Goal: Task Accomplishment & Management: Manage account settings

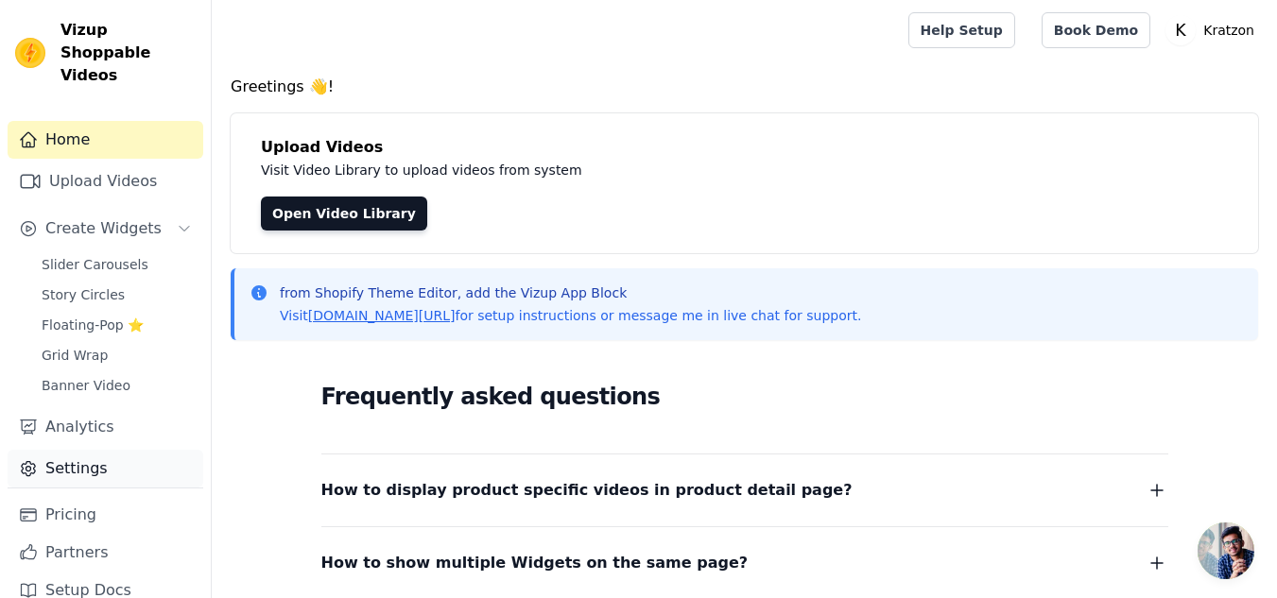
click at [84, 454] on link "Settings" at bounding box center [106, 469] width 196 height 38
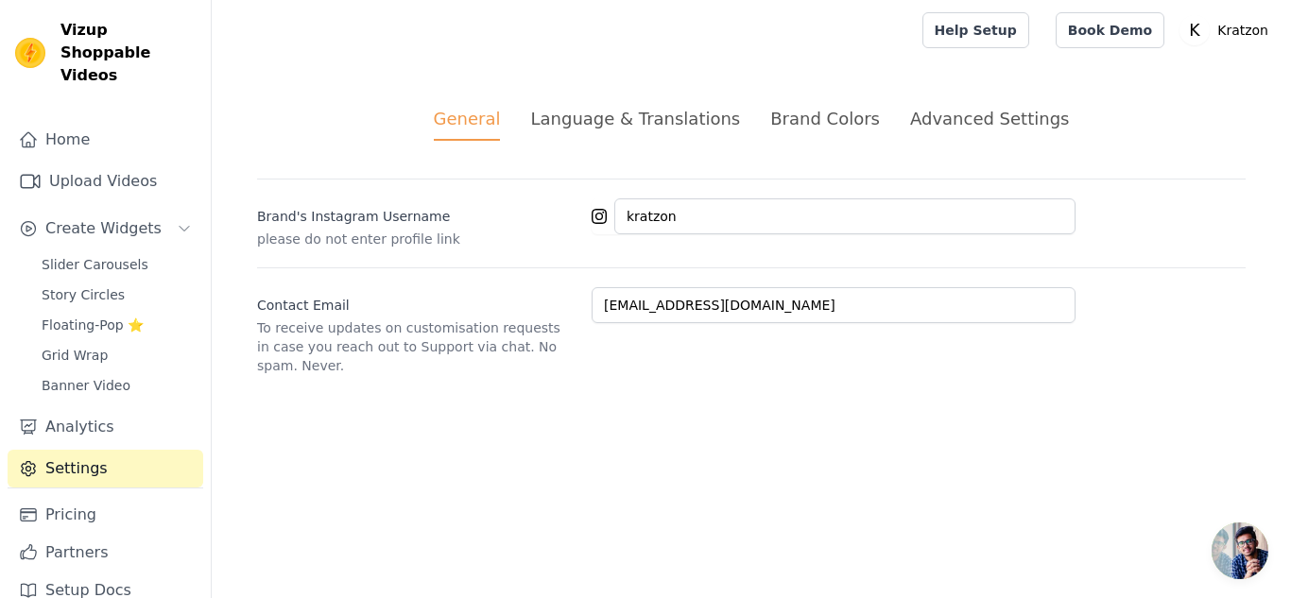
click at [678, 120] on div "Language & Translations" at bounding box center [635, 119] width 210 height 26
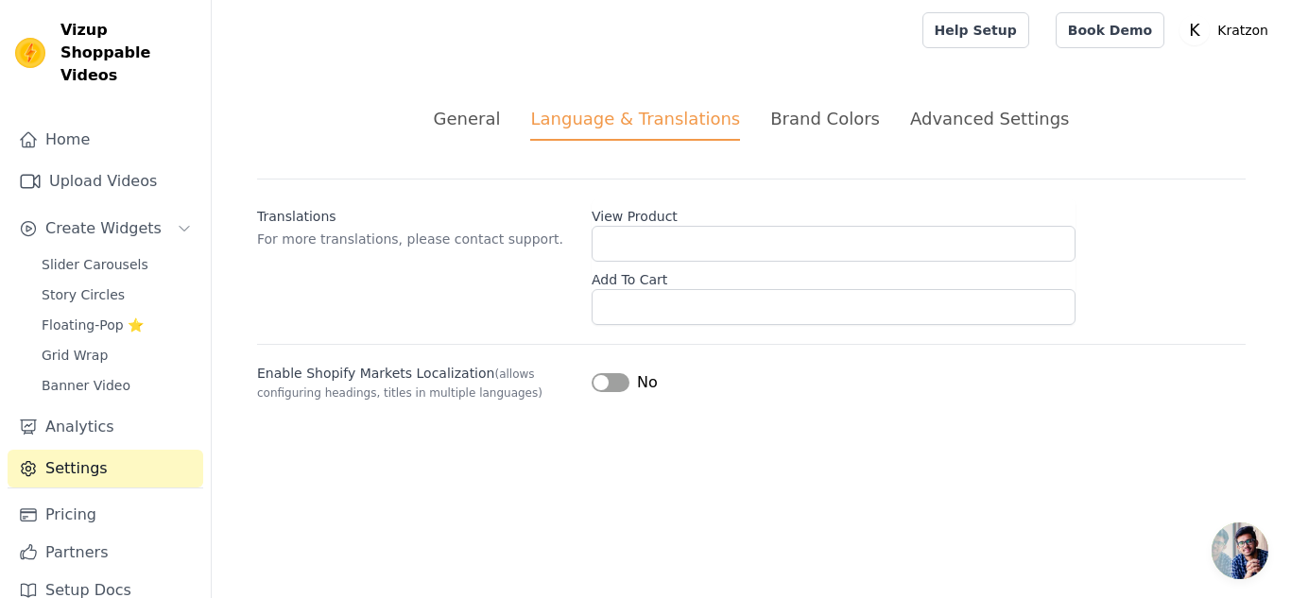
click at [797, 126] on div "Brand Colors" at bounding box center [825, 119] width 110 height 26
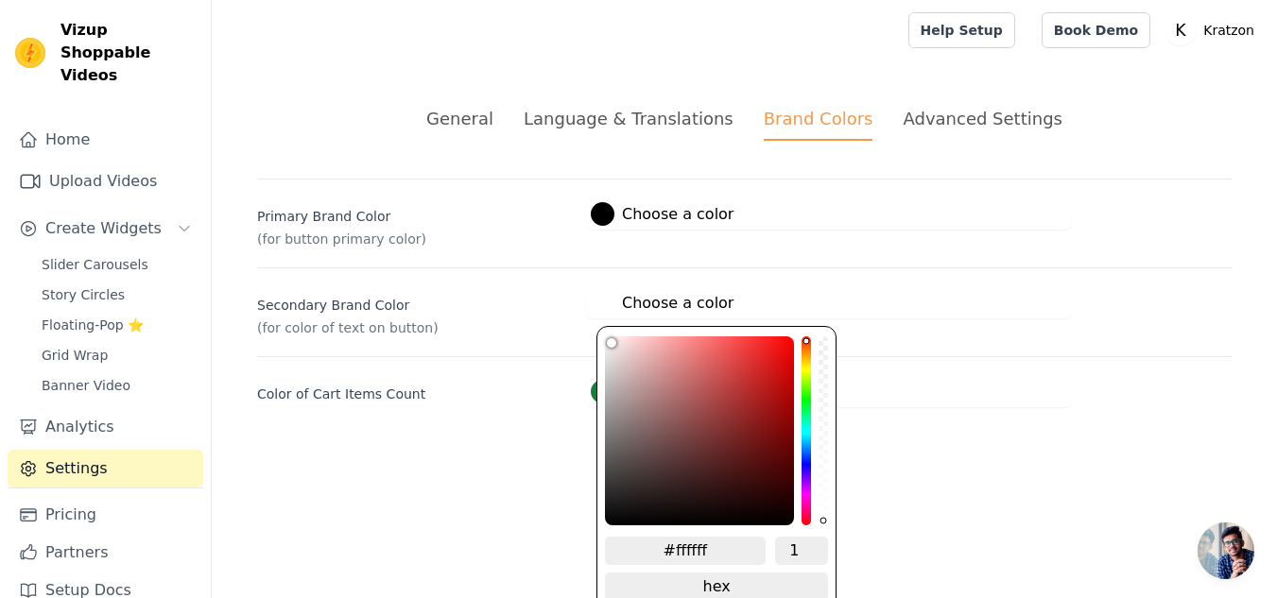
click at [683, 310] on label "#ffffff Choose a color" at bounding box center [662, 303] width 143 height 24
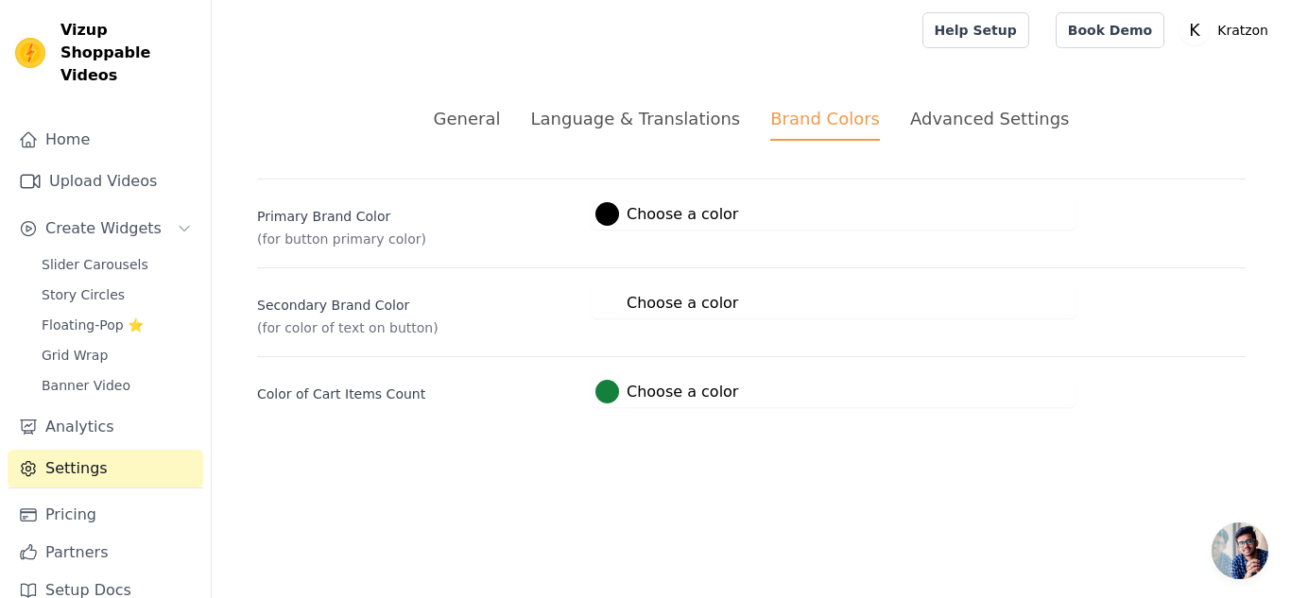
click at [577, 275] on div "Secondary Brand Color (for color of text on button) #ffffff Choose a color #fff…" at bounding box center [751, 302] width 989 height 70
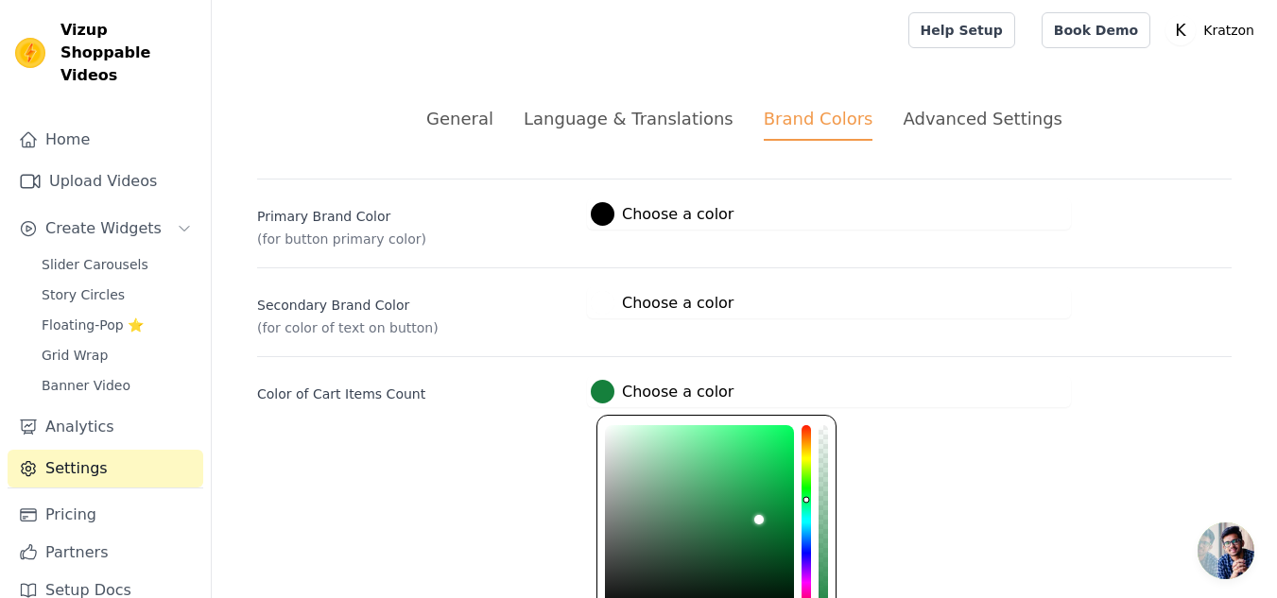
click at [614, 394] on label "#15803c Choose a color" at bounding box center [662, 392] width 143 height 24
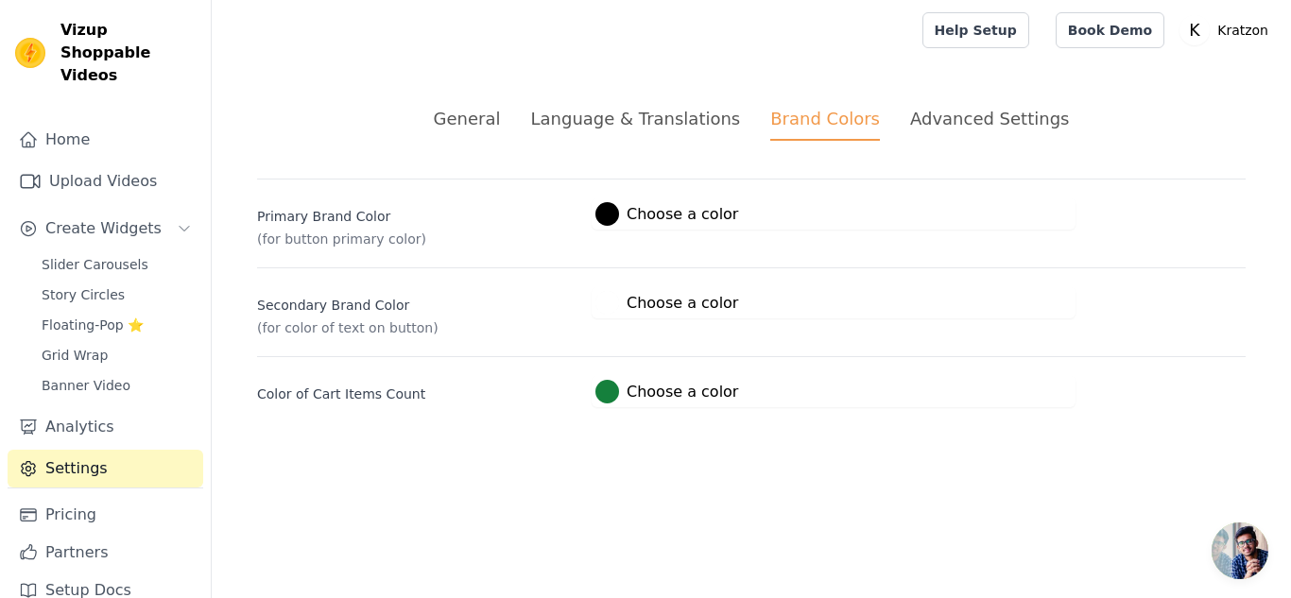
click at [933, 359] on div "Color of Cart Items Count #15803c Choose a color #15803c 1 hex change to rgb" at bounding box center [751, 381] width 989 height 51
click at [918, 129] on div "Advanced Settings" at bounding box center [989, 119] width 159 height 26
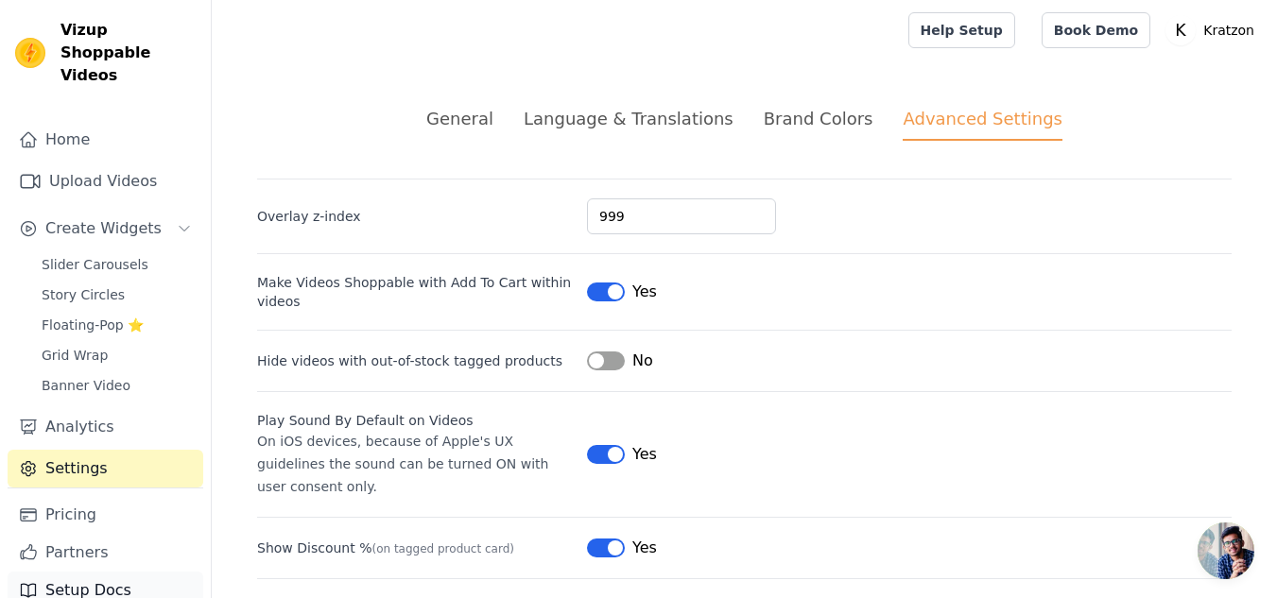
click at [100, 572] on link "Setup Docs" at bounding box center [106, 591] width 196 height 38
click at [128, 255] on span "Slider Carousels" at bounding box center [95, 264] width 107 height 19
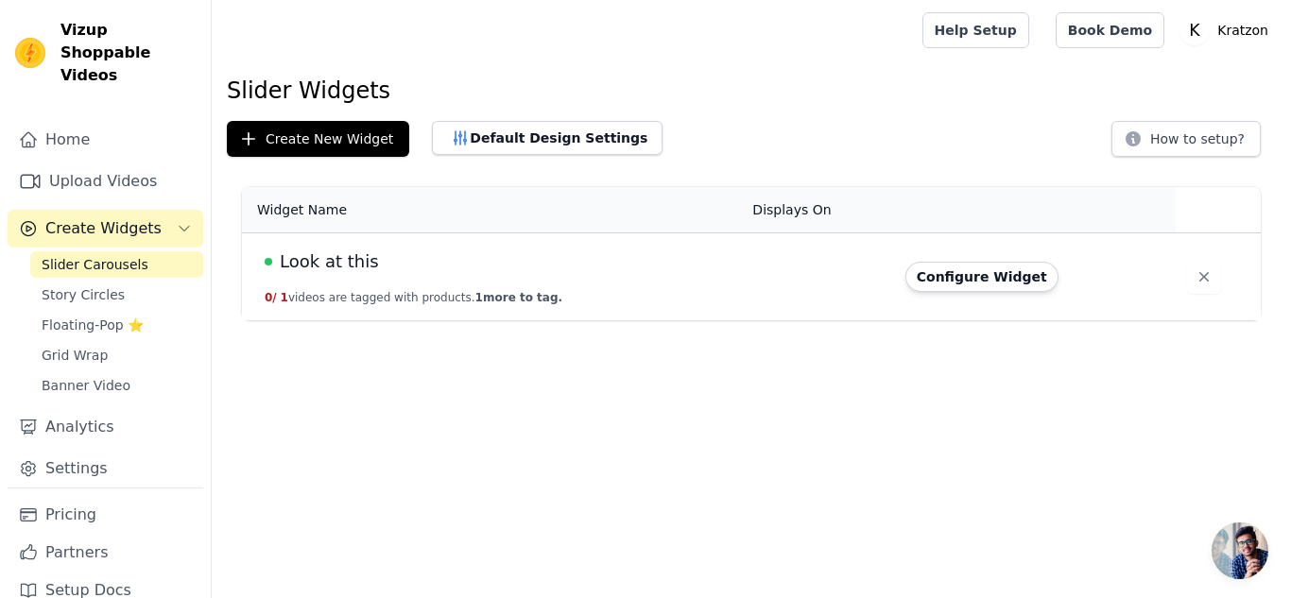
click at [133, 217] on span "Create Widgets" at bounding box center [103, 228] width 116 height 23
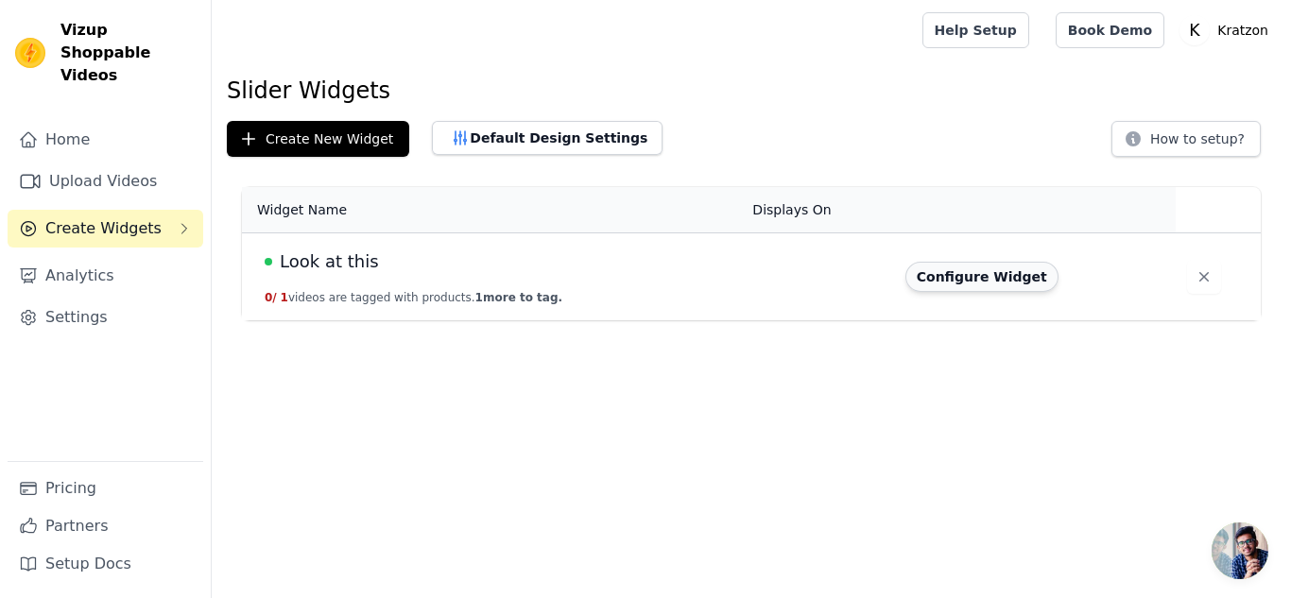
click at [964, 281] on button "Configure Widget" at bounding box center [981, 277] width 153 height 30
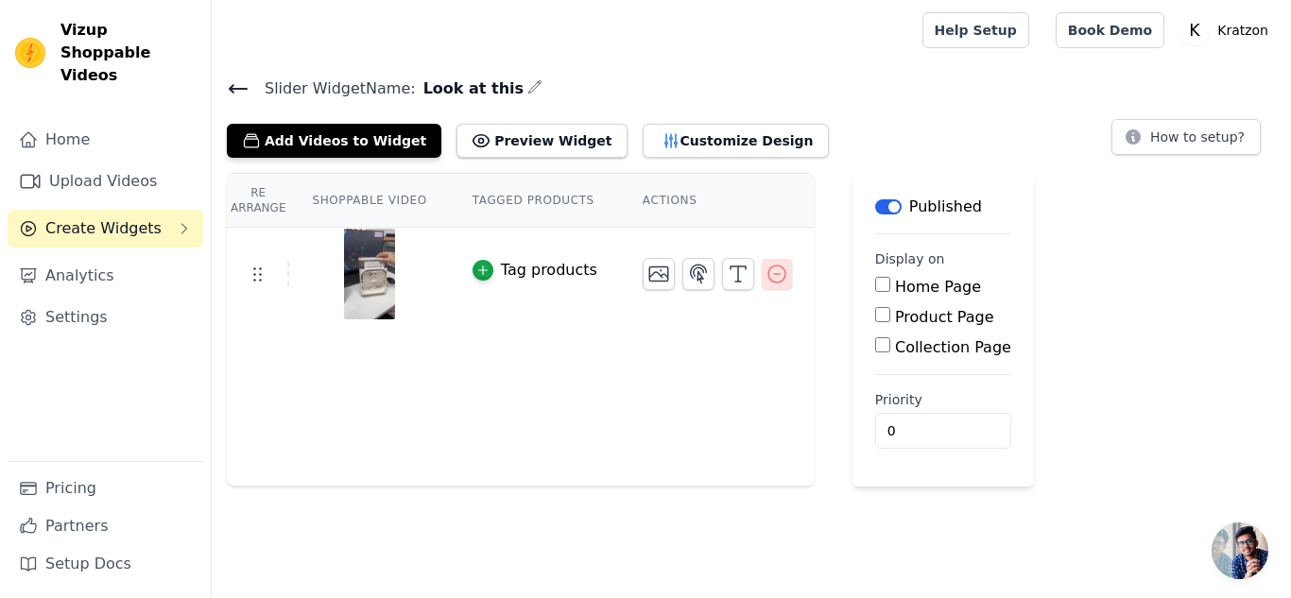
click at [766, 270] on icon "button" at bounding box center [777, 274] width 23 height 23
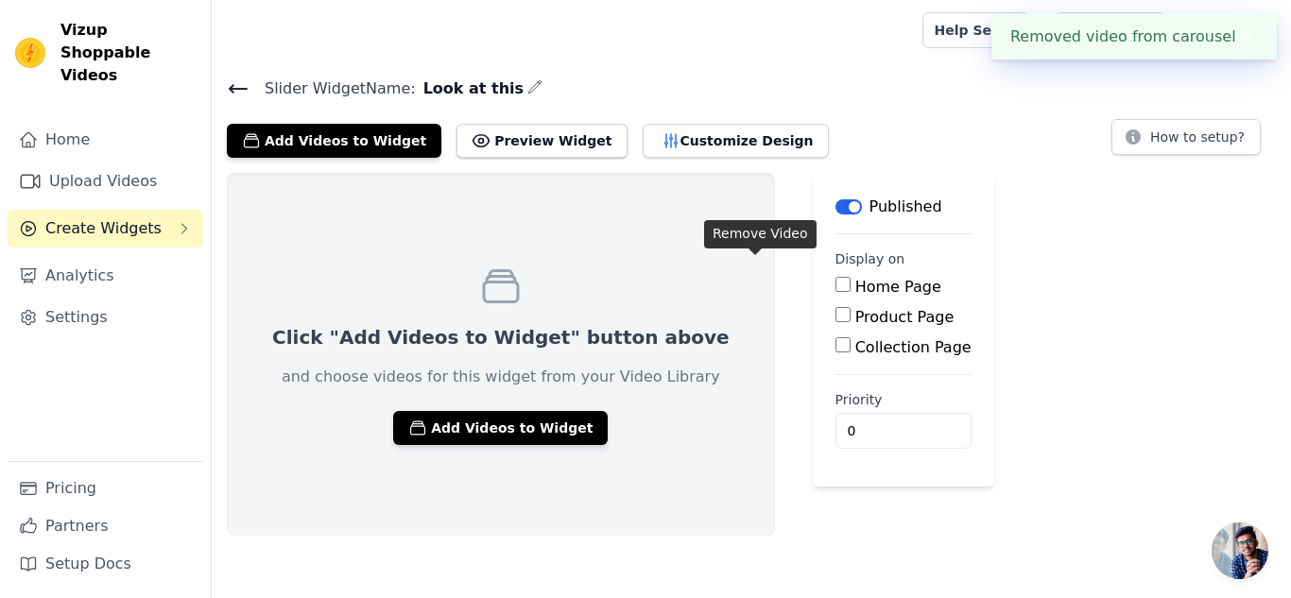
click at [836, 281] on div "Home Page" at bounding box center [904, 287] width 136 height 23
click at [836, 284] on input "Home Page" at bounding box center [843, 284] width 15 height 15
checkbox input "true"
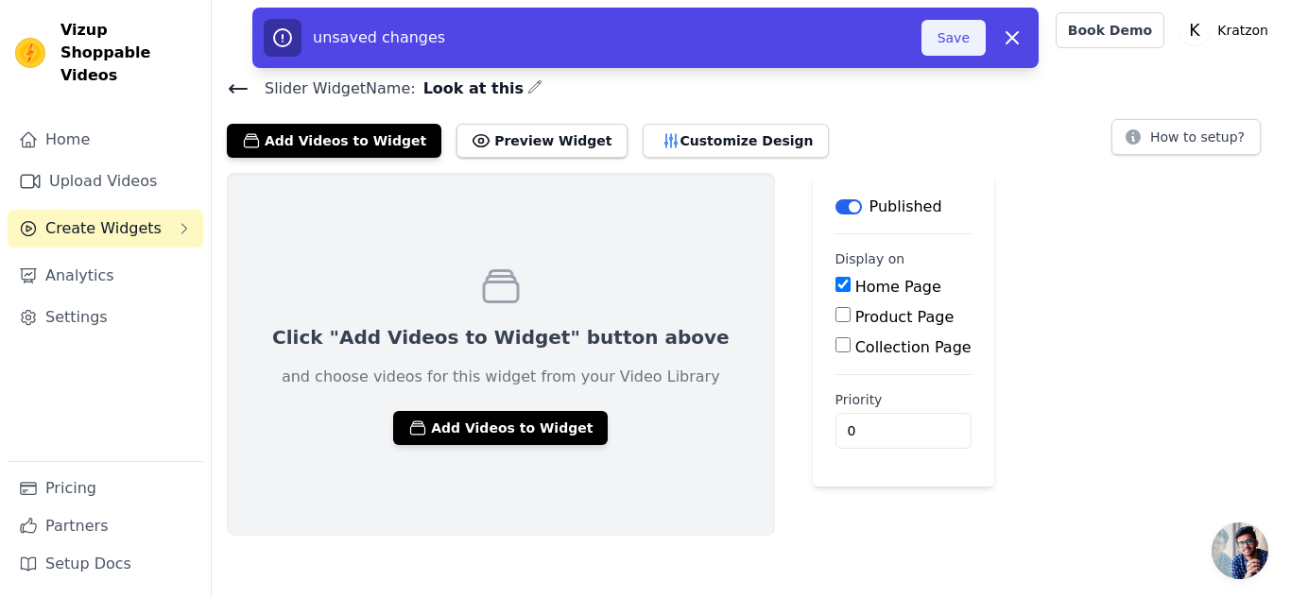
click at [933, 41] on button "Save" at bounding box center [954, 38] width 64 height 36
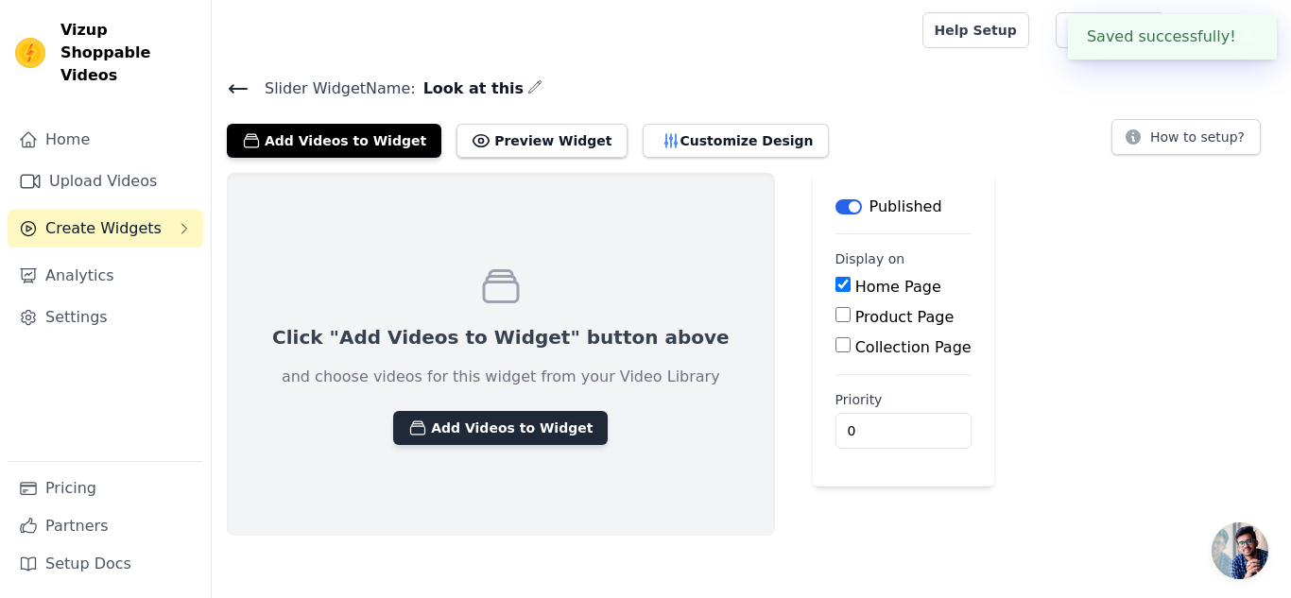
click at [467, 423] on button "Add Videos to Widget" at bounding box center [500, 428] width 215 height 34
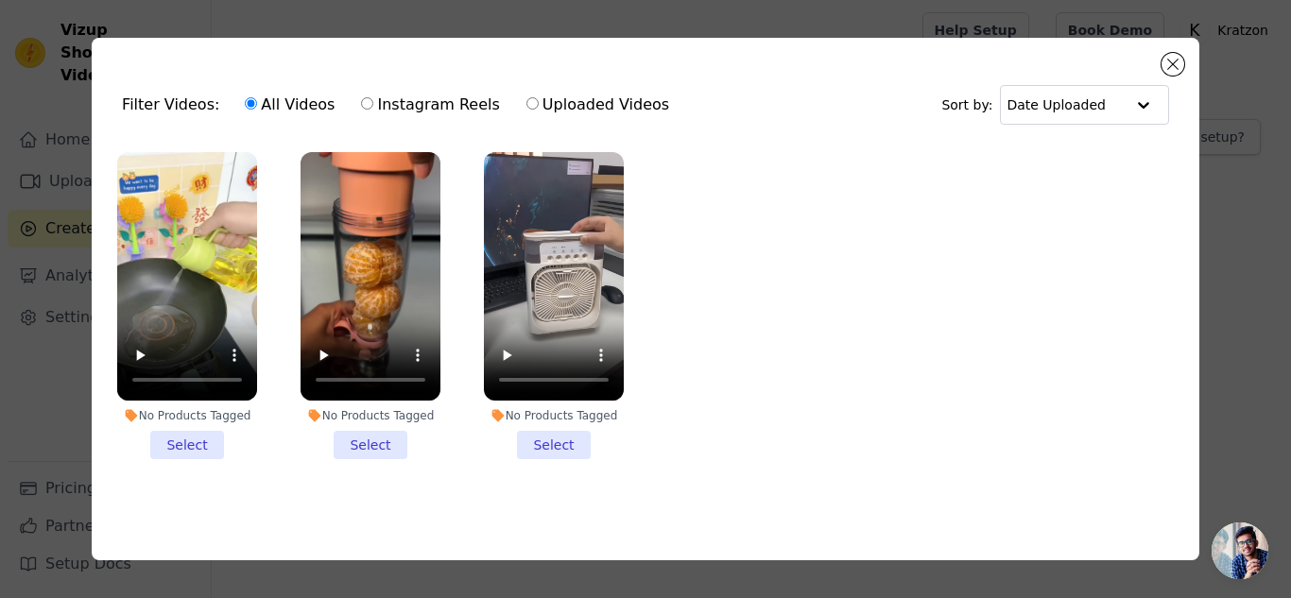
click at [811, 280] on ul "No Products Tagged Select No Products Tagged Select No Products Tagged Select" at bounding box center [645, 321] width 1077 height 358
click at [439, 101] on label "Instagram Reels" at bounding box center [430, 105] width 140 height 25
click at [373, 101] on input "Instagram Reels" at bounding box center [367, 103] width 12 height 12
radio input "true"
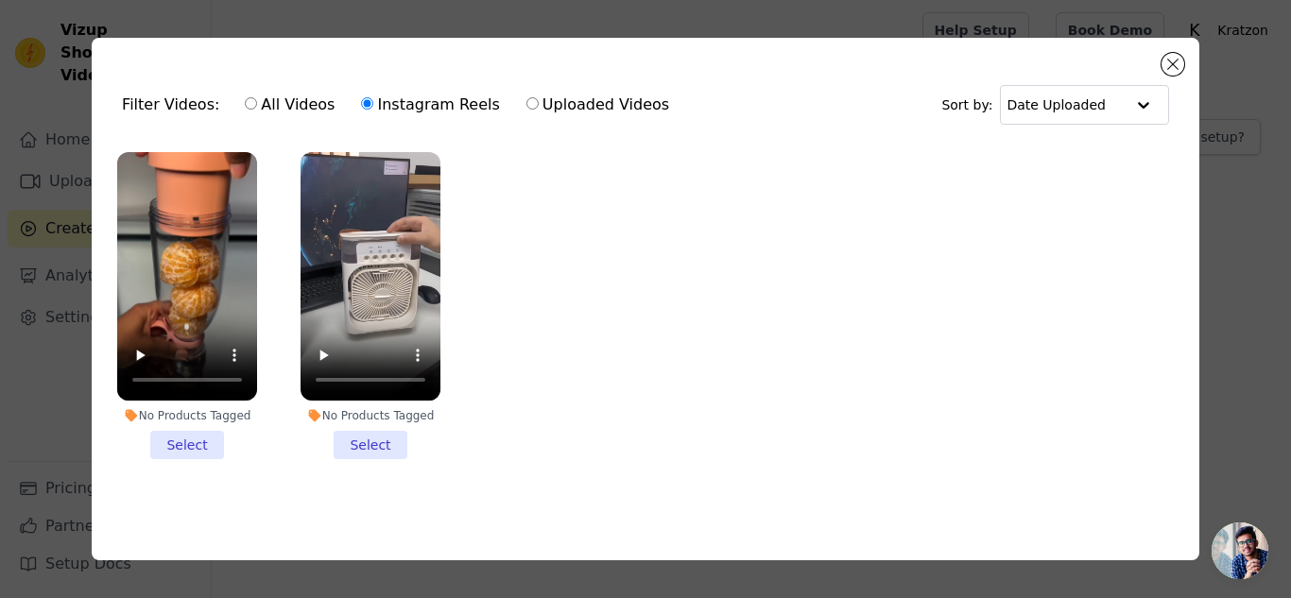
click at [180, 447] on li "No Products Tagged Select" at bounding box center [187, 305] width 140 height 307
click at [0, 0] on input "No Products Tagged Select" at bounding box center [0, 0] width 0 height 0
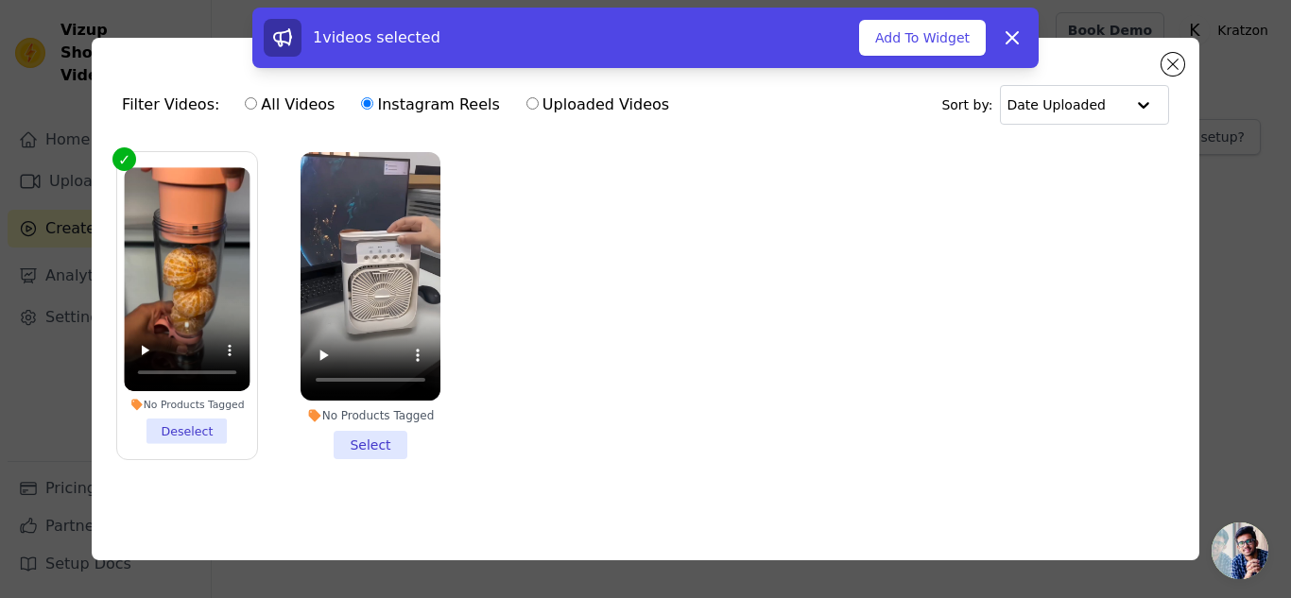
click at [646, 336] on ul "No Products Tagged Deselect No Products Tagged Select" at bounding box center [645, 321] width 1077 height 358
click at [245, 97] on input "All Videos" at bounding box center [251, 103] width 12 height 12
radio input "true"
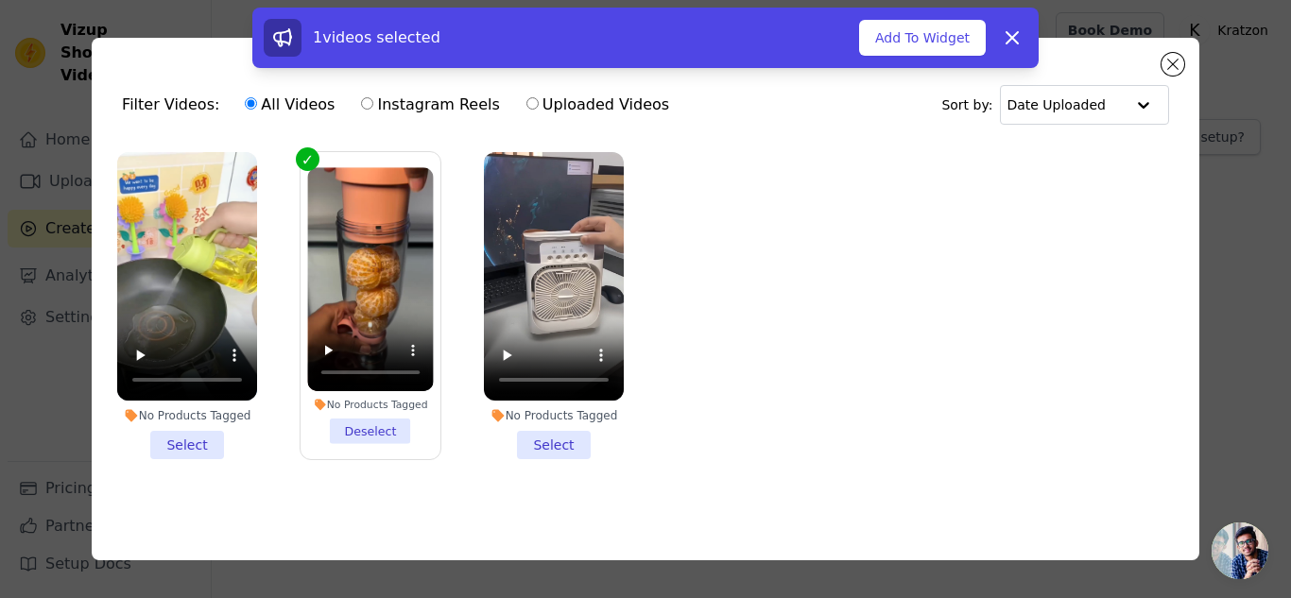
click at [352, 424] on li "No Products Tagged Deselect" at bounding box center [370, 305] width 126 height 277
click at [0, 0] on input "No Products Tagged Deselect" at bounding box center [0, 0] width 0 height 0
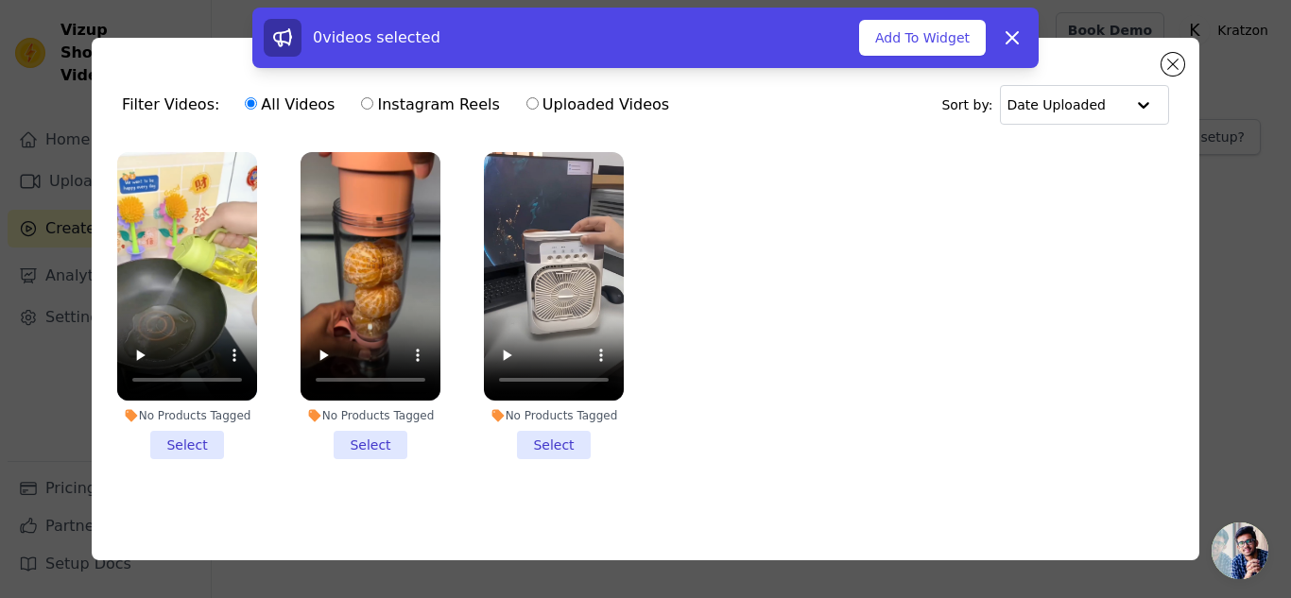
click at [193, 444] on li "No Products Tagged Select" at bounding box center [187, 305] width 140 height 307
click at [0, 0] on input "No Products Tagged Select" at bounding box center [0, 0] width 0 height 0
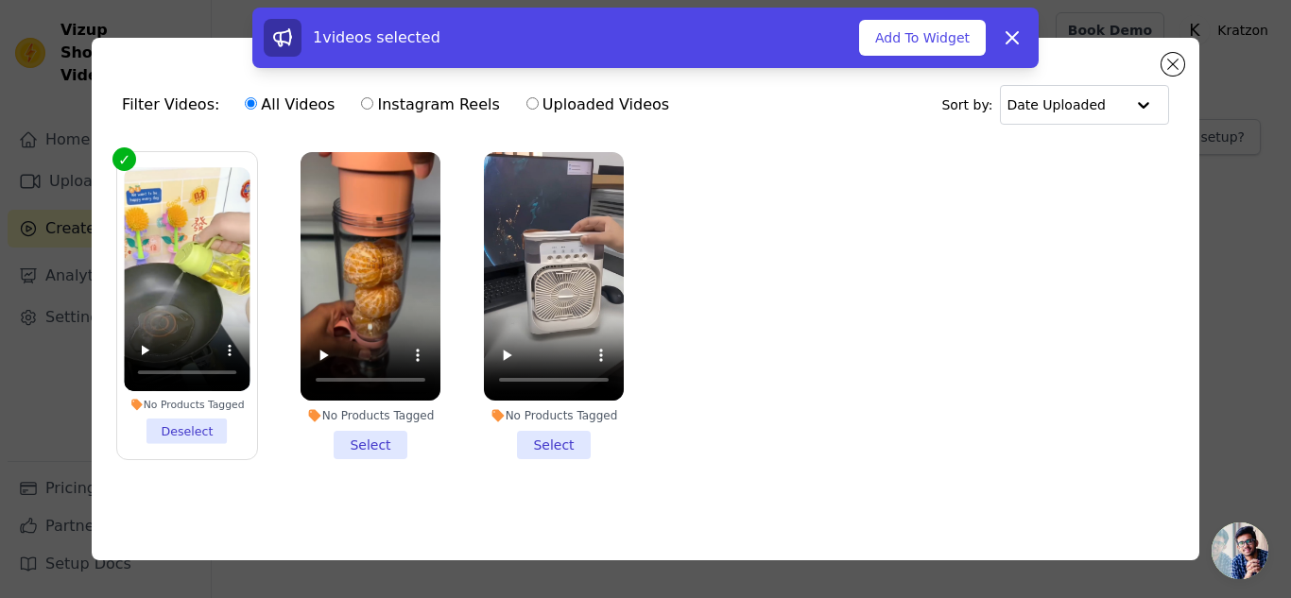
click at [556, 446] on li "No Products Tagged Select" at bounding box center [554, 305] width 140 height 307
click at [0, 0] on input "No Products Tagged Select" at bounding box center [0, 0] width 0 height 0
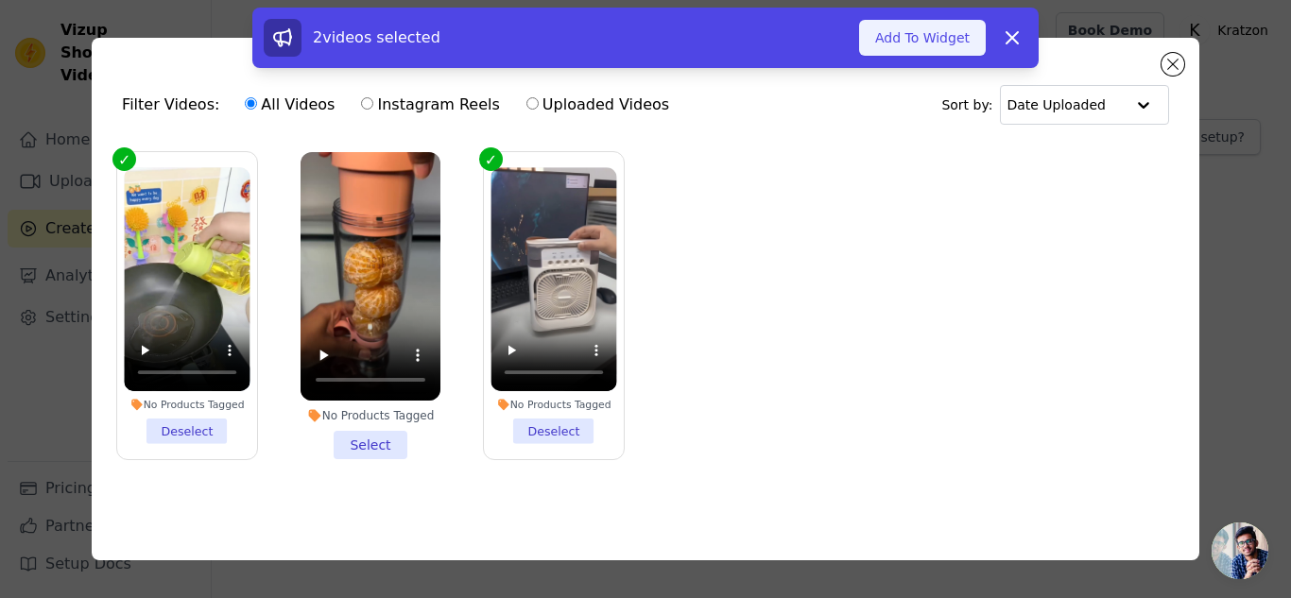
click at [953, 36] on button "Add To Widget" at bounding box center [922, 38] width 127 height 36
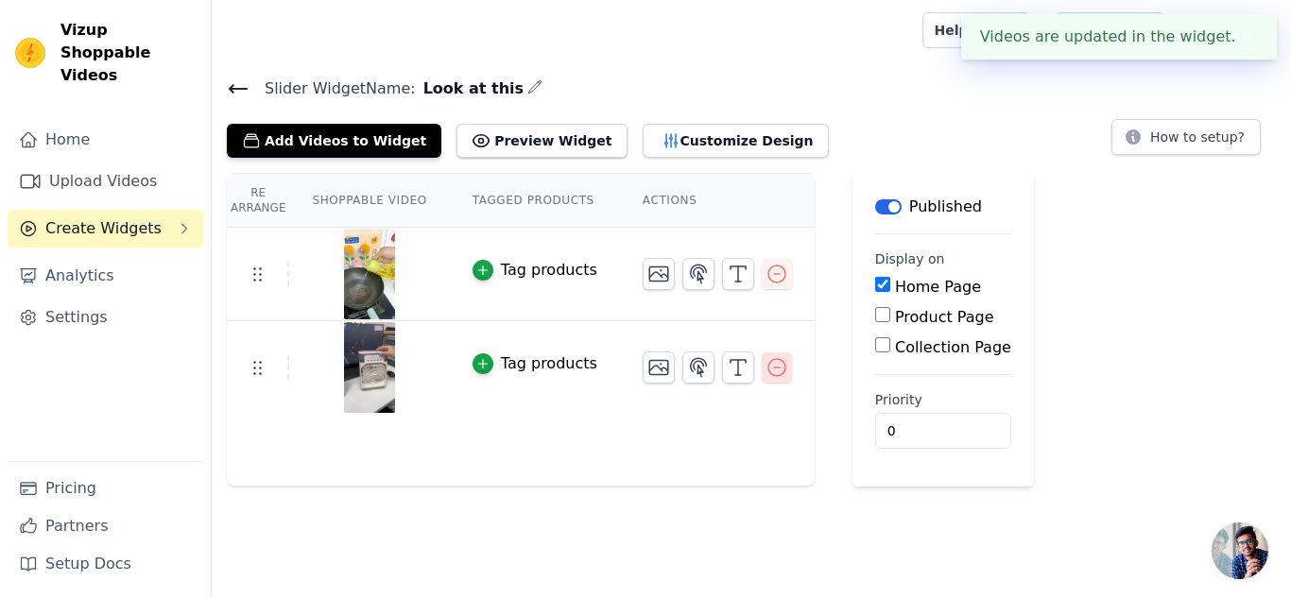
click at [766, 366] on icon "button" at bounding box center [777, 367] width 23 height 23
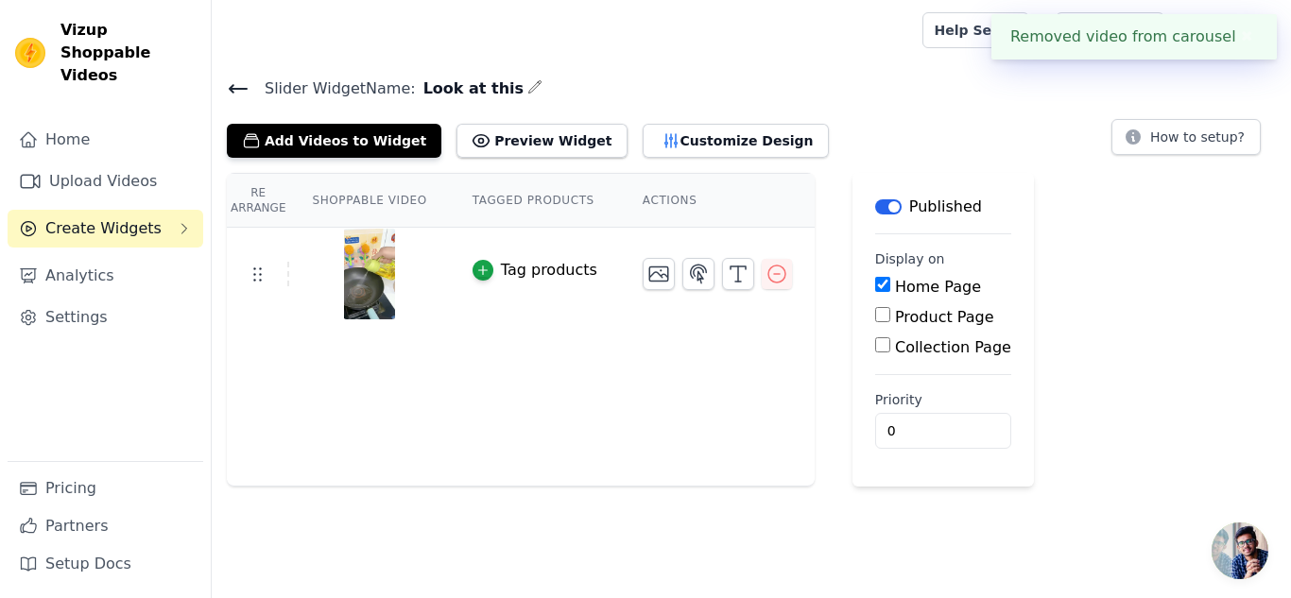
click at [755, 288] on div at bounding box center [717, 274] width 149 height 32
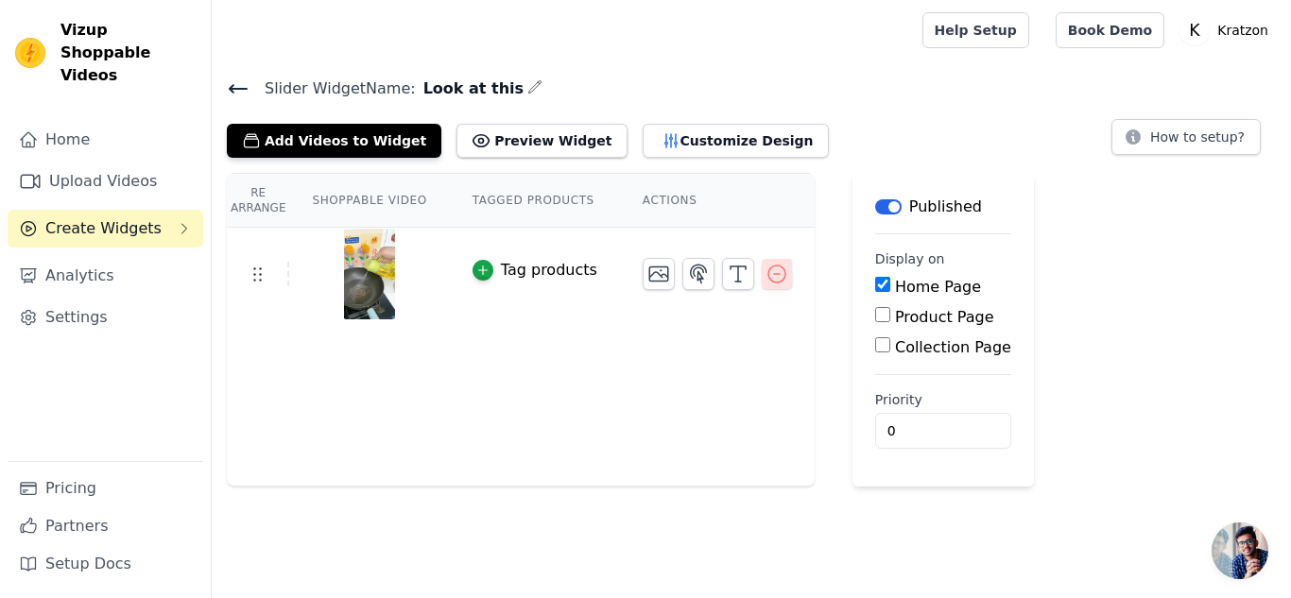
click at [766, 277] on icon "button" at bounding box center [777, 274] width 23 height 23
click at [497, 144] on button "Preview Widget" at bounding box center [542, 141] width 170 height 34
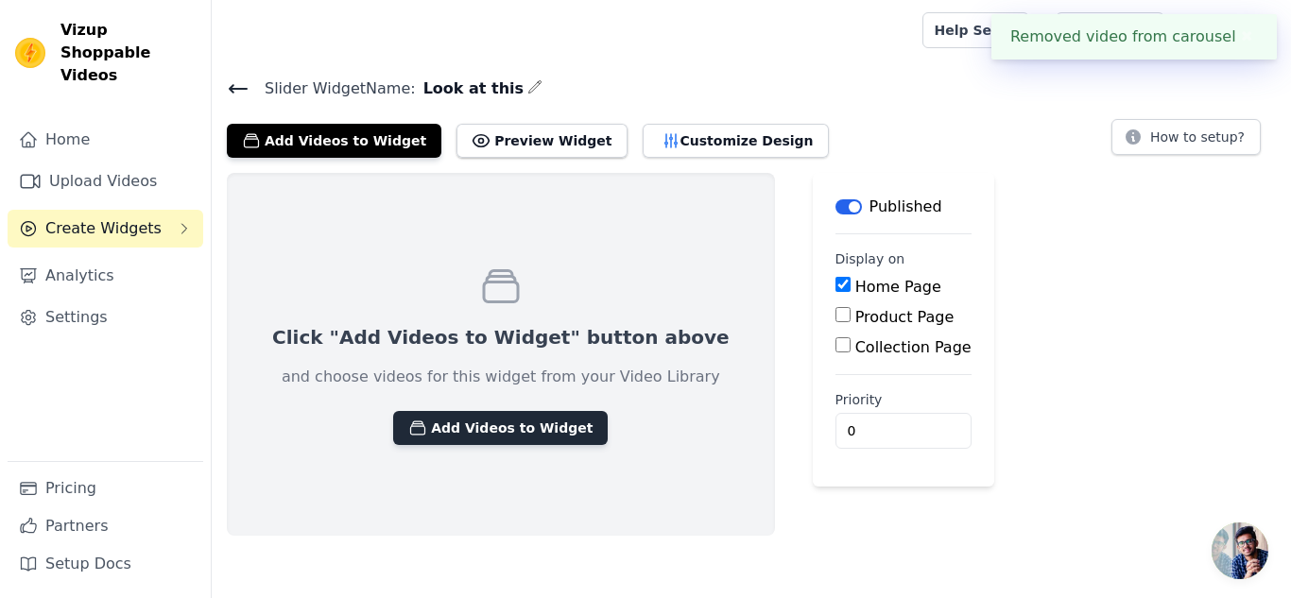
click at [472, 425] on button "Add Videos to Widget" at bounding box center [500, 428] width 215 height 34
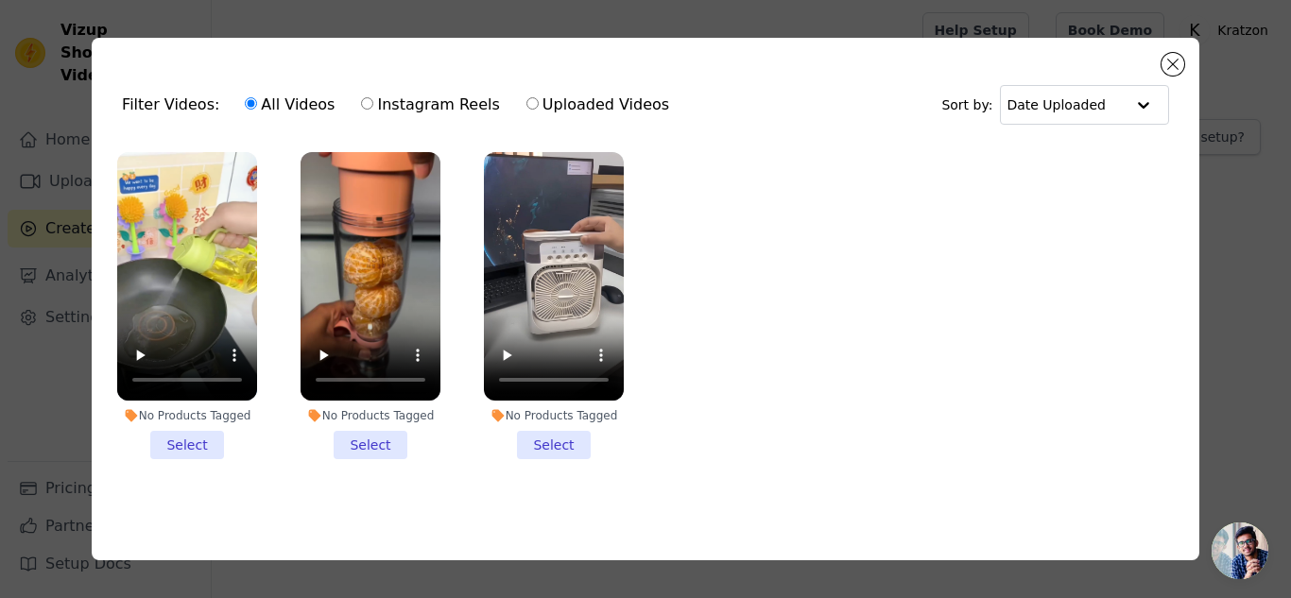
click at [356, 440] on li "No Products Tagged Select" at bounding box center [371, 305] width 140 height 307
click at [0, 0] on input "No Products Tagged Select" at bounding box center [0, 0] width 0 height 0
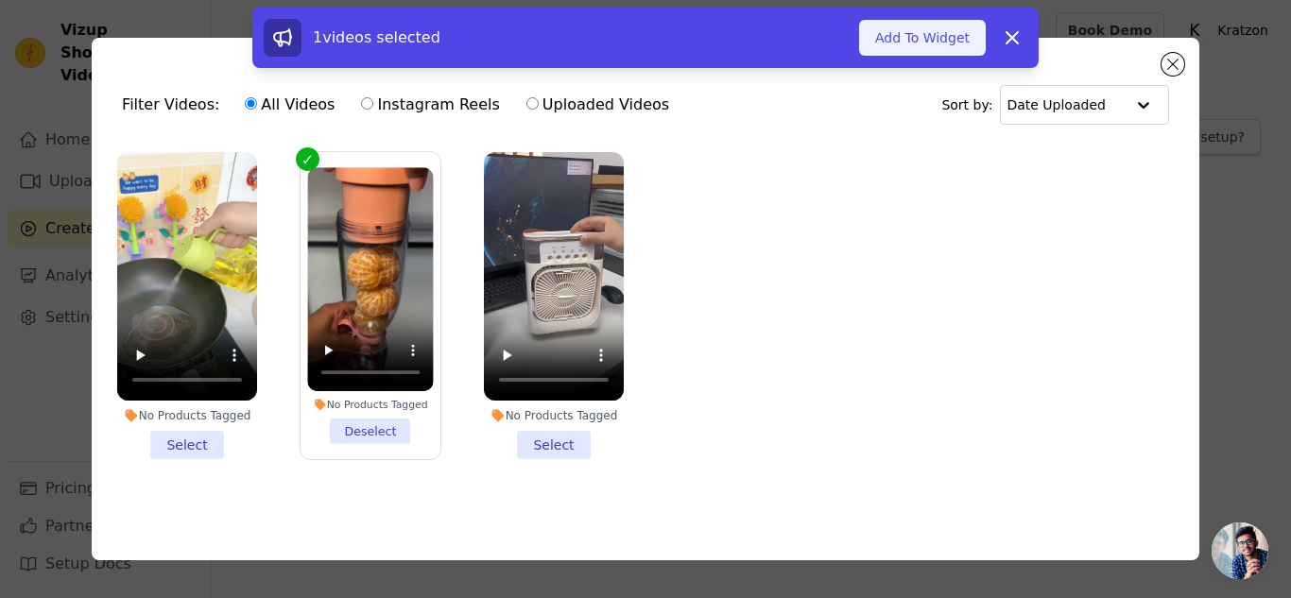
click at [924, 46] on button "Add To Widget" at bounding box center [922, 38] width 127 height 36
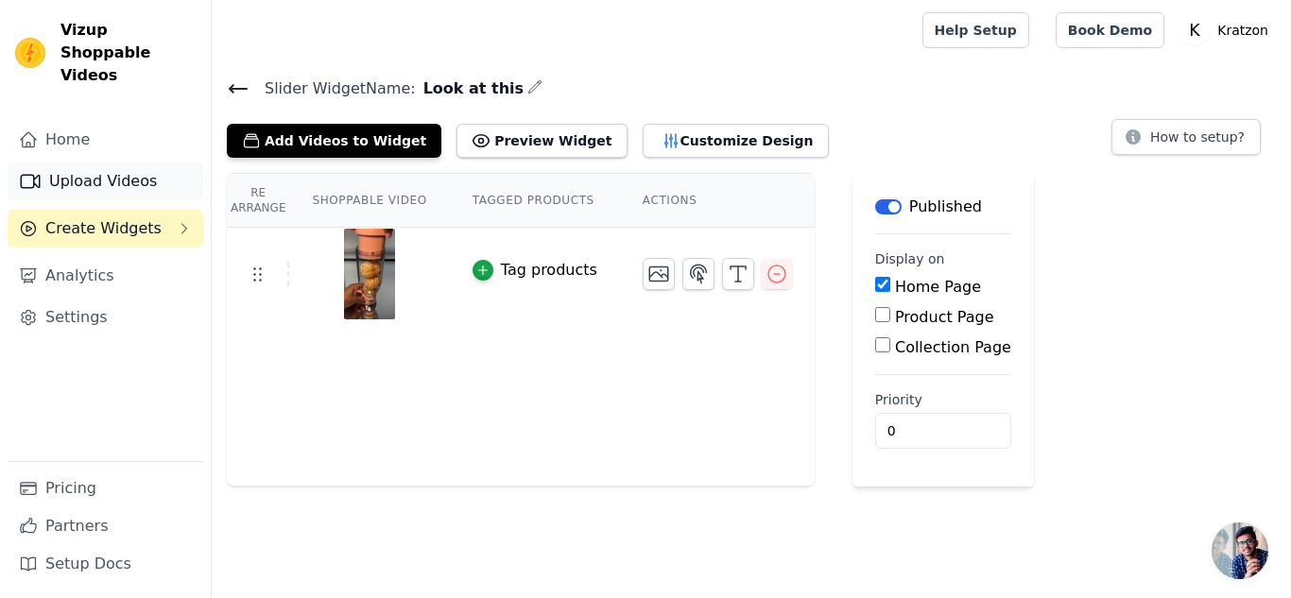
click at [117, 165] on link "Upload Videos" at bounding box center [106, 182] width 196 height 38
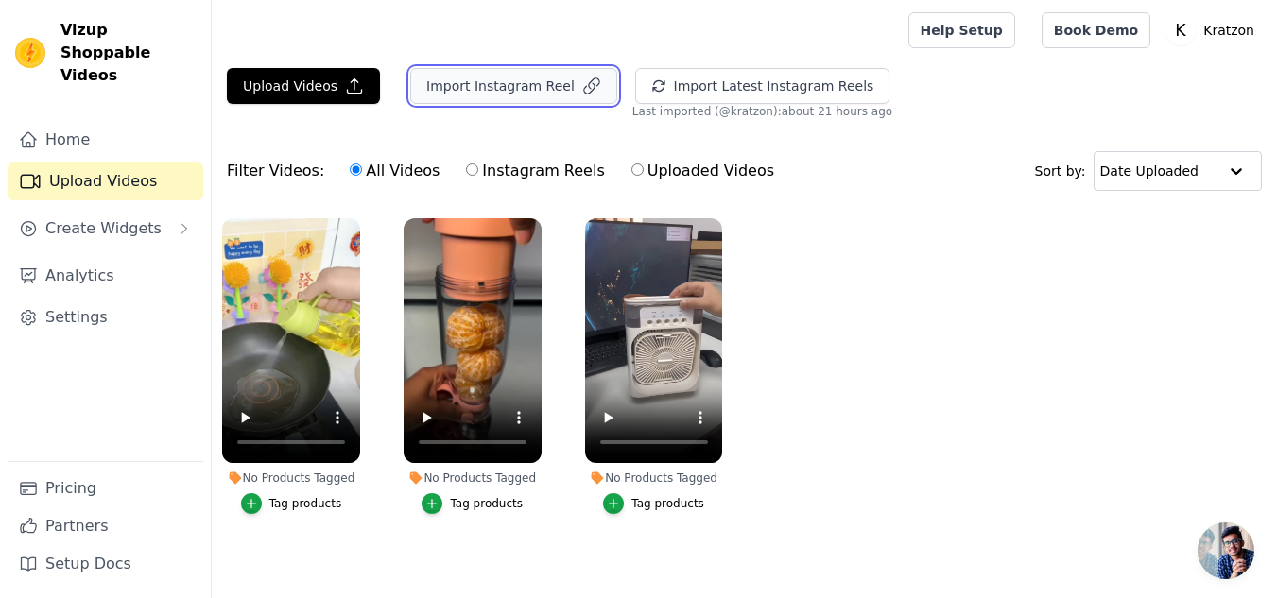
click at [527, 87] on button "Import Instagram Reel" at bounding box center [513, 86] width 207 height 36
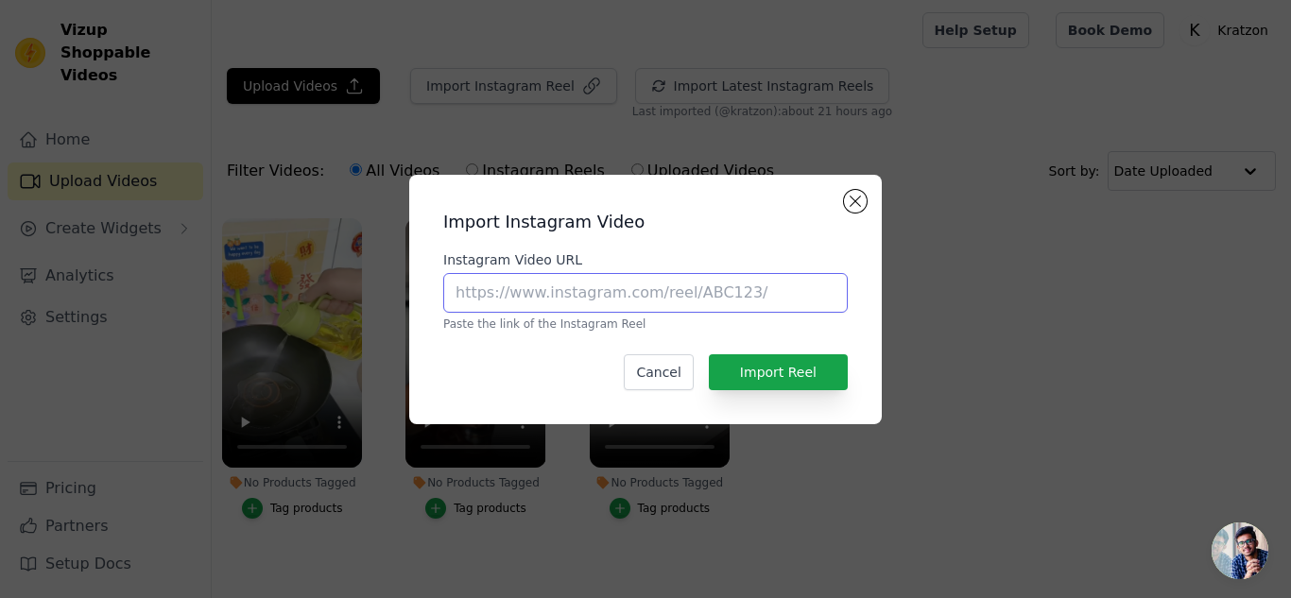
click at [679, 300] on input "Instagram Video URL" at bounding box center [645, 293] width 405 height 40
drag, startPoint x: 647, startPoint y: 290, endPoint x: 1015, endPoint y: 258, distance: 369.1
click at [1015, 258] on div "Import Instagram Video Instagram Video URL [URL][DOMAIN_NAME] Paste the link of…" at bounding box center [645, 300] width 1231 height 310
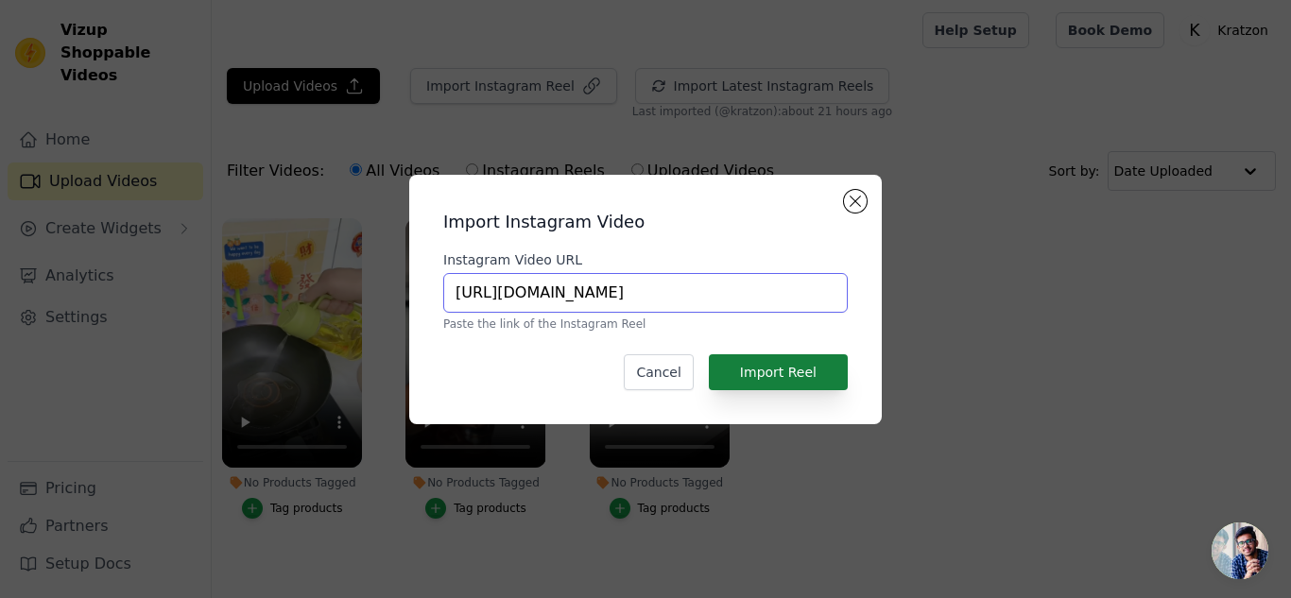
type input "[URL][DOMAIN_NAME]"
click at [797, 375] on button "Import Reel" at bounding box center [778, 372] width 139 height 36
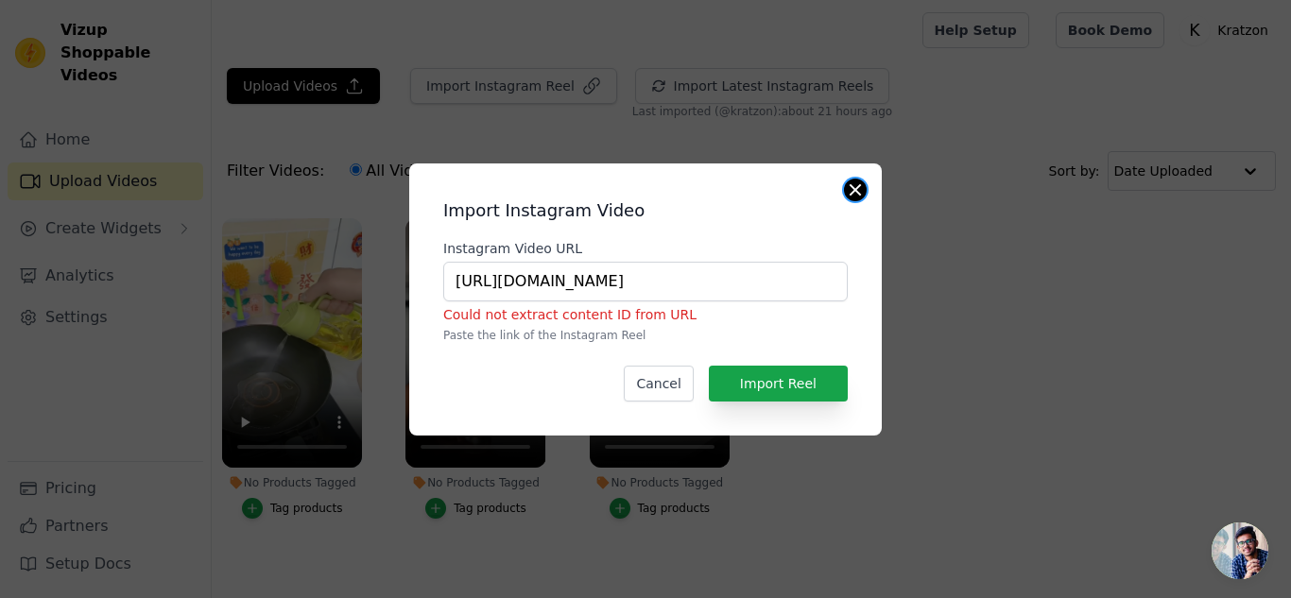
click at [853, 195] on button "Close modal" at bounding box center [855, 190] width 23 height 23
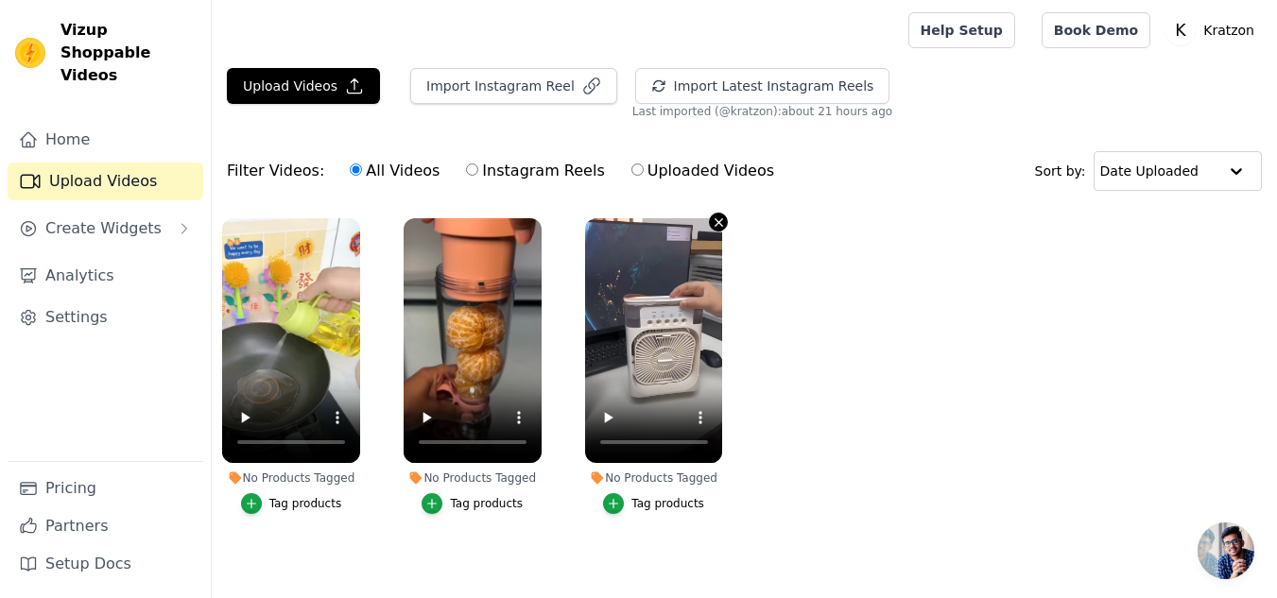
click at [718, 219] on icon "button" at bounding box center [719, 222] width 14 height 14
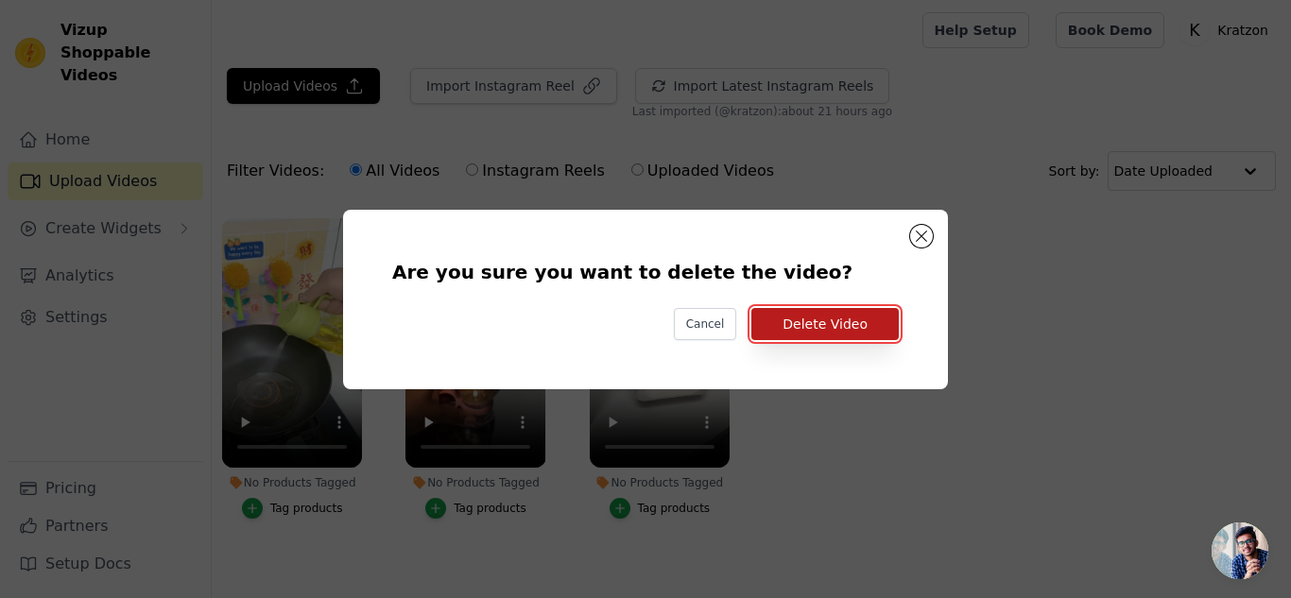
click at [819, 329] on button "Delete Video" at bounding box center [824, 324] width 147 height 32
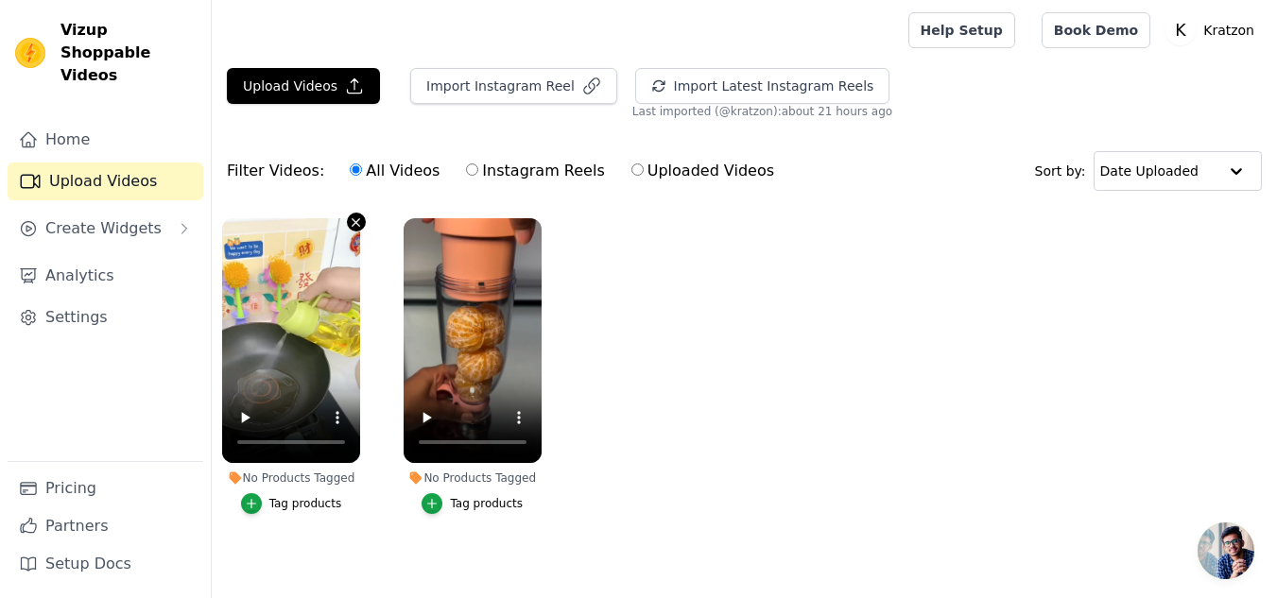
click at [350, 224] on icon "button" at bounding box center [356, 222] width 14 height 14
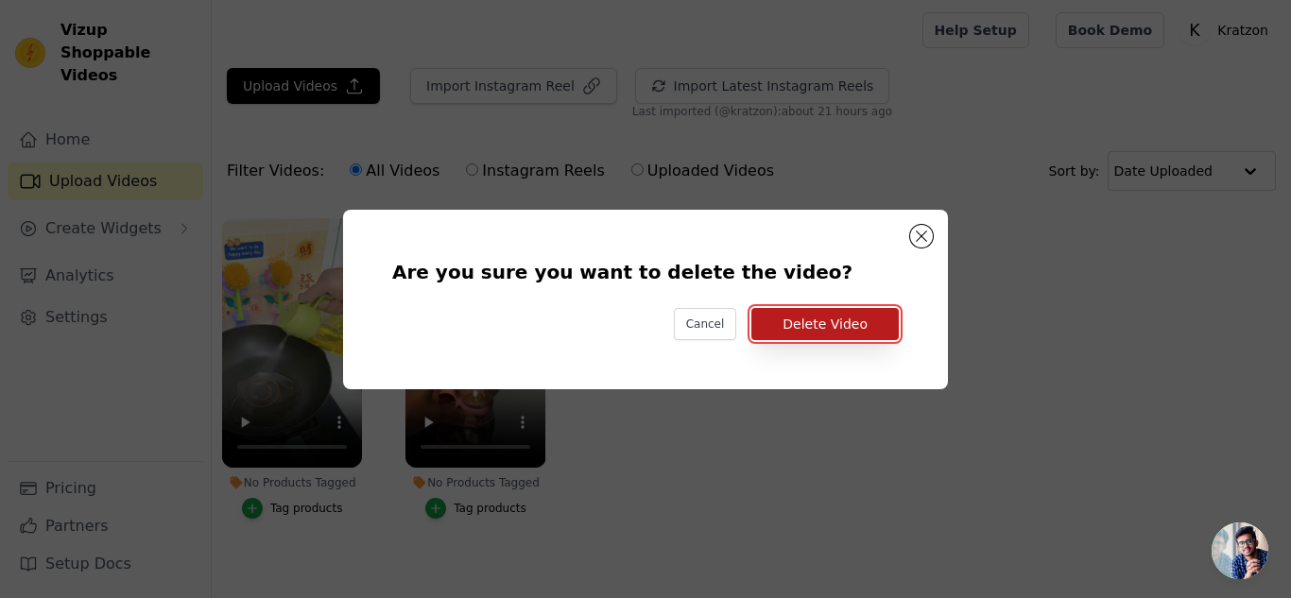
click at [842, 330] on button "Delete Video" at bounding box center [824, 324] width 147 height 32
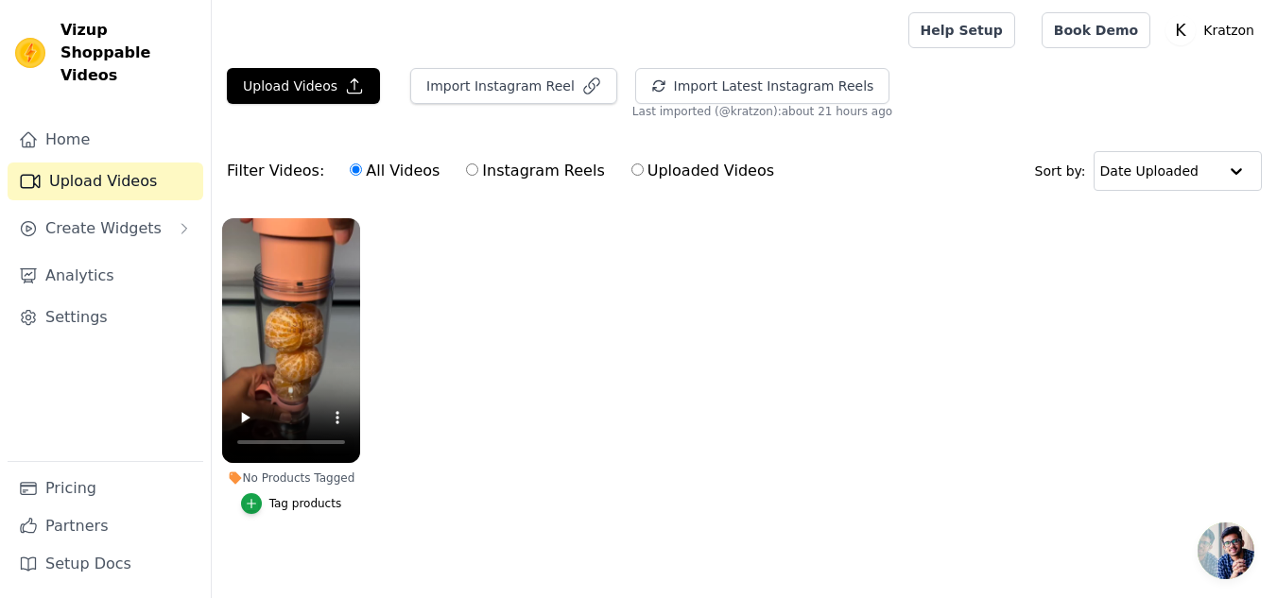
click at [543, 172] on label "Instagram Reels" at bounding box center [535, 171] width 140 height 25
click at [478, 172] on input "Instagram Reels" at bounding box center [472, 170] width 12 height 12
radio input "true"
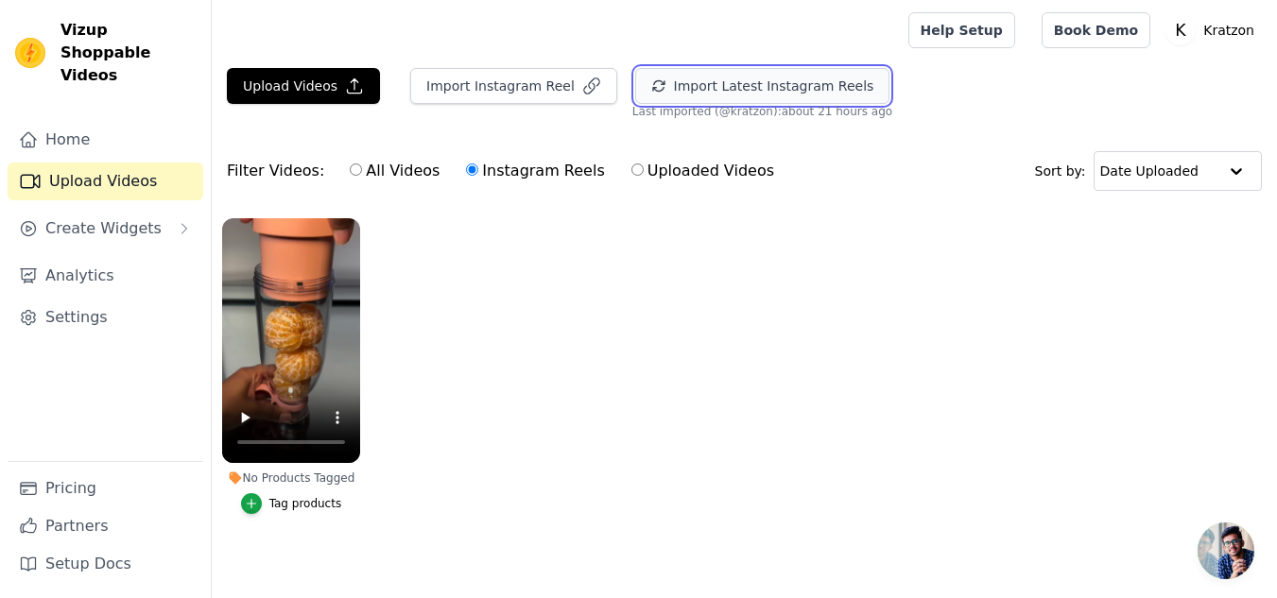
click at [694, 92] on button "Import Latest Instagram Reels" at bounding box center [762, 86] width 255 height 36
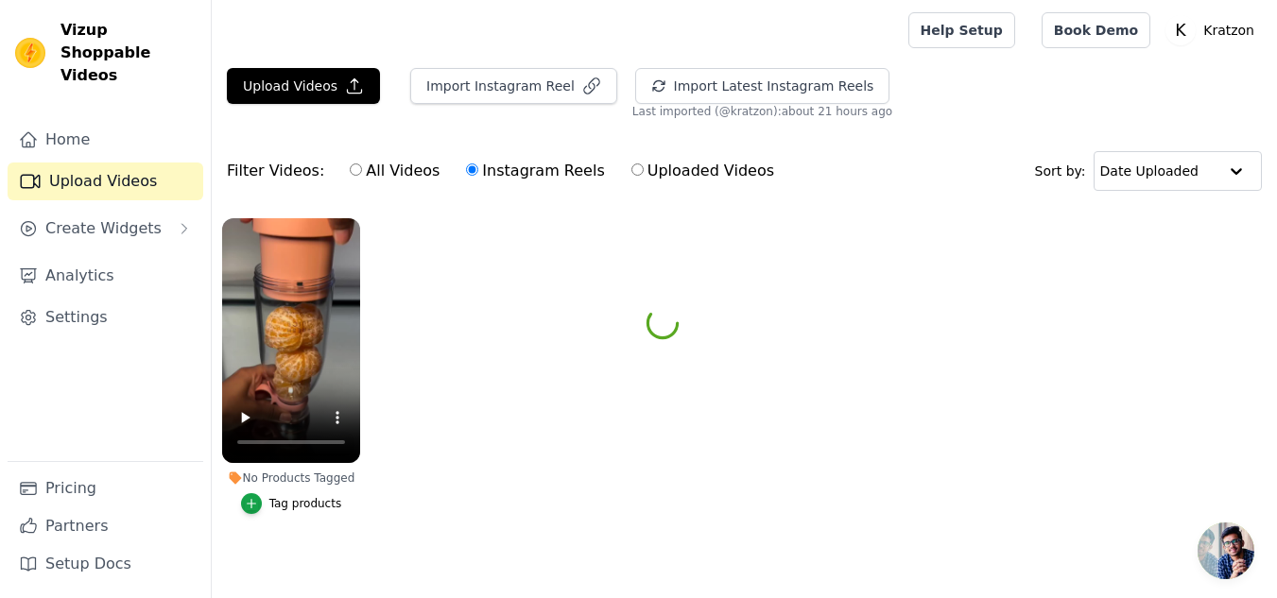
click at [296, 507] on div "Tag products" at bounding box center [305, 503] width 73 height 15
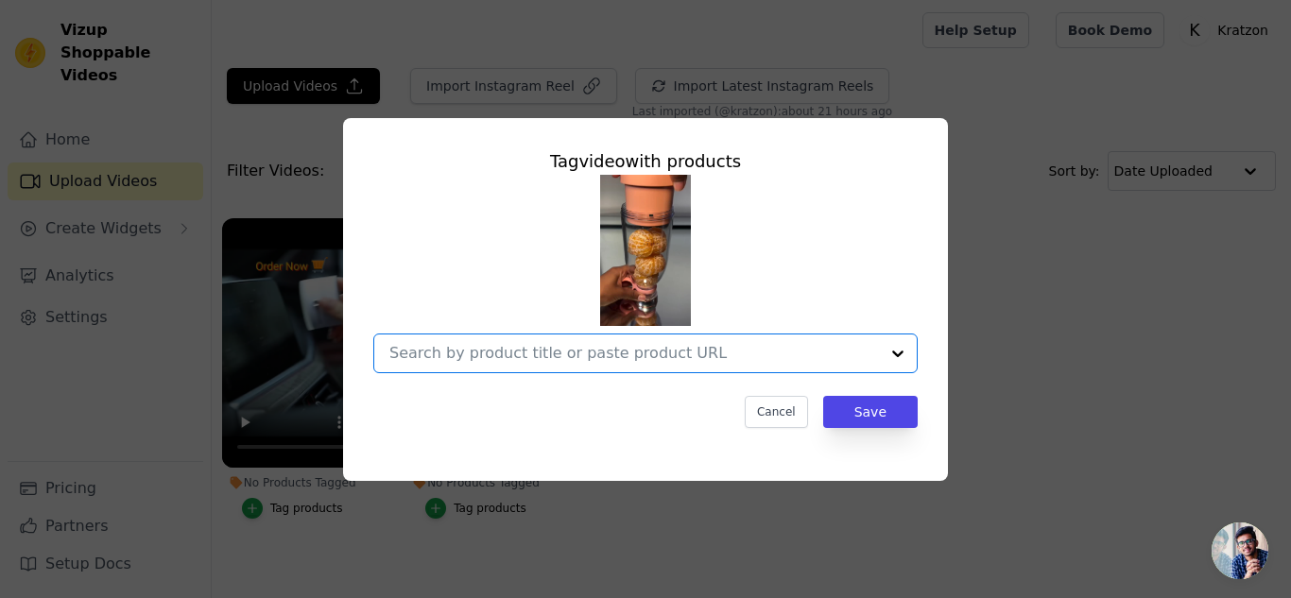
click at [531, 358] on input "No Products Tagged Tag video with products Option undefined, selected. Select i…" at bounding box center [634, 353] width 490 height 18
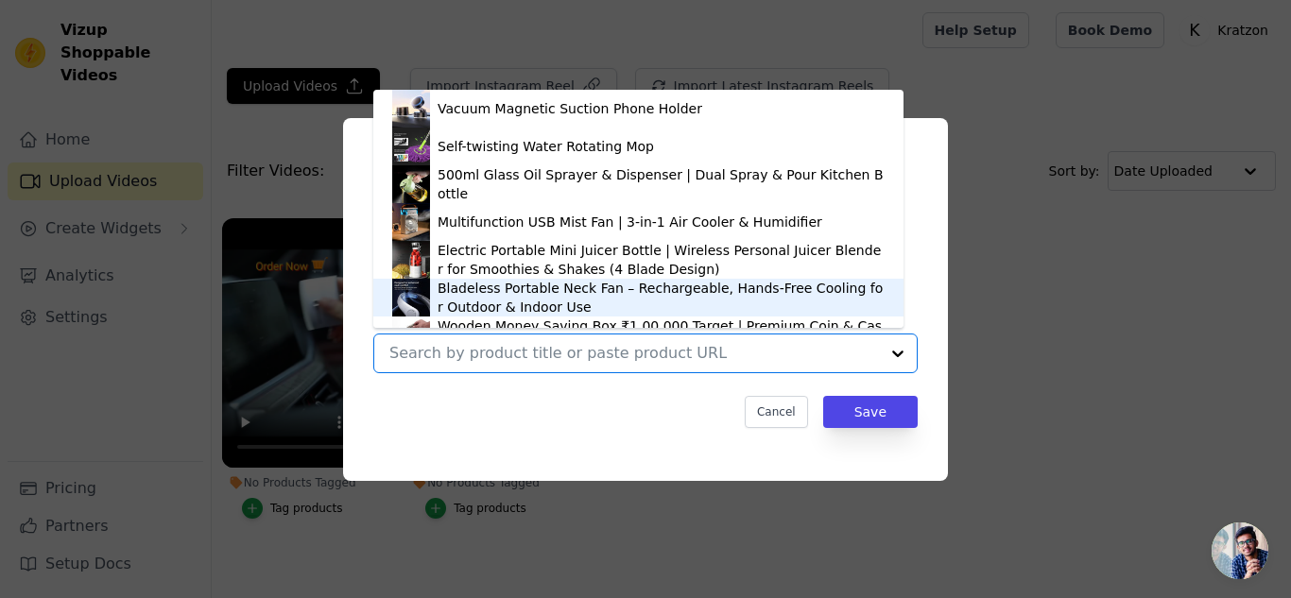
scroll to position [26, 0]
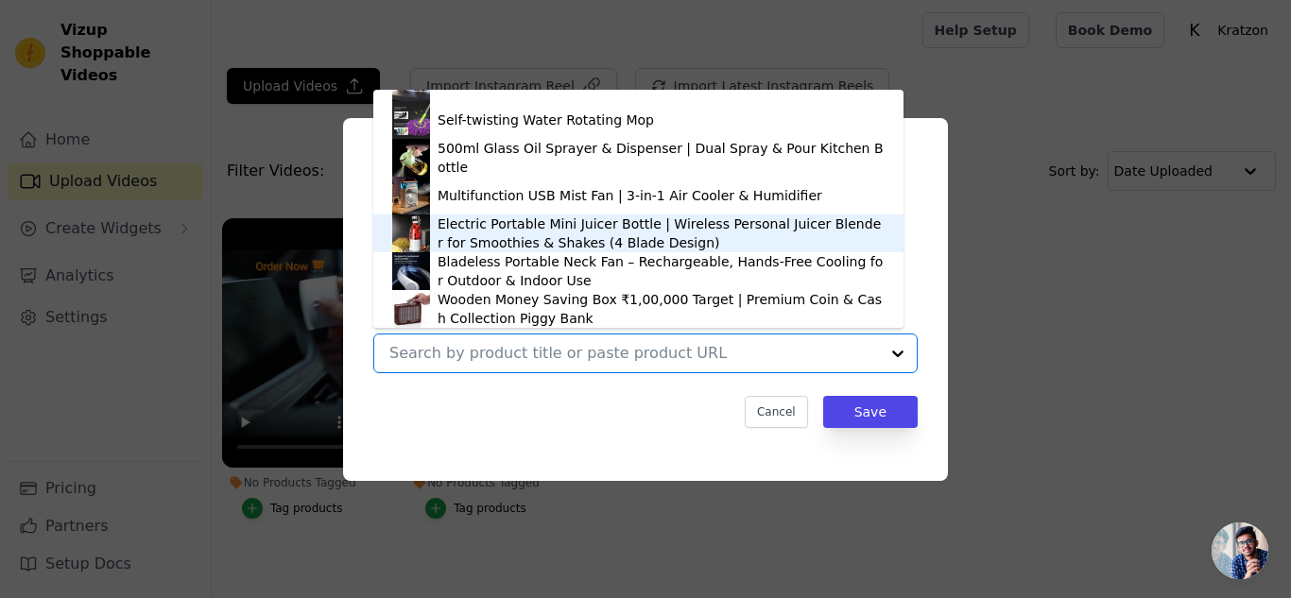
click at [553, 236] on div "Electric Portable Mini Juicer Bottle | Wireless Personal Juicer Blender for Smo…" at bounding box center [661, 234] width 447 height 38
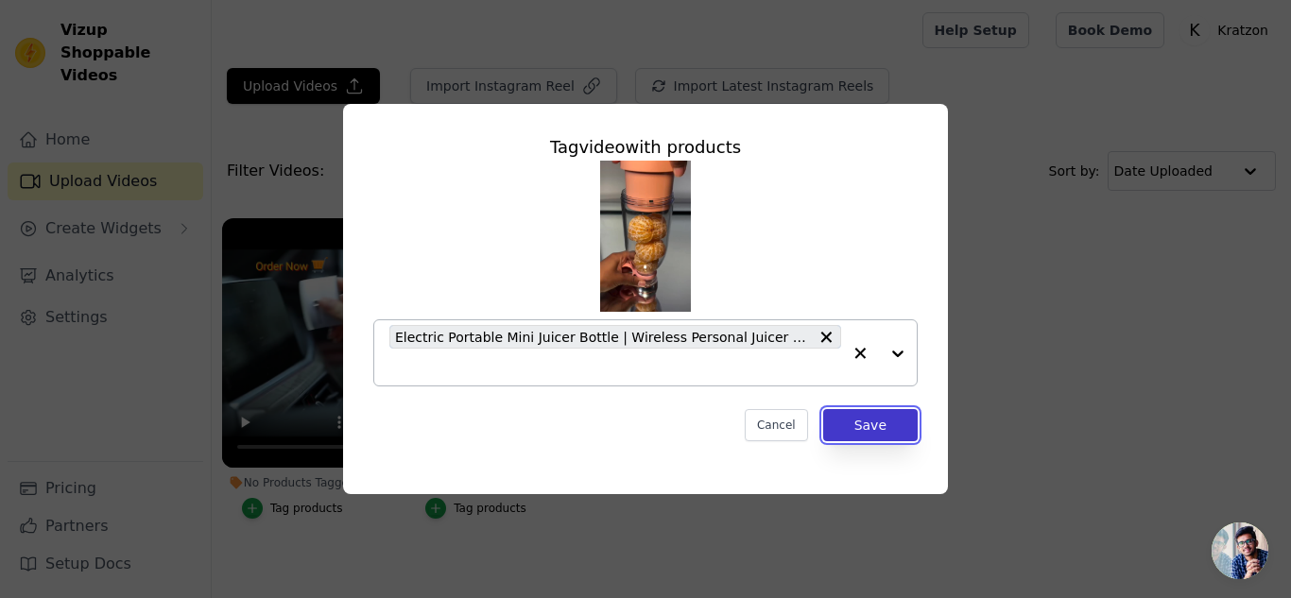
click at [857, 428] on button "Save" at bounding box center [870, 425] width 95 height 32
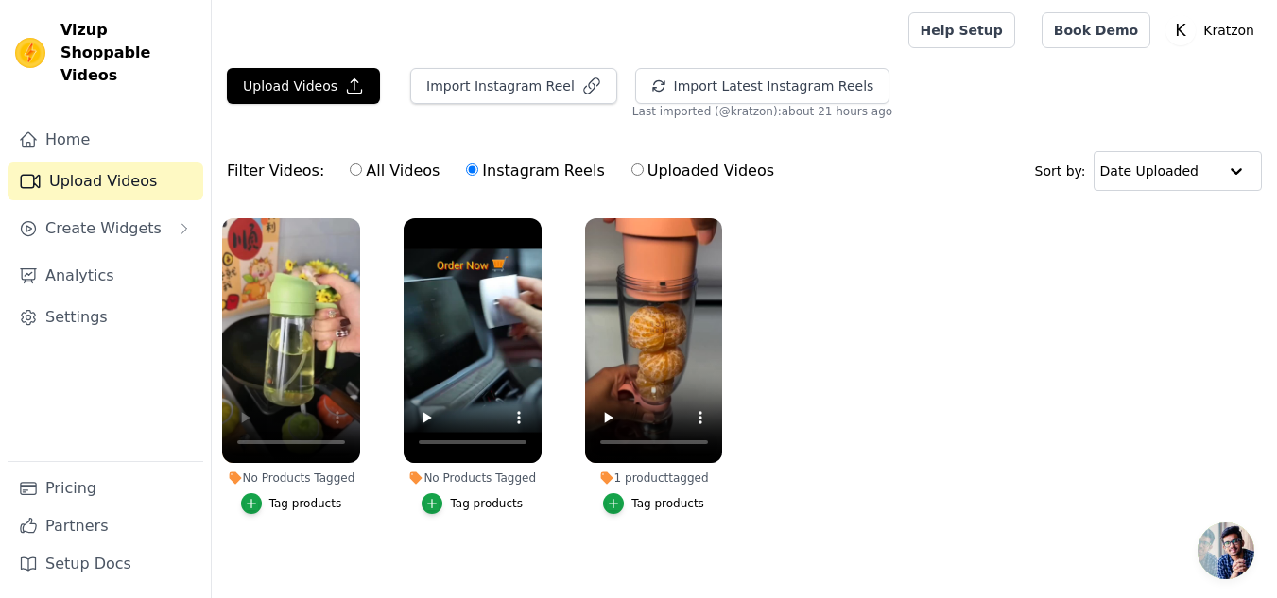
click at [467, 502] on div "Tag products" at bounding box center [486, 503] width 73 height 15
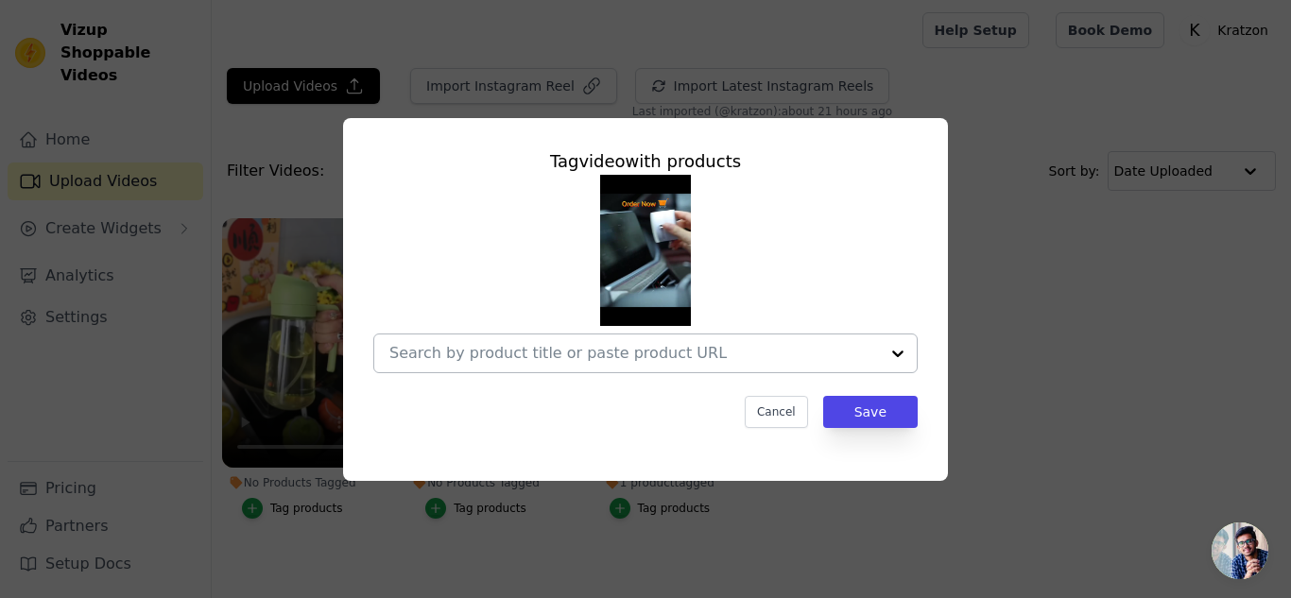
click at [897, 354] on div at bounding box center [898, 354] width 38 height 38
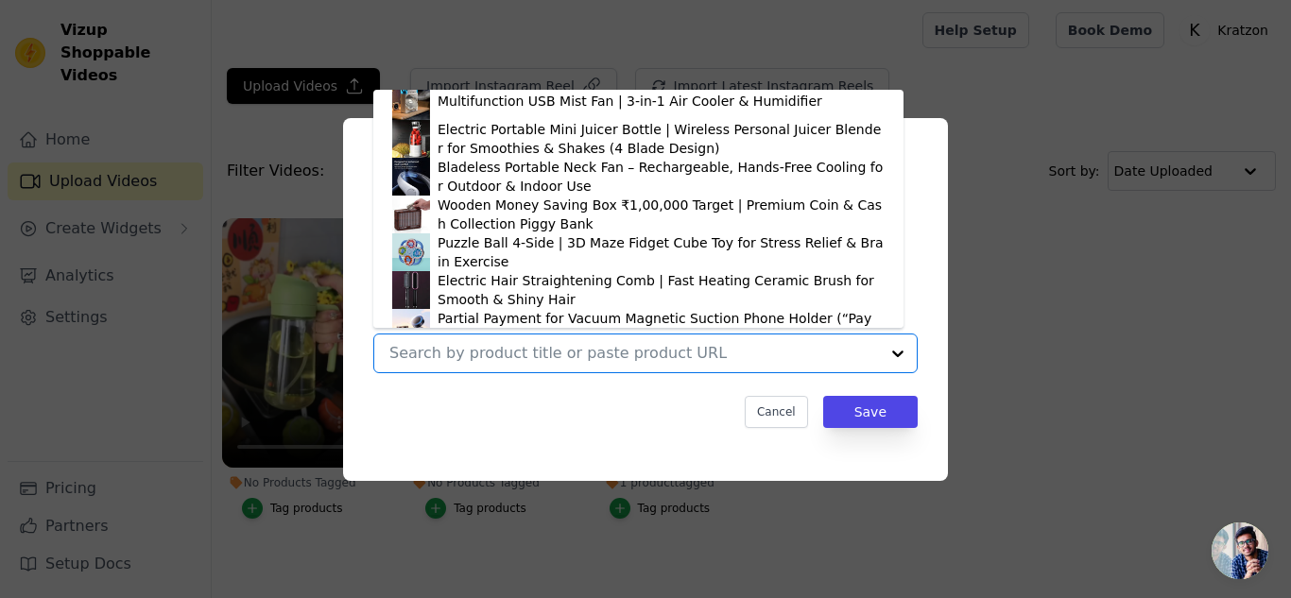
scroll to position [140, 0]
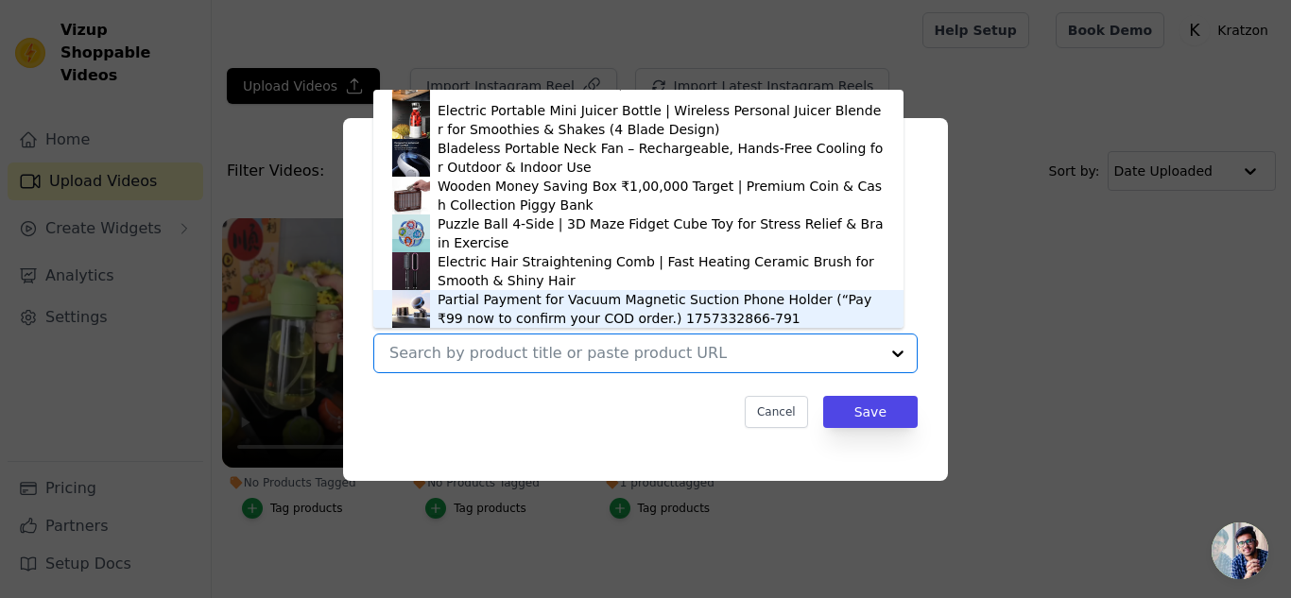
click at [714, 306] on div "Partial Payment for Vacuum Magnetic Suction Phone Holder (“Pay ₹99 now to confi…" at bounding box center [661, 309] width 447 height 38
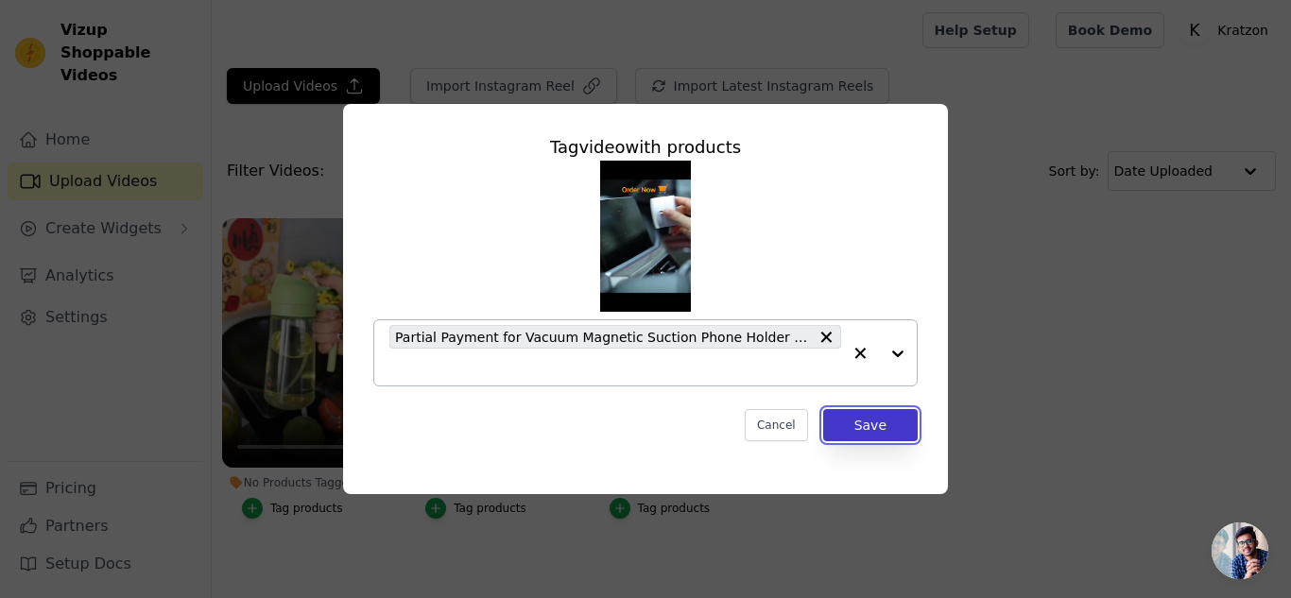
click at [863, 431] on button "Save" at bounding box center [870, 425] width 95 height 32
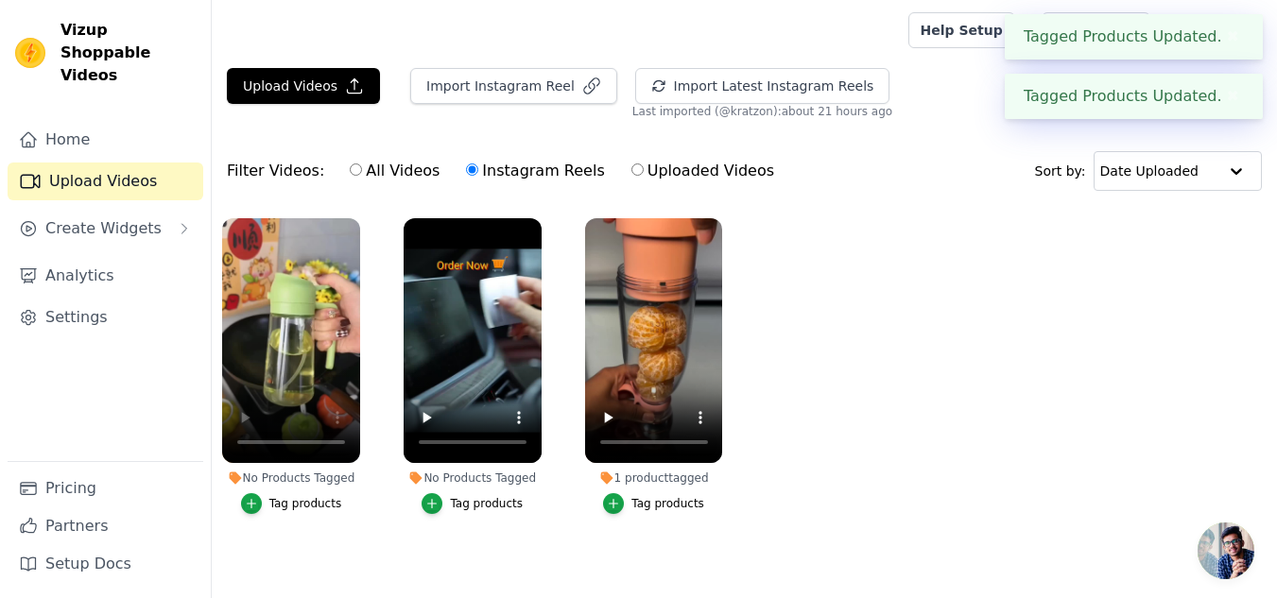
click at [875, 426] on ul "No Products Tagged Tag products No Products Tagged Tag products 1 product tagge…" at bounding box center [744, 385] width 1065 height 354
click at [313, 507] on div "Tag products" at bounding box center [305, 503] width 73 height 15
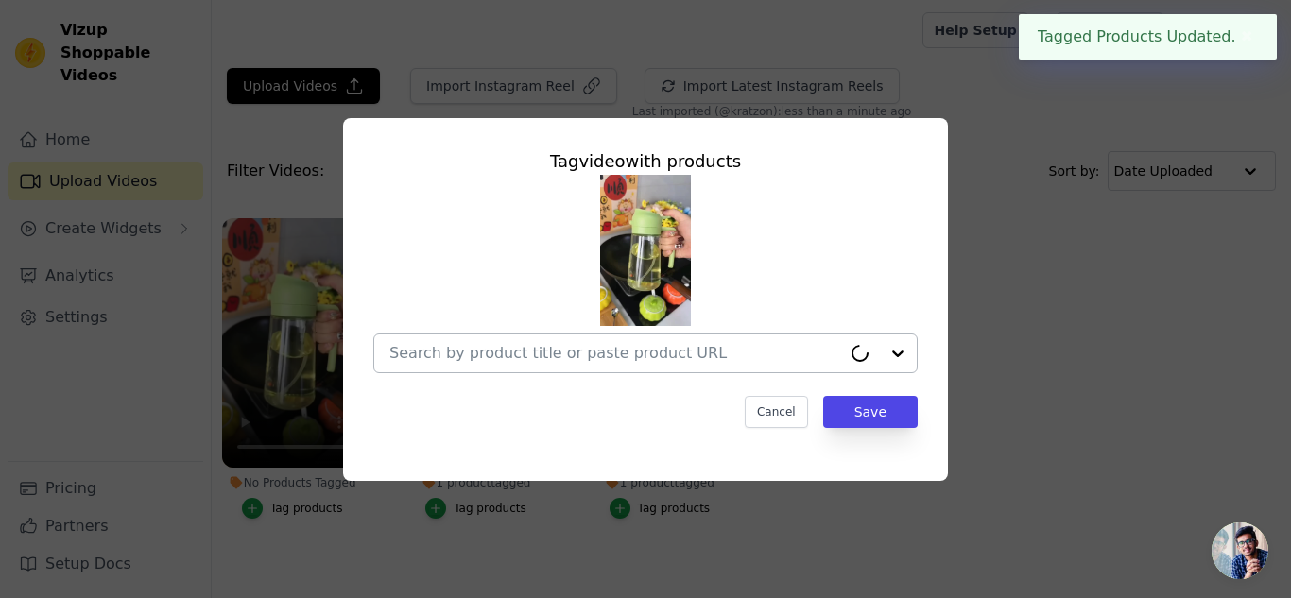
click at [887, 360] on div at bounding box center [879, 354] width 76 height 38
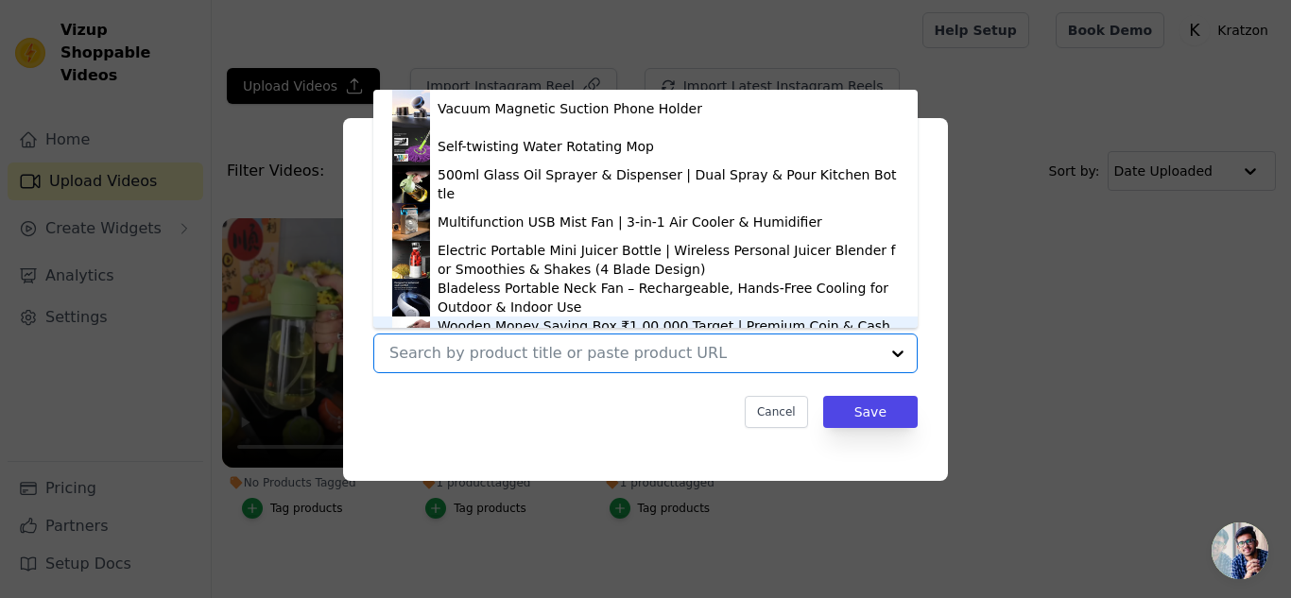
scroll to position [26, 0]
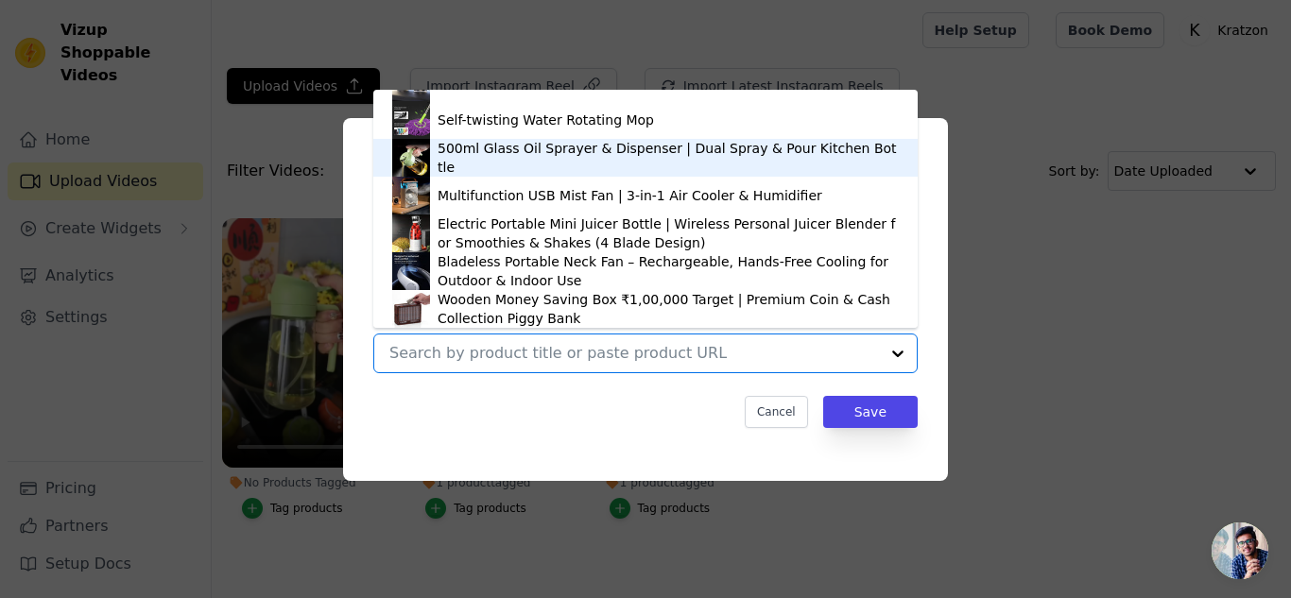
click at [542, 161] on div "500ml Glass Oil Sprayer & Dispenser | Dual Spray & Pour Kitchen Bottle" at bounding box center [668, 158] width 461 height 38
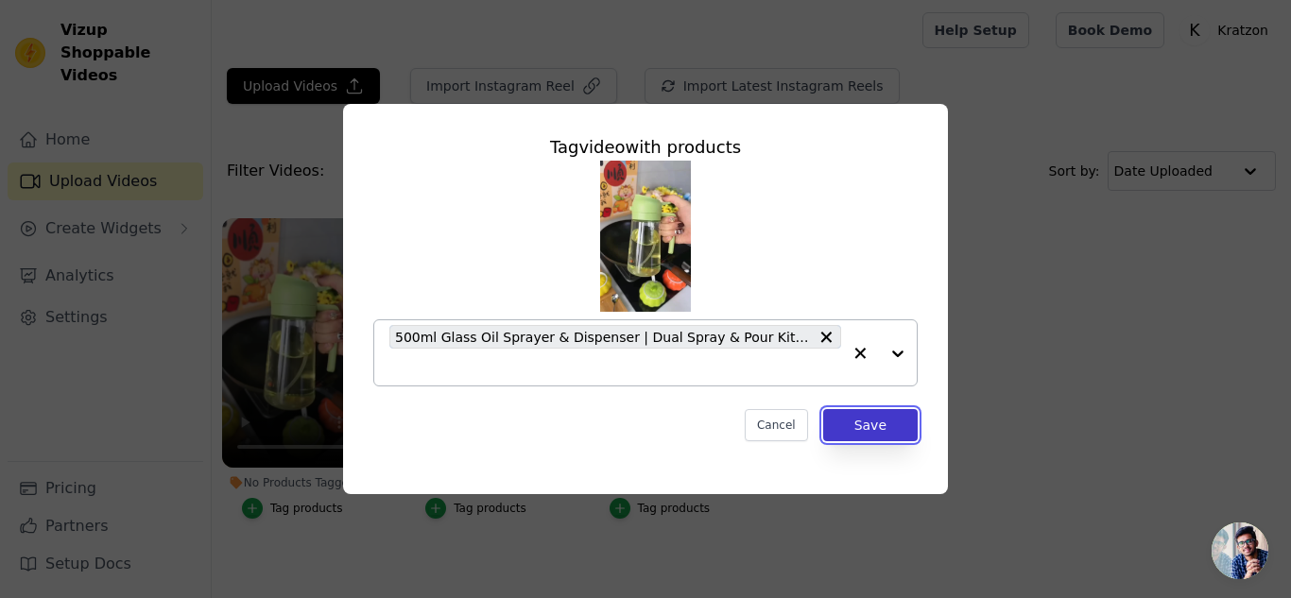
click at [871, 420] on button "Save" at bounding box center [870, 425] width 95 height 32
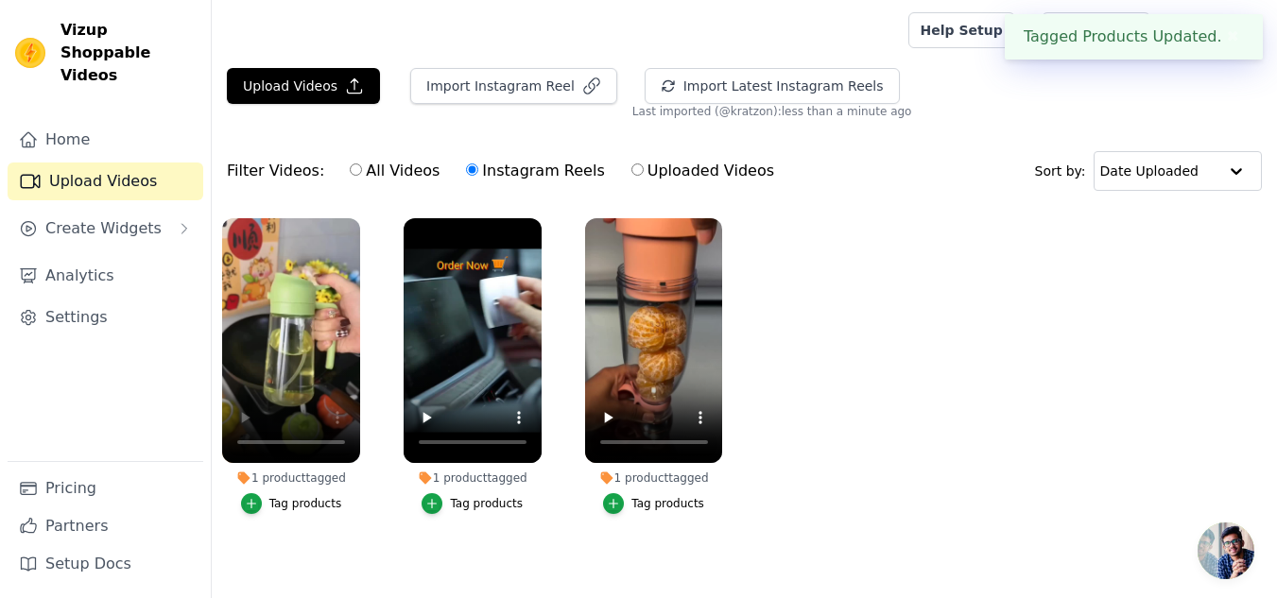
click at [871, 420] on ul "1 product tagged Tag products 1 product tagged Tag products 1 product tagged Ta…" at bounding box center [744, 385] width 1065 height 354
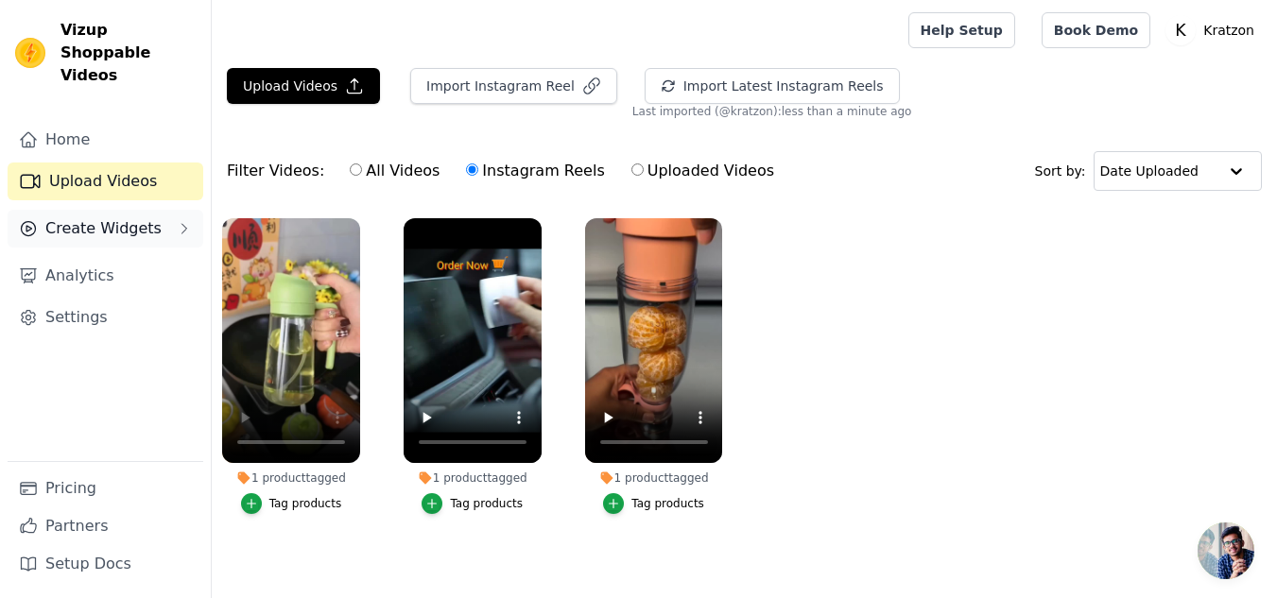
click at [174, 210] on button "Create Widgets" at bounding box center [106, 229] width 196 height 38
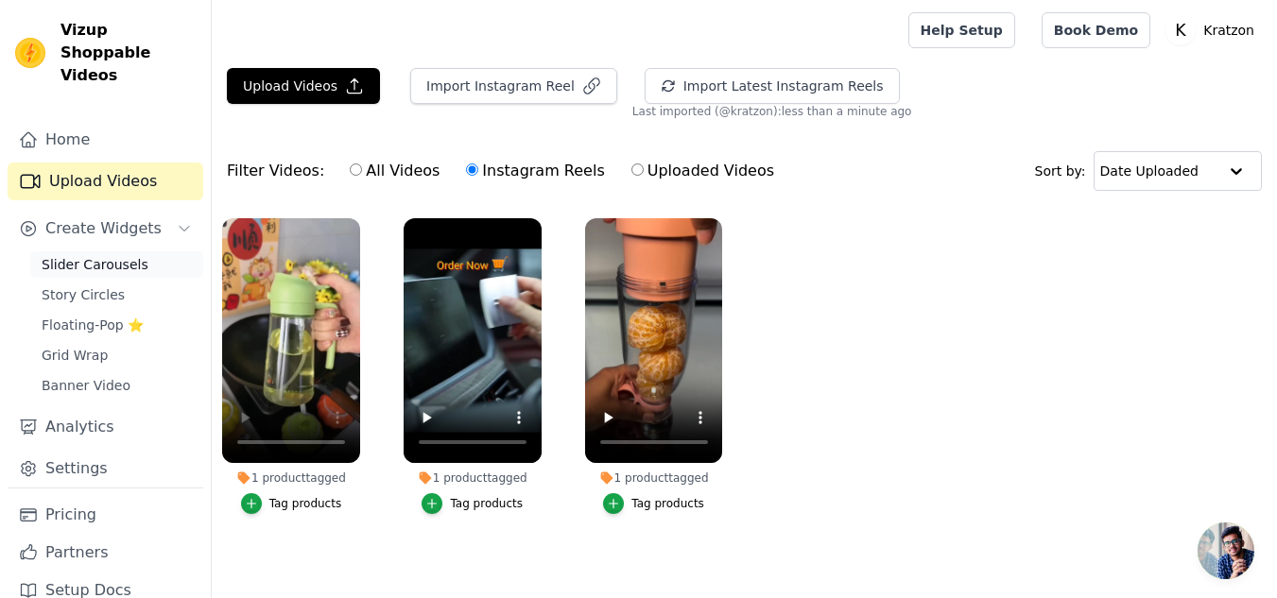
click at [121, 255] on span "Slider Carousels" at bounding box center [95, 264] width 107 height 19
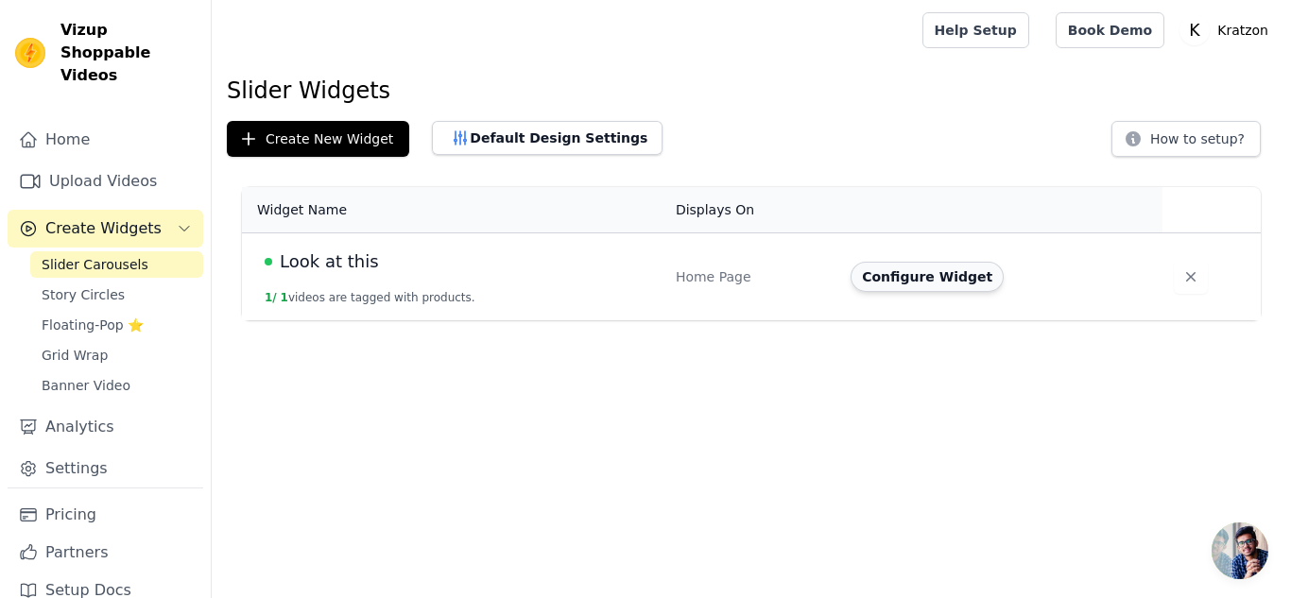
click at [907, 281] on button "Configure Widget" at bounding box center [927, 277] width 153 height 30
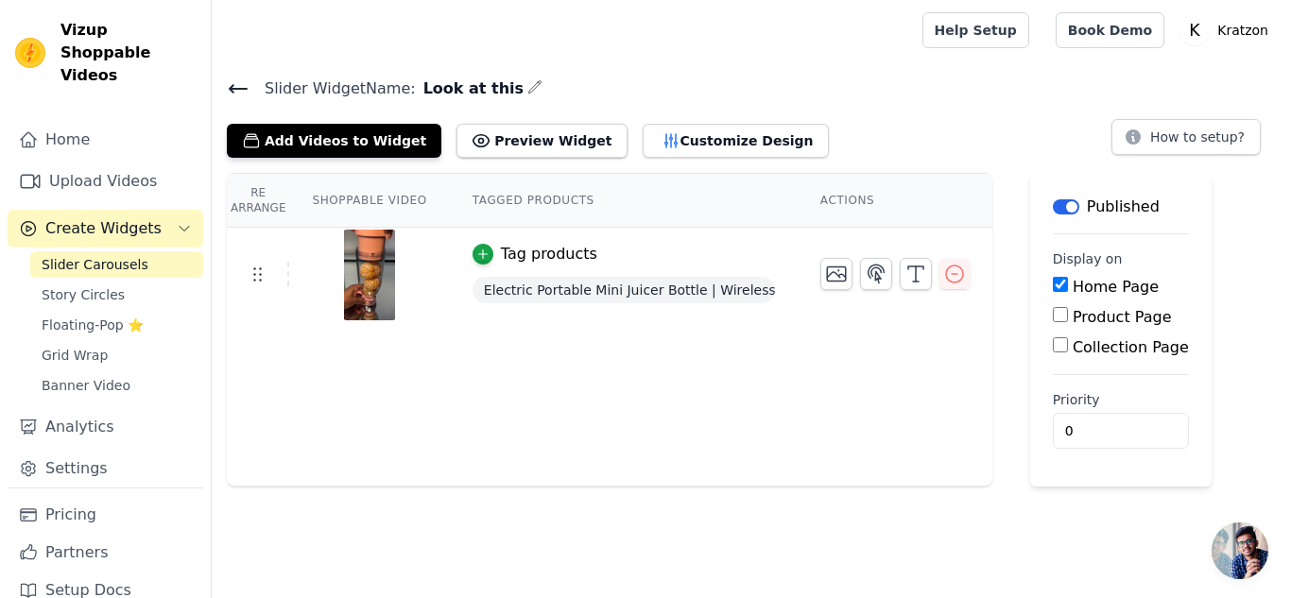
click at [527, 83] on icon "button" at bounding box center [534, 86] width 15 height 15
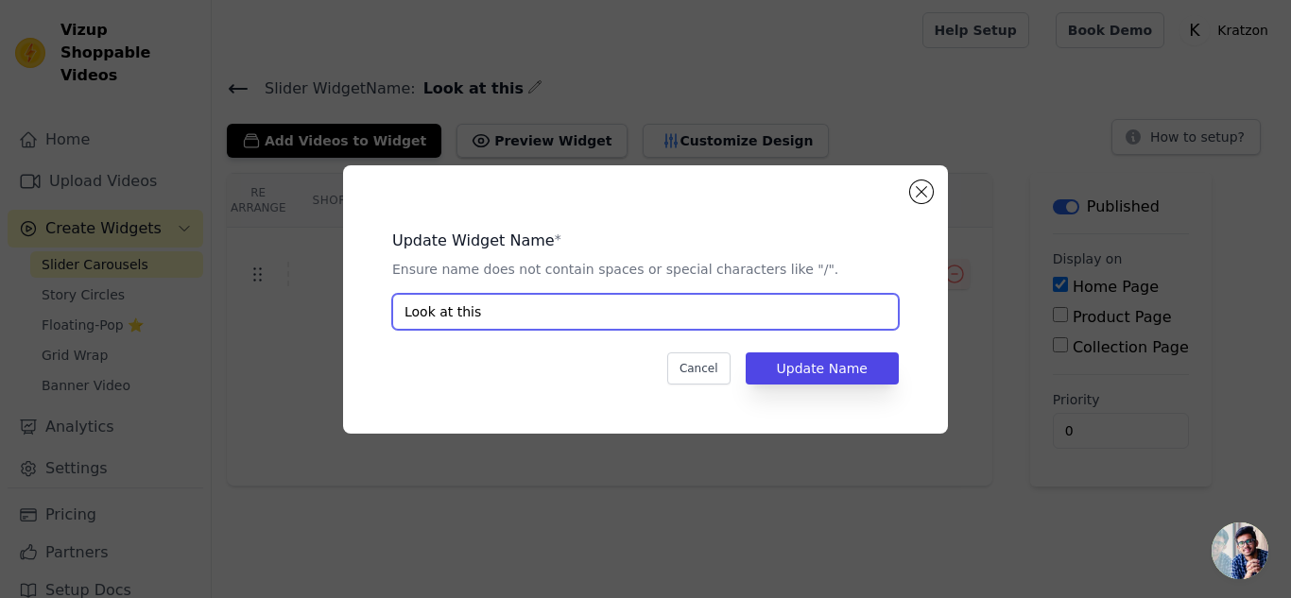
drag, startPoint x: 492, startPoint y: 309, endPoint x: 302, endPoint y: 279, distance: 192.4
click at [302, 279] on div "Update Widget Name * Ensure name does not contain spaces or special characters …" at bounding box center [645, 299] width 1231 height 329
type input "s"
type input "Slider Video"
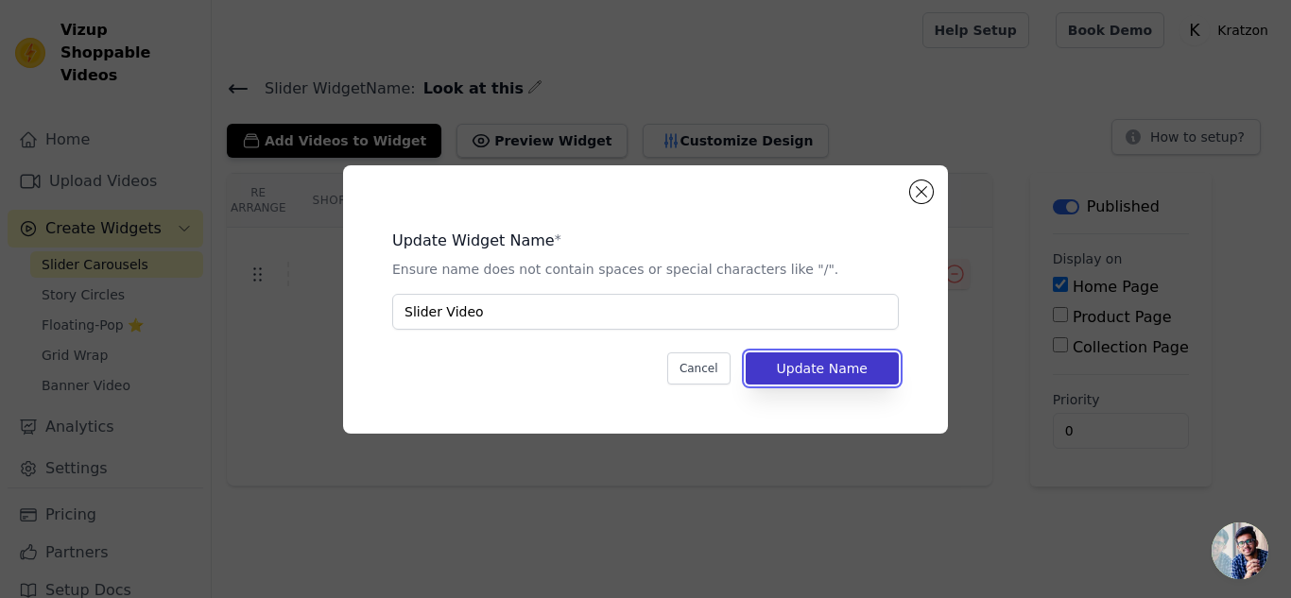
click at [826, 360] on button "Update Name" at bounding box center [822, 369] width 153 height 32
click at [925, 196] on button "Close modal" at bounding box center [921, 192] width 23 height 23
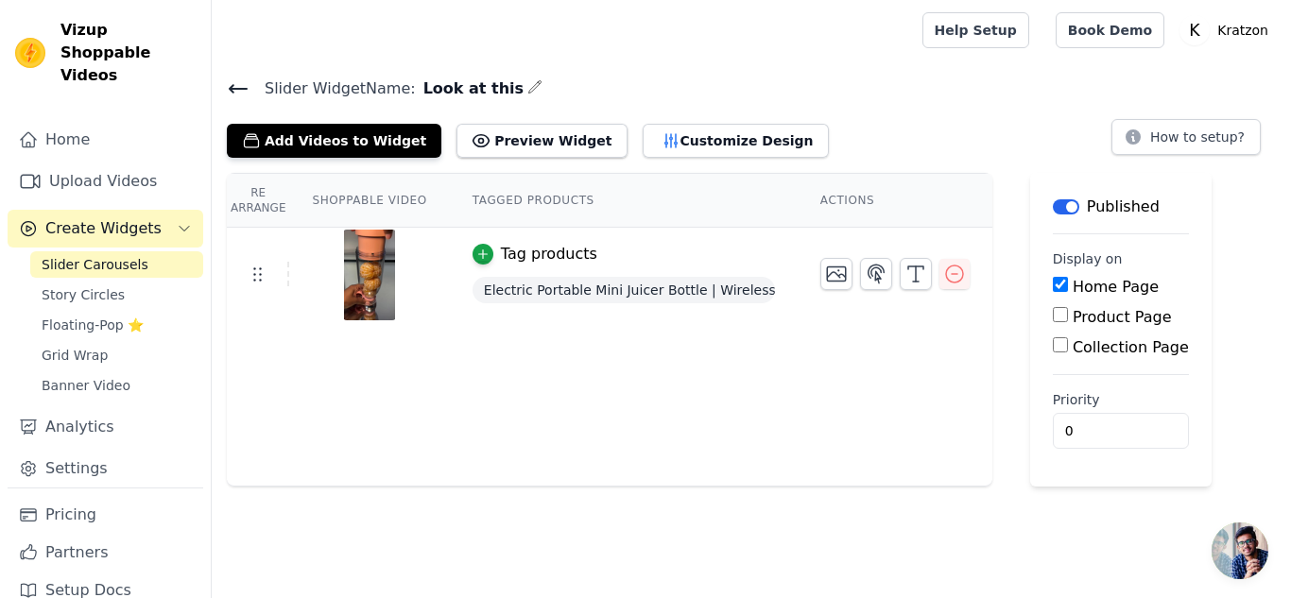
click at [1053, 316] on input "Product Page" at bounding box center [1060, 314] width 15 height 15
checkbox input "true"
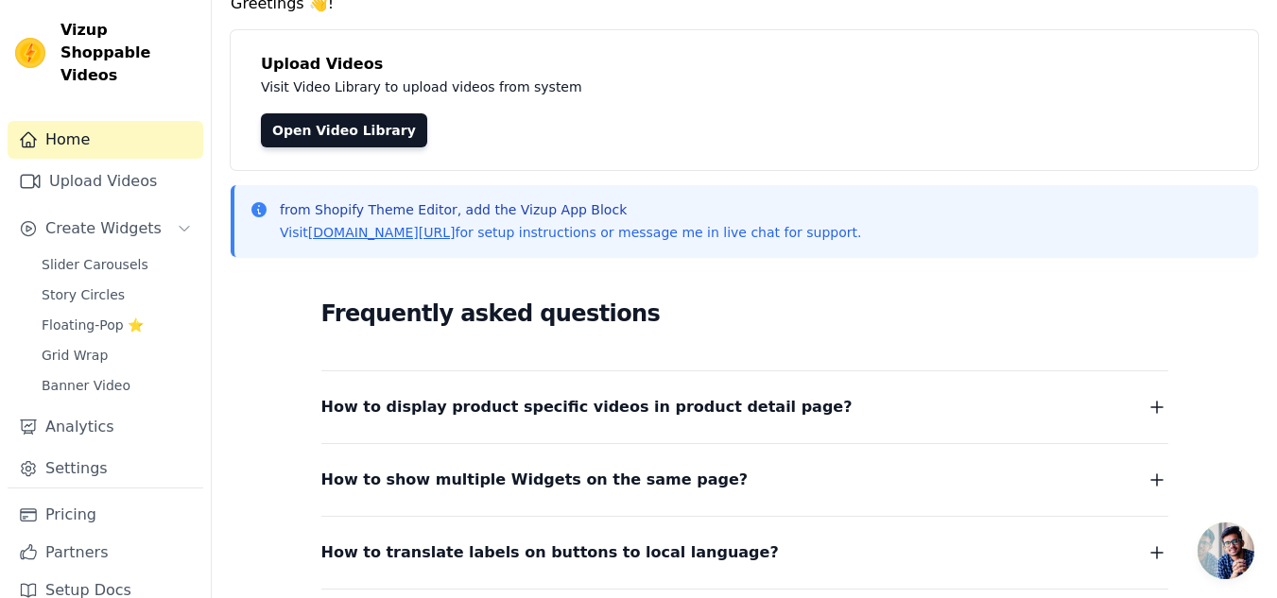
scroll to position [78, 0]
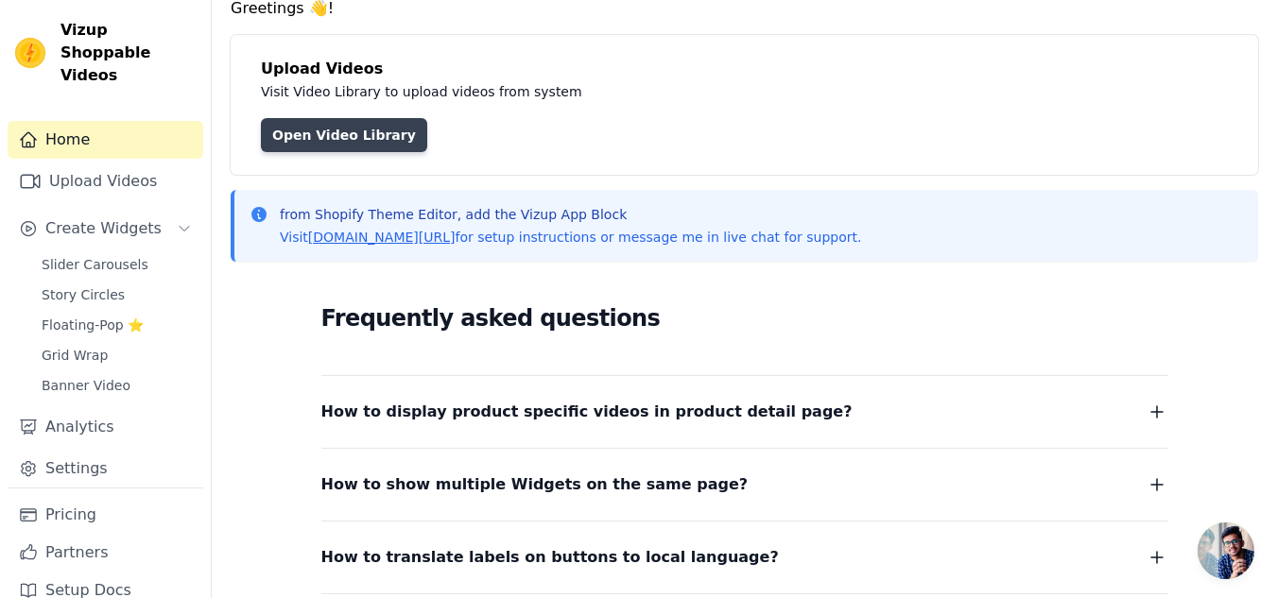
click at [348, 131] on link "Open Video Library" at bounding box center [344, 135] width 166 height 34
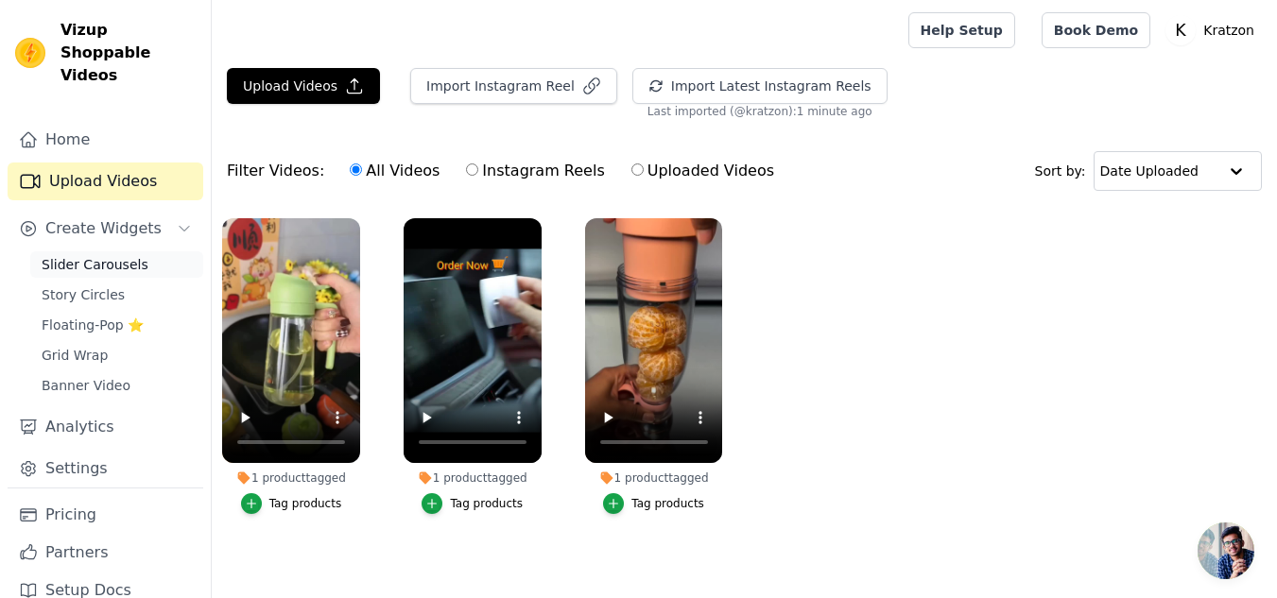
click at [121, 255] on span "Slider Carousels" at bounding box center [95, 264] width 107 height 19
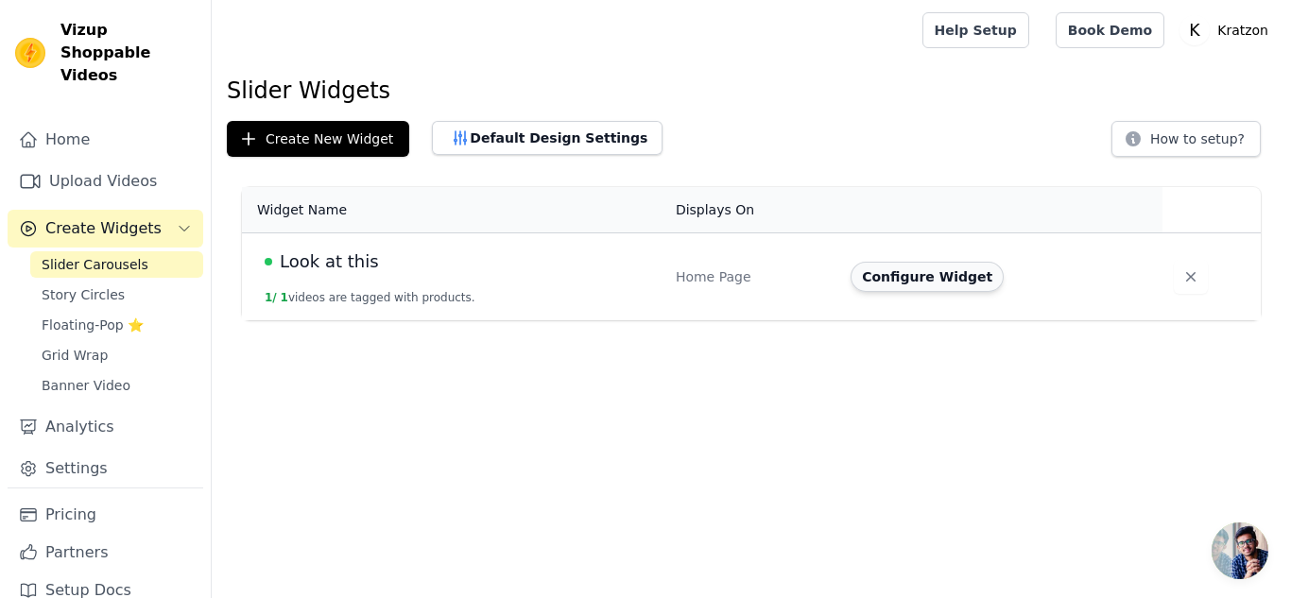
click at [914, 272] on button "Configure Widget" at bounding box center [927, 277] width 153 height 30
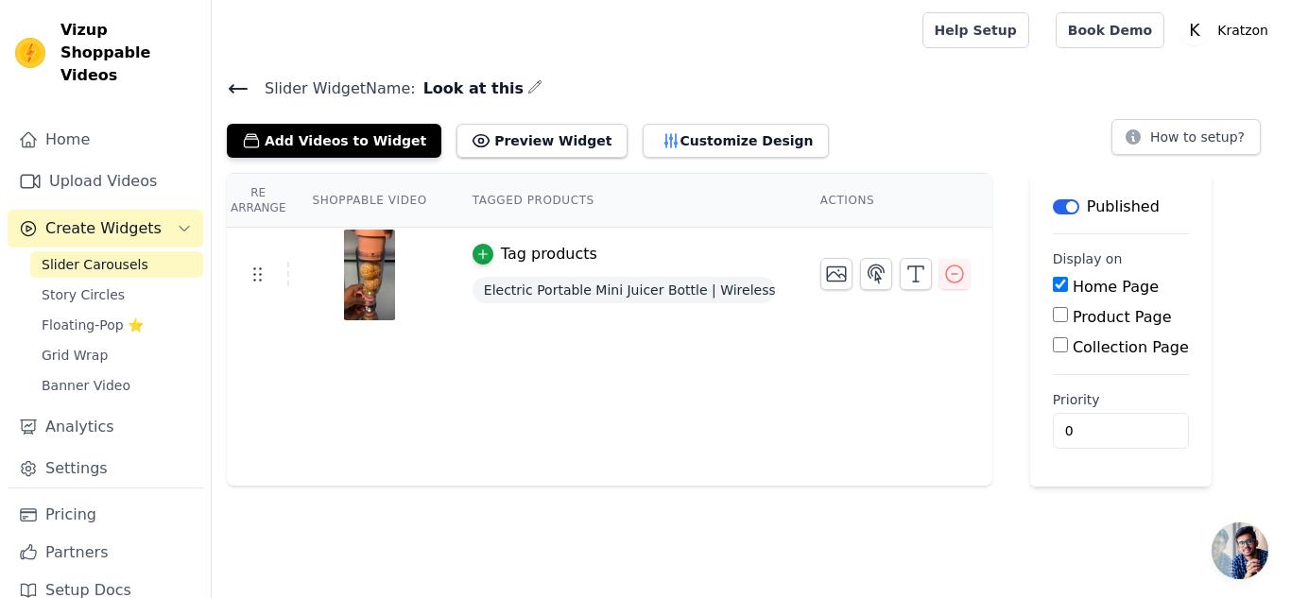
click at [1053, 318] on input "Product Page" at bounding box center [1060, 314] width 15 height 15
checkbox input "true"
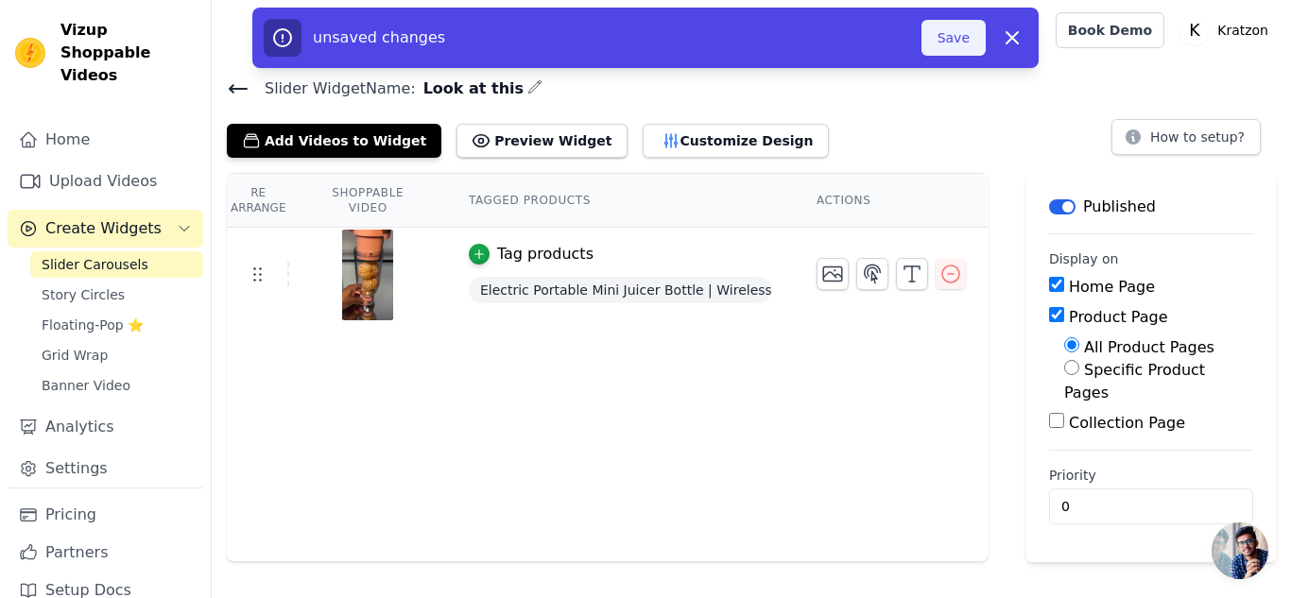
click at [936, 49] on button "Save" at bounding box center [954, 38] width 64 height 36
click at [963, 40] on button "Save" at bounding box center [954, 38] width 64 height 36
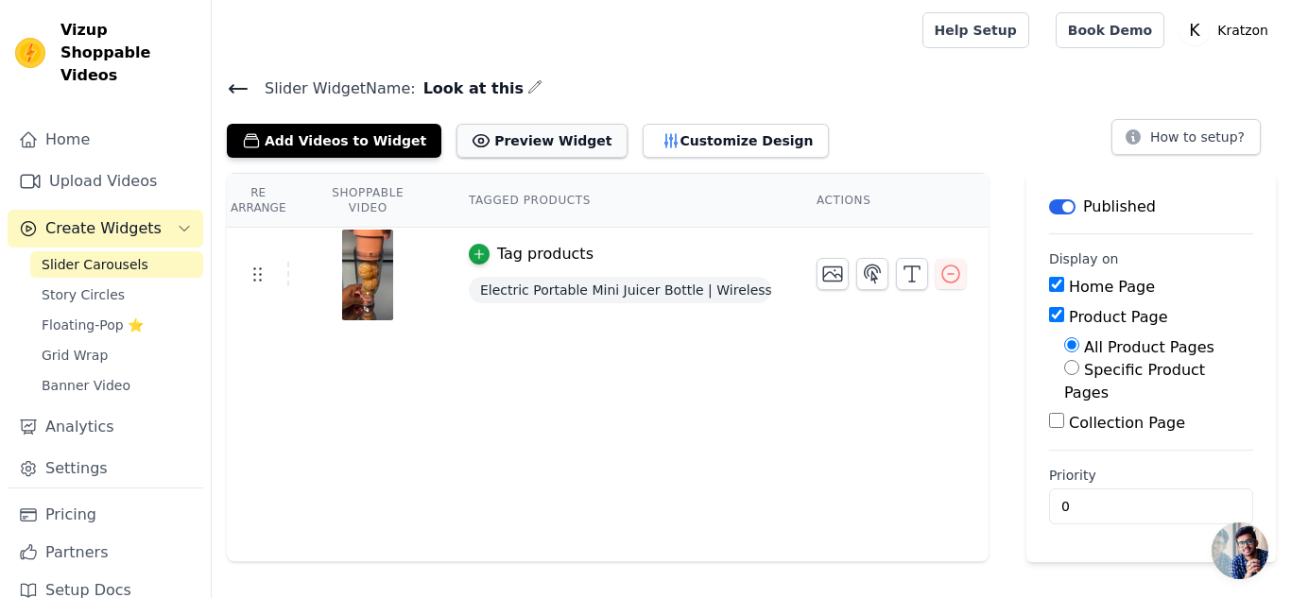
click at [537, 139] on button "Preview Widget" at bounding box center [542, 141] width 170 height 34
click at [136, 282] on link "Story Circles" at bounding box center [116, 295] width 173 height 26
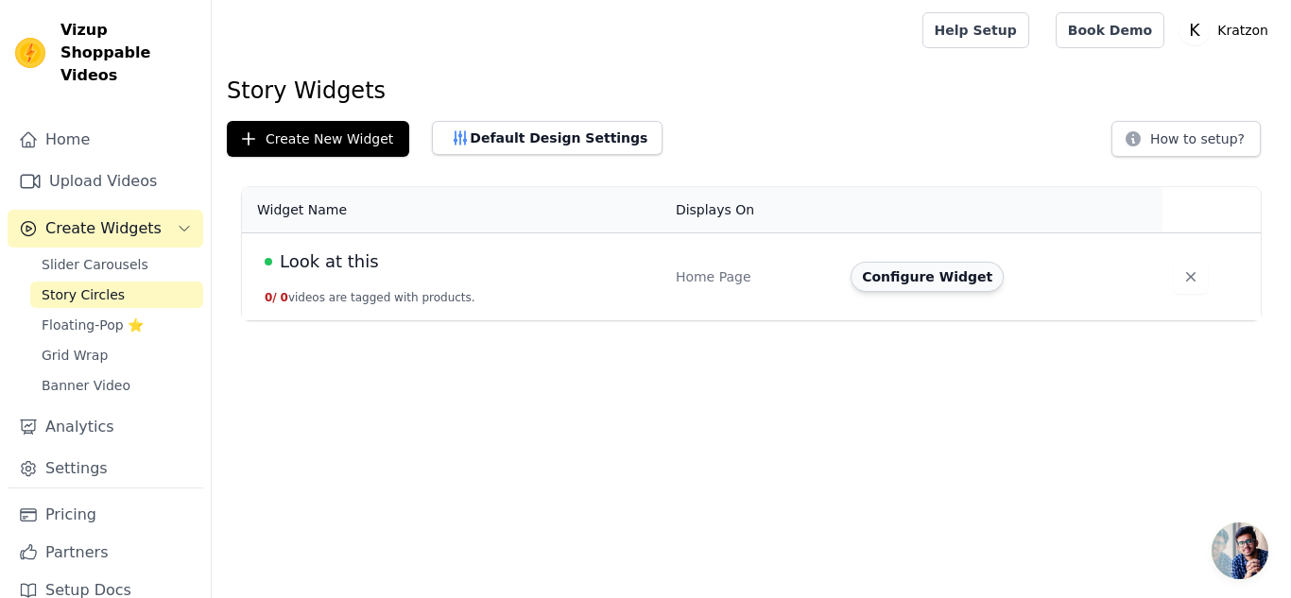
click at [878, 273] on button "Configure Widget" at bounding box center [927, 277] width 153 height 30
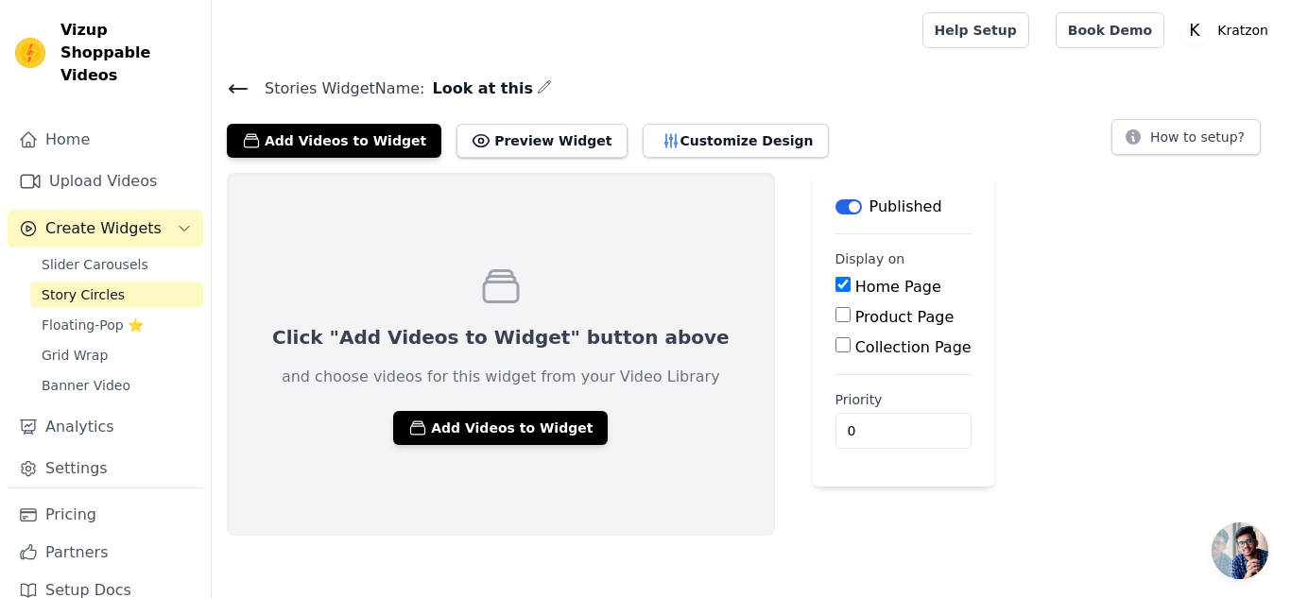
click at [836, 317] on input "Product Page" at bounding box center [843, 314] width 15 height 15
checkbox input "true"
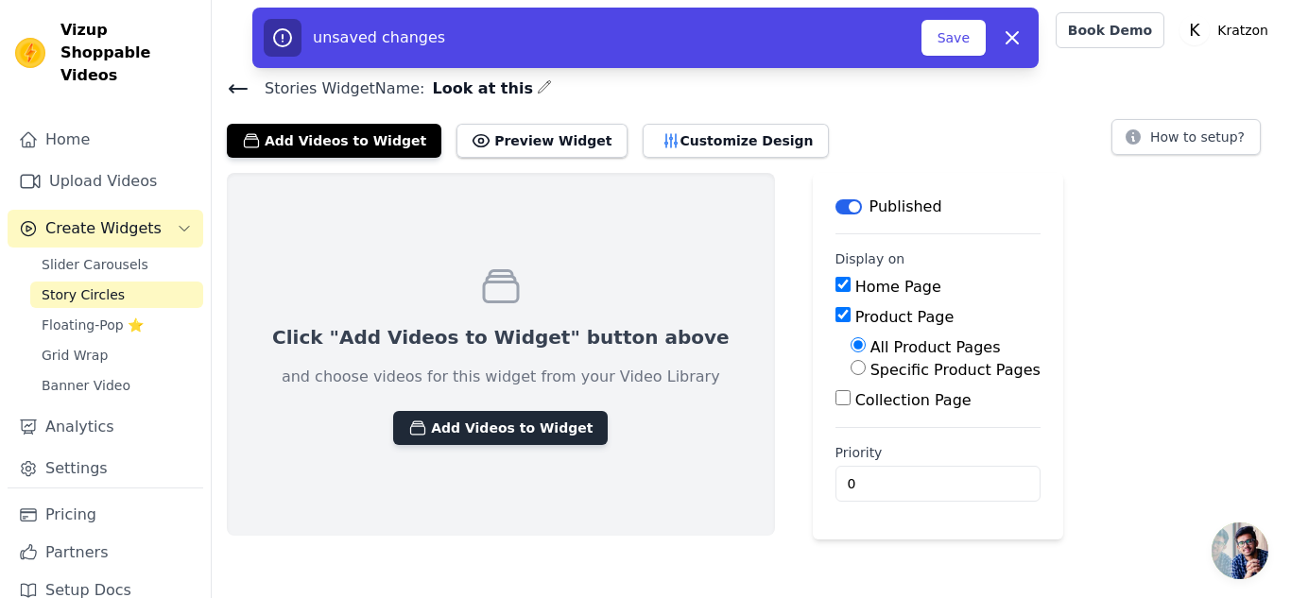
click at [448, 423] on button "Add Videos to Widget" at bounding box center [500, 428] width 215 height 34
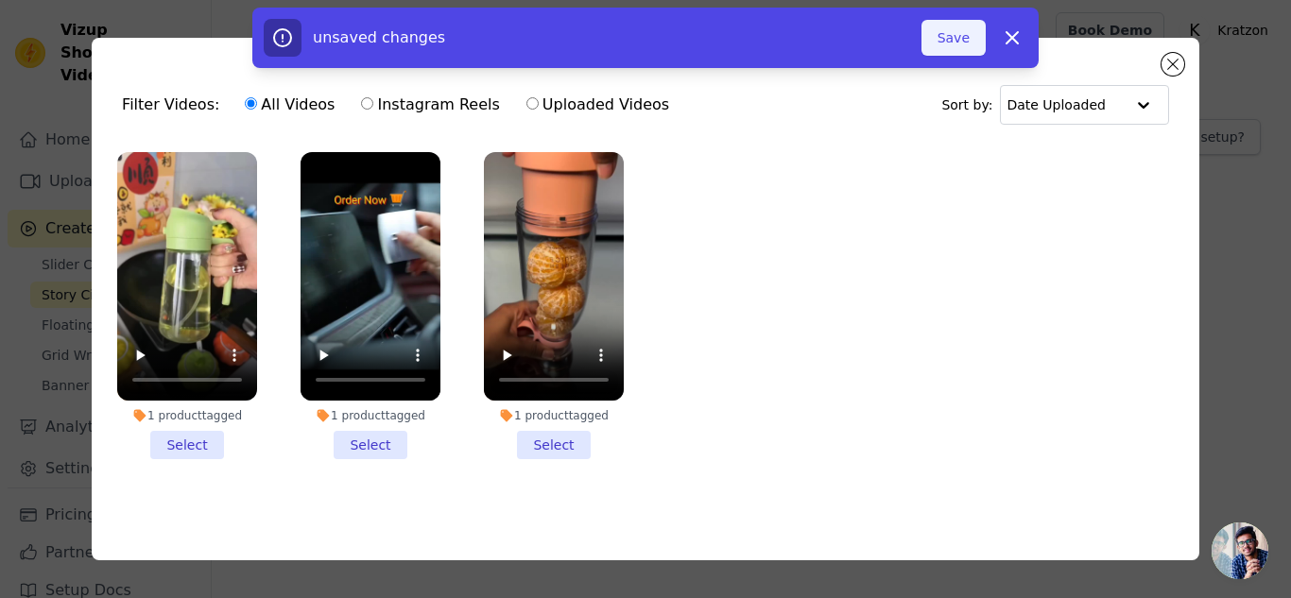
click at [956, 37] on button "Save" at bounding box center [954, 38] width 64 height 36
click at [544, 434] on li "1 product tagged Select" at bounding box center [554, 305] width 140 height 307
click at [0, 0] on input "1 product tagged Select" at bounding box center [0, 0] width 0 height 0
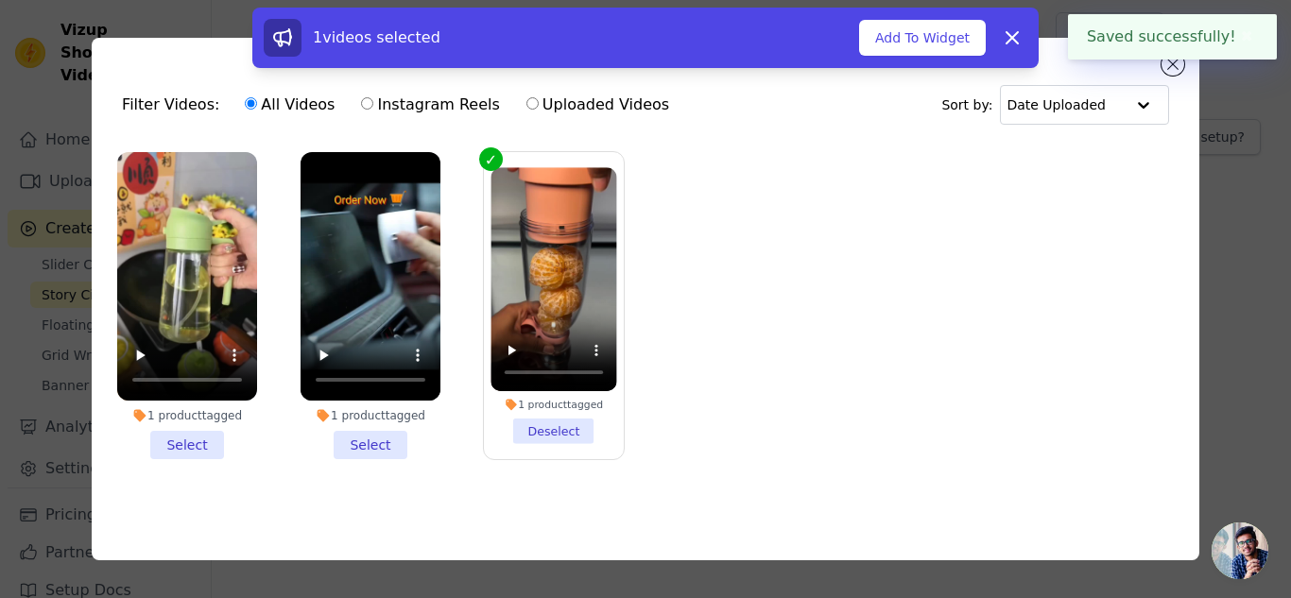
click at [374, 442] on li "1 product tagged Select" at bounding box center [371, 305] width 140 height 307
click at [0, 0] on input "1 product tagged Select" at bounding box center [0, 0] width 0 height 0
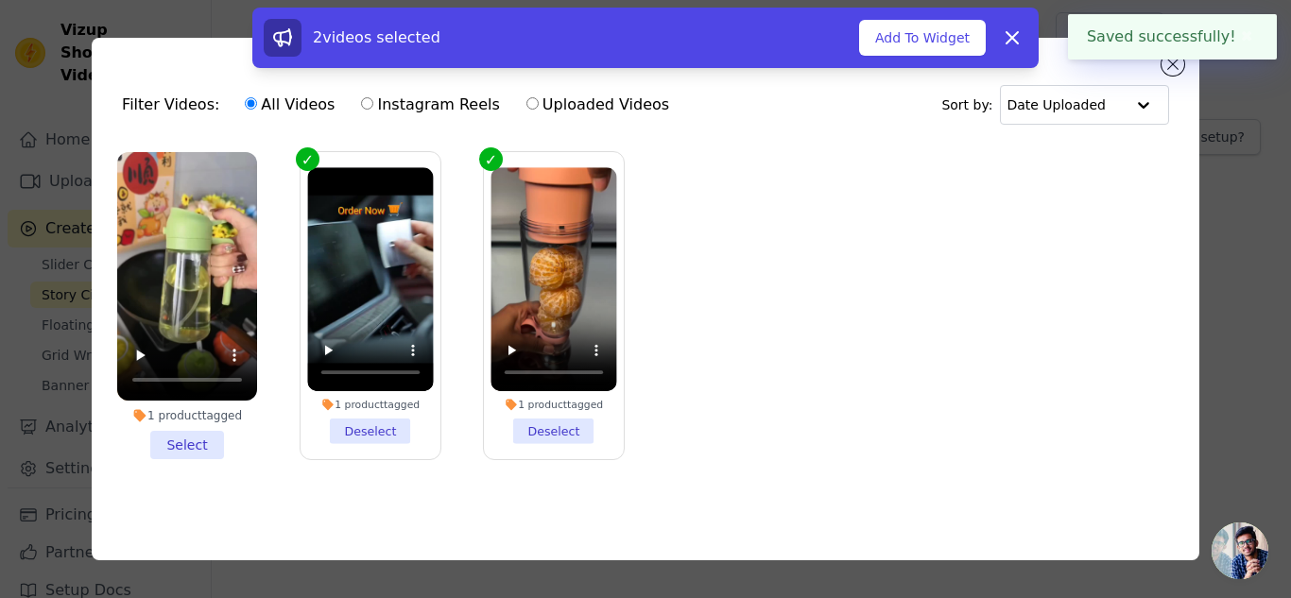
click at [201, 440] on li "1 product tagged Select" at bounding box center [187, 305] width 140 height 307
click at [0, 0] on input "1 product tagged Select" at bounding box center [0, 0] width 0 height 0
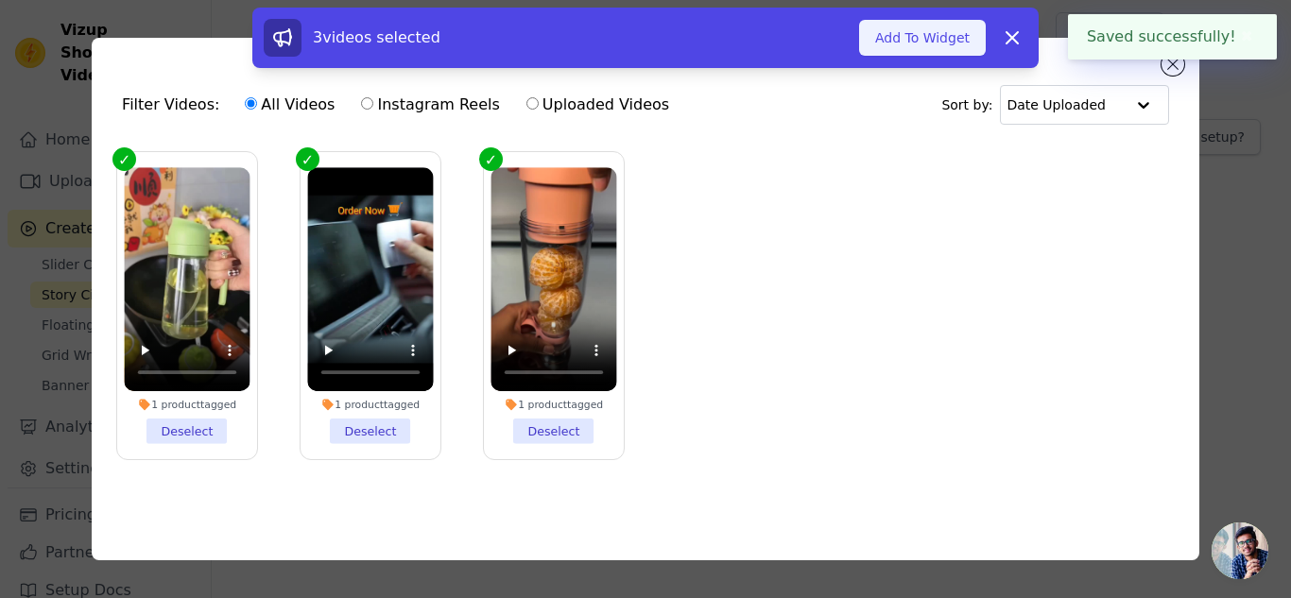
click at [934, 34] on button "Add To Widget" at bounding box center [922, 38] width 127 height 36
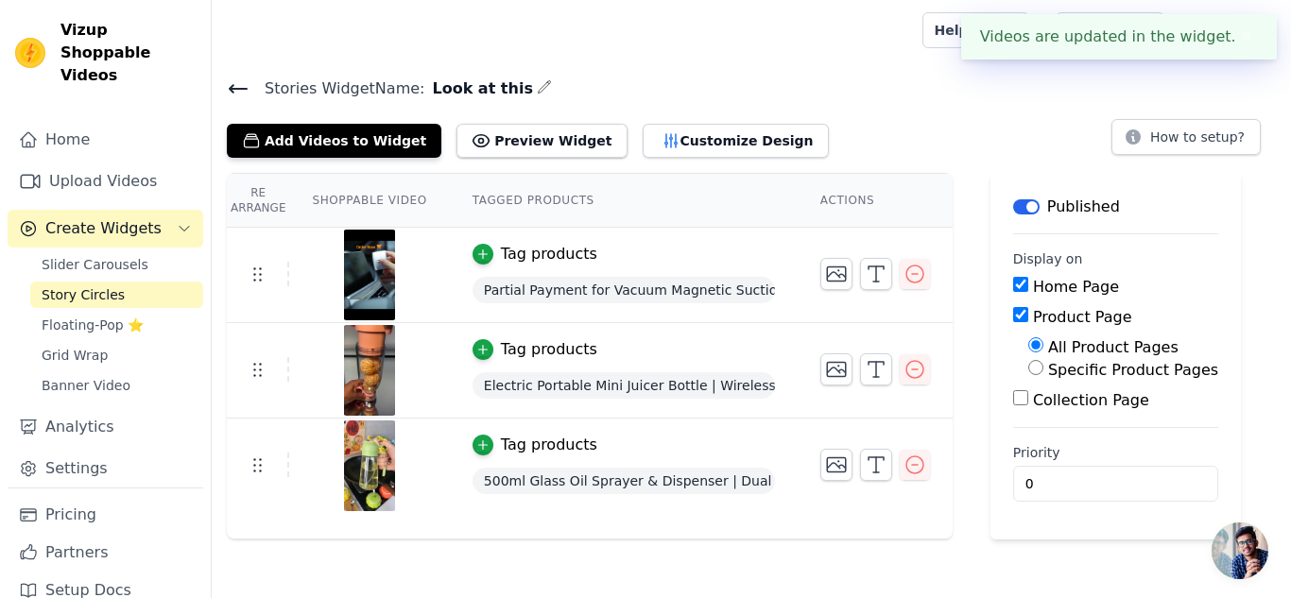
click at [1243, 40] on button "✖" at bounding box center [1247, 37] width 22 height 23
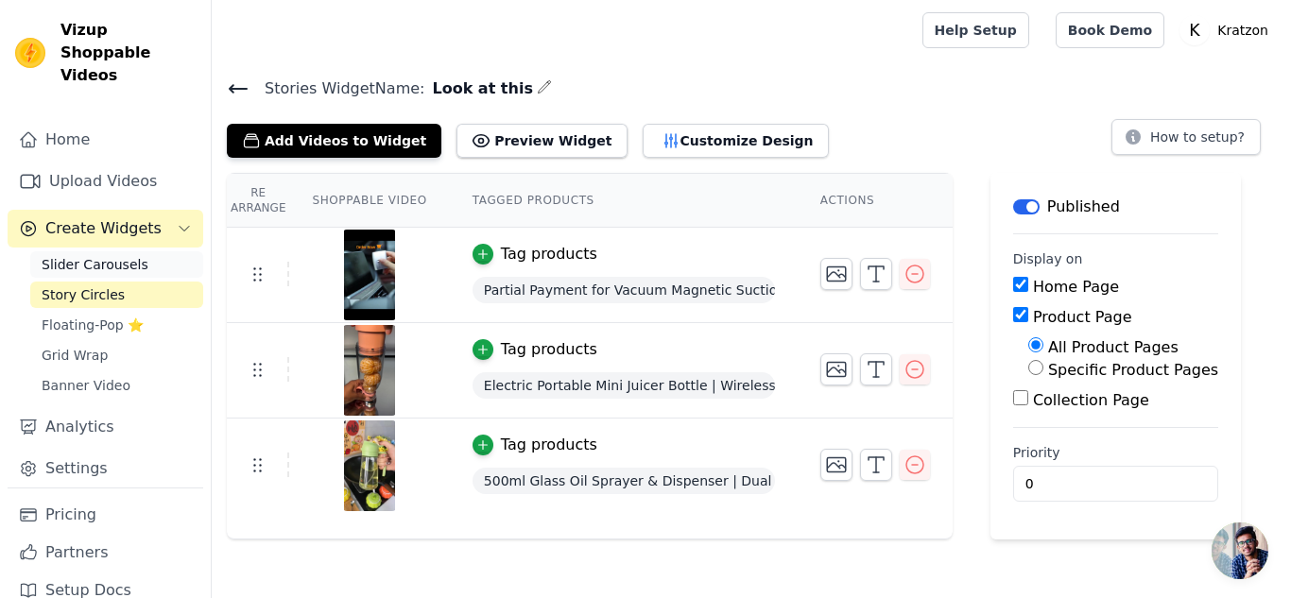
click at [122, 255] on span "Slider Carousels" at bounding box center [95, 264] width 107 height 19
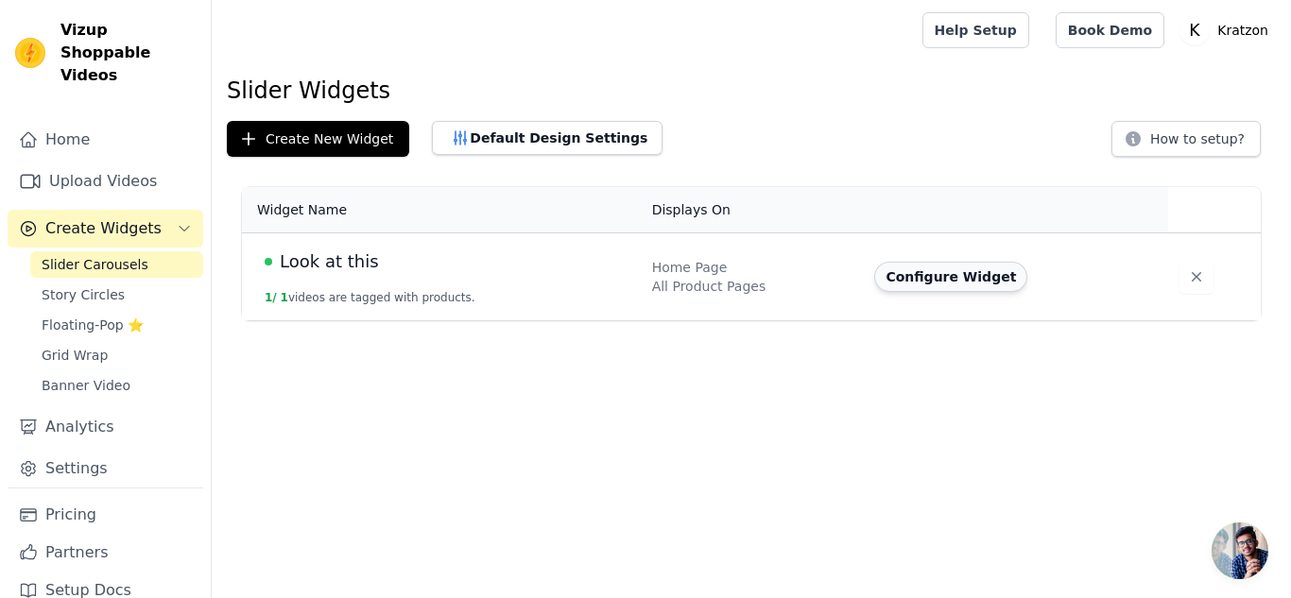
click at [951, 274] on button "Configure Widget" at bounding box center [950, 277] width 153 height 30
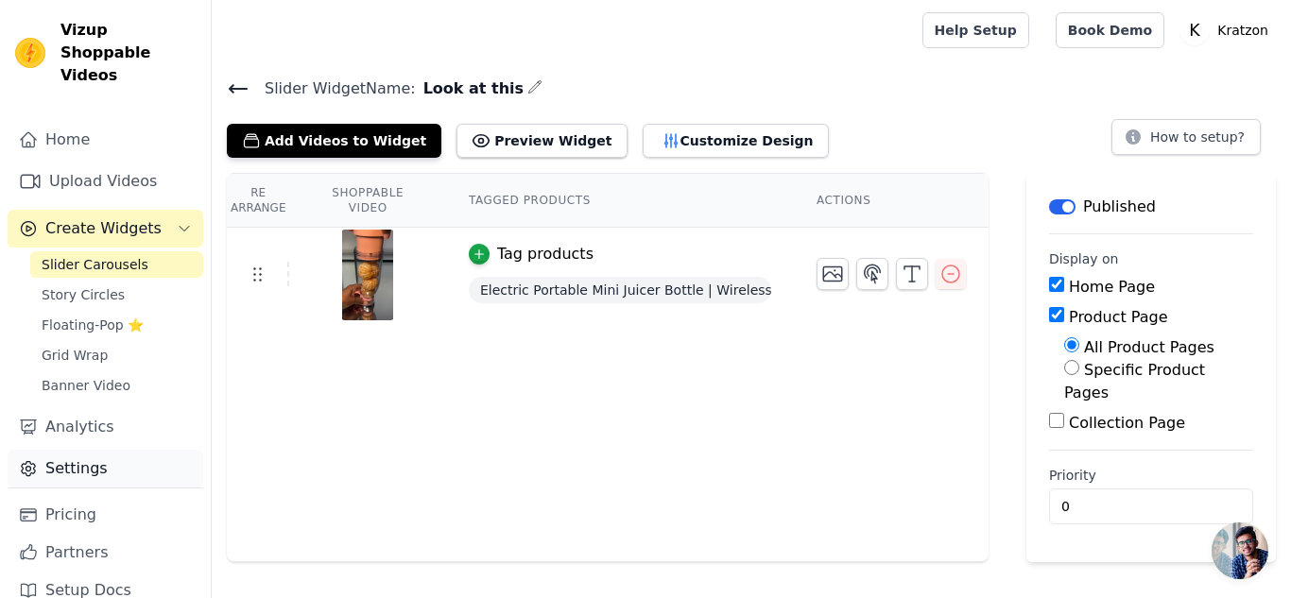
click at [82, 462] on link "Settings" at bounding box center [106, 469] width 196 height 38
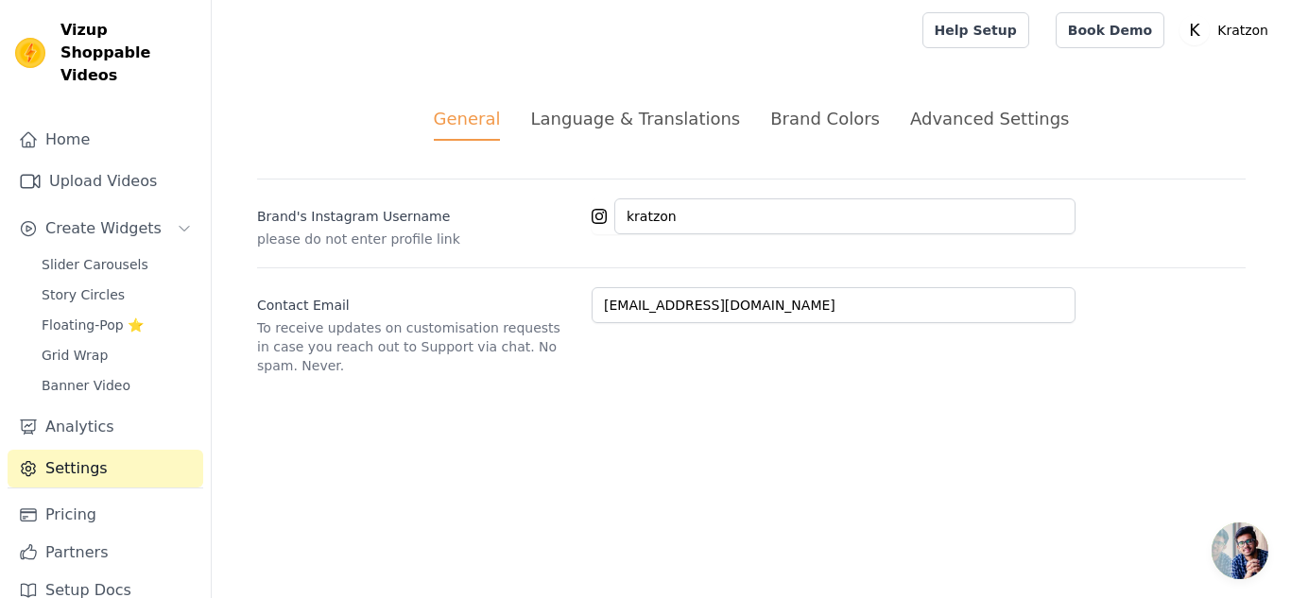
click at [927, 119] on div "Advanced Settings" at bounding box center [989, 119] width 159 height 26
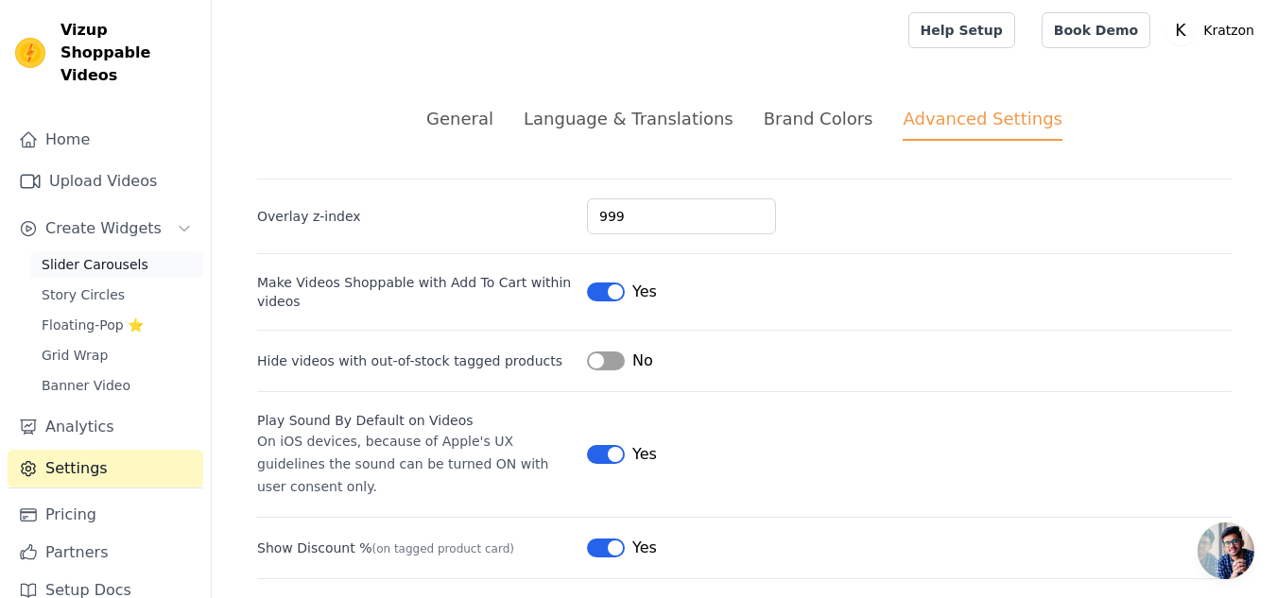
click at [96, 255] on span "Slider Carousels" at bounding box center [95, 264] width 107 height 19
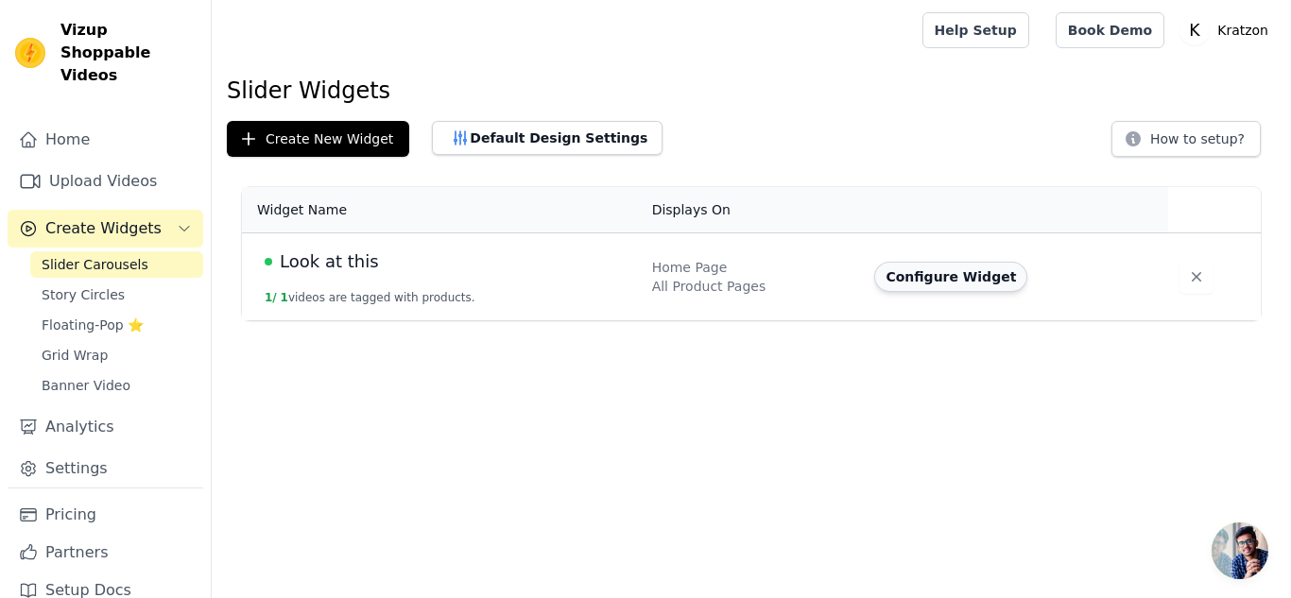
click at [898, 272] on button "Configure Widget" at bounding box center [950, 277] width 153 height 30
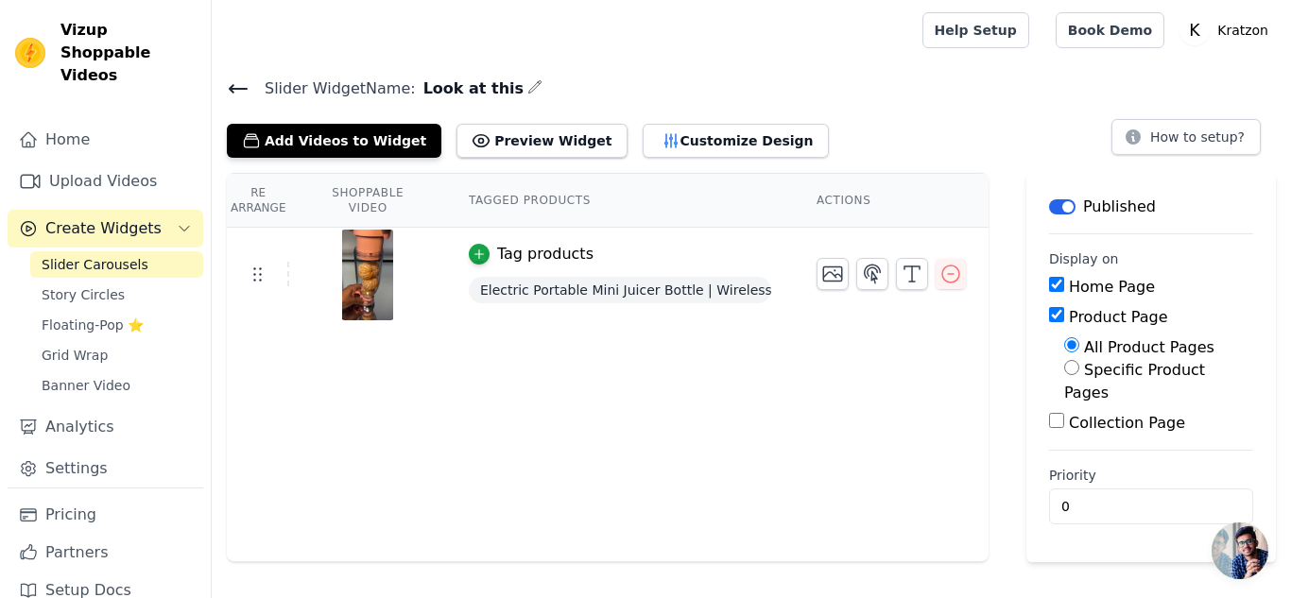
click at [492, 205] on th "Tagged Products" at bounding box center [620, 201] width 348 height 54
click at [256, 269] on icon at bounding box center [257, 274] width 23 height 23
click at [473, 250] on icon "button" at bounding box center [479, 254] width 13 height 13
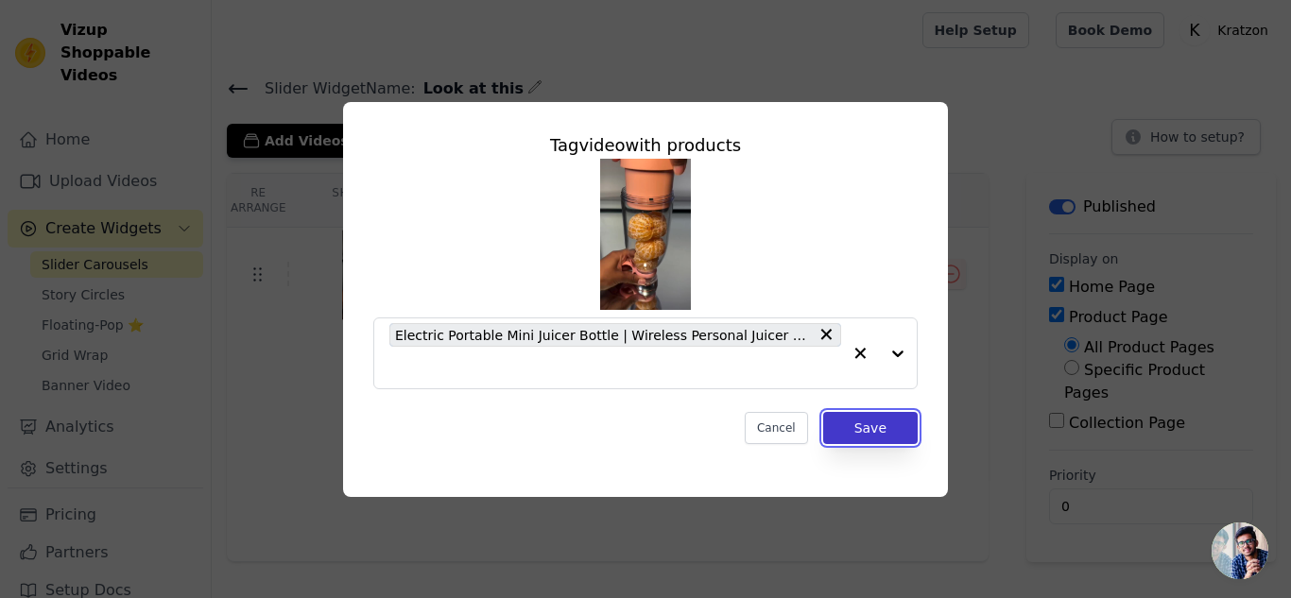
click at [874, 426] on button "Save" at bounding box center [870, 428] width 95 height 32
click at [874, 426] on div "Re Arrange Shoppable Video Tagged Products Actions Tag video with products Elec…" at bounding box center [608, 367] width 762 height 389
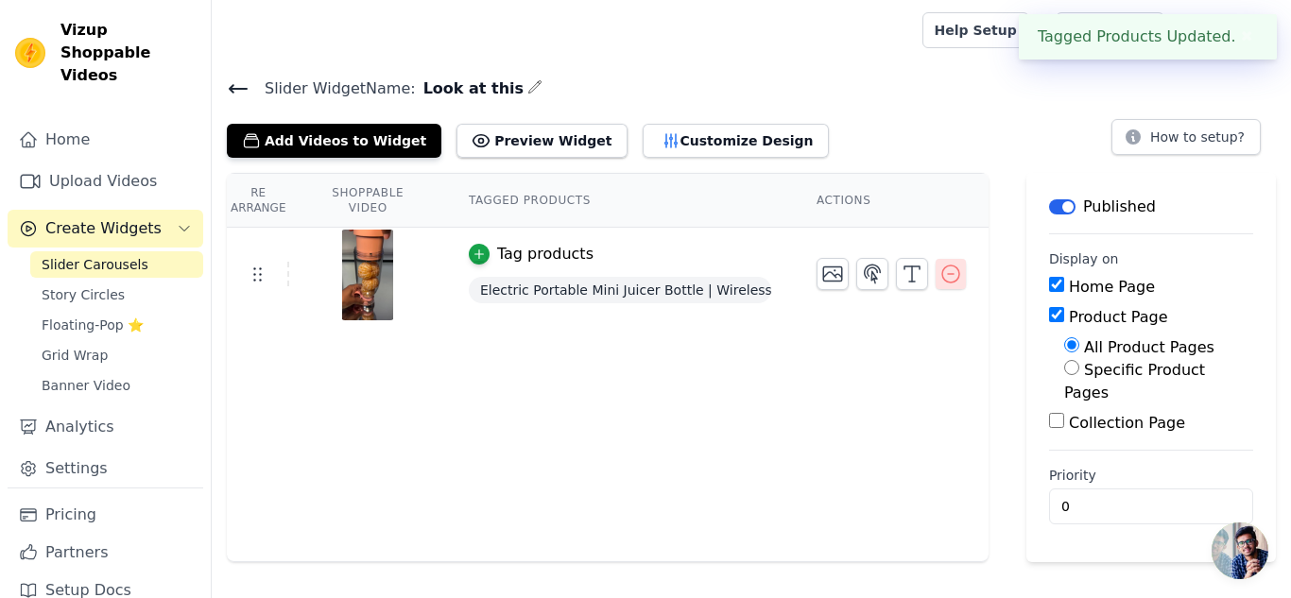
click at [940, 270] on icon "button" at bounding box center [951, 274] width 23 height 23
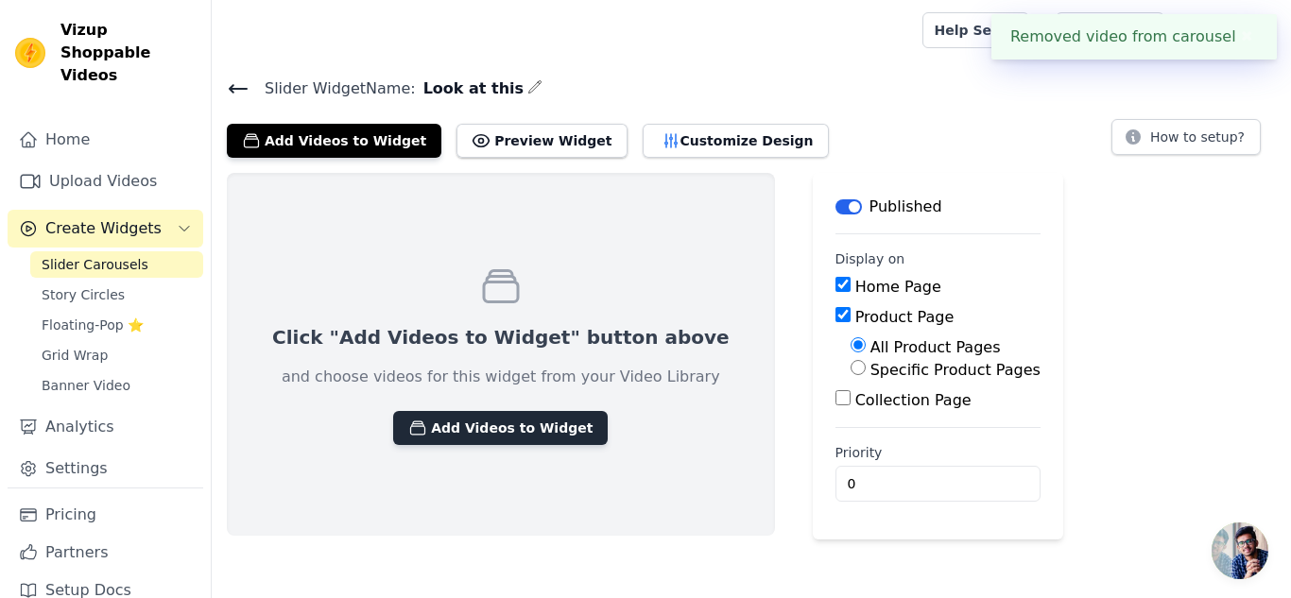
click at [493, 421] on button "Add Videos to Widget" at bounding box center [500, 428] width 215 height 34
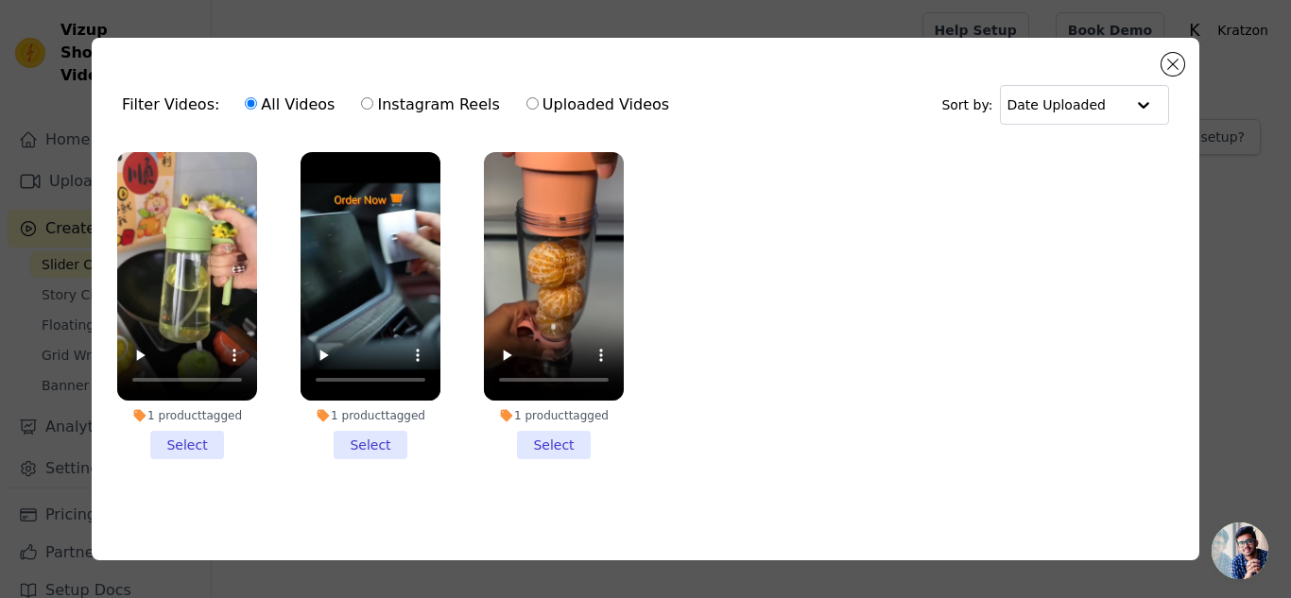
click at [560, 440] on li "1 product tagged Select" at bounding box center [554, 305] width 140 height 307
click at [0, 0] on input "1 product tagged Select" at bounding box center [0, 0] width 0 height 0
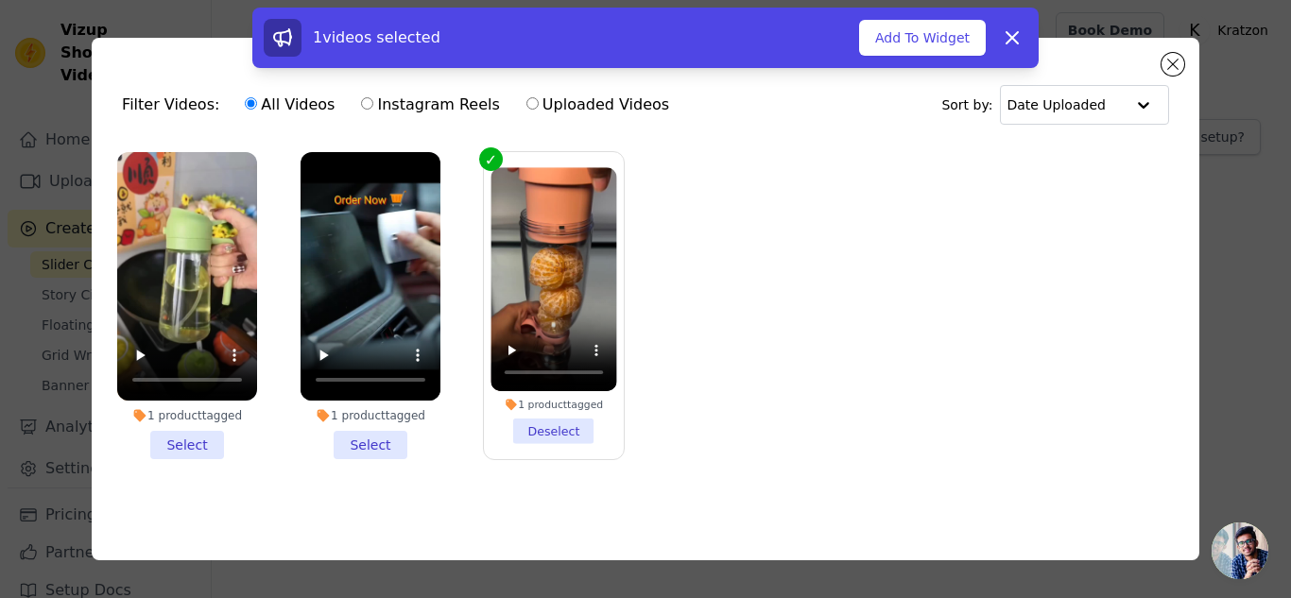
click at [386, 439] on li "1 product tagged Select" at bounding box center [371, 305] width 140 height 307
click at [0, 0] on input "1 product tagged Select" at bounding box center [0, 0] width 0 height 0
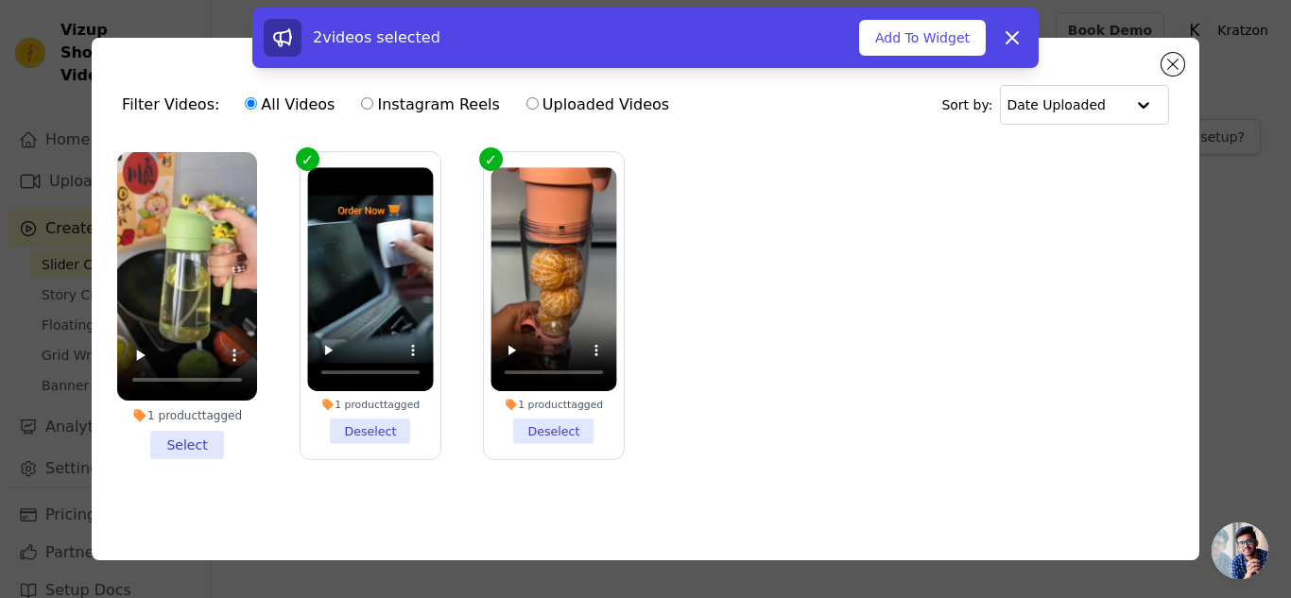
click at [211, 440] on li "1 product tagged Select" at bounding box center [187, 305] width 140 height 307
click at [0, 0] on input "1 product tagged Select" at bounding box center [0, 0] width 0 height 0
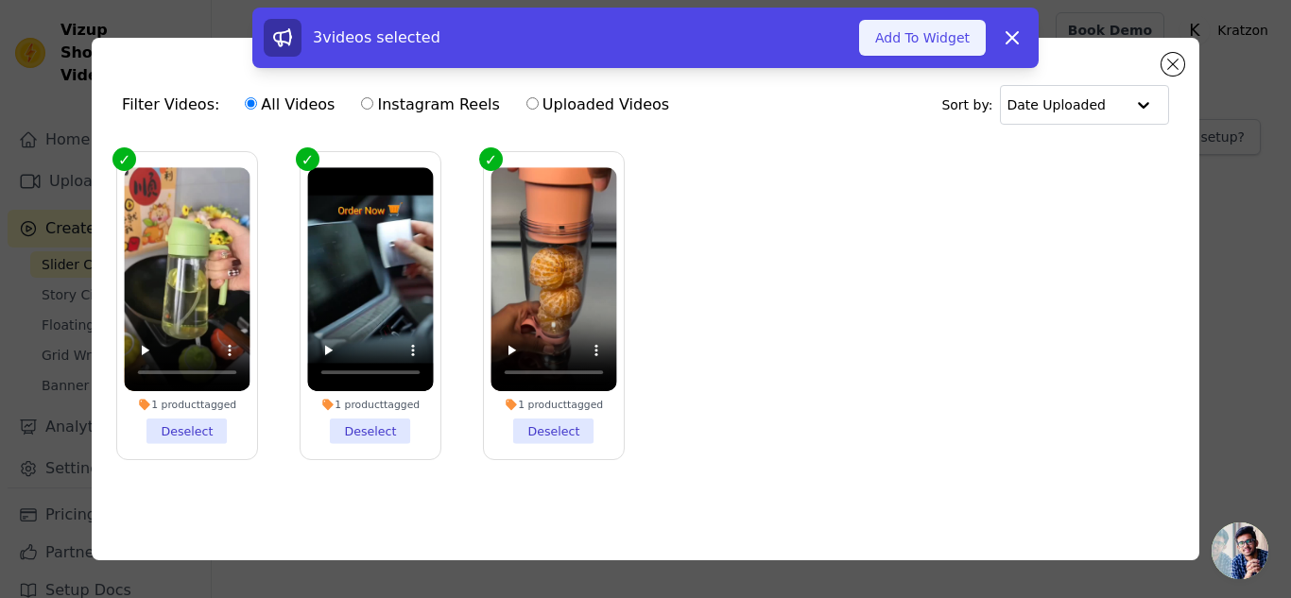
click at [954, 39] on button "Add To Widget" at bounding box center [922, 38] width 127 height 36
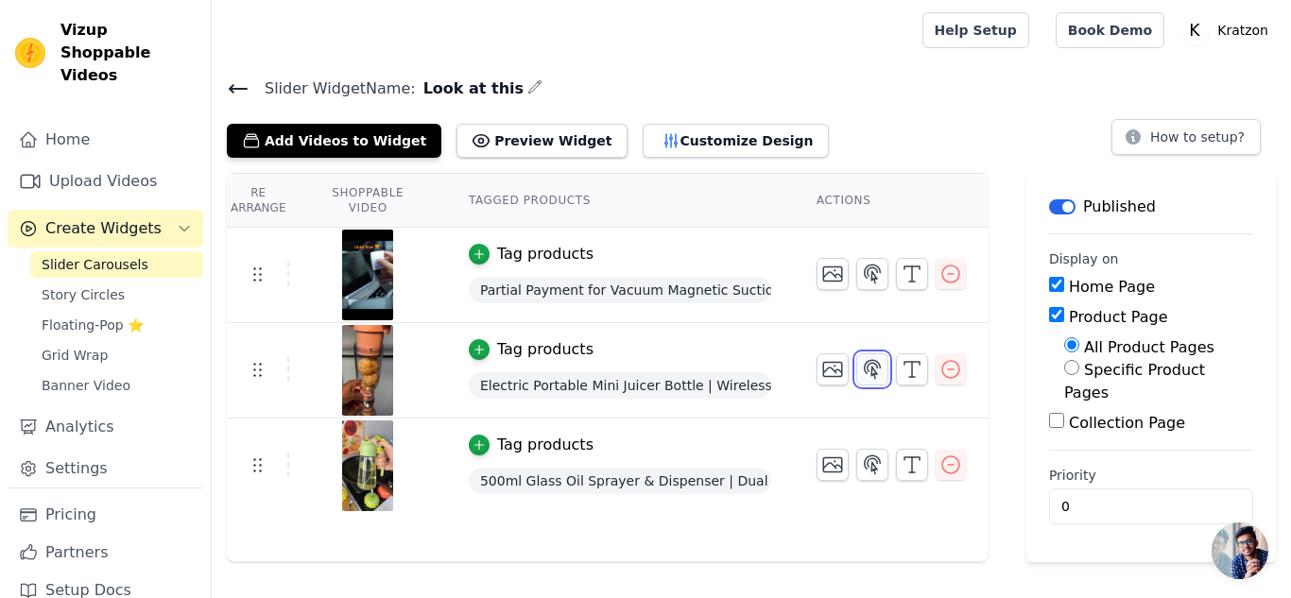
click at [861, 369] on icon "button" at bounding box center [872, 369] width 23 height 23
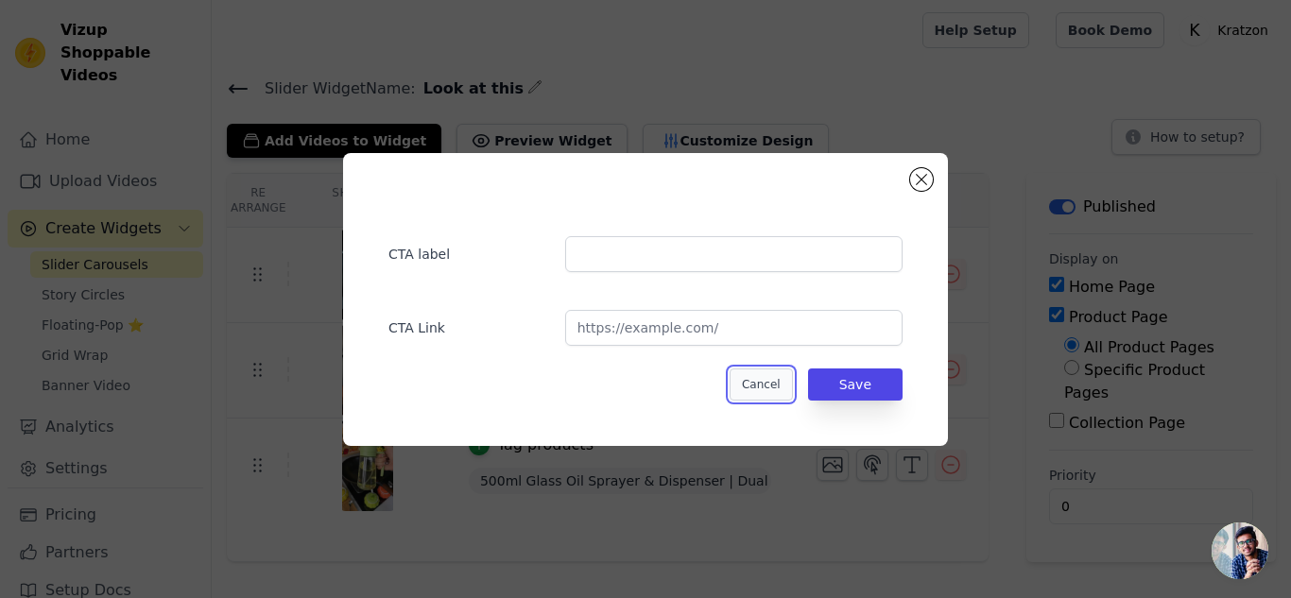
click at [781, 386] on button "Cancel" at bounding box center [761, 385] width 63 height 32
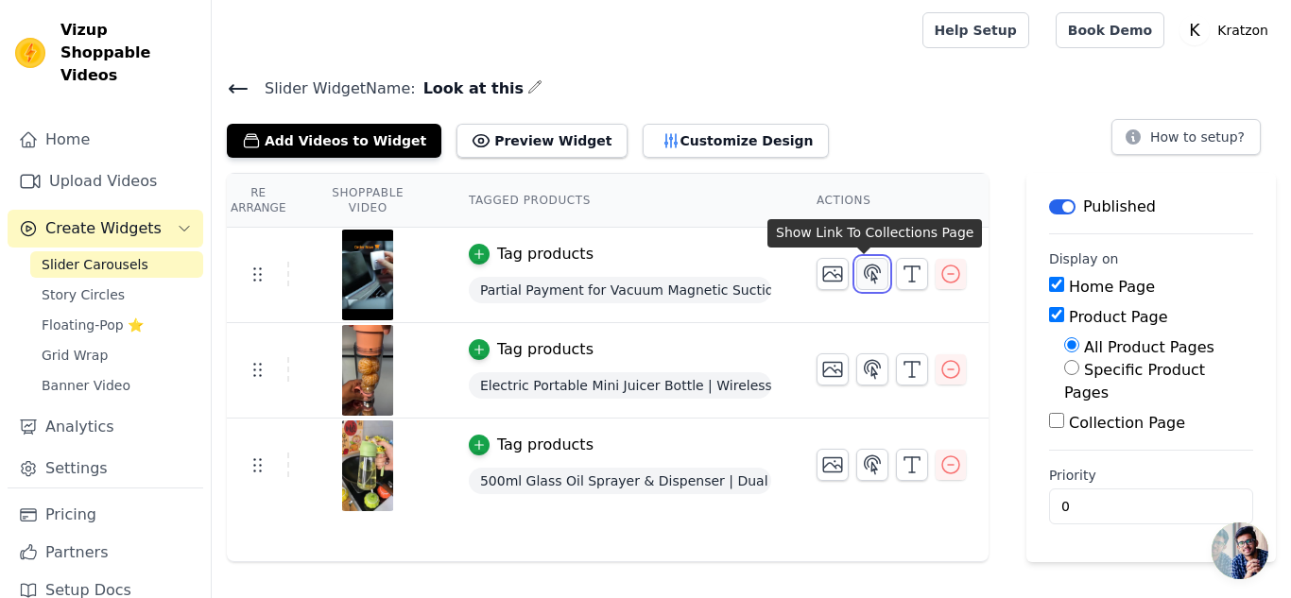
click at [861, 282] on icon "button" at bounding box center [872, 274] width 23 height 23
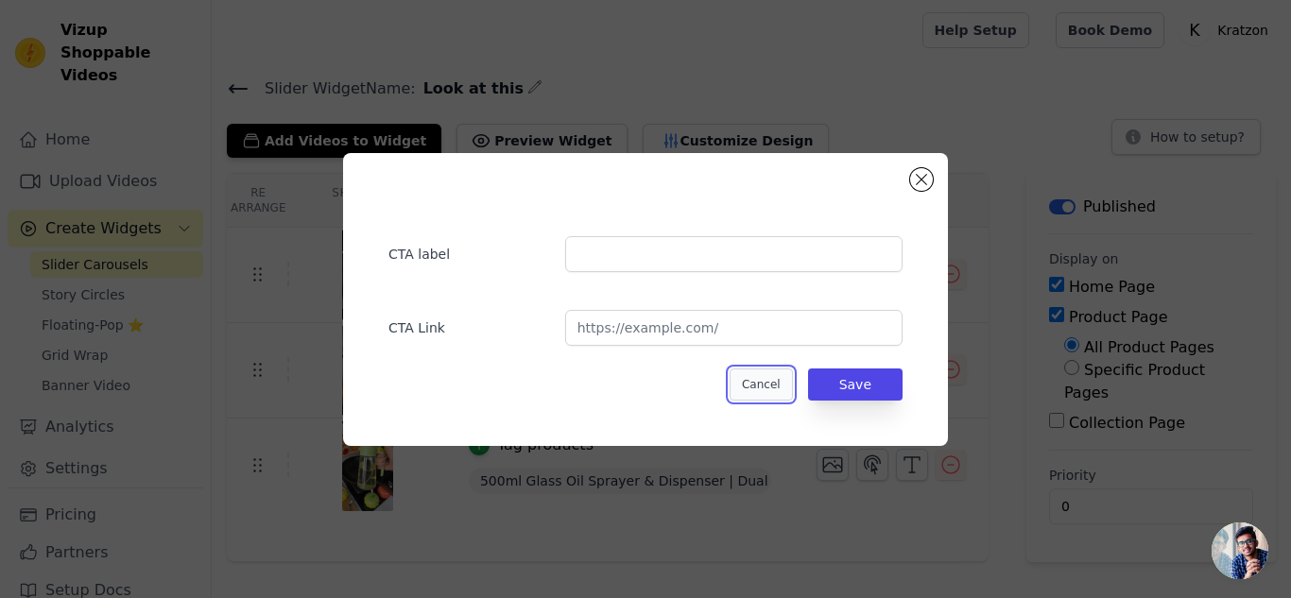
click at [781, 383] on button "Cancel" at bounding box center [761, 385] width 63 height 32
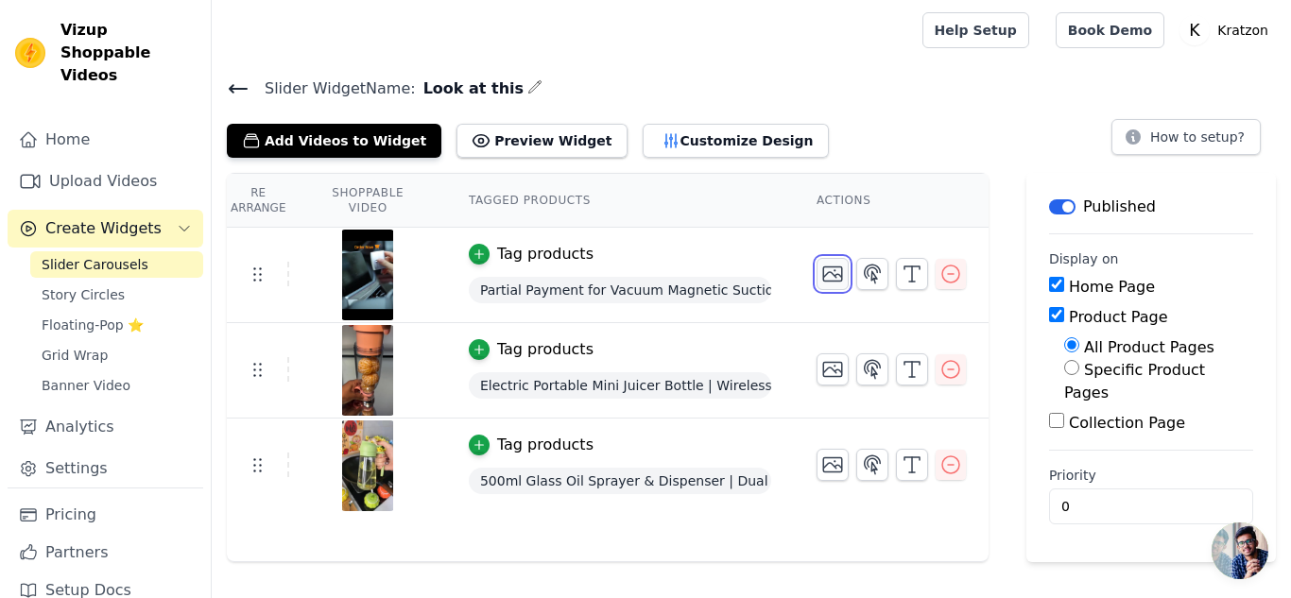
click at [831, 280] on icon "button" at bounding box center [832, 274] width 19 height 14
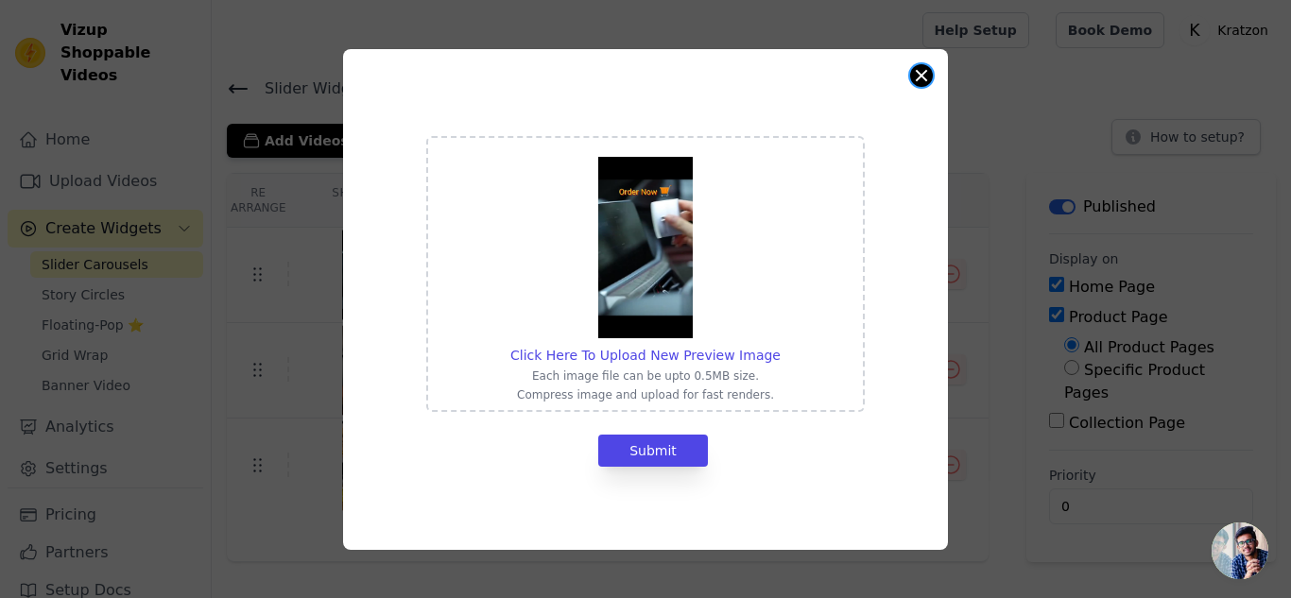
click at [918, 73] on button "Close modal" at bounding box center [921, 75] width 23 height 23
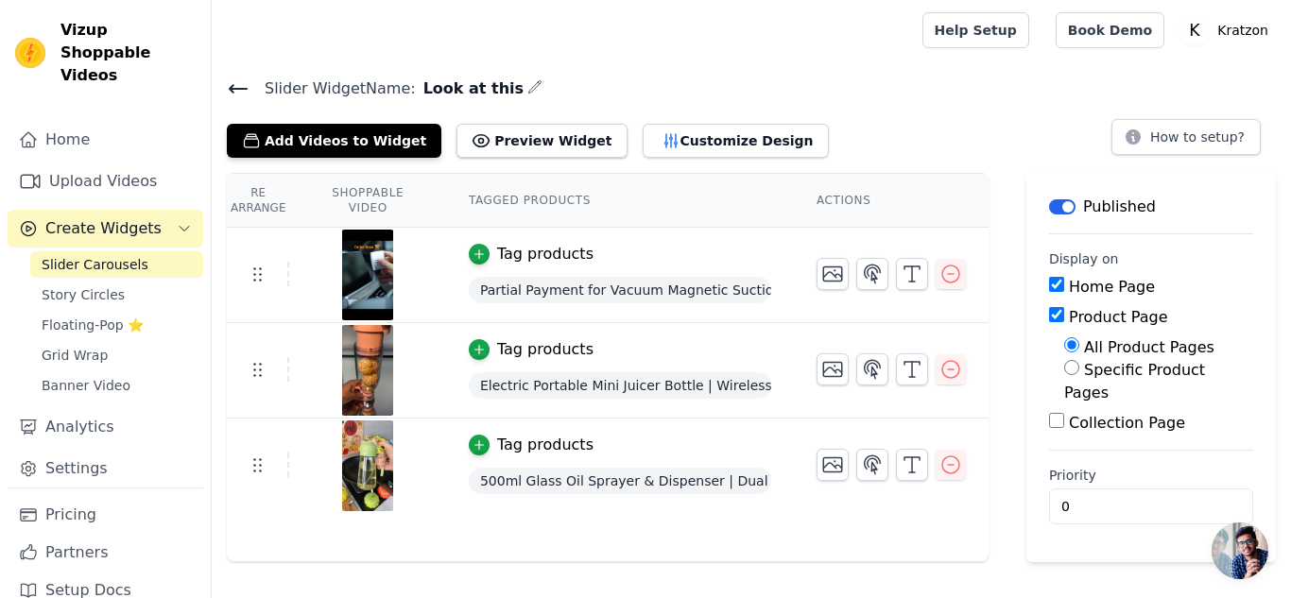
click at [233, 85] on icon at bounding box center [238, 89] width 17 height 8
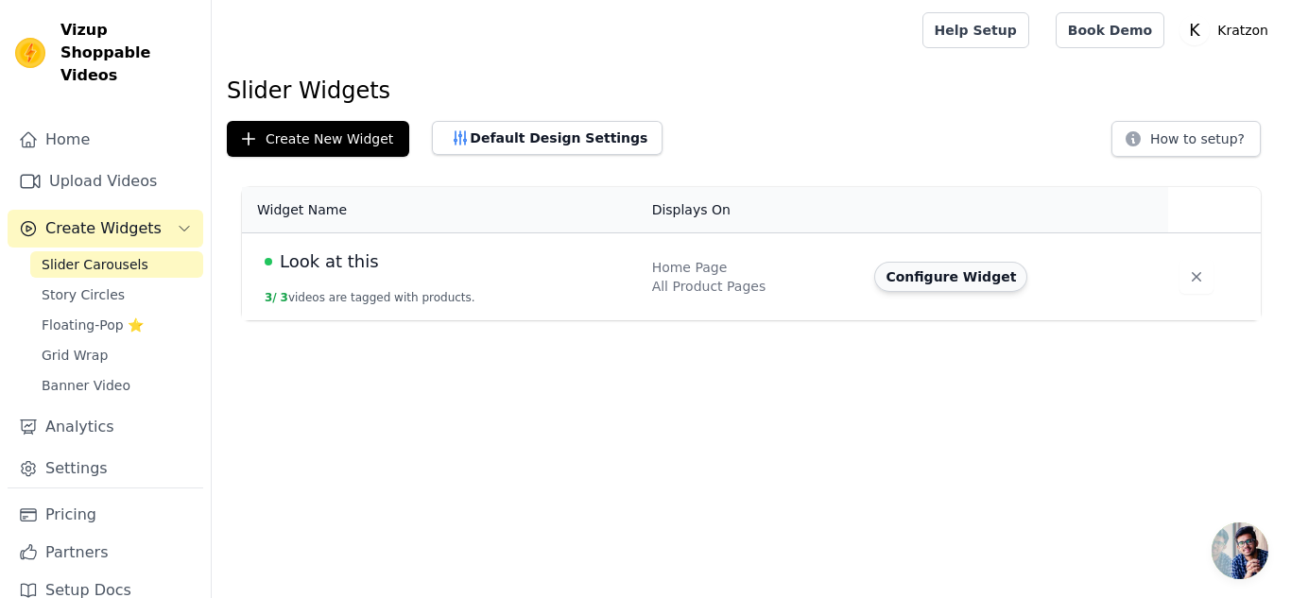
click at [905, 274] on button "Configure Widget" at bounding box center [950, 277] width 153 height 30
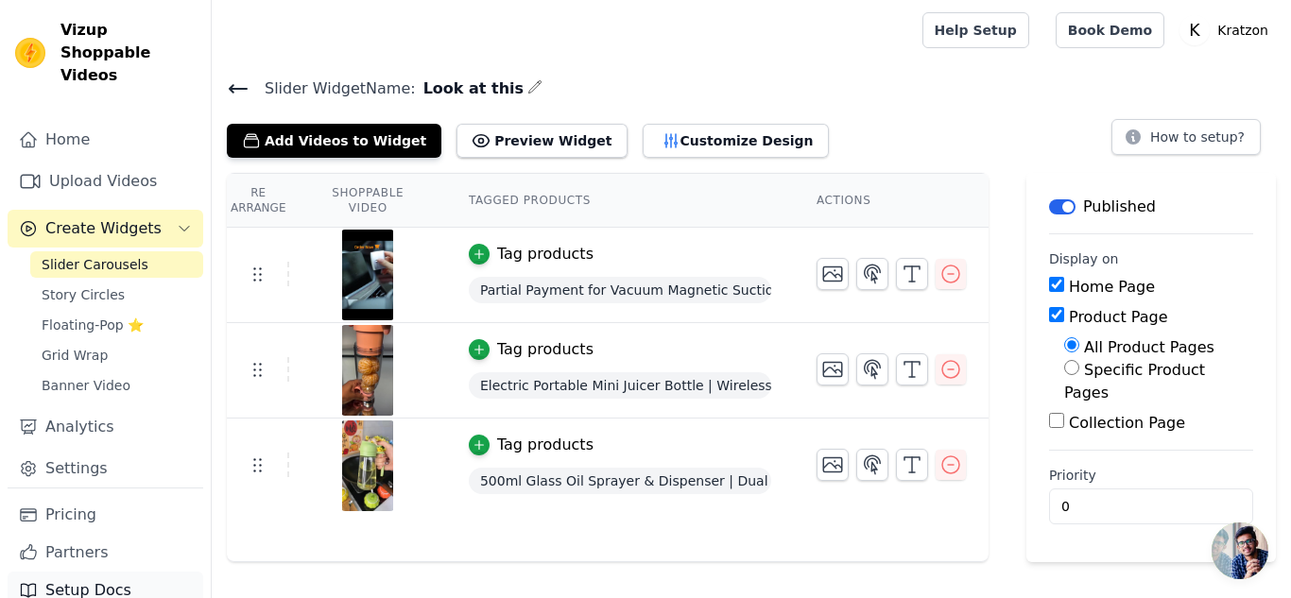
click at [95, 572] on link "Setup Docs" at bounding box center [106, 591] width 196 height 38
click at [115, 121] on link "Home" at bounding box center [106, 140] width 196 height 38
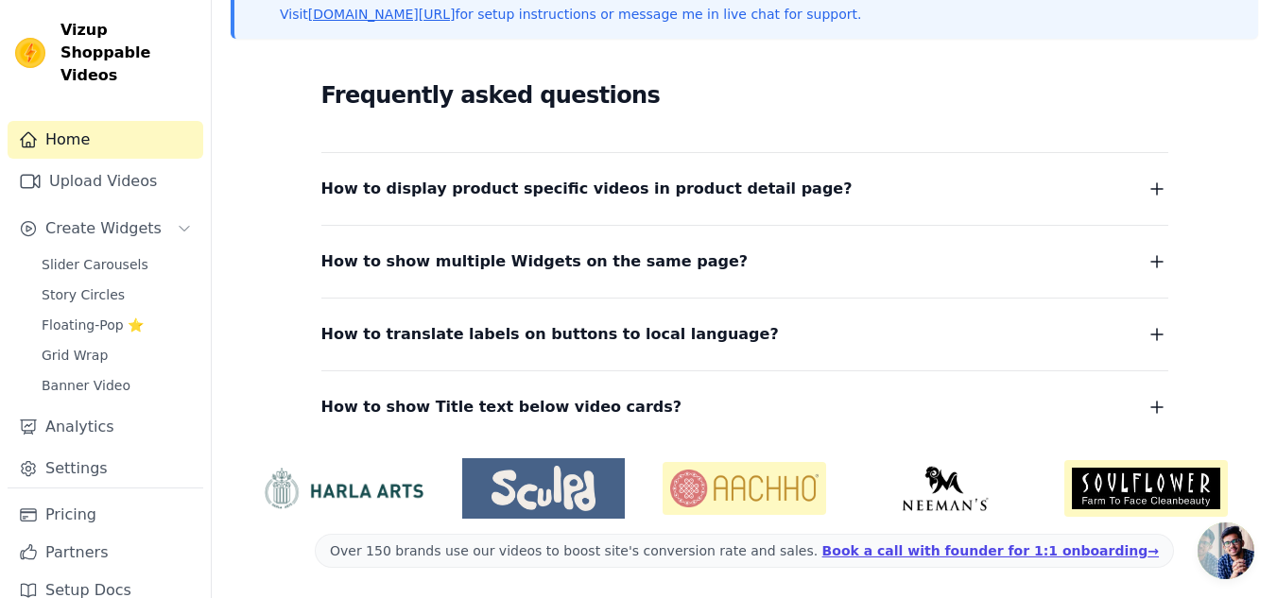
scroll to position [266, 0]
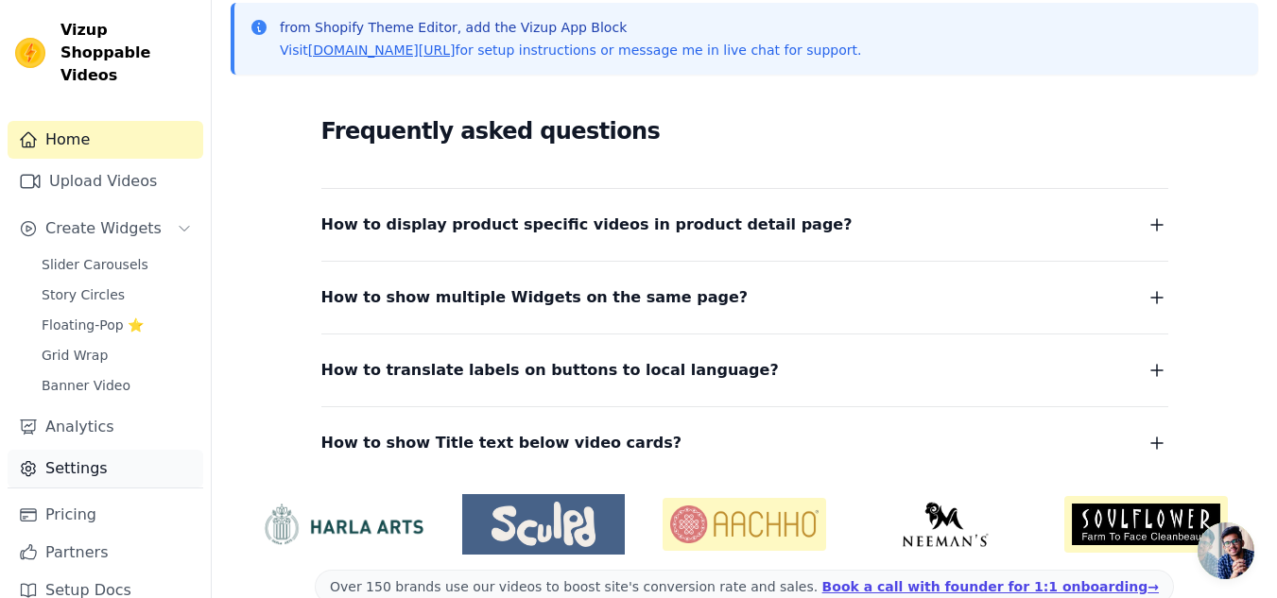
click at [115, 450] on link "Settings" at bounding box center [106, 469] width 196 height 38
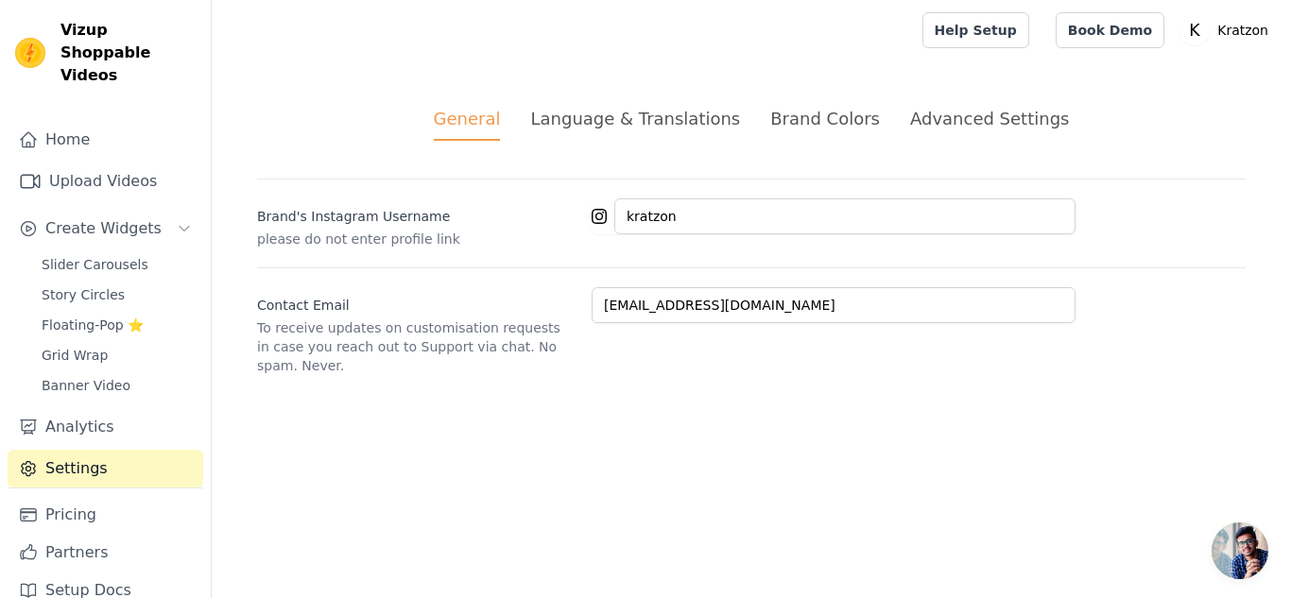
click at [957, 112] on div "Advanced Settings" at bounding box center [989, 119] width 159 height 26
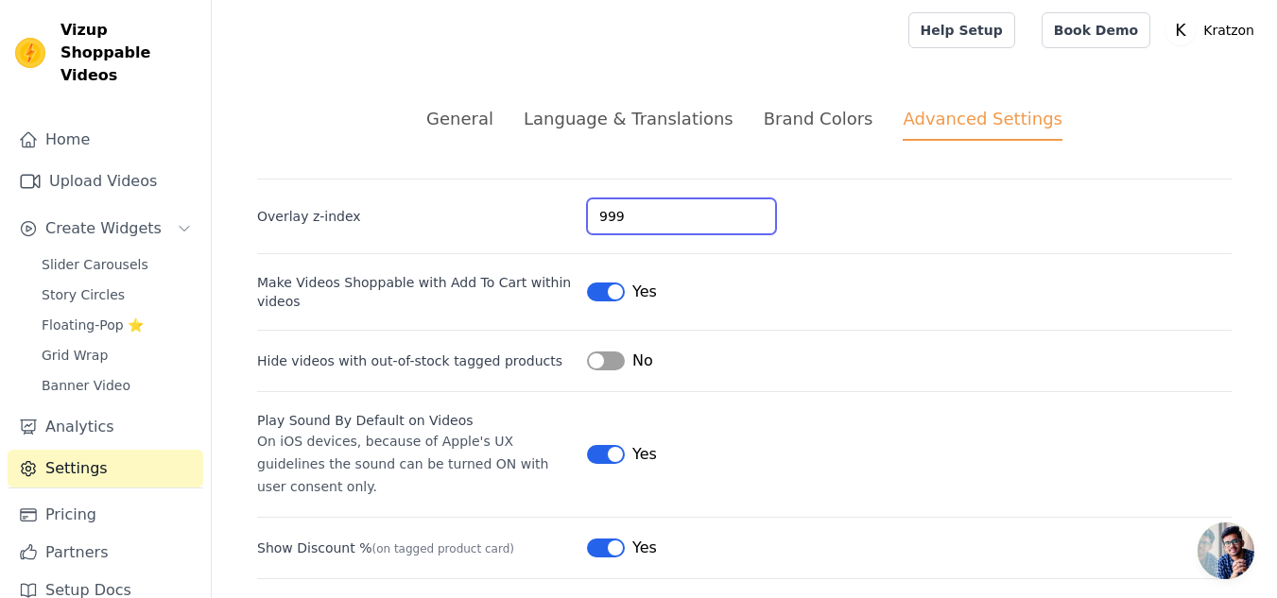
drag, startPoint x: 696, startPoint y: 219, endPoint x: 527, endPoint y: 211, distance: 168.5
click at [527, 211] on div "Overlay z-index 999" at bounding box center [744, 207] width 974 height 56
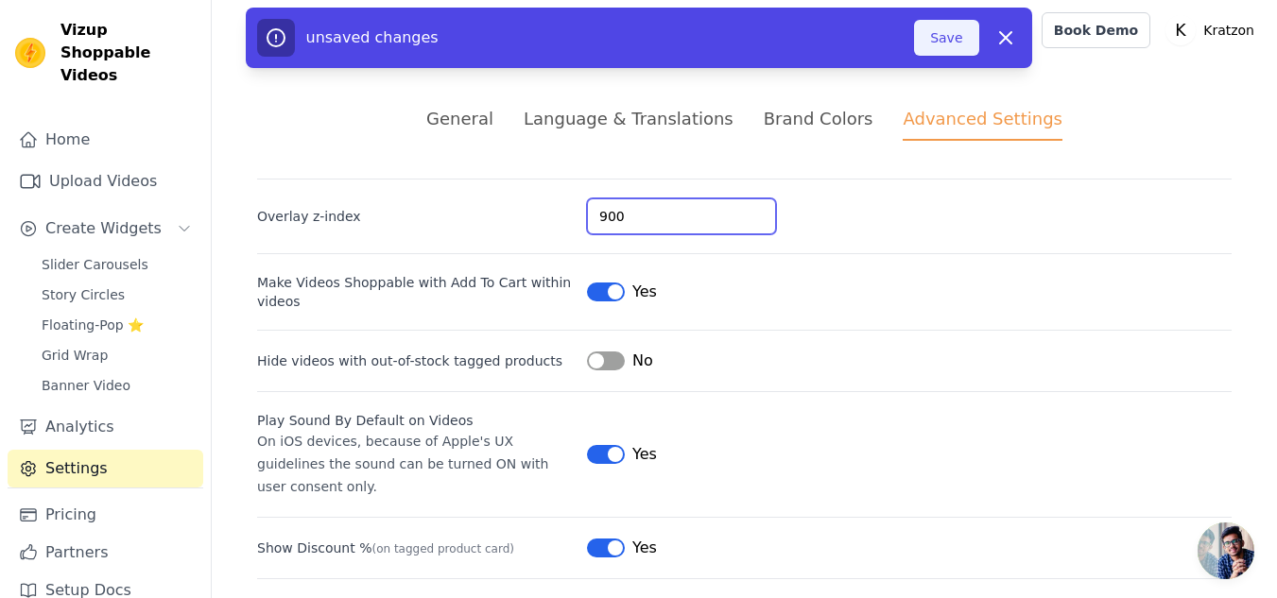
type input "900"
click at [938, 36] on button "Save" at bounding box center [946, 38] width 64 height 36
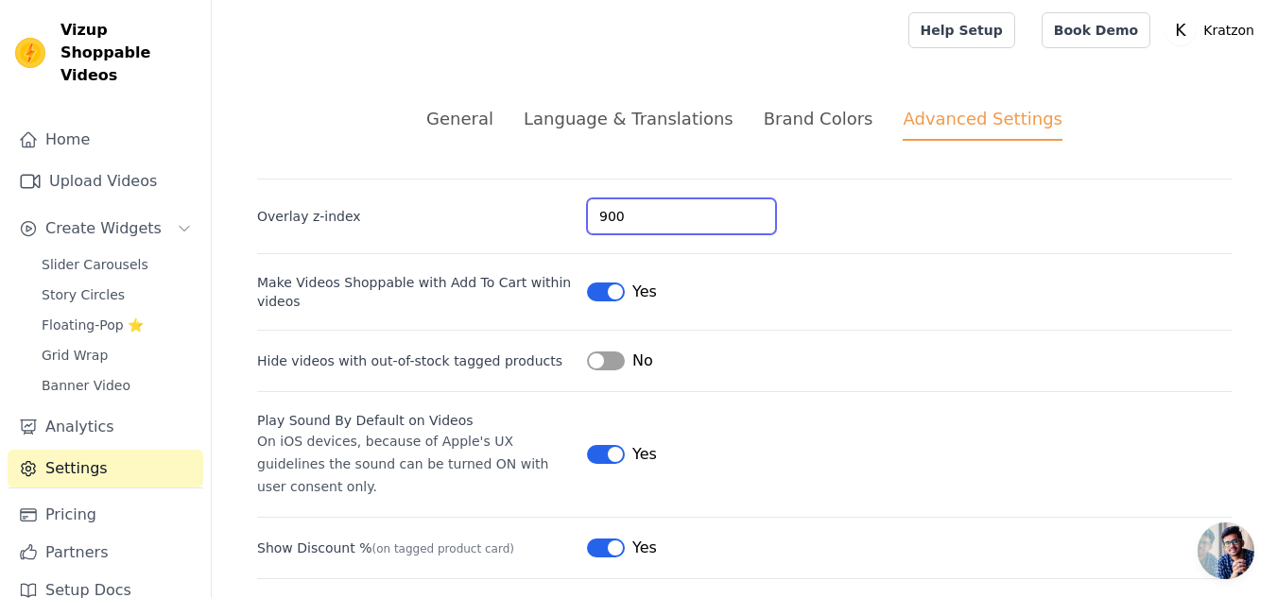
drag, startPoint x: 664, startPoint y: 213, endPoint x: 593, endPoint y: 217, distance: 72.0
click at [593, 217] on input "900" at bounding box center [681, 216] width 189 height 36
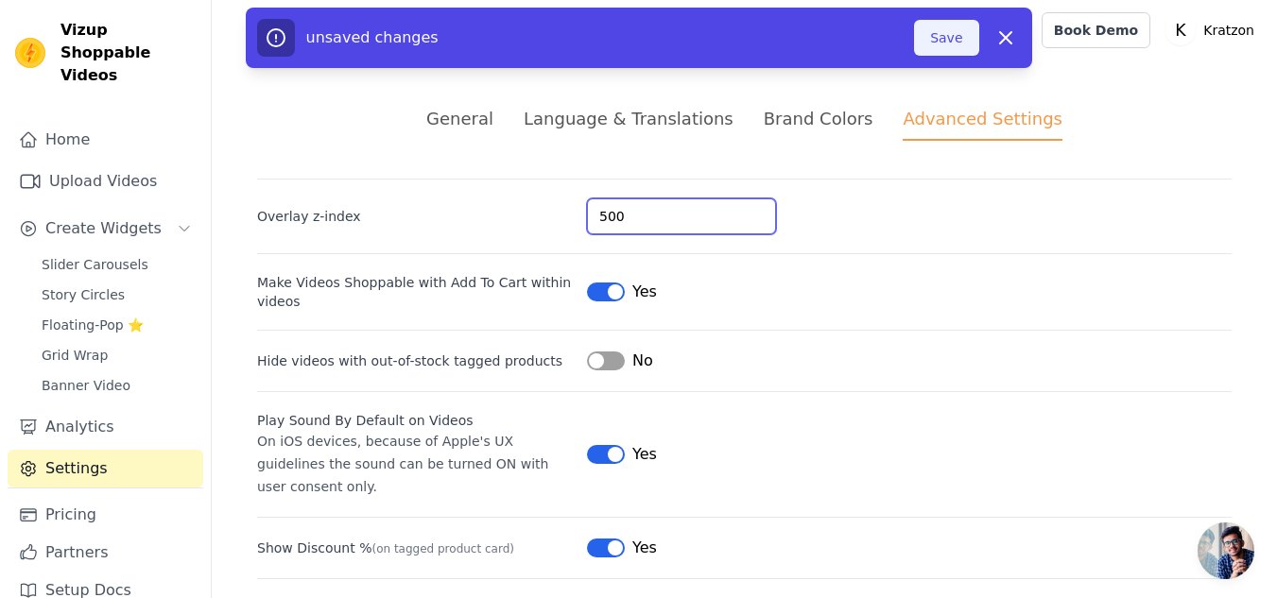
type input "500"
click at [932, 36] on button "Save" at bounding box center [946, 38] width 64 height 36
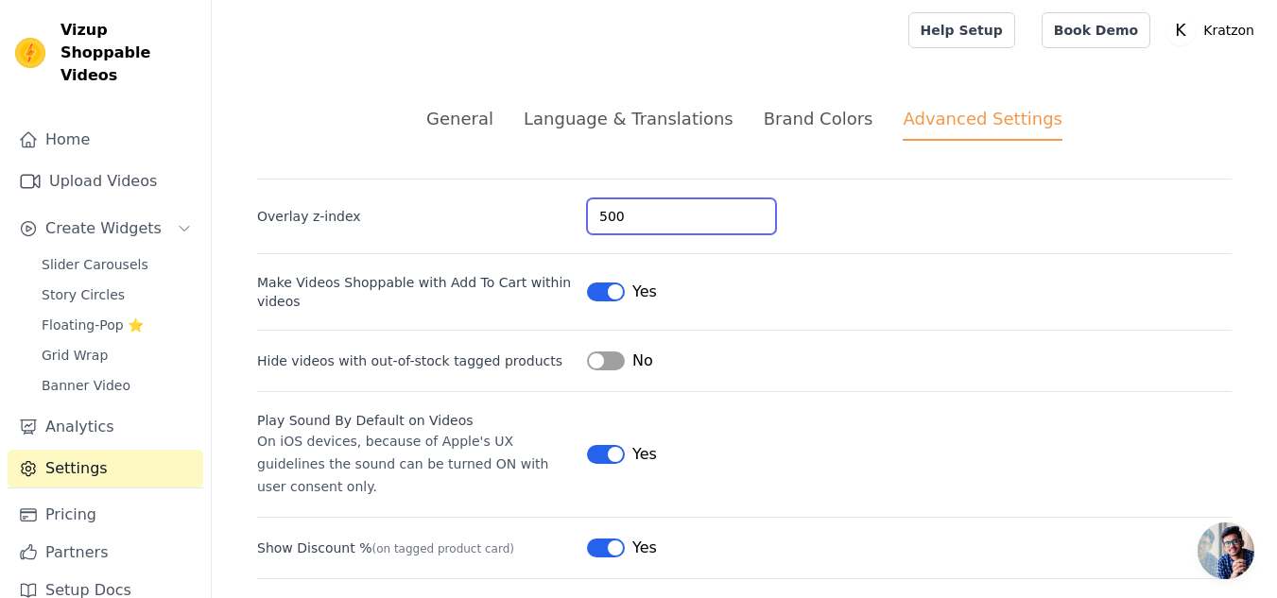
drag, startPoint x: 639, startPoint y: 217, endPoint x: 580, endPoint y: 221, distance: 58.7
click at [580, 221] on div "Overlay z-index 500" at bounding box center [744, 207] width 974 height 56
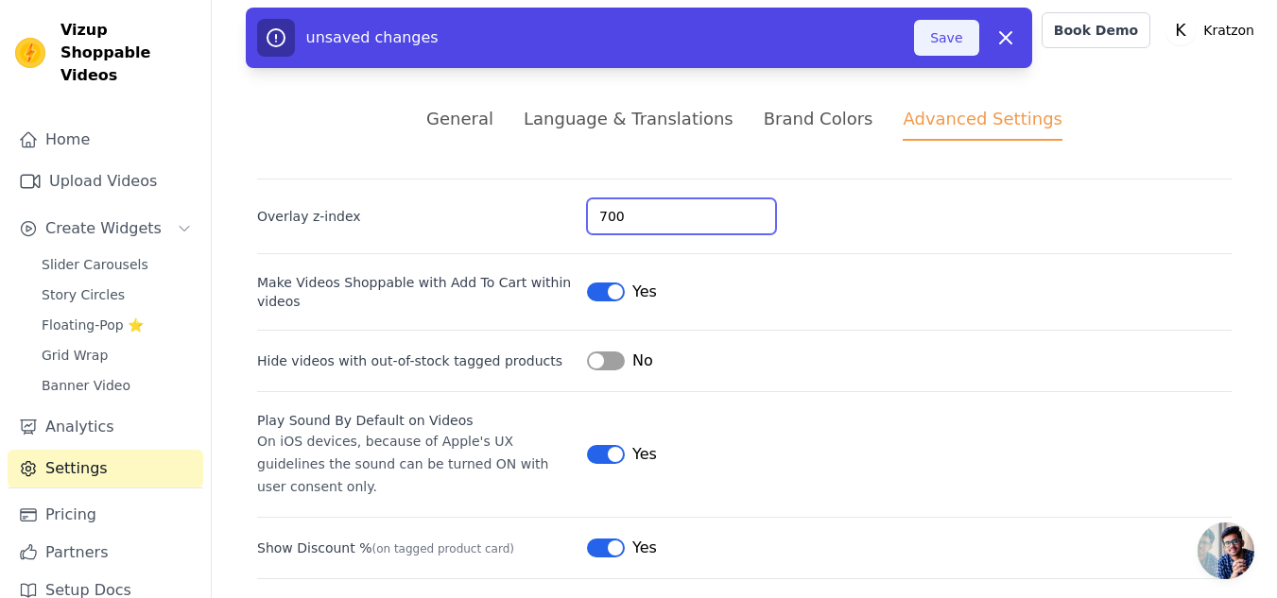
type input "700"
click at [943, 36] on button "Save" at bounding box center [946, 38] width 64 height 36
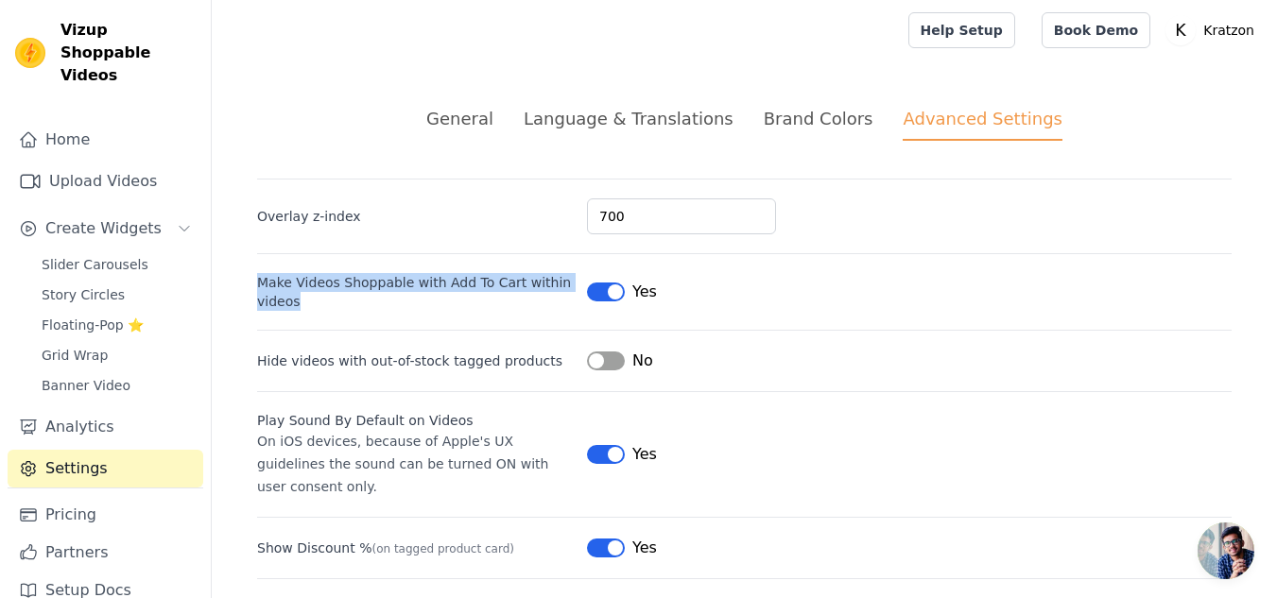
drag, startPoint x: 253, startPoint y: 272, endPoint x: 310, endPoint y: 304, distance: 65.2
click at [310, 304] on div "General Language & Translations Brand Colors Advanced Settings unsaved changes …" at bounding box center [744, 435] width 1065 height 751
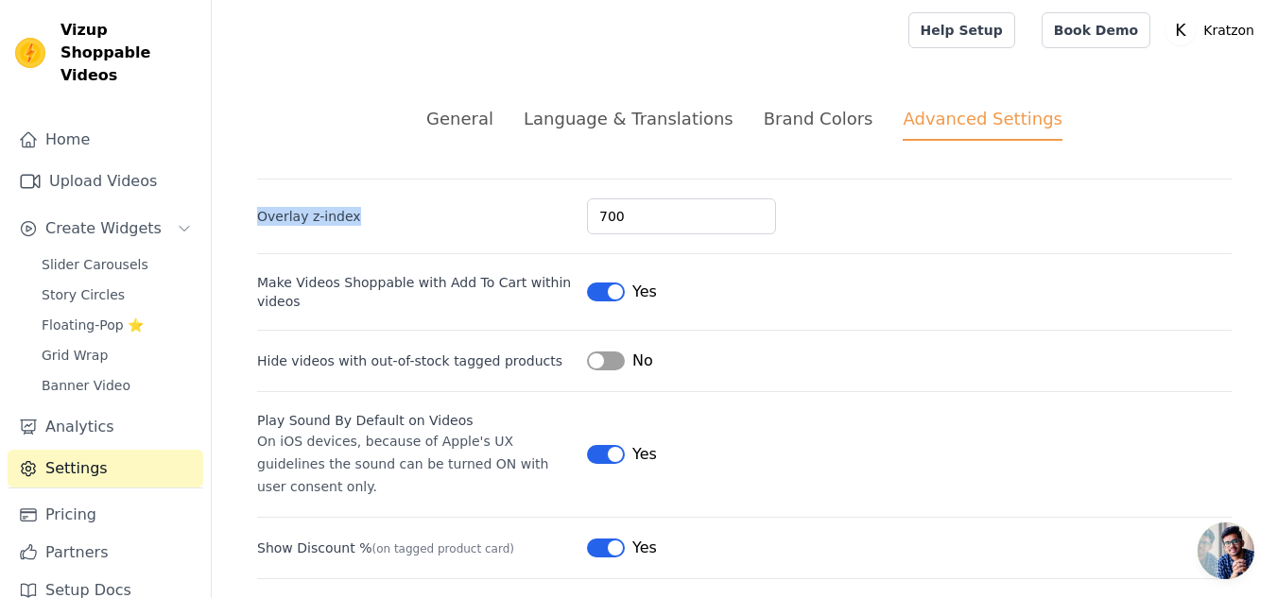
drag, startPoint x: 256, startPoint y: 219, endPoint x: 368, endPoint y: 217, distance: 111.5
click at [368, 217] on div "General Language & Translations Brand Colors Advanced Settings unsaved changes …" at bounding box center [744, 435] width 1065 height 751
copy label "Overlay z-index"
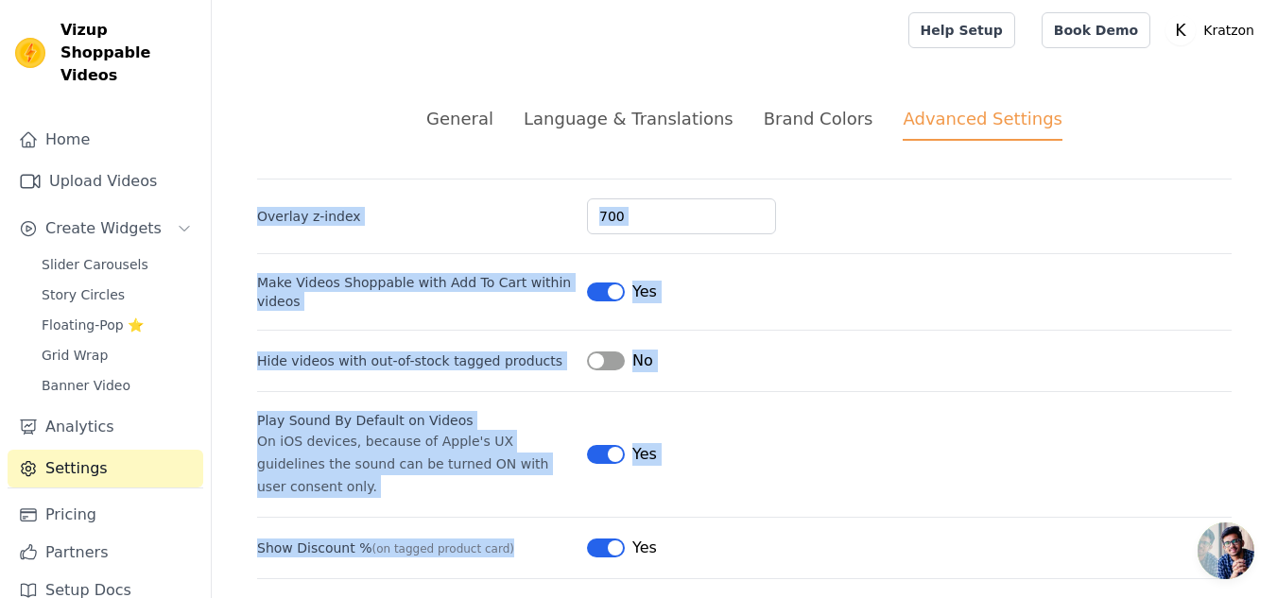
drag, startPoint x: 524, startPoint y: 520, endPoint x: 217, endPoint y: 210, distance: 435.8
click at [217, 210] on div "General Language & Translations Brand Colors Advanced Settings unsaved changes …" at bounding box center [744, 435] width 1065 height 751
copy div "Overlay z-index Make Videos Shoppable with Add To Cart within videos Label Yes …"
click at [859, 390] on div "Overlay z-index 700 Make Videos Shoppable with Add To Cart within videos Label …" at bounding box center [744, 473] width 974 height 588
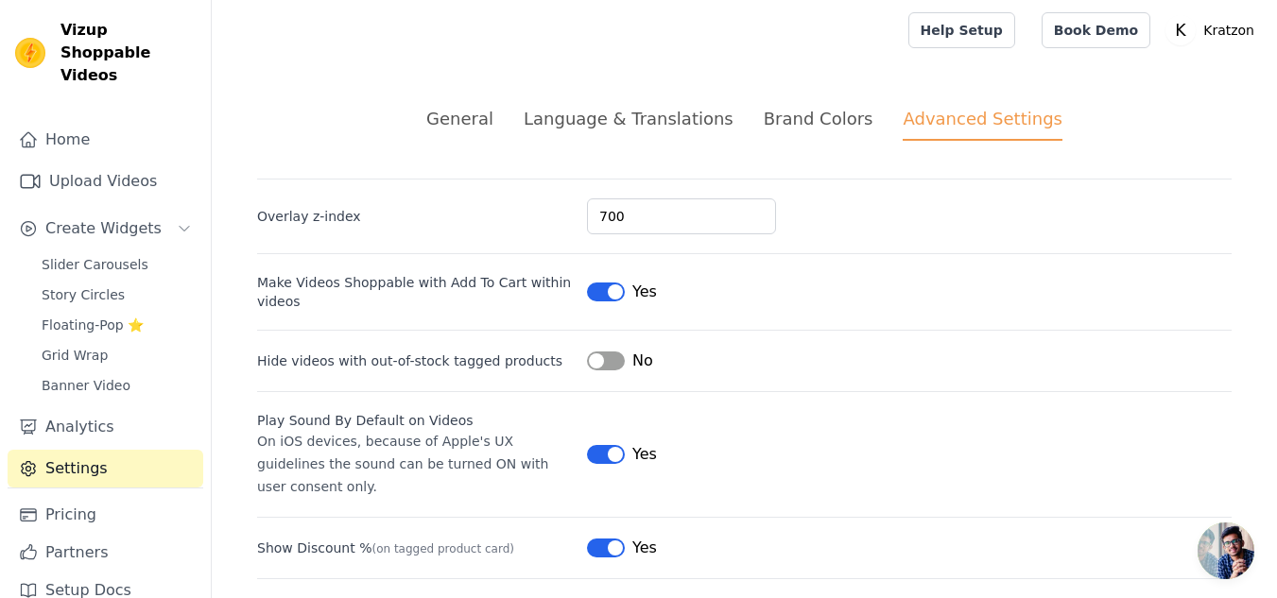
click at [781, 125] on div "Brand Colors" at bounding box center [819, 119] width 110 height 26
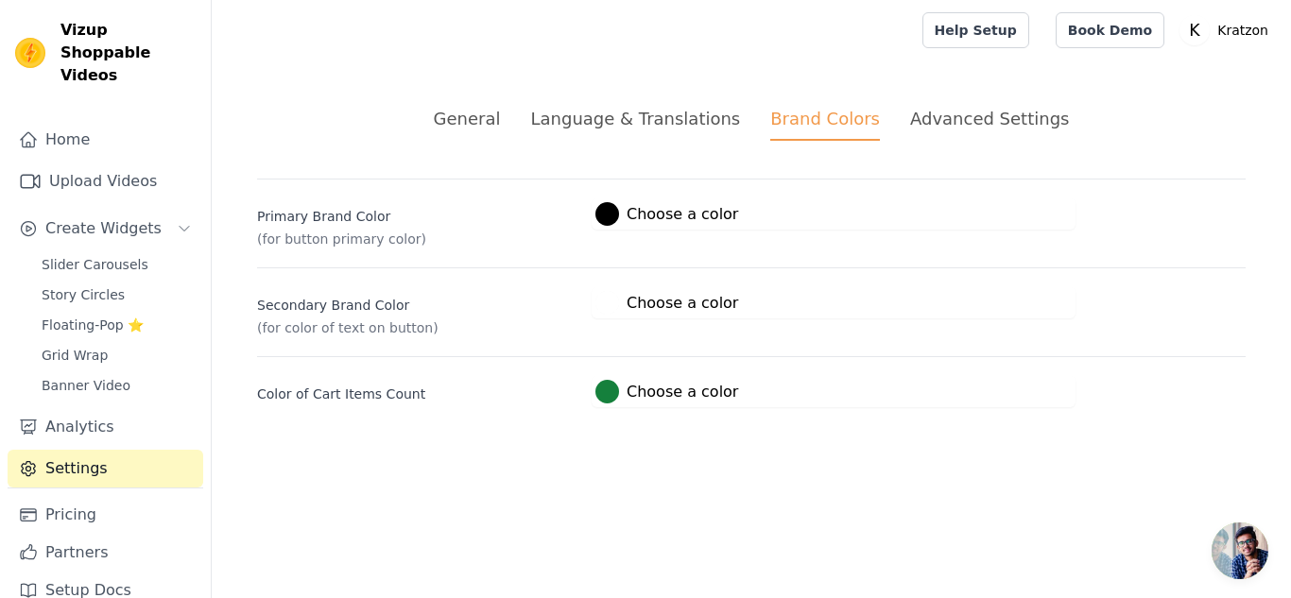
click at [638, 113] on div "Language & Translations" at bounding box center [635, 119] width 210 height 26
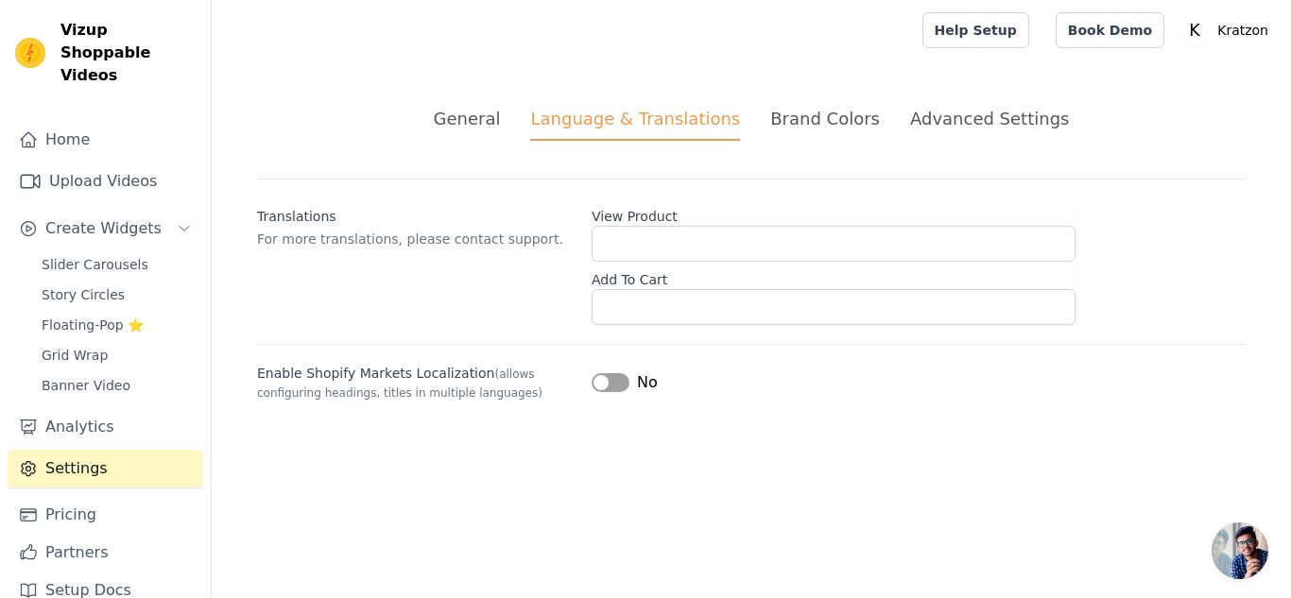
click at [808, 123] on div "Brand Colors" at bounding box center [825, 119] width 110 height 26
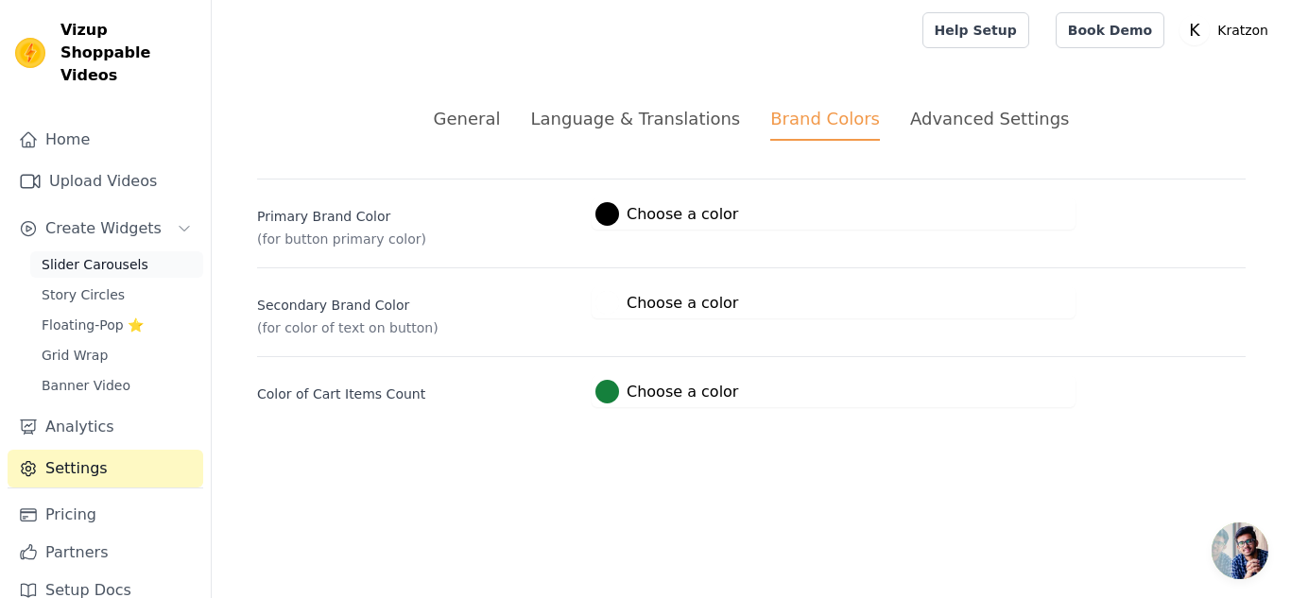
click at [108, 251] on link "Slider Carousels" at bounding box center [116, 264] width 173 height 26
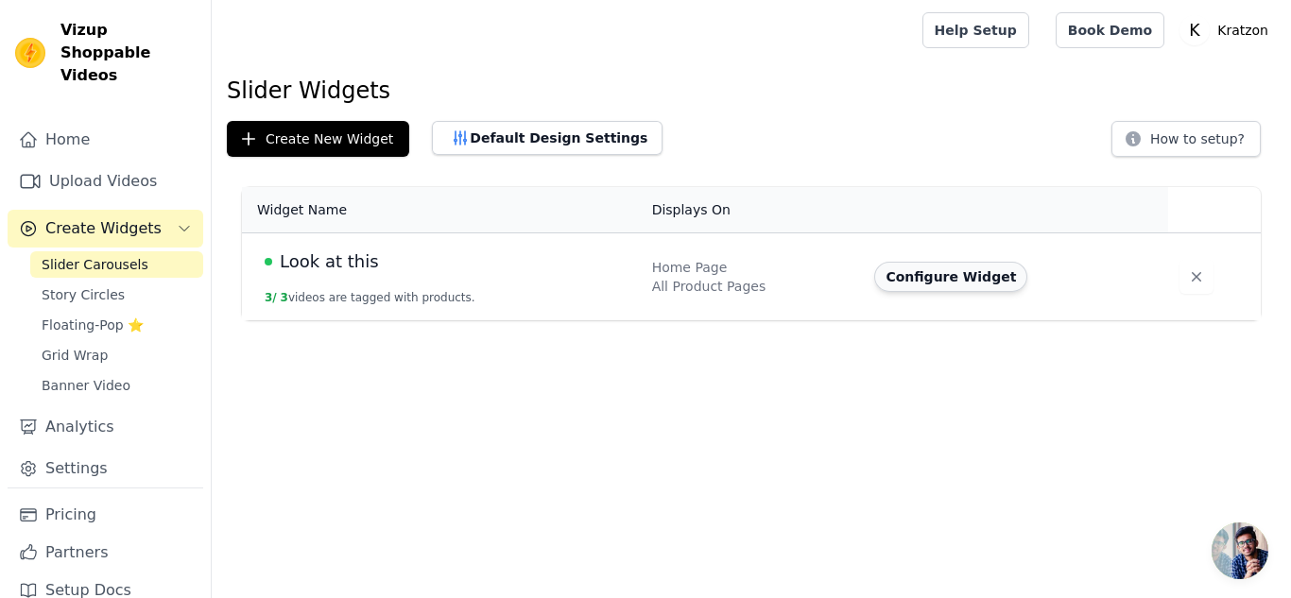
click at [939, 274] on button "Configure Widget" at bounding box center [950, 277] width 153 height 30
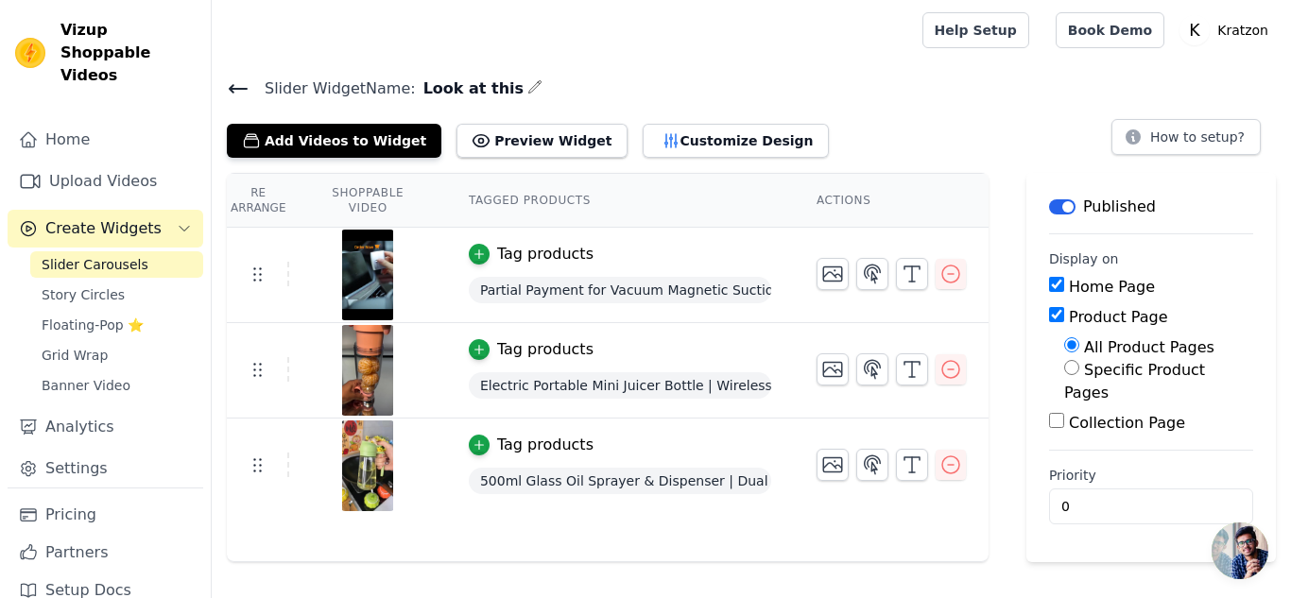
click at [527, 84] on icon "button" at bounding box center [534, 86] width 15 height 15
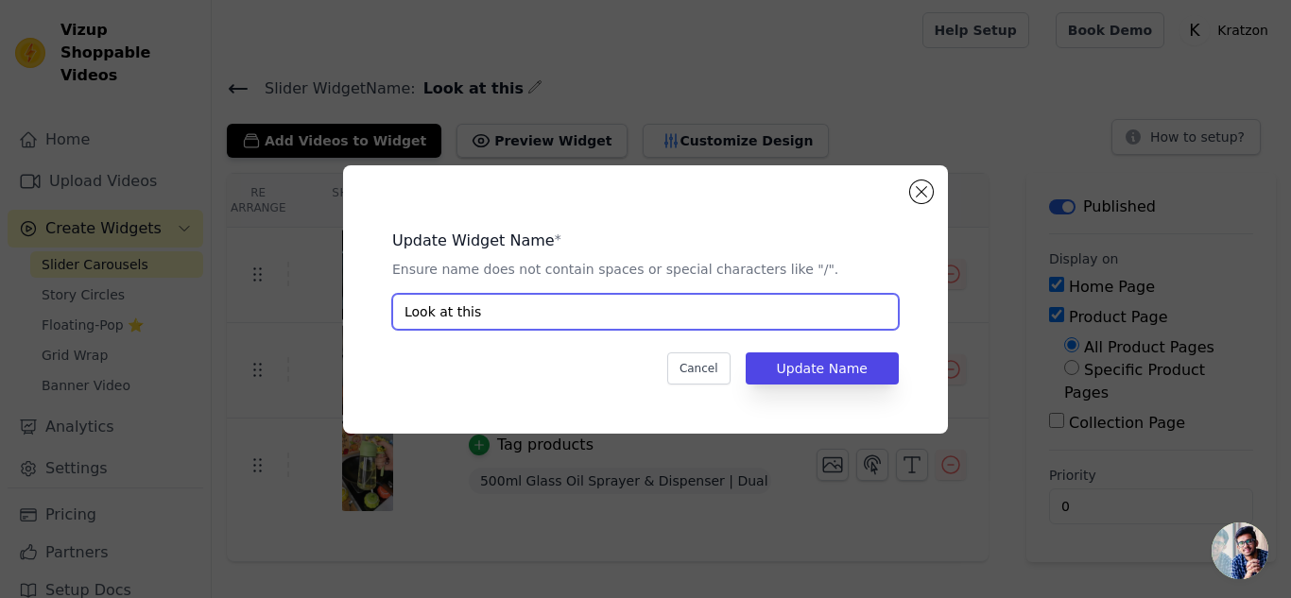
drag, startPoint x: 498, startPoint y: 311, endPoint x: 380, endPoint y: 313, distance: 118.2
click at [380, 313] on div "Update Widget Name * Ensure name does not contain spaces or special characters …" at bounding box center [645, 300] width 544 height 208
paste input "Trending Now – Watch & Buy"
type input "Trending Now – Watch & Buy"
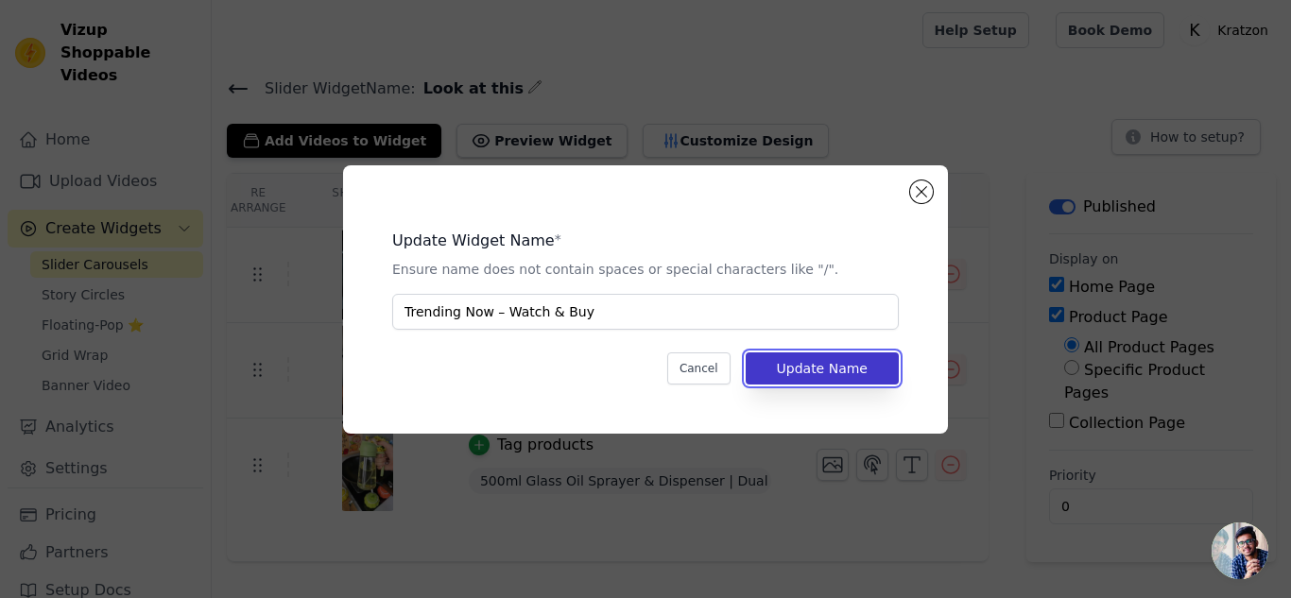
click at [835, 373] on button "Update Name" at bounding box center [822, 369] width 153 height 32
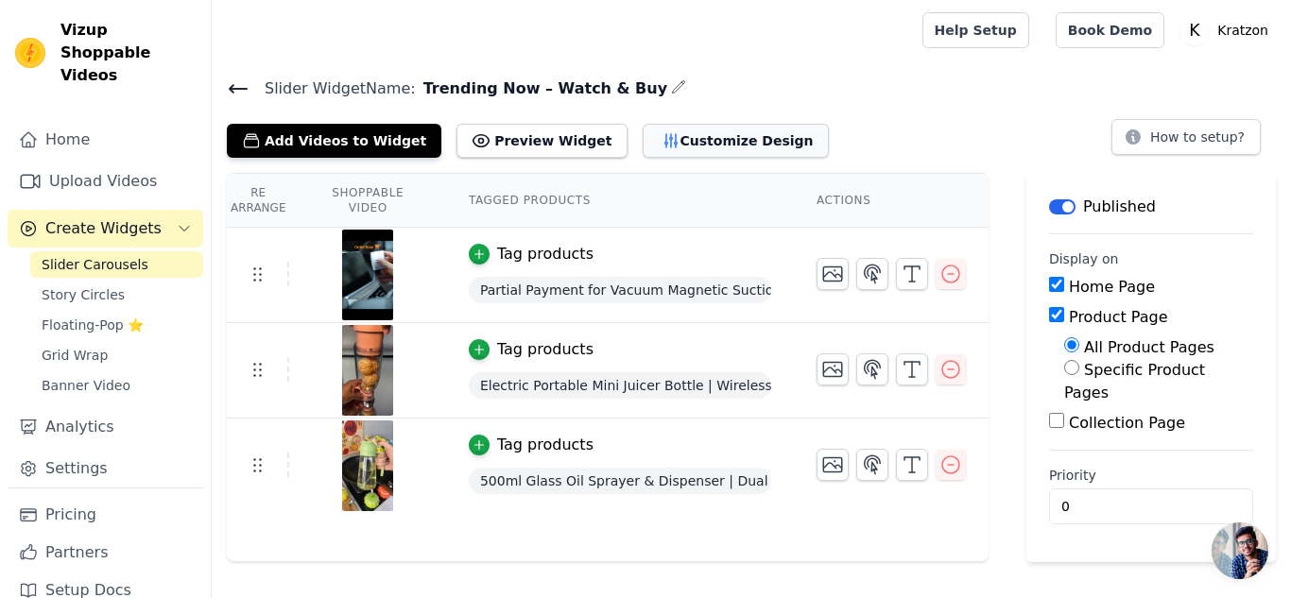
click at [687, 138] on button "Customize Design" at bounding box center [736, 141] width 186 height 34
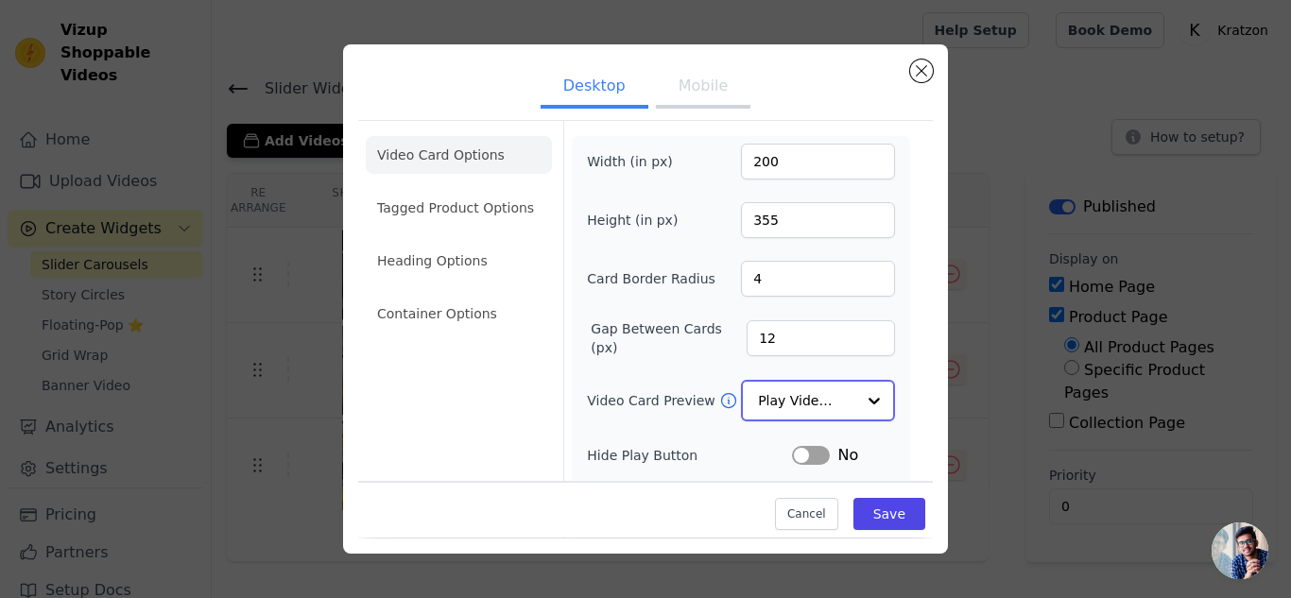
click at [855, 387] on div at bounding box center [874, 401] width 38 height 38
click at [479, 218] on li "Tagged Product Options" at bounding box center [459, 208] width 186 height 38
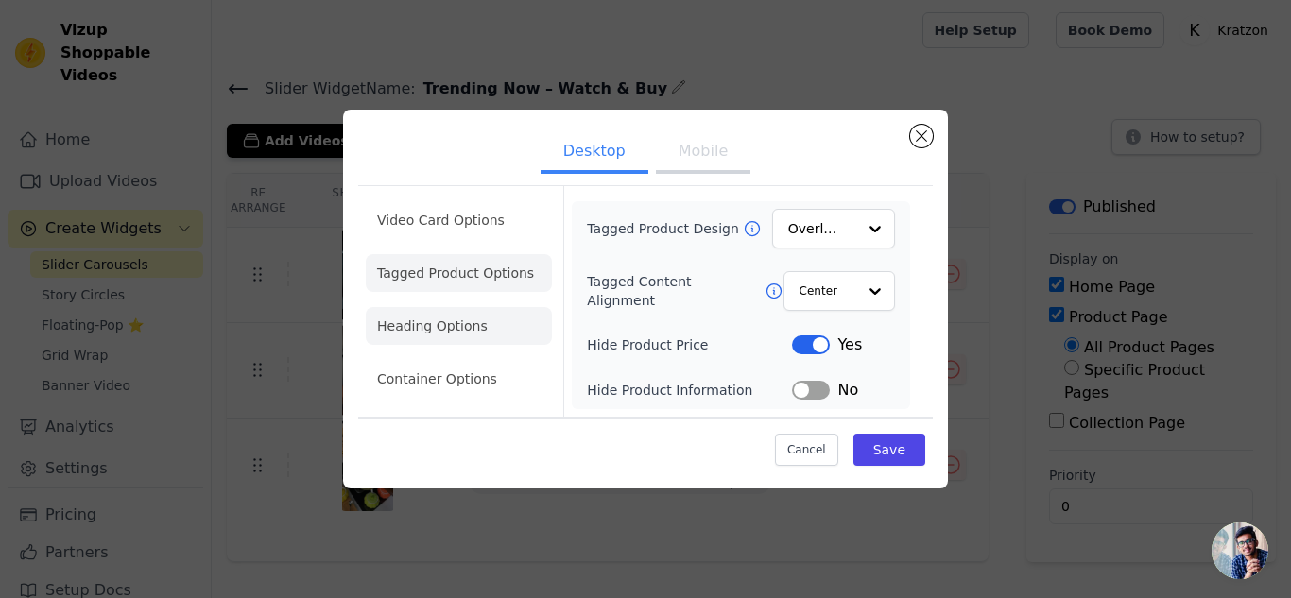
click at [465, 318] on li "Heading Options" at bounding box center [459, 326] width 186 height 38
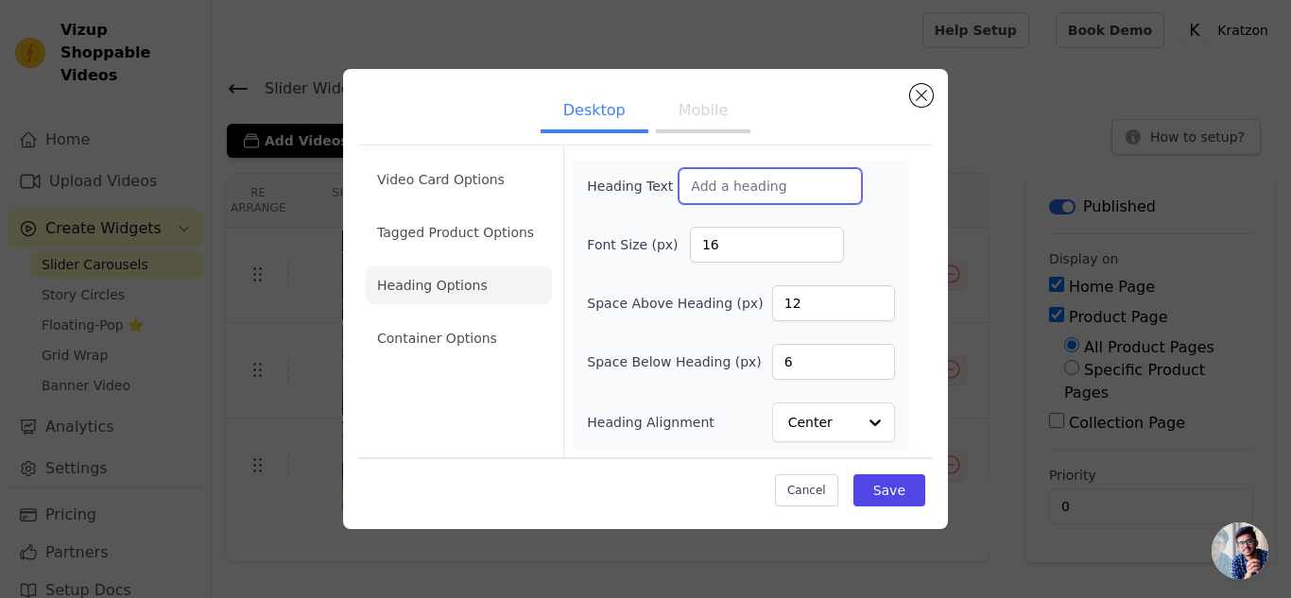
click at [732, 181] on input "Heading Text" at bounding box center [770, 186] width 183 height 36
paste input "Trending Now – Watch & Buy"
type input "Trending Now – Watch & Buy"
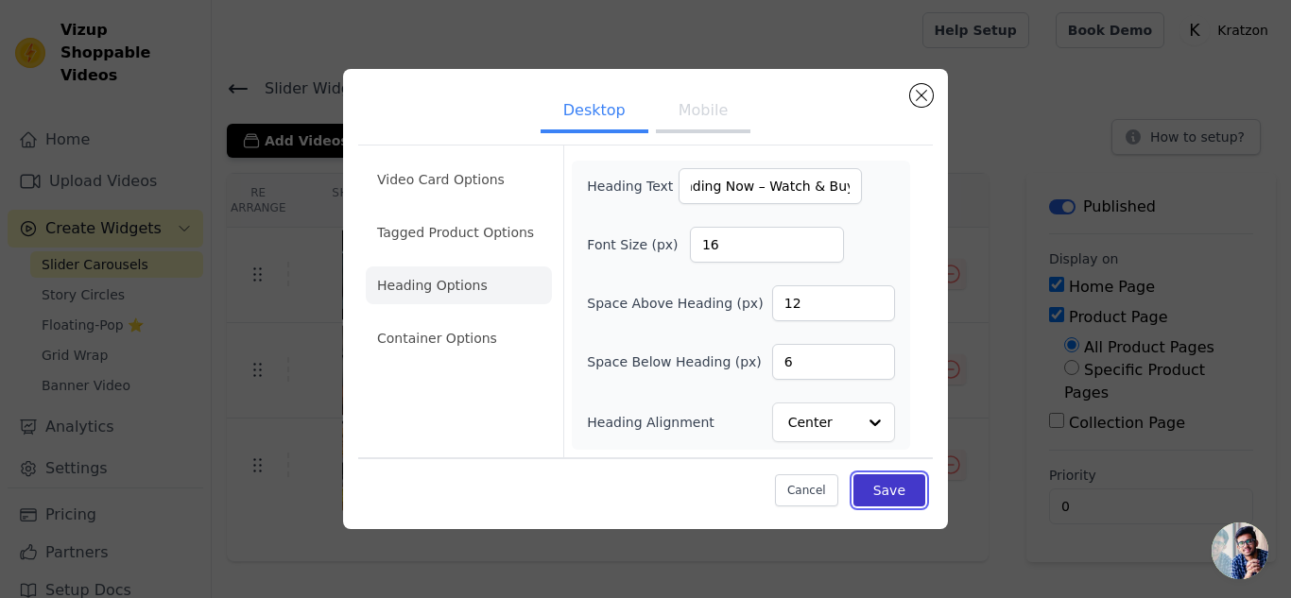
scroll to position [0, 0]
click at [904, 487] on button "Save" at bounding box center [889, 490] width 72 height 32
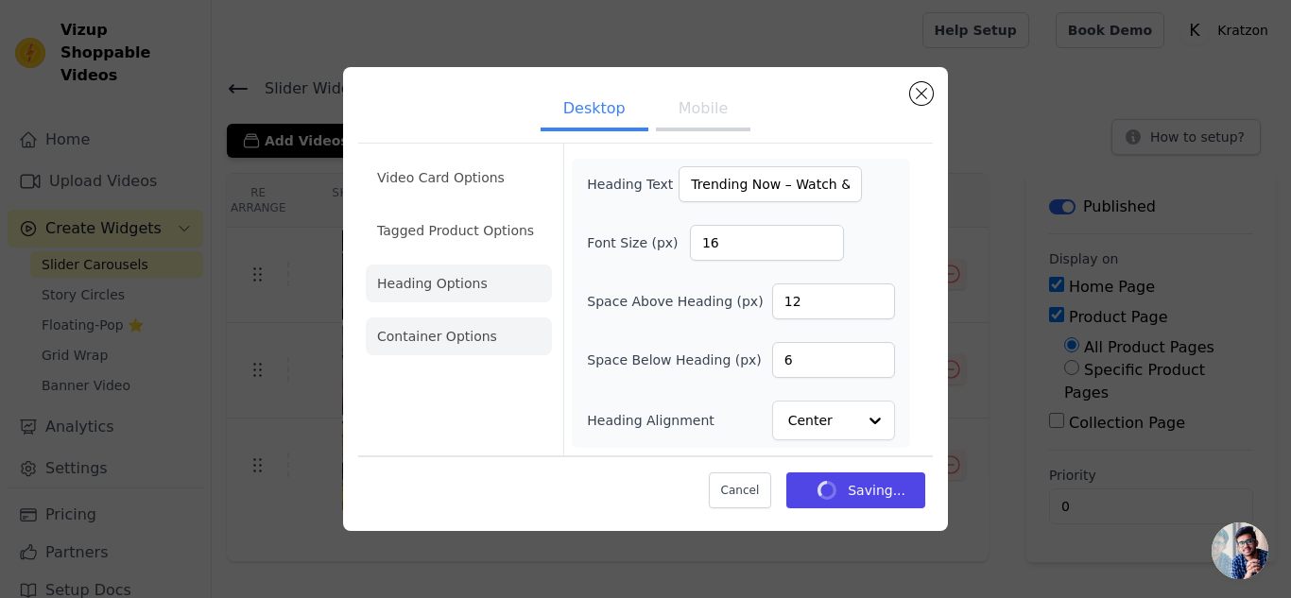
click at [463, 335] on li "Container Options" at bounding box center [459, 337] width 186 height 38
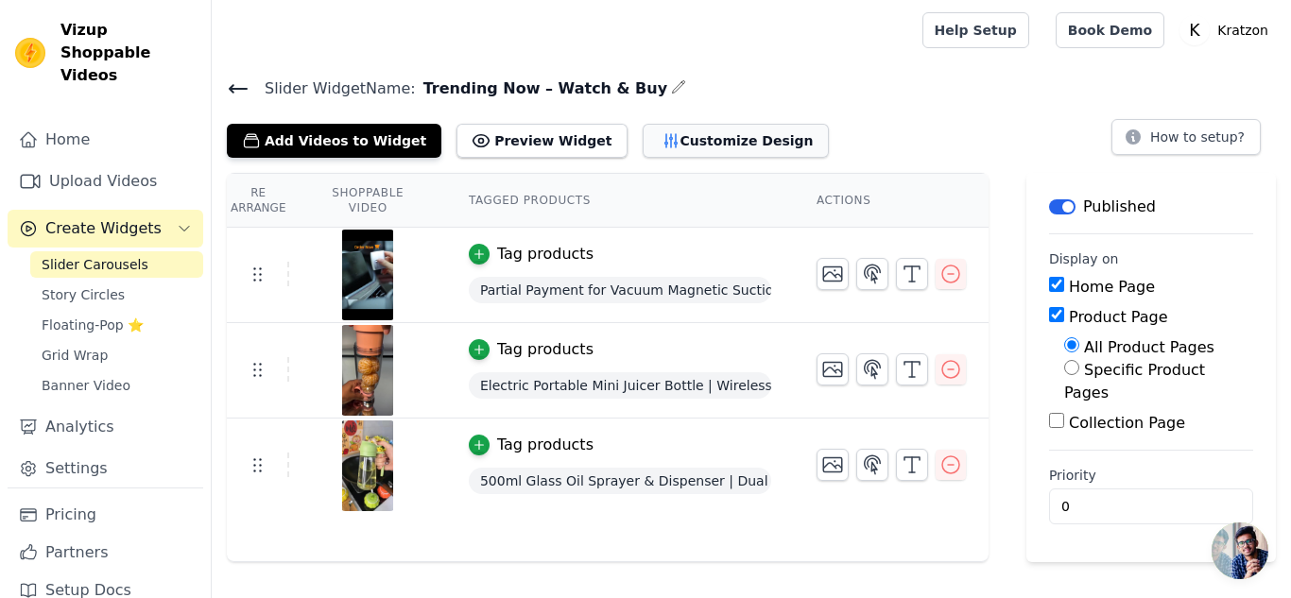
click at [711, 143] on button "Customize Design" at bounding box center [736, 141] width 186 height 34
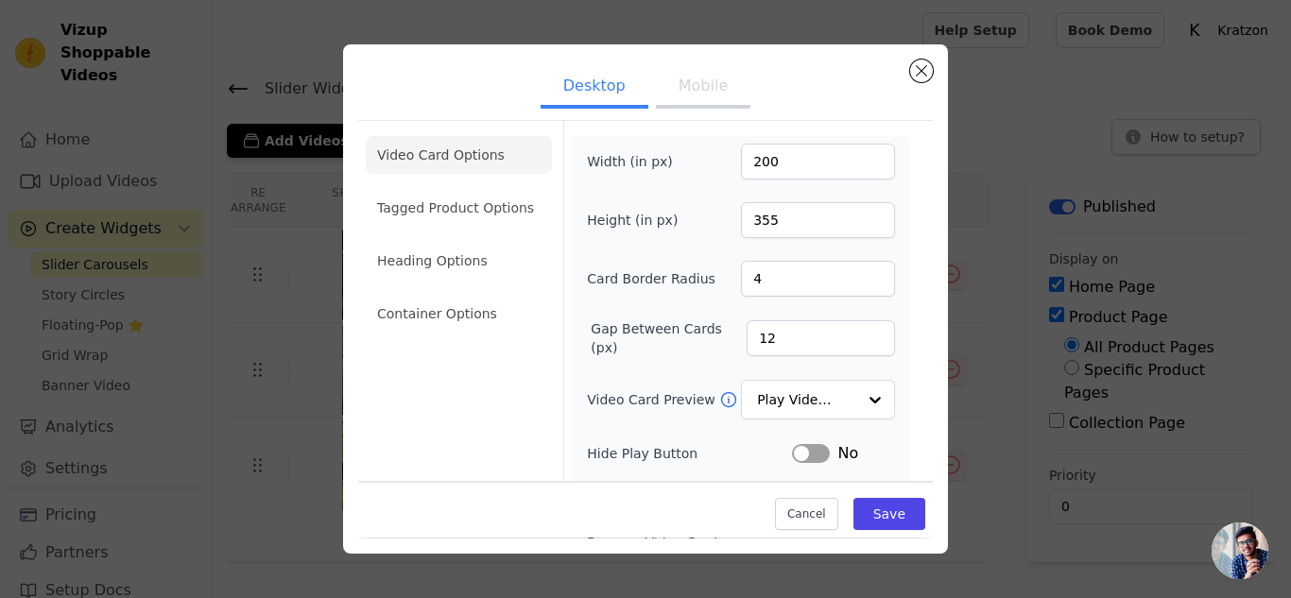
click at [362, 135] on div "Video Card Options Tagged Product Options Heading Options Container Options Wid…" at bounding box center [645, 421] width 575 height 602
click at [686, 96] on button "Mobile" at bounding box center [703, 88] width 95 height 42
click at [577, 71] on button "Desktop" at bounding box center [595, 88] width 108 height 42
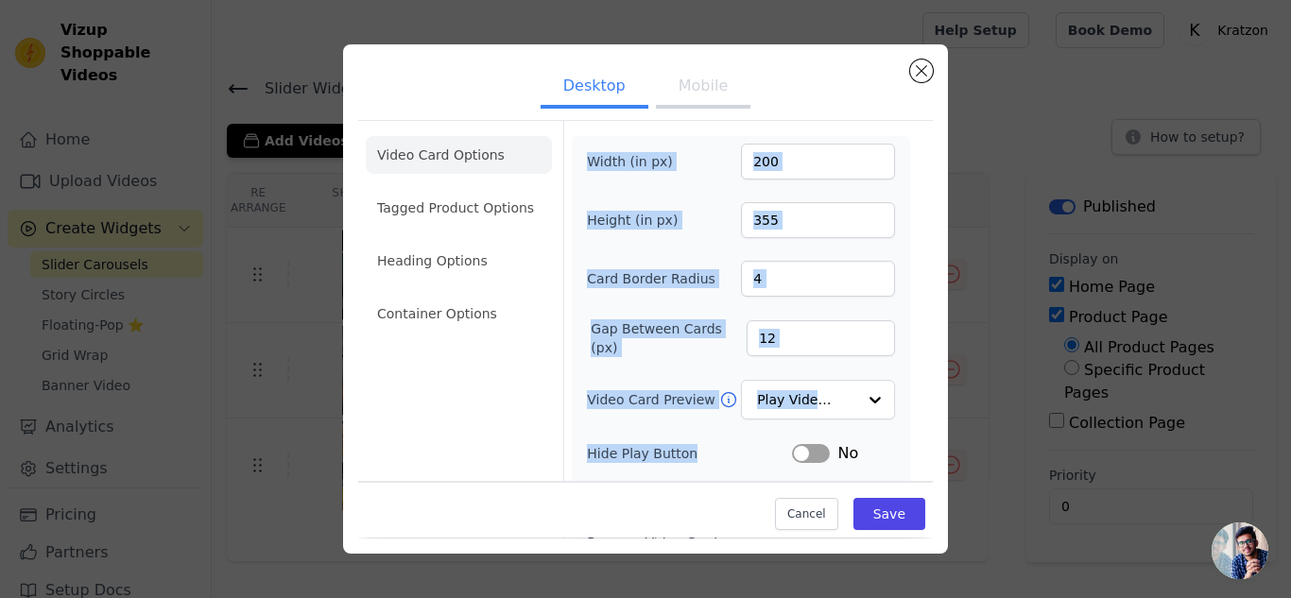
drag, startPoint x: 576, startPoint y: 148, endPoint x: 760, endPoint y: 441, distance: 346.2
click at [760, 441] on div "Width (in px) 200 Height (in px) 355 Card Border Radius 4 Gap Between Cards (px…" at bounding box center [741, 425] width 338 height 578
copy div "Width (in px) Height (in px) Card Border Radius Gap Between Cards (px) Video Ca…"
click at [802, 274] on input "4" at bounding box center [818, 279] width 154 height 36
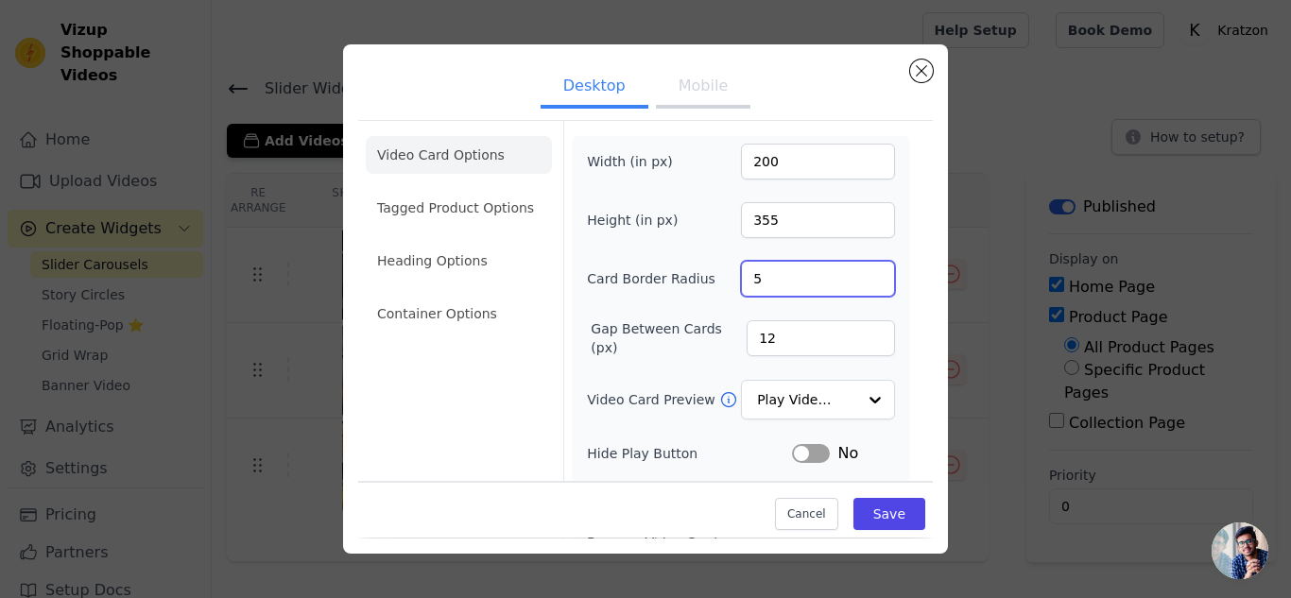
click at [865, 275] on input "5" at bounding box center [818, 279] width 154 height 36
click at [865, 275] on input "6" at bounding box center [818, 279] width 154 height 36
click at [865, 275] on input "7" at bounding box center [818, 279] width 154 height 36
click at [865, 275] on input "8" at bounding box center [818, 279] width 154 height 36
click at [865, 275] on input "9" at bounding box center [818, 279] width 154 height 36
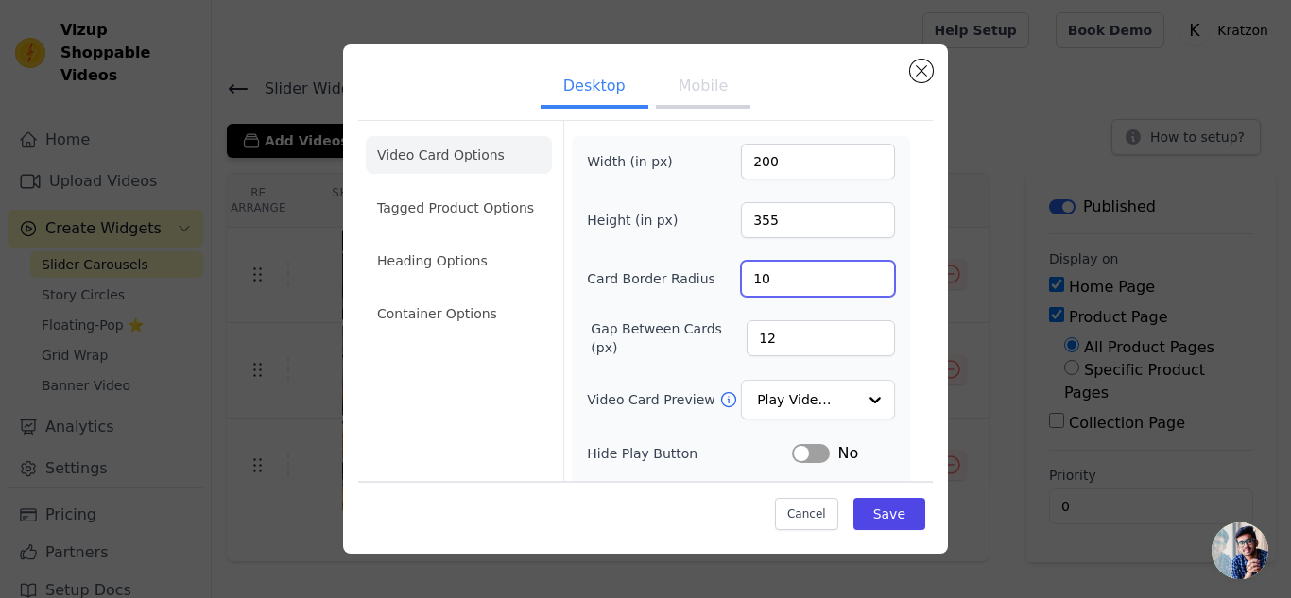
click at [865, 275] on input "10" at bounding box center [818, 279] width 154 height 36
click at [865, 275] on input "11" at bounding box center [818, 279] width 154 height 36
type input "12"
click at [865, 275] on input "12" at bounding box center [818, 279] width 154 height 36
click at [865, 510] on button "Save" at bounding box center [889, 515] width 72 height 32
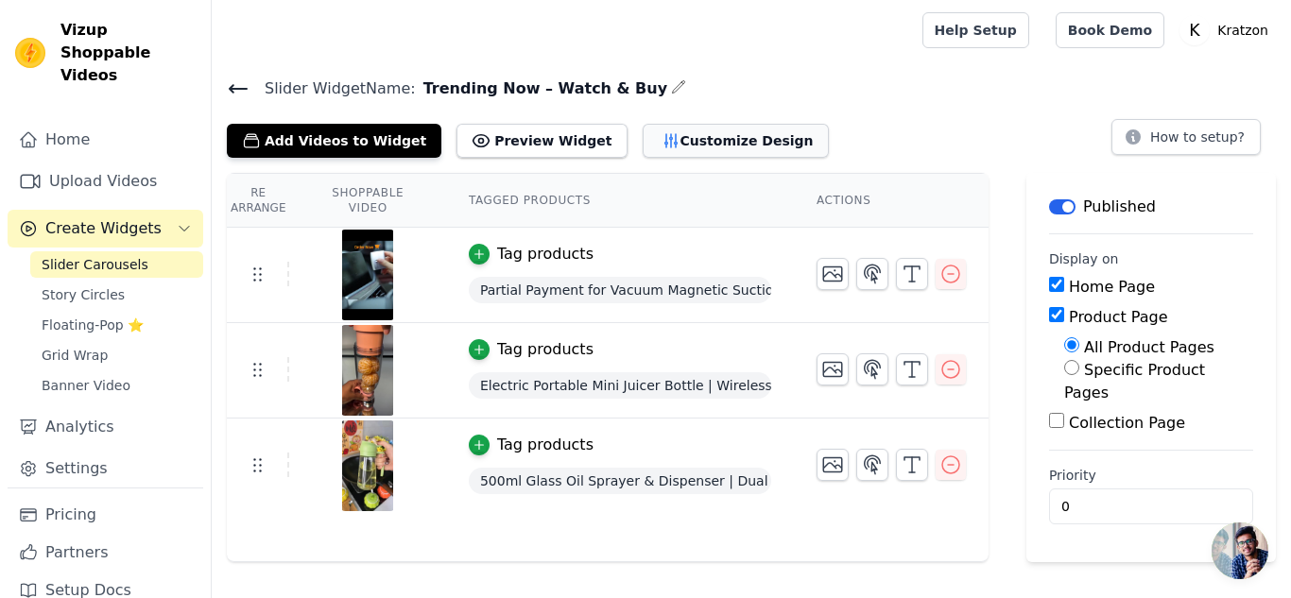
click at [643, 139] on button "Customize Design" at bounding box center [736, 141] width 186 height 34
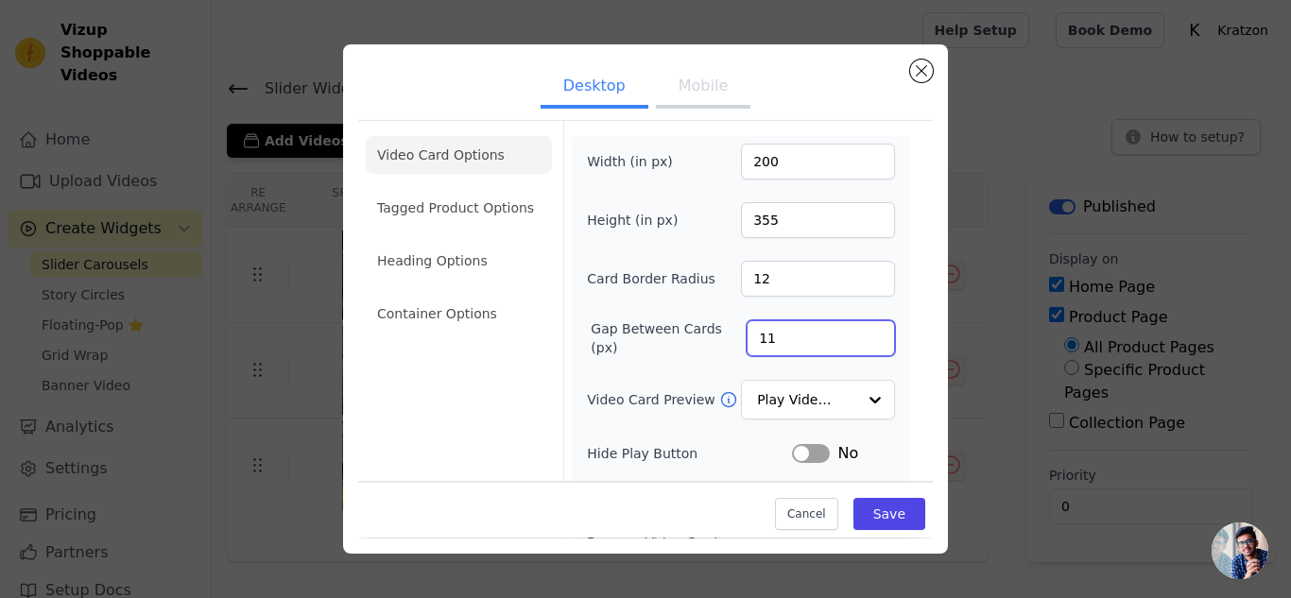
click at [864, 341] on input "11" at bounding box center [821, 338] width 148 height 36
click at [864, 341] on input "10" at bounding box center [821, 338] width 148 height 36
click at [864, 341] on input "9" at bounding box center [821, 338] width 148 height 36
type input "8"
click at [864, 341] on input "8" at bounding box center [821, 338] width 148 height 36
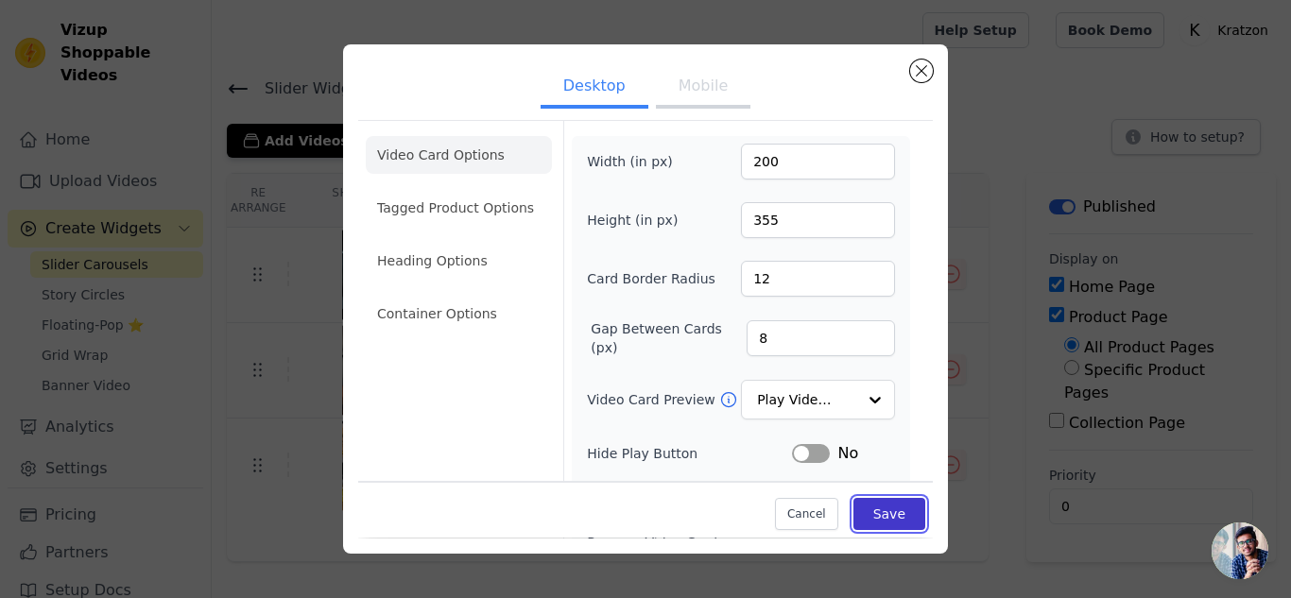
click at [868, 500] on button "Save" at bounding box center [889, 515] width 72 height 32
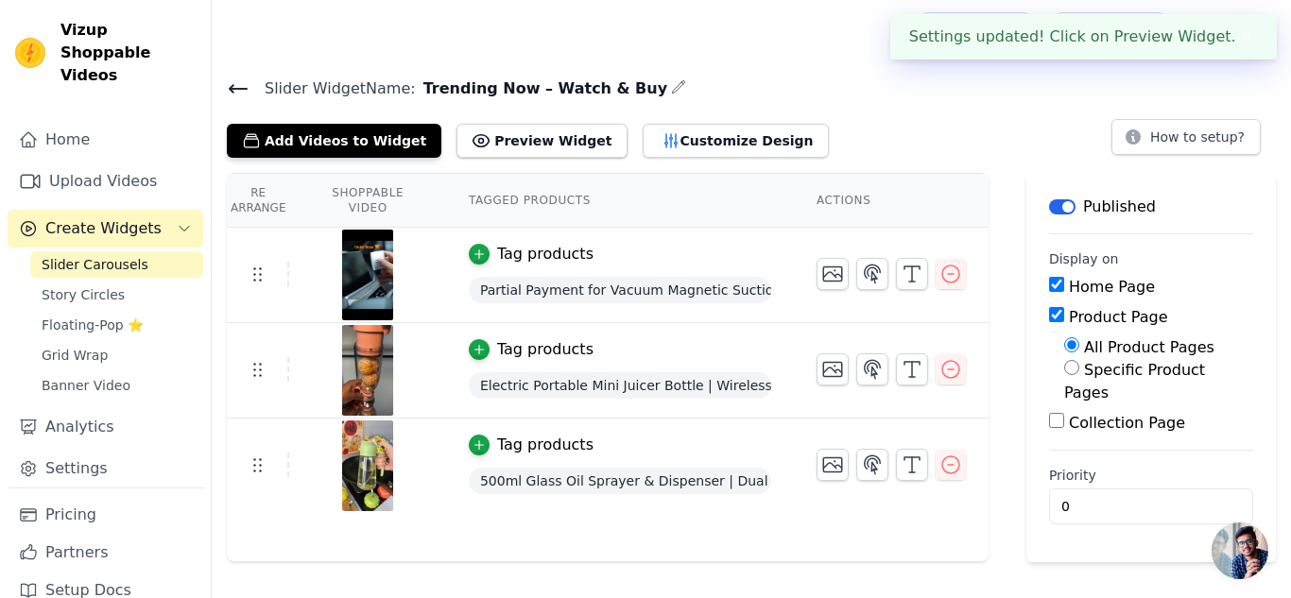
click at [698, 90] on h4 "Slider Widget Name: Trending Now – Watch & Buy" at bounding box center [751, 89] width 1049 height 26
click at [689, 141] on button "Customize Design" at bounding box center [736, 141] width 186 height 34
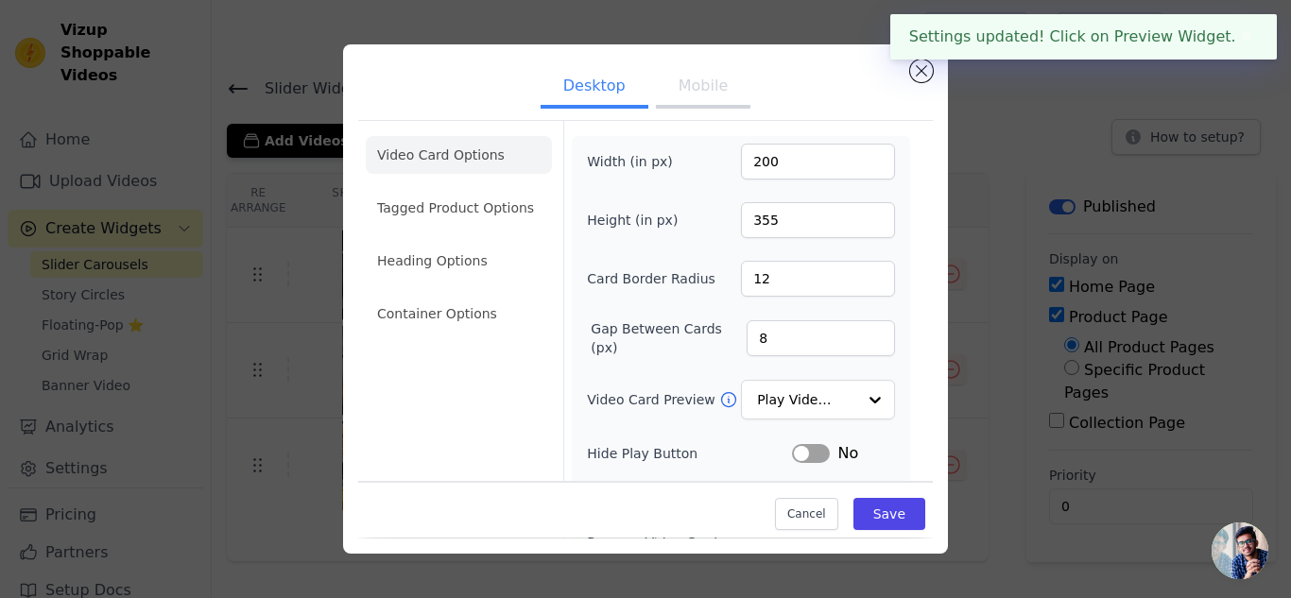
click at [707, 89] on button "Mobile" at bounding box center [703, 88] width 95 height 42
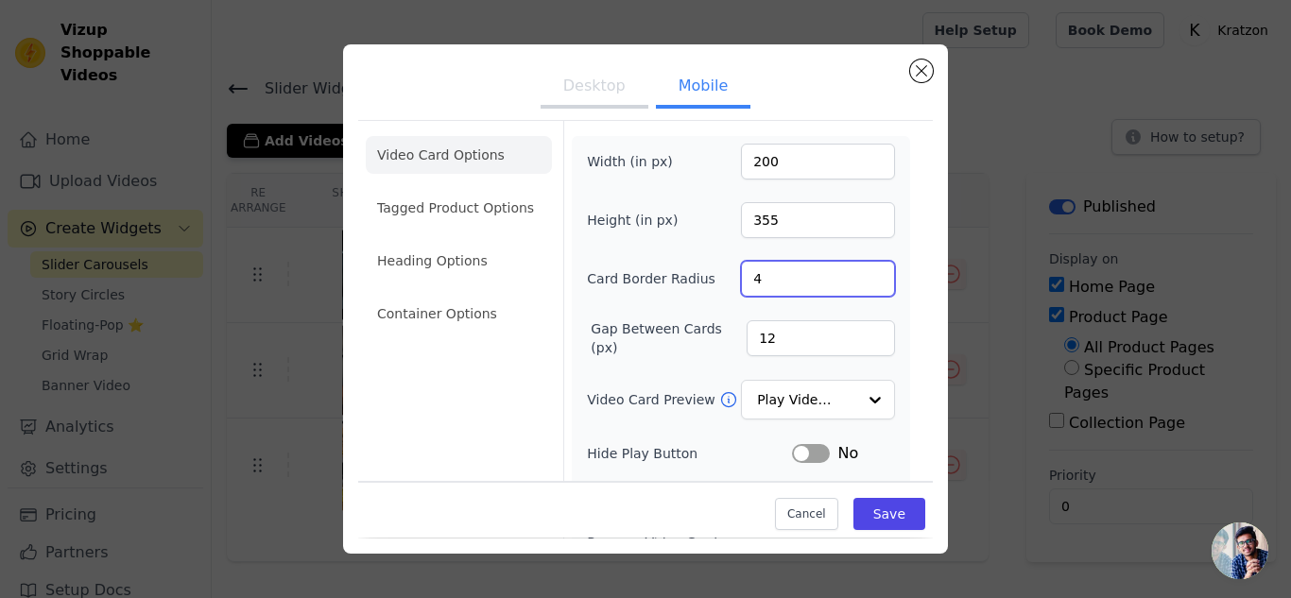
drag, startPoint x: 770, startPoint y: 272, endPoint x: 703, endPoint y: 267, distance: 67.3
click at [703, 267] on div "Card Border Radius 4" at bounding box center [741, 279] width 308 height 36
type input "12"
drag, startPoint x: 763, startPoint y: 338, endPoint x: 733, endPoint y: 333, distance: 29.8
click at [747, 333] on input "12" at bounding box center [821, 338] width 148 height 36
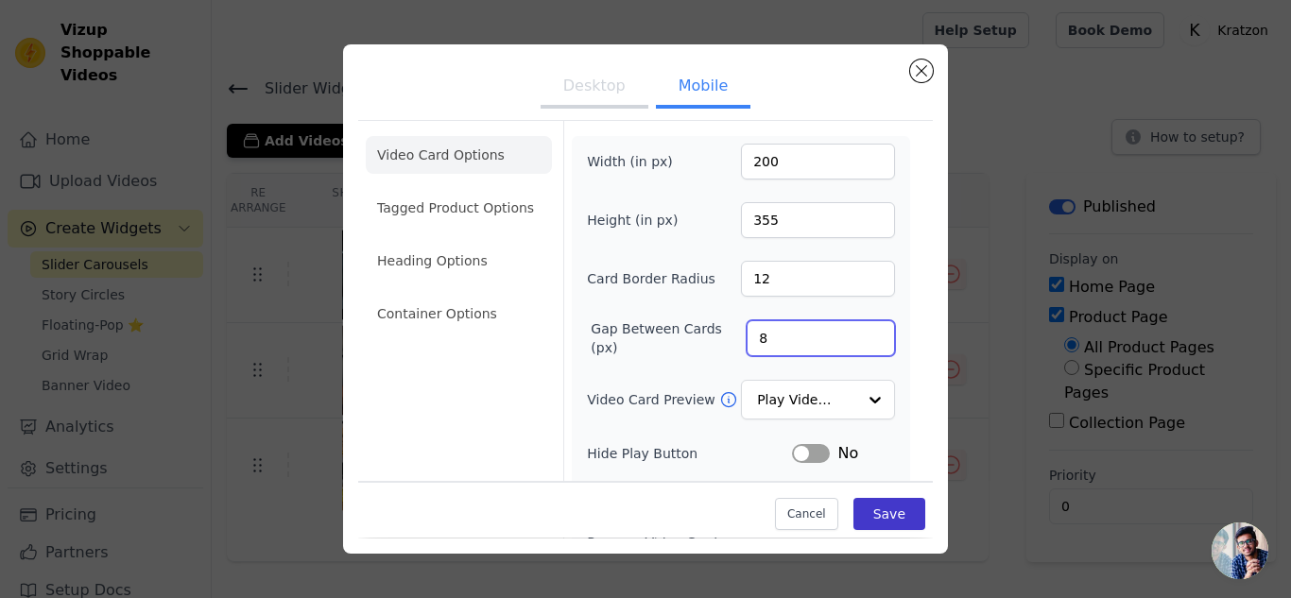
type input "8"
click at [865, 509] on button "Save" at bounding box center [889, 515] width 72 height 32
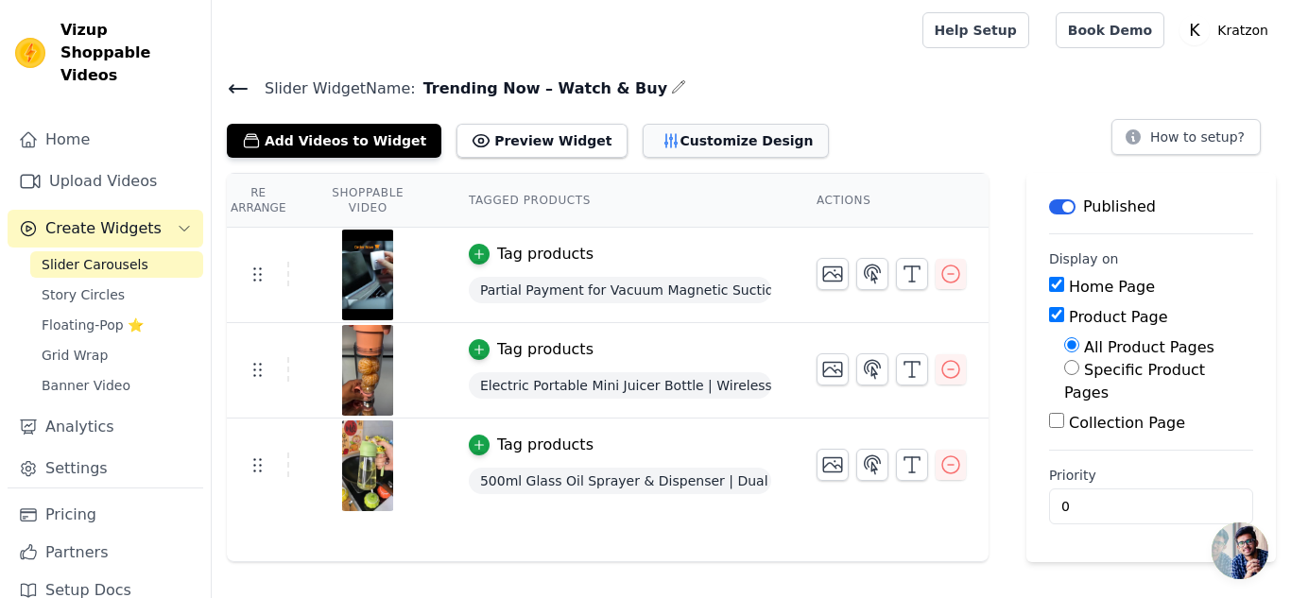
click at [643, 132] on button "Customize Design" at bounding box center [736, 141] width 186 height 34
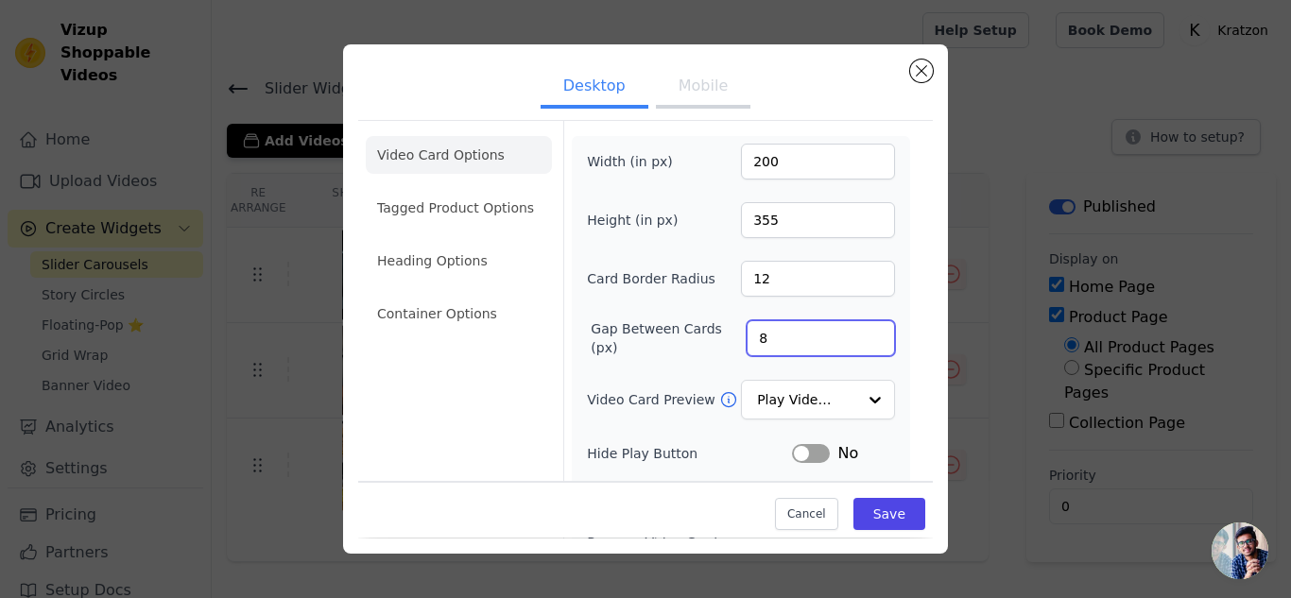
drag, startPoint x: 779, startPoint y: 340, endPoint x: 733, endPoint y: 334, distance: 45.8
click at [747, 334] on input "8" at bounding box center [821, 338] width 148 height 36
type input "12"
click at [707, 75] on button "Mobile" at bounding box center [703, 88] width 95 height 42
drag, startPoint x: 784, startPoint y: 334, endPoint x: 710, endPoint y: 324, distance: 75.3
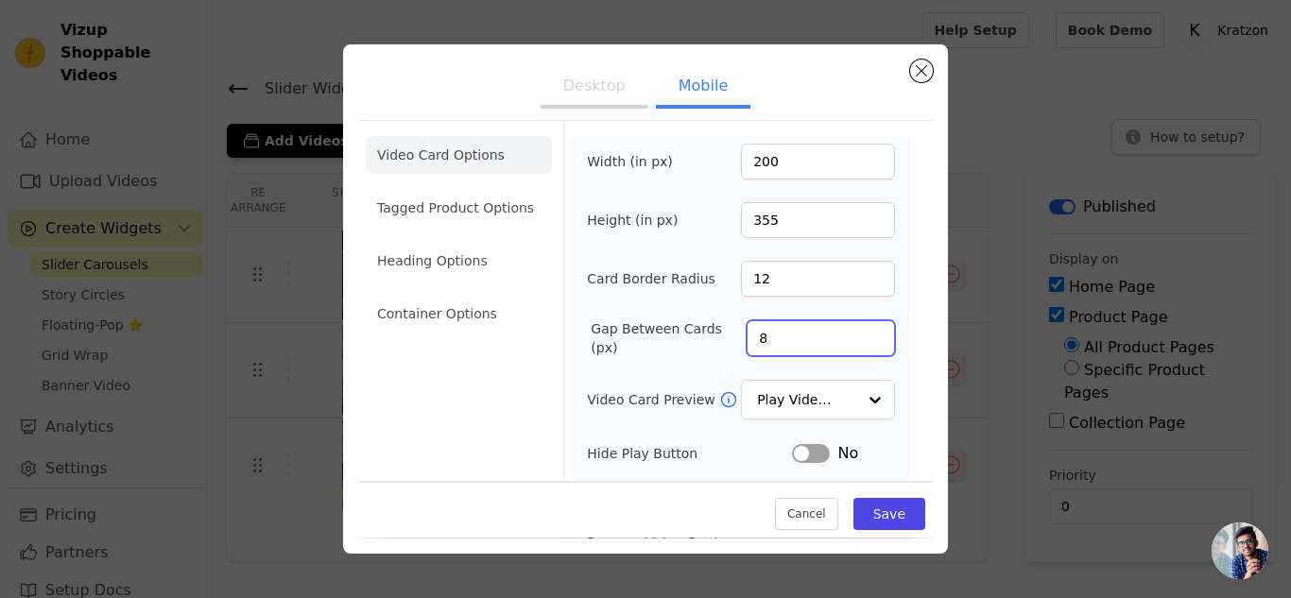
click at [710, 324] on div "Gap Between Cards (px) 8" at bounding box center [741, 338] width 308 height 38
type input "10"
click at [595, 85] on button "Desktop" at bounding box center [595, 88] width 108 height 42
click at [798, 353] on input "12" at bounding box center [821, 338] width 148 height 36
type input "10"
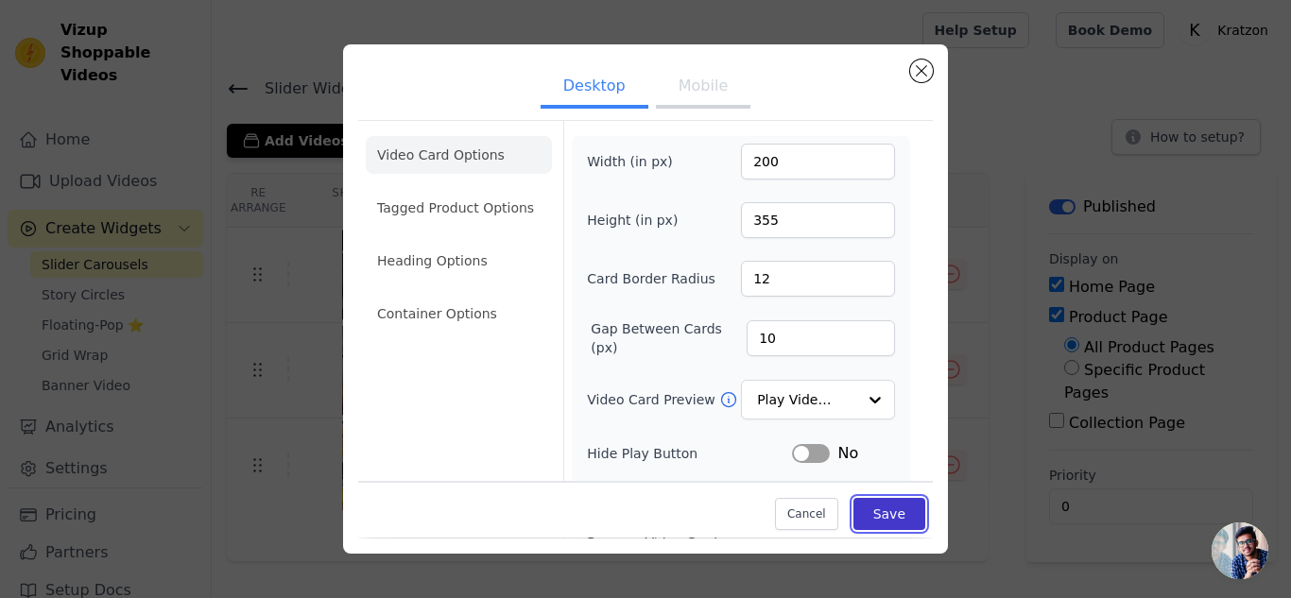
click at [876, 511] on button "Save" at bounding box center [889, 515] width 72 height 32
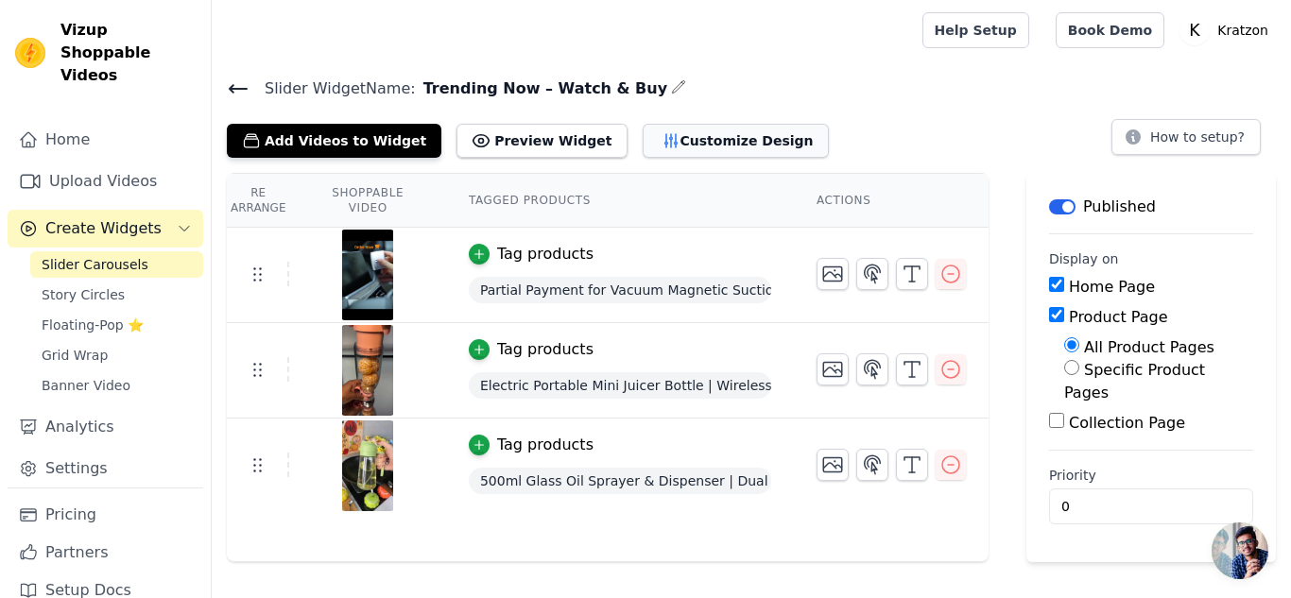
click at [643, 140] on button "Customize Design" at bounding box center [736, 141] width 186 height 34
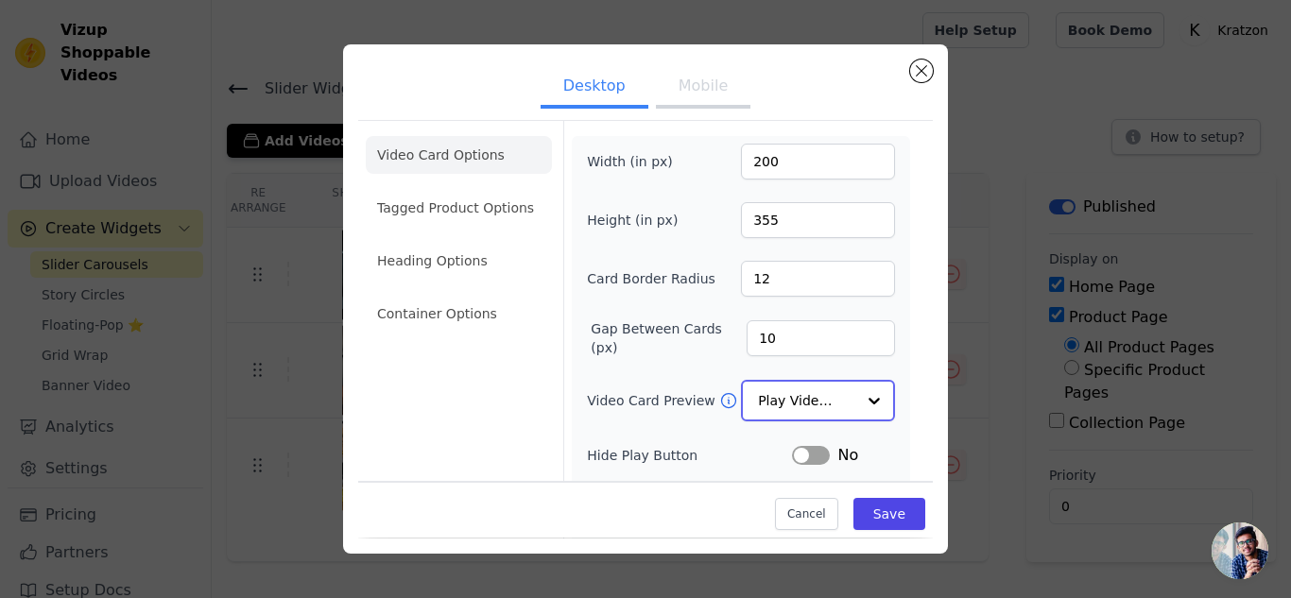
click at [803, 397] on input "Video Card Preview" at bounding box center [806, 401] width 97 height 38
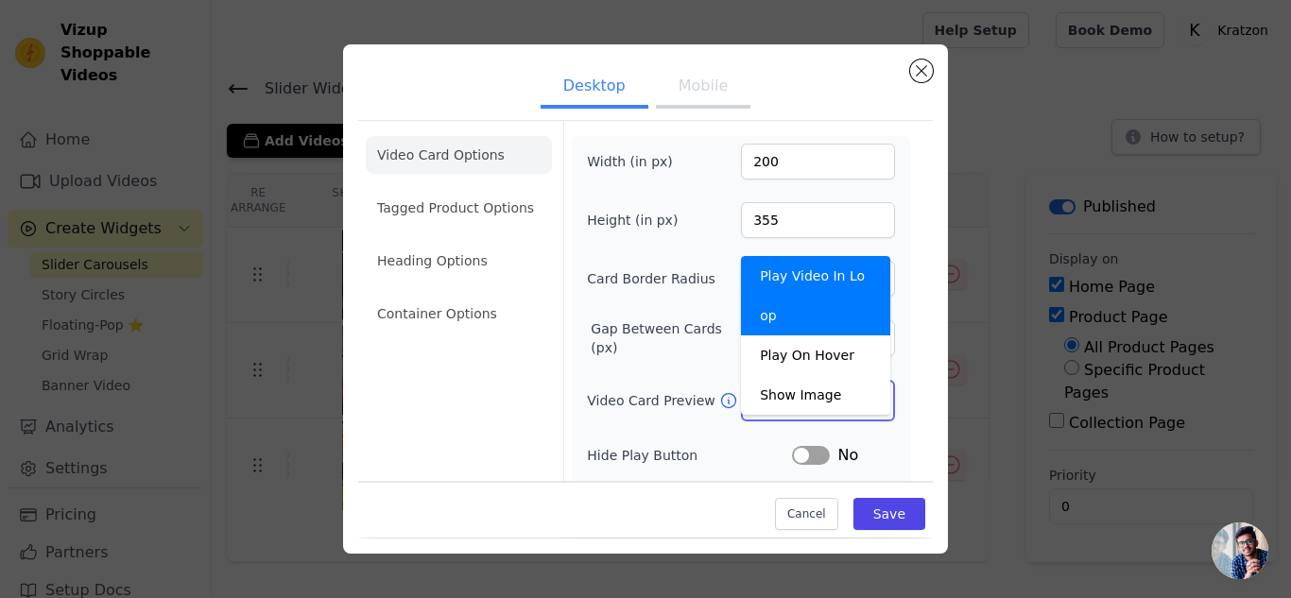
click at [803, 397] on input "Video Card Preview" at bounding box center [806, 401] width 97 height 38
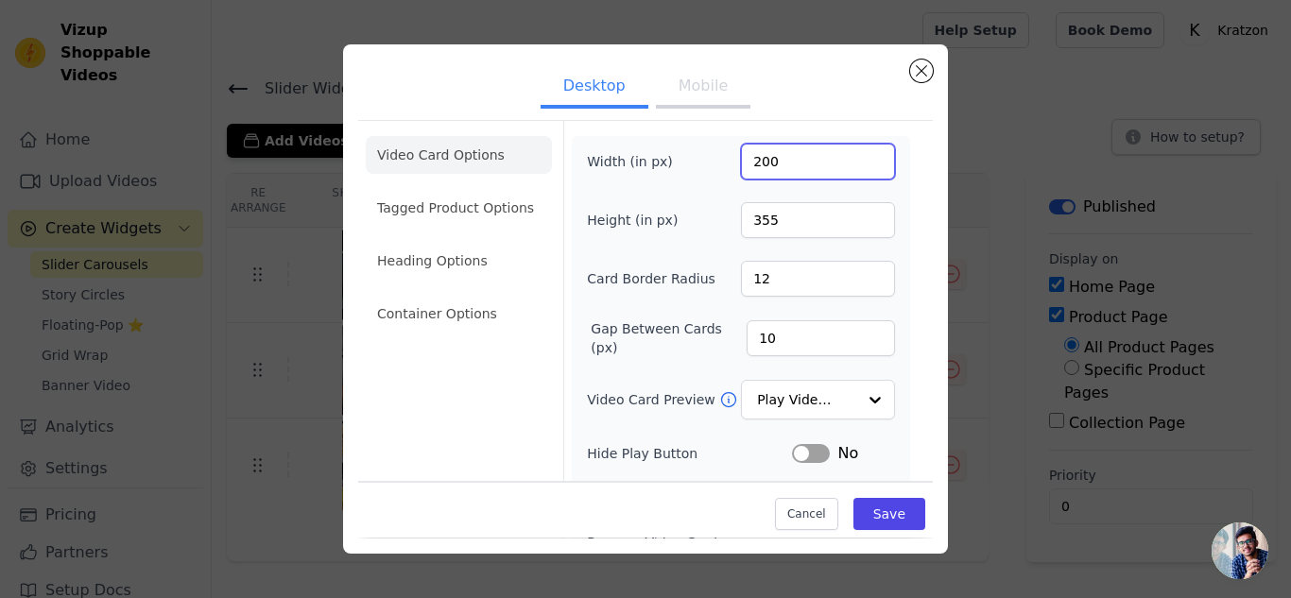
drag, startPoint x: 791, startPoint y: 158, endPoint x: 754, endPoint y: 159, distance: 36.9
click at [754, 159] on input "200" at bounding box center [818, 162] width 154 height 36
type input "230"
drag, startPoint x: 770, startPoint y: 222, endPoint x: 698, endPoint y: 207, distance: 74.3
click at [698, 207] on div "Height (in px) 355" at bounding box center [741, 220] width 308 height 36
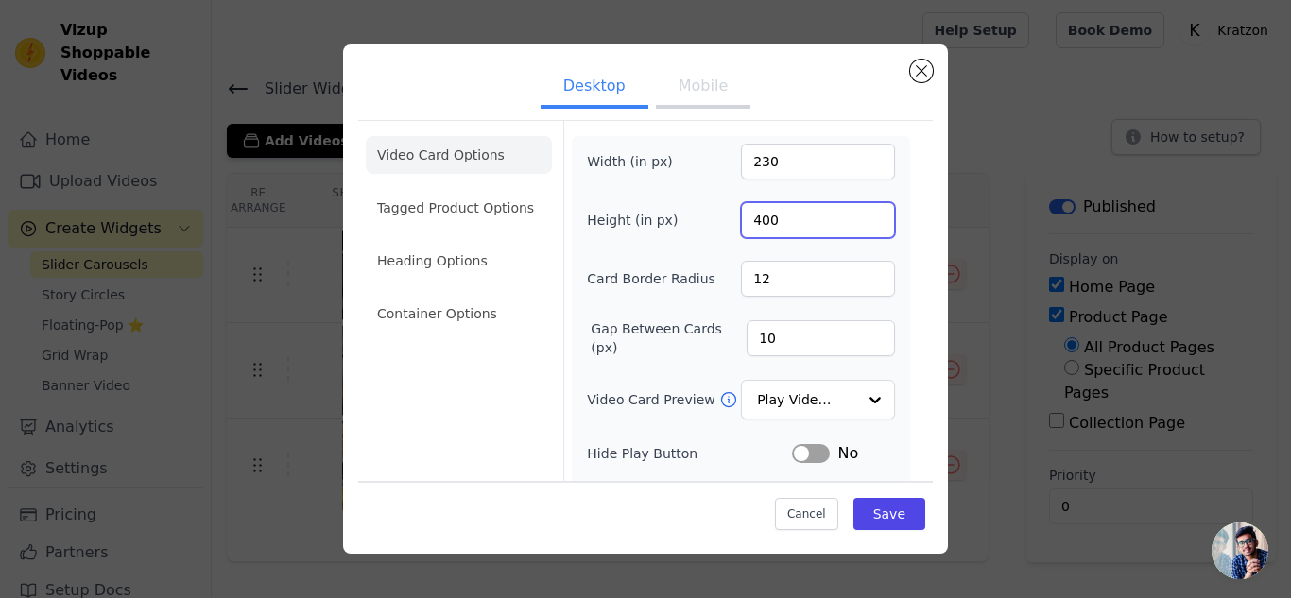
type input "400"
click at [875, 505] on button "Save" at bounding box center [889, 515] width 72 height 32
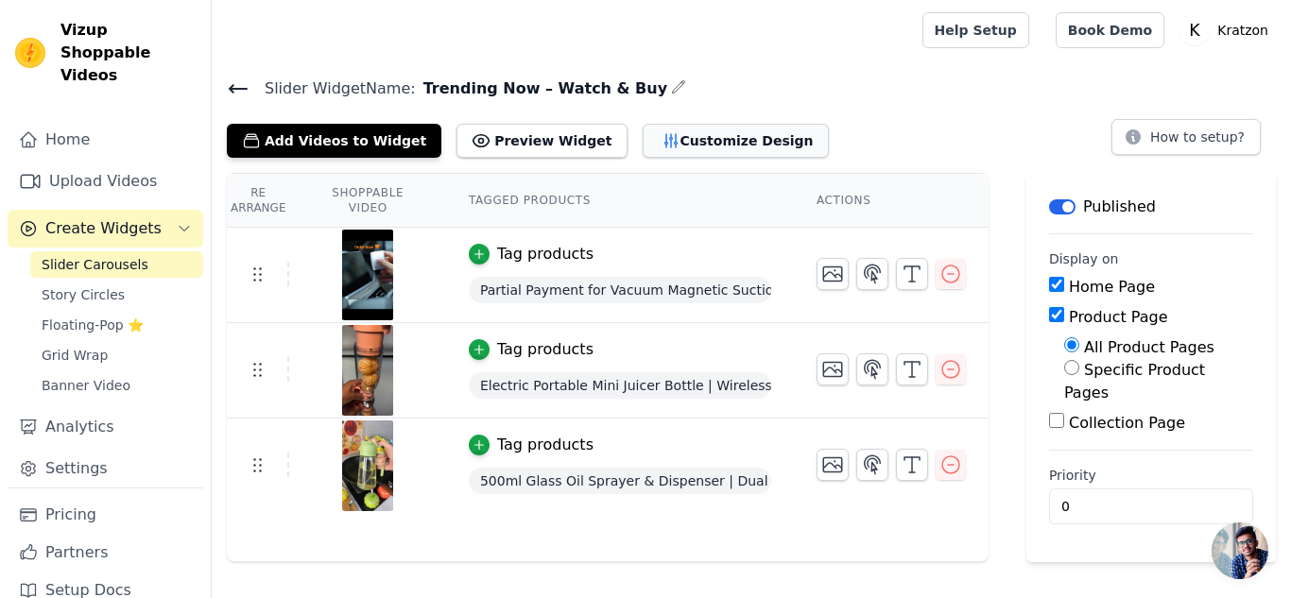
click at [686, 125] on button "Customize Design" at bounding box center [736, 141] width 186 height 34
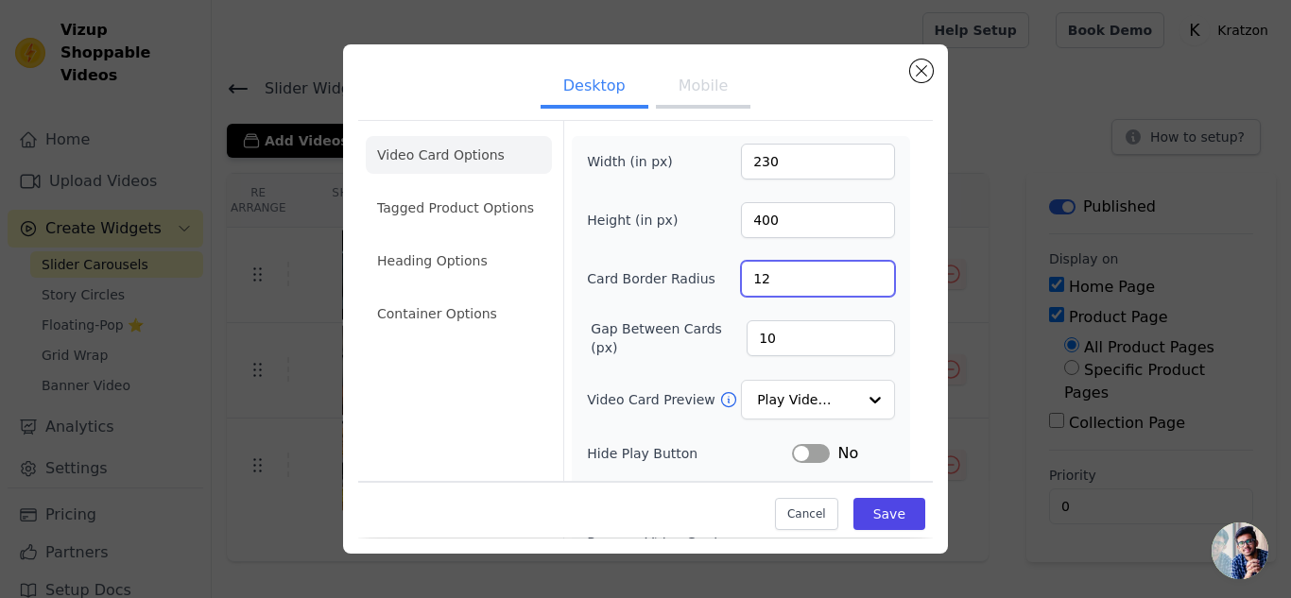
drag, startPoint x: 787, startPoint y: 285, endPoint x: 697, endPoint y: 263, distance: 93.5
click at [697, 263] on div "Card Border Radius 12" at bounding box center [741, 279] width 308 height 36
type input "50"
click at [876, 519] on button "Save" at bounding box center [889, 515] width 72 height 32
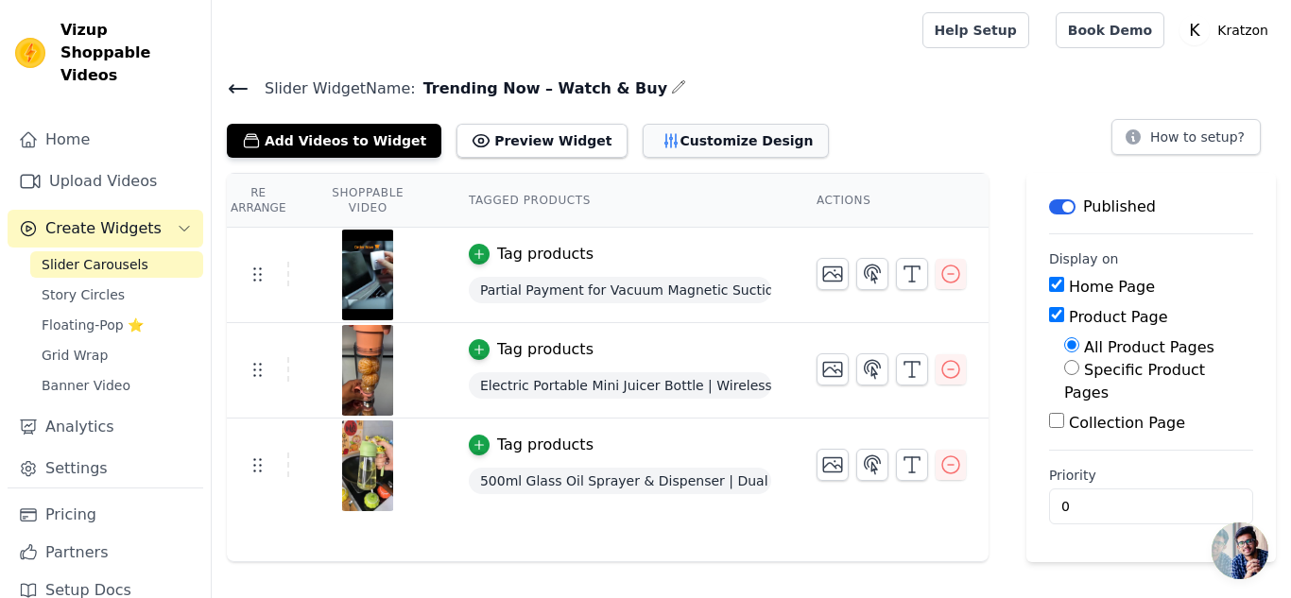
click at [678, 147] on button "Customize Design" at bounding box center [736, 141] width 186 height 34
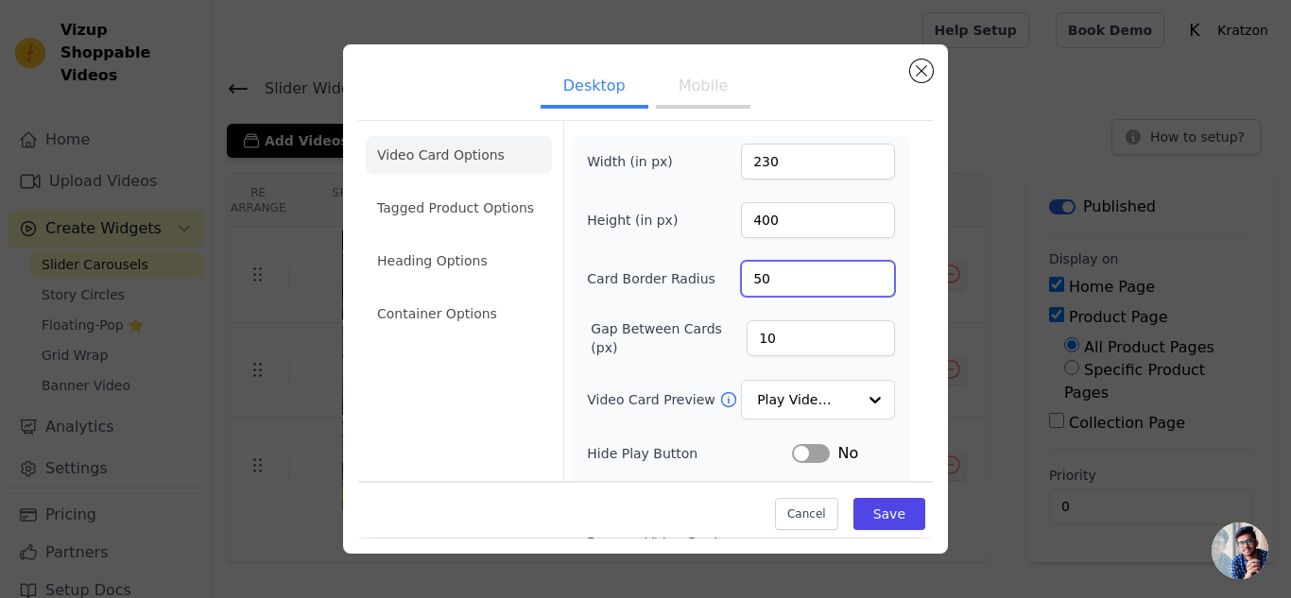
drag, startPoint x: 792, startPoint y: 285, endPoint x: 725, endPoint y: 282, distance: 67.2
click at [725, 282] on div "Card Border Radius 50" at bounding box center [741, 279] width 308 height 36
type input "12"
click at [876, 510] on button "Save" at bounding box center [889, 515] width 72 height 32
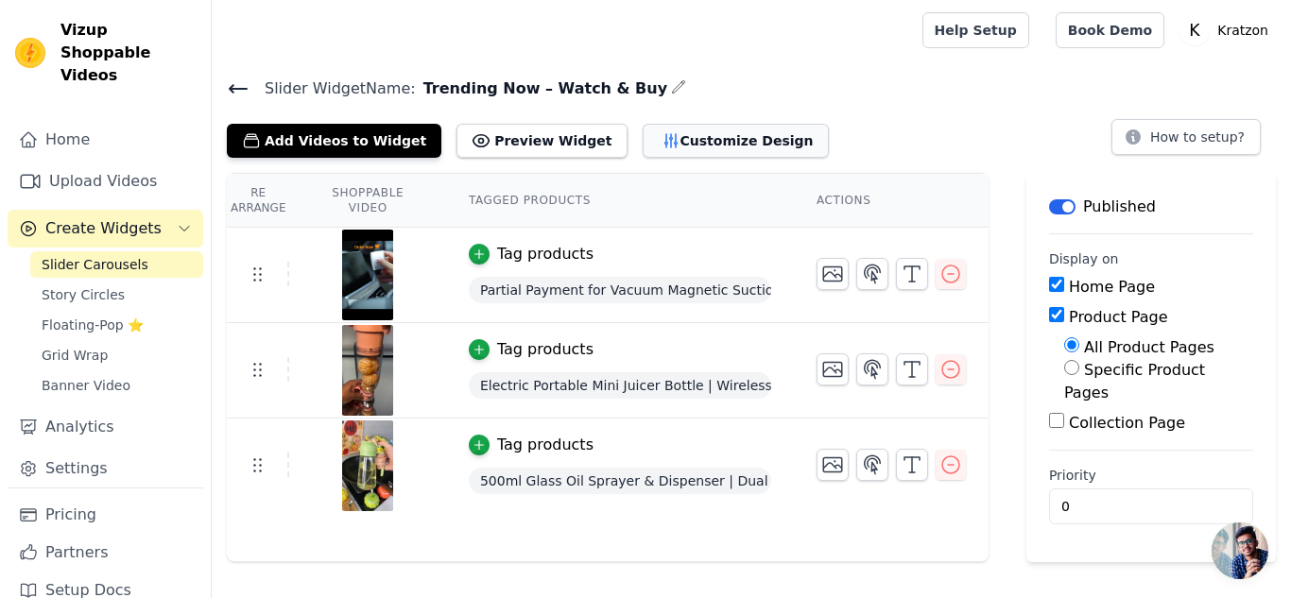
click at [670, 135] on button "Customize Design" at bounding box center [736, 141] width 186 height 34
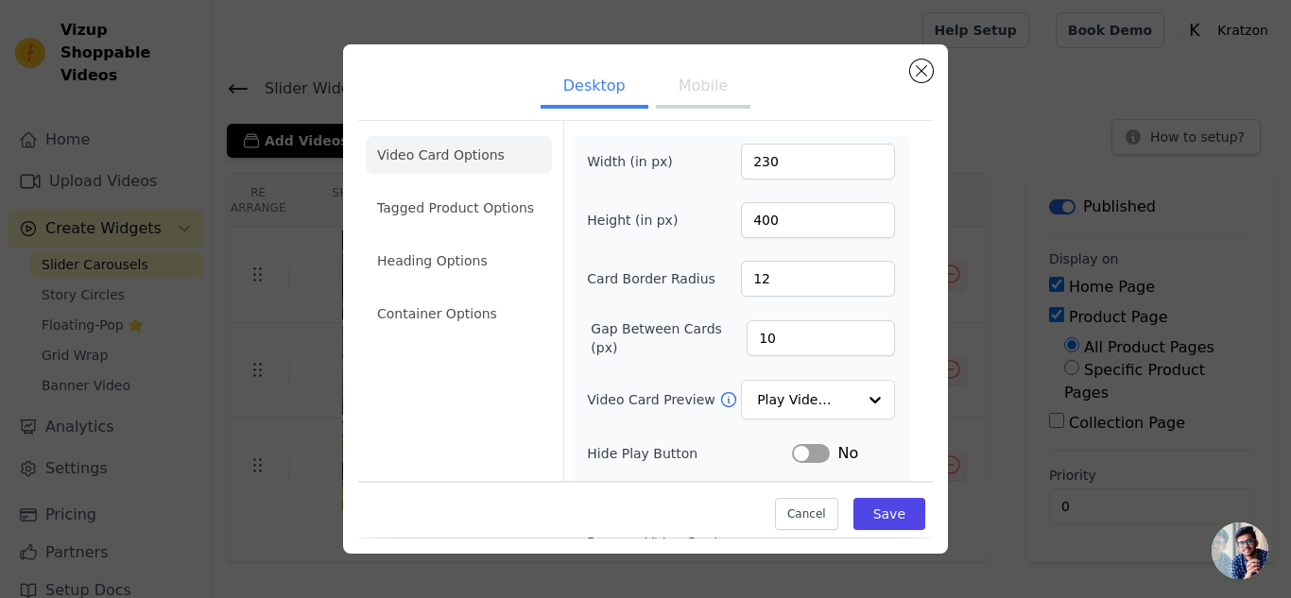
click at [693, 62] on ul "Desktop Mobile" at bounding box center [645, 88] width 575 height 57
click at [691, 81] on button "Mobile" at bounding box center [703, 88] width 95 height 42
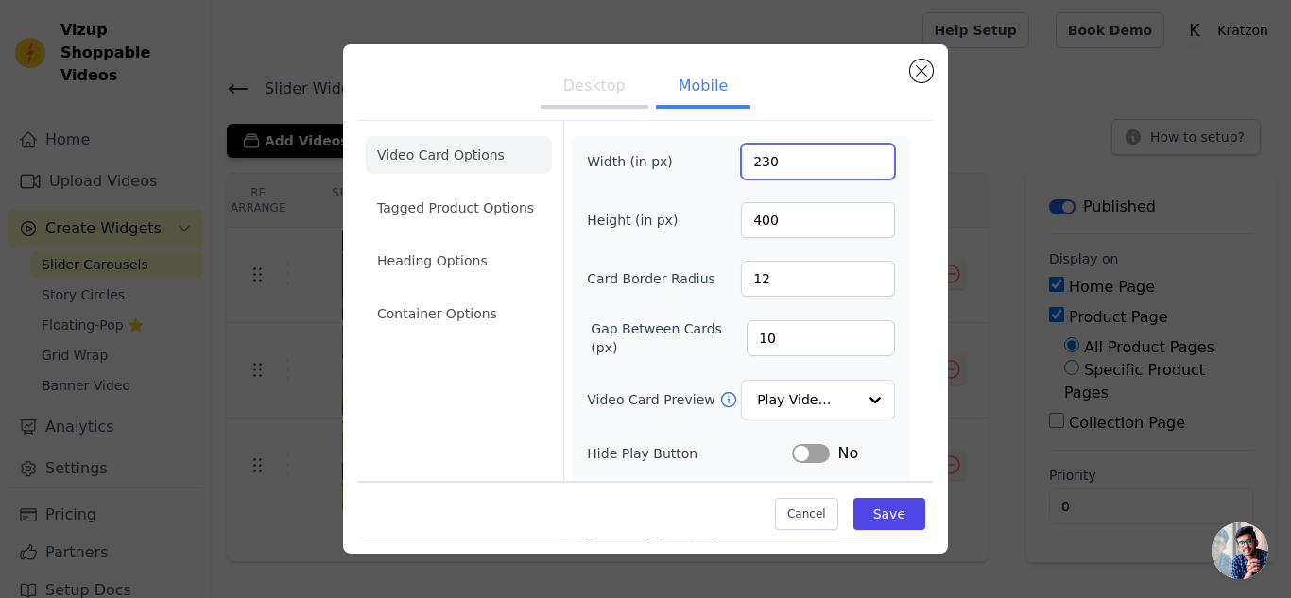
drag, startPoint x: 771, startPoint y: 153, endPoint x: 709, endPoint y: 140, distance: 63.8
click at [709, 140] on div "Width (in px) 230 Height (in px) 400 Card Border Radius 12 Gap Between Cards (p…" at bounding box center [741, 448] width 338 height 624
type input "180"
drag, startPoint x: 776, startPoint y: 226, endPoint x: 661, endPoint y: 181, distance: 123.6
click at [661, 181] on div "Width (in px) 180 Height (in px) 400 Card Border Radius 12 Gap Between Cards (p…" at bounding box center [741, 448] width 308 height 609
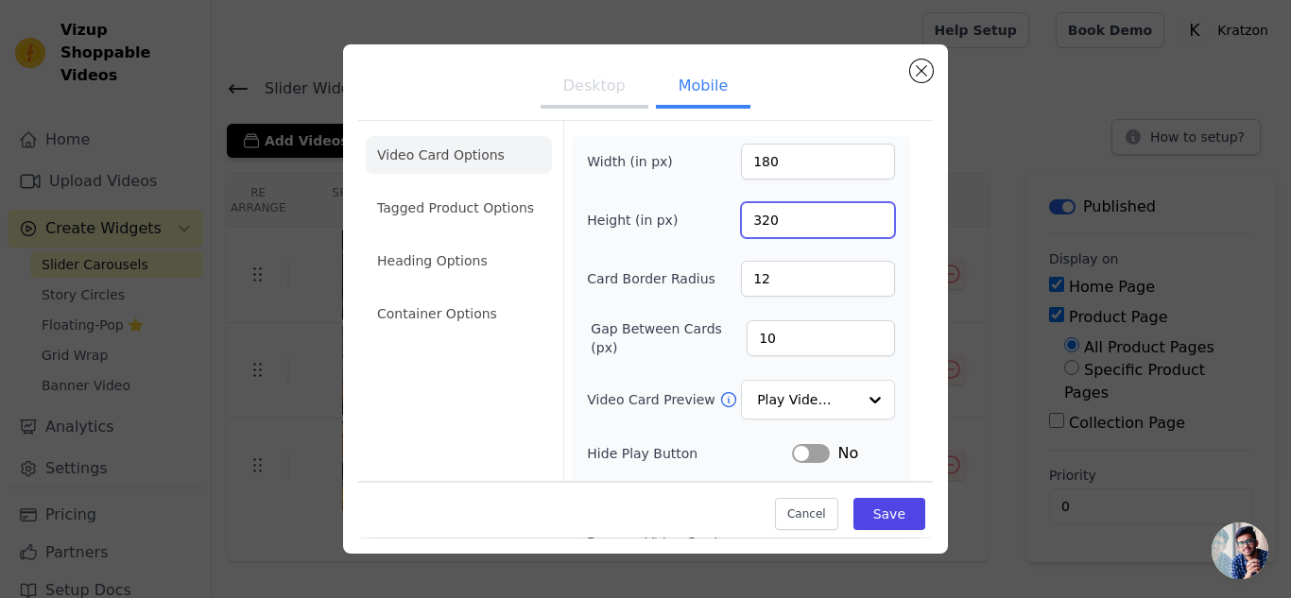
type input "320"
click at [799, 283] on input "12" at bounding box center [818, 279] width 154 height 36
type input "14"
drag, startPoint x: 778, startPoint y: 329, endPoint x: 721, endPoint y: 341, distance: 58.0
click at [721, 341] on div "Gap Between Cards (px) 10" at bounding box center [741, 338] width 308 height 38
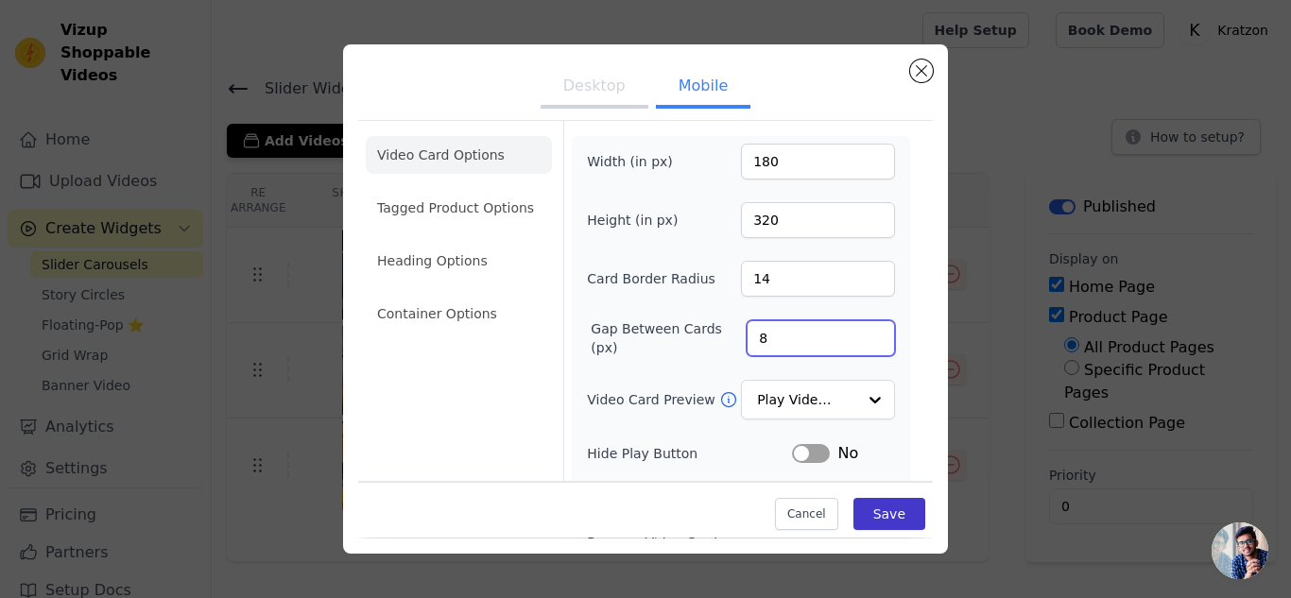
type input "8"
click at [874, 511] on button "Save" at bounding box center [889, 515] width 72 height 32
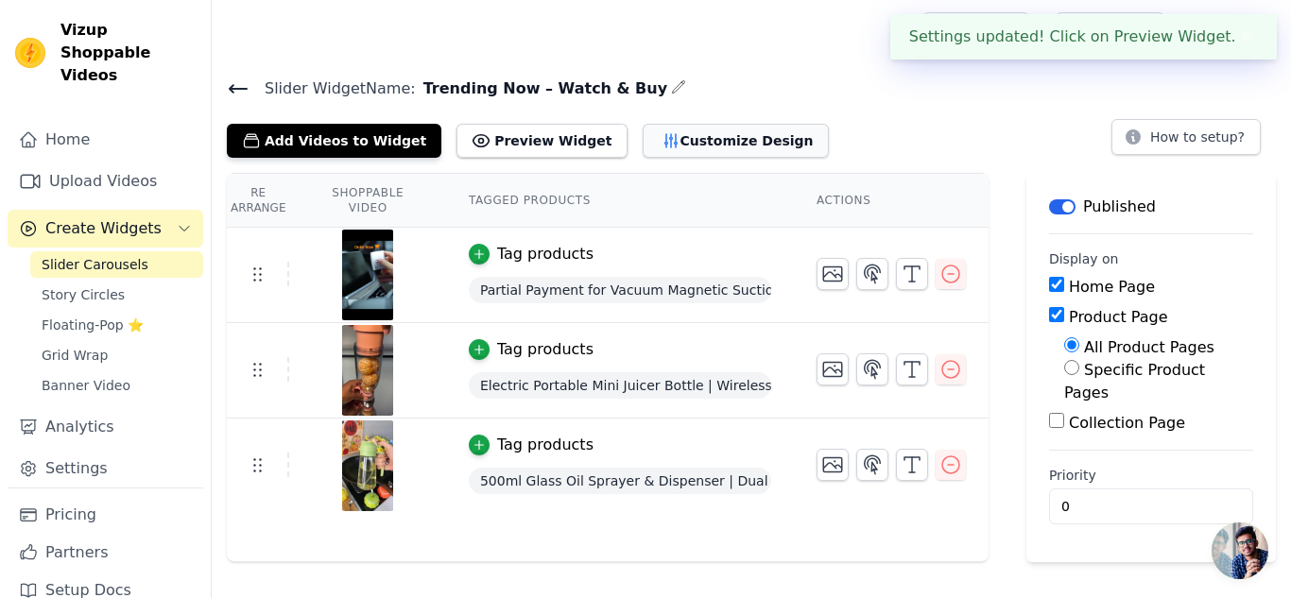
click at [695, 140] on button "Customize Design" at bounding box center [736, 141] width 186 height 34
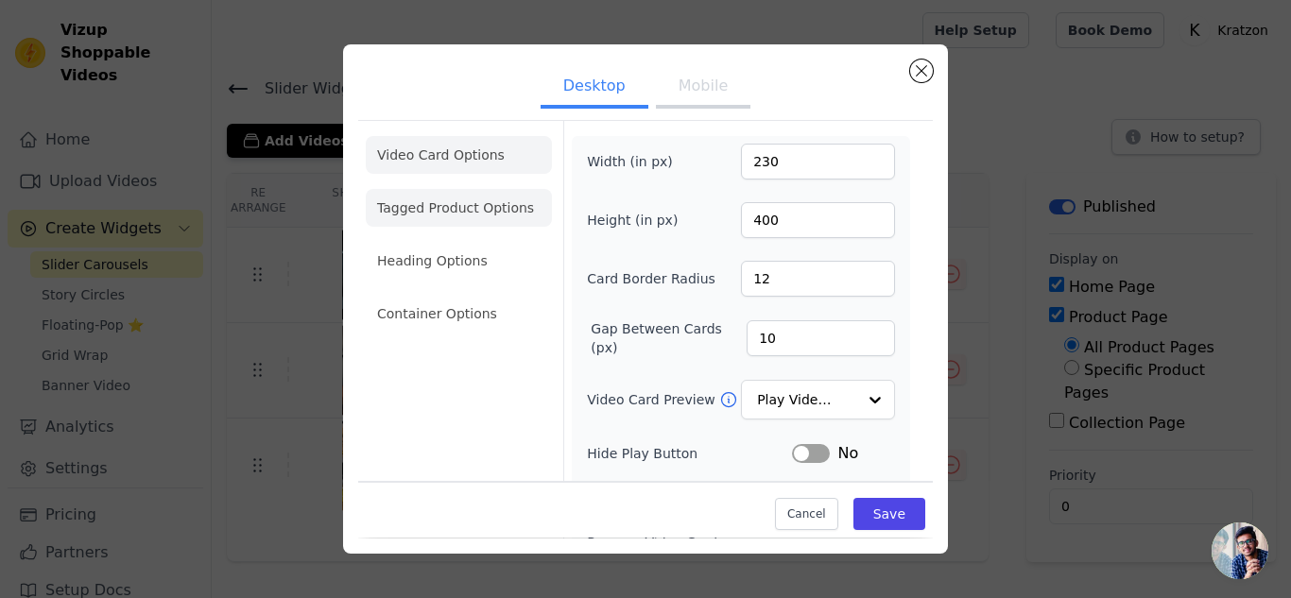
click at [451, 207] on li "Tagged Product Options" at bounding box center [459, 208] width 186 height 38
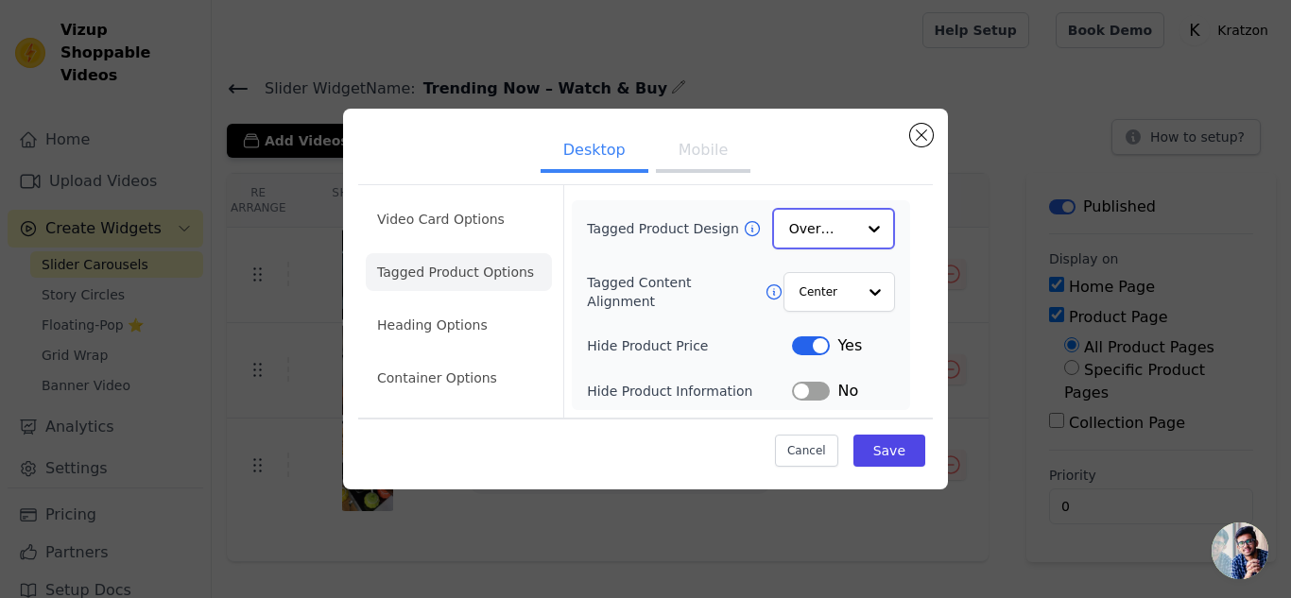
click at [814, 226] on input "Tagged Product Design" at bounding box center [822, 229] width 66 height 38
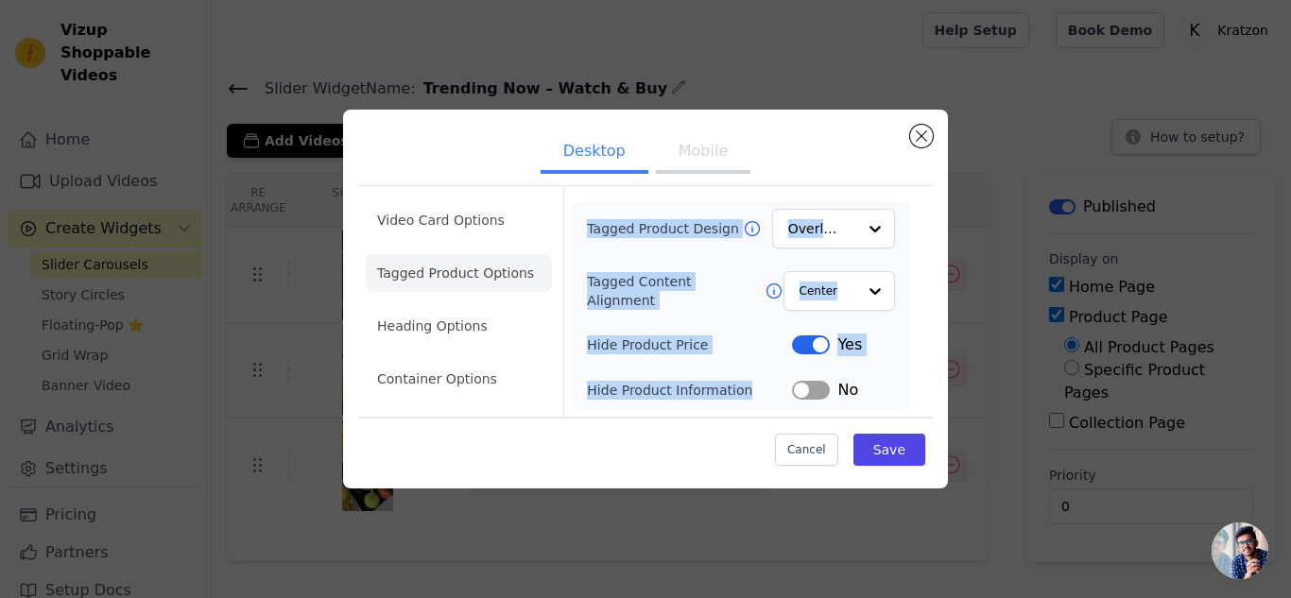
drag, startPoint x: 588, startPoint y: 223, endPoint x: 750, endPoint y: 402, distance: 241.5
click at [750, 402] on div "Tagged Product Design Overlay Tagged Content Alignment Center Hide Product Pric…" at bounding box center [741, 305] width 338 height 208
copy div "Tagged Product Design Overlay Tagged Content Alignment Center Hide Product Pric…"
click at [723, 161] on button "Mobile" at bounding box center [703, 153] width 95 height 42
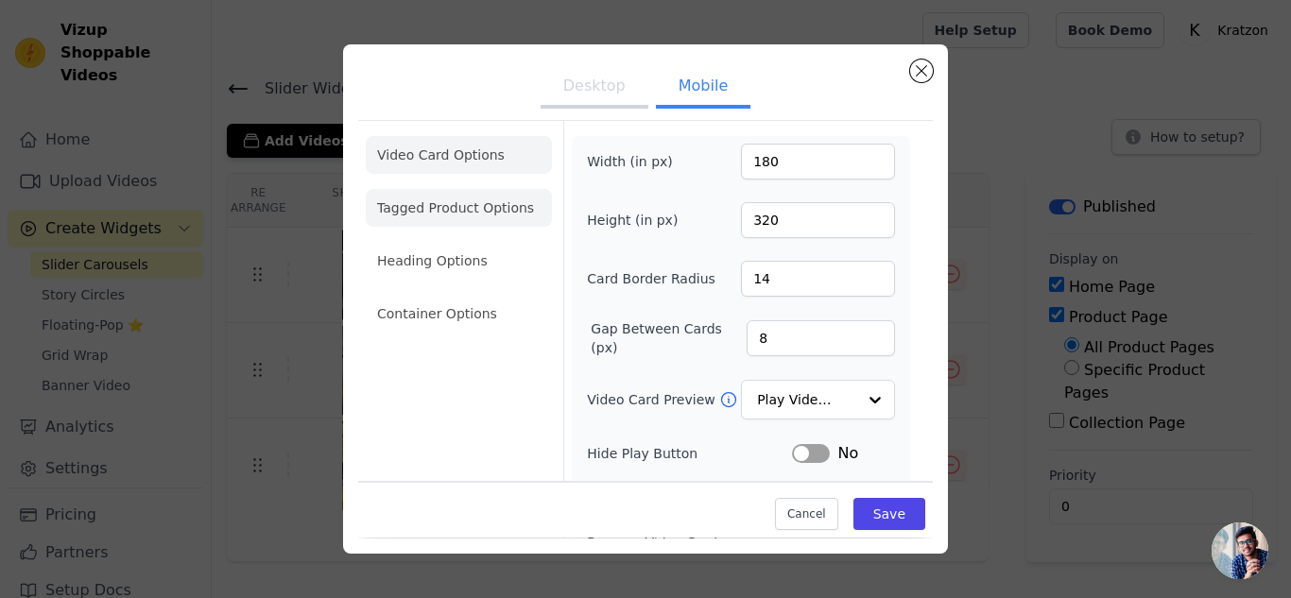
click at [492, 208] on li "Tagged Product Options" at bounding box center [459, 208] width 186 height 38
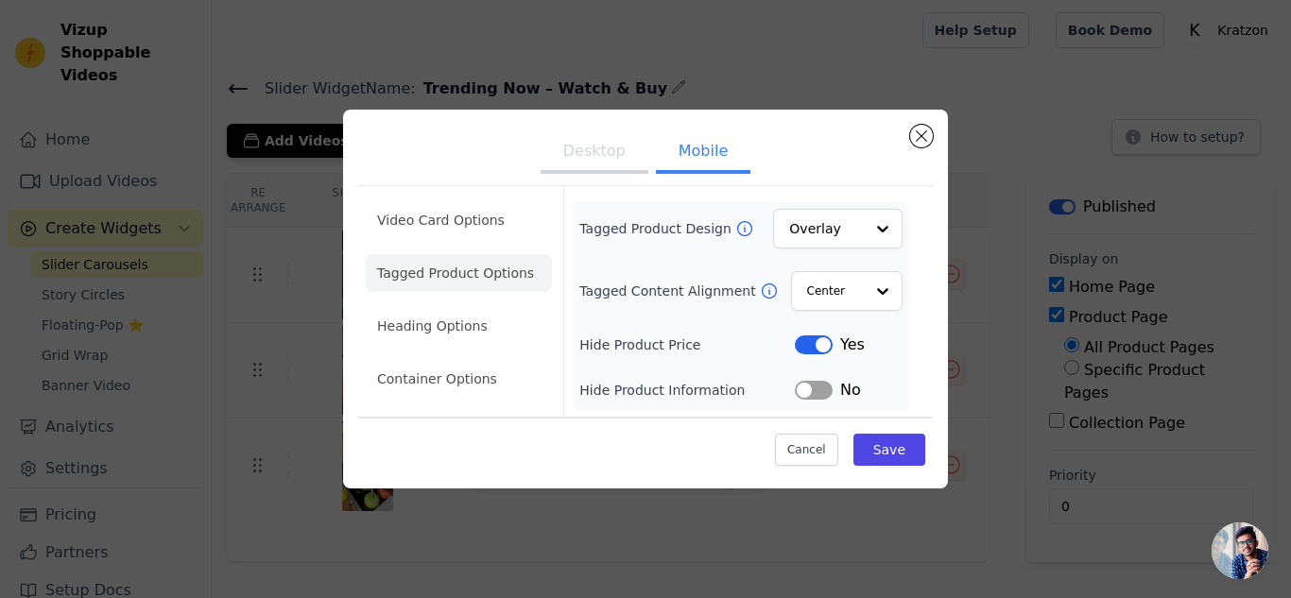
click at [594, 158] on button "Desktop" at bounding box center [595, 153] width 108 height 42
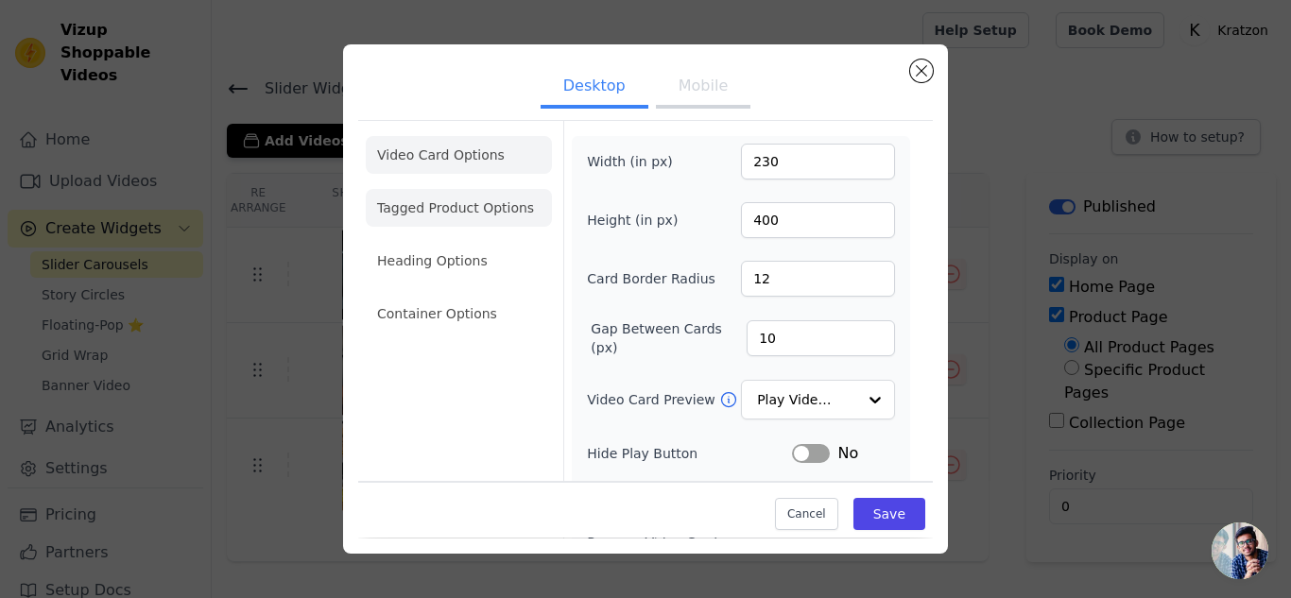
click at [481, 213] on li "Tagged Product Options" at bounding box center [459, 208] width 186 height 38
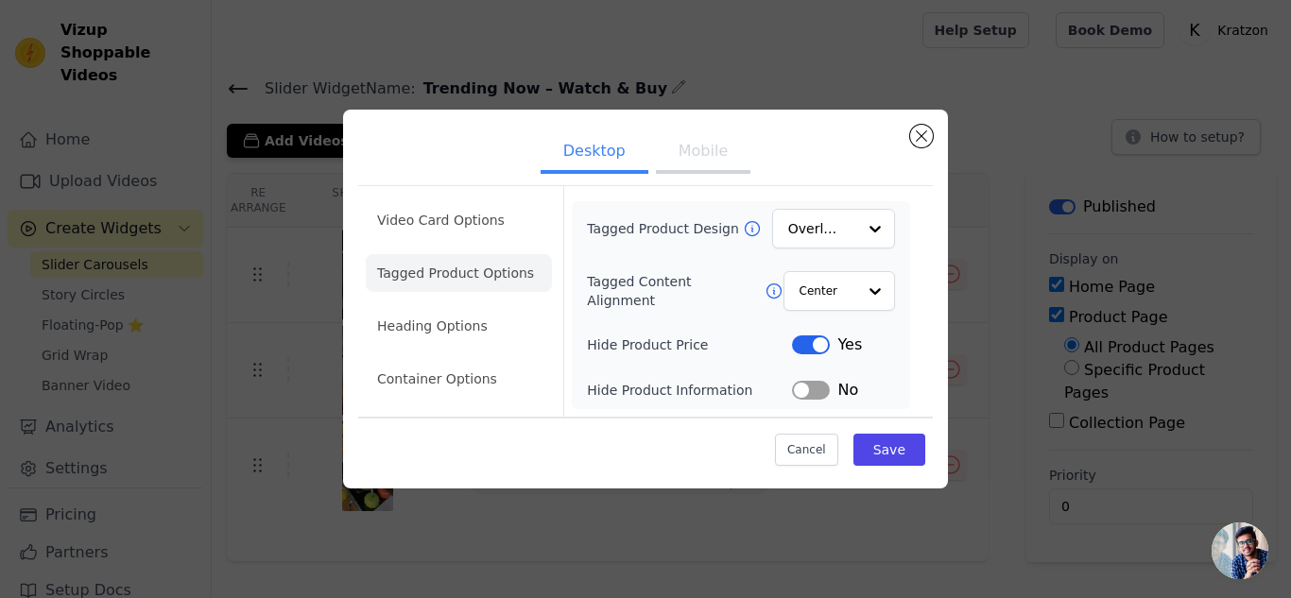
click at [818, 385] on button "Label" at bounding box center [811, 390] width 38 height 19
click at [808, 394] on button "Label" at bounding box center [811, 390] width 38 height 19
click at [511, 311] on li "Heading Options" at bounding box center [459, 326] width 186 height 38
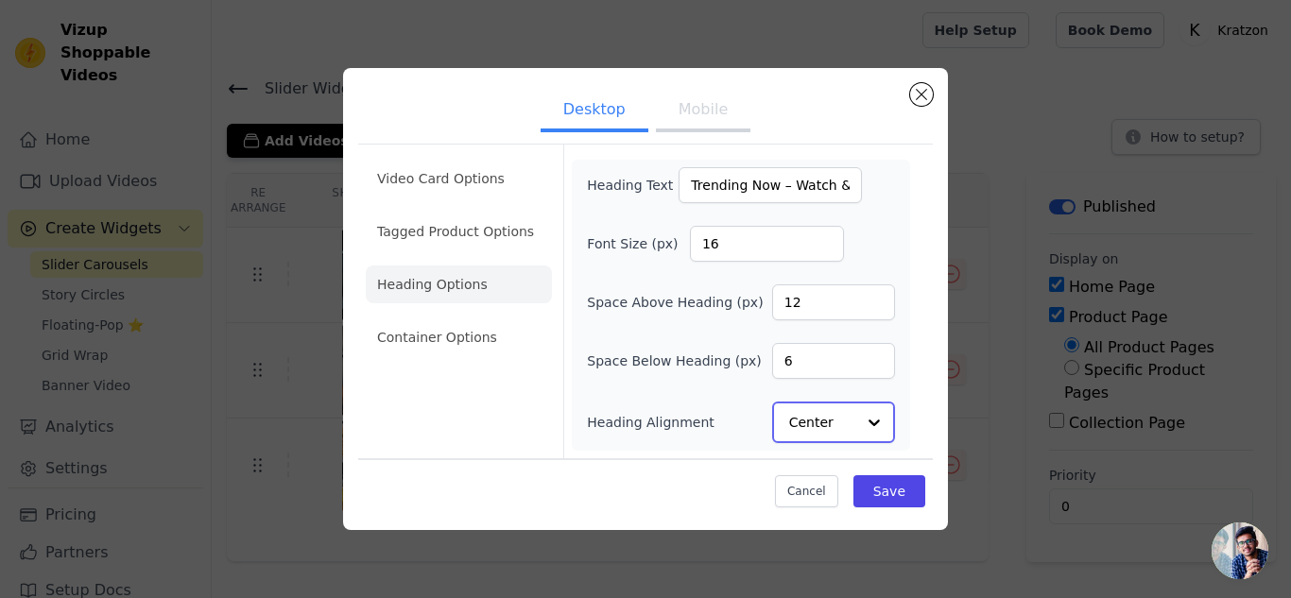
click at [837, 435] on input "Heading Alignment" at bounding box center [822, 423] width 66 height 38
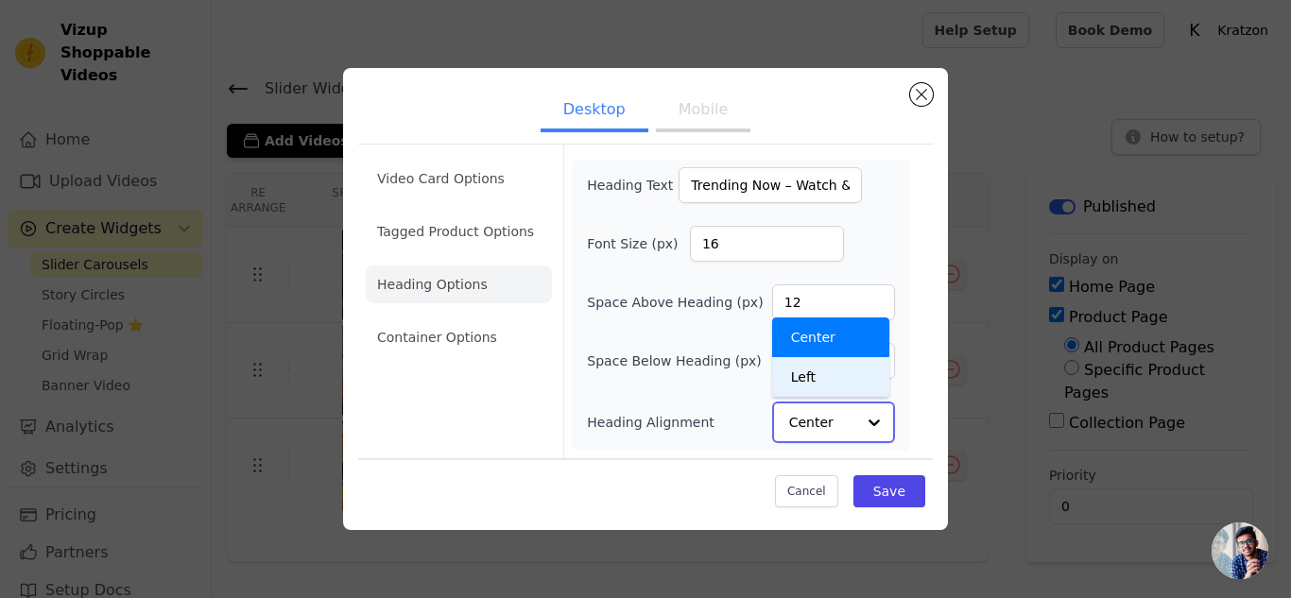
click at [841, 370] on div "Left" at bounding box center [830, 377] width 117 height 40
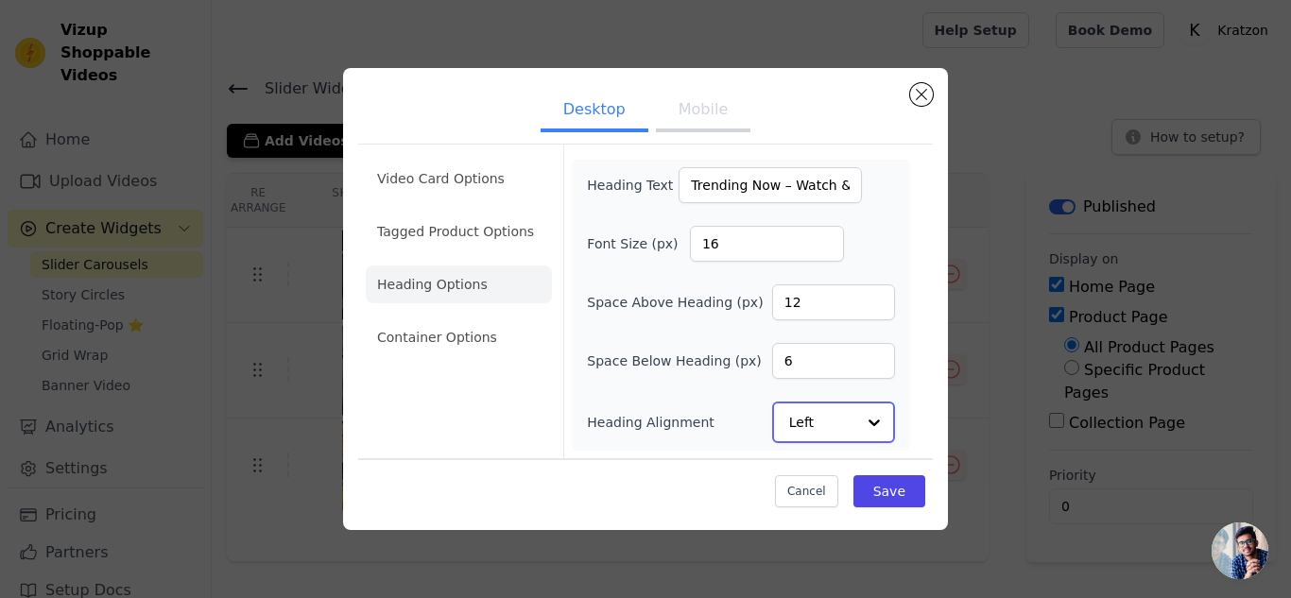
click at [836, 427] on input "Heading Alignment" at bounding box center [822, 423] width 66 height 38
click at [853, 365] on div "Left" at bounding box center [830, 377] width 117 height 40
click at [887, 487] on button "Save" at bounding box center [889, 490] width 72 height 32
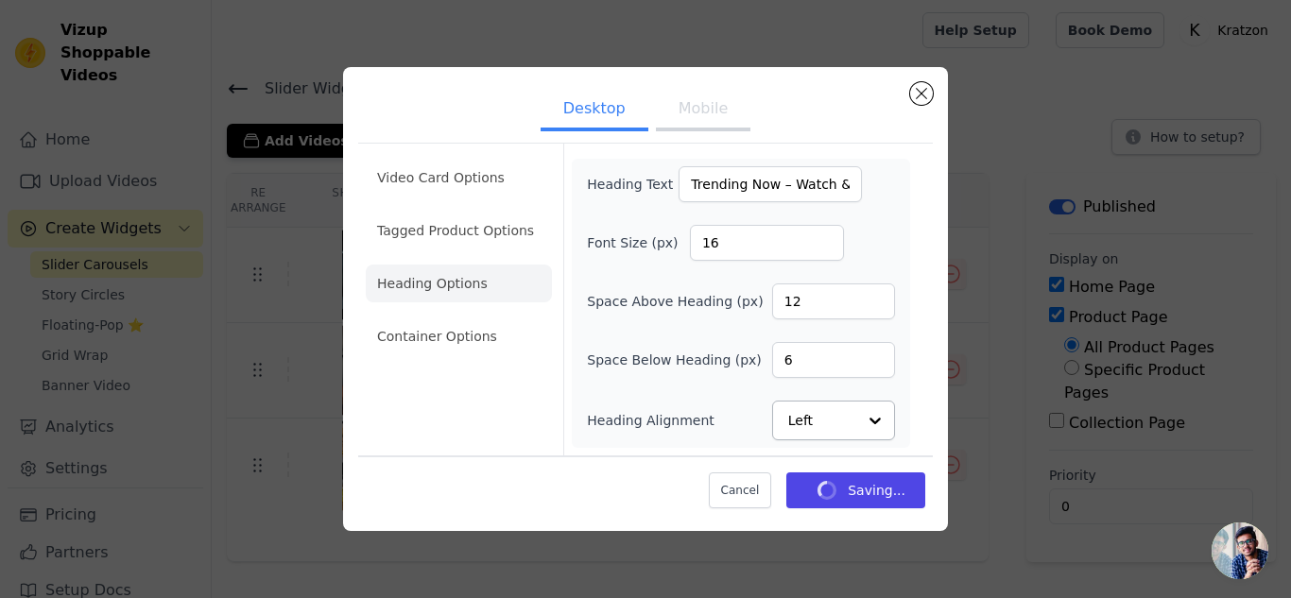
click at [687, 98] on button "Mobile" at bounding box center [703, 111] width 95 height 42
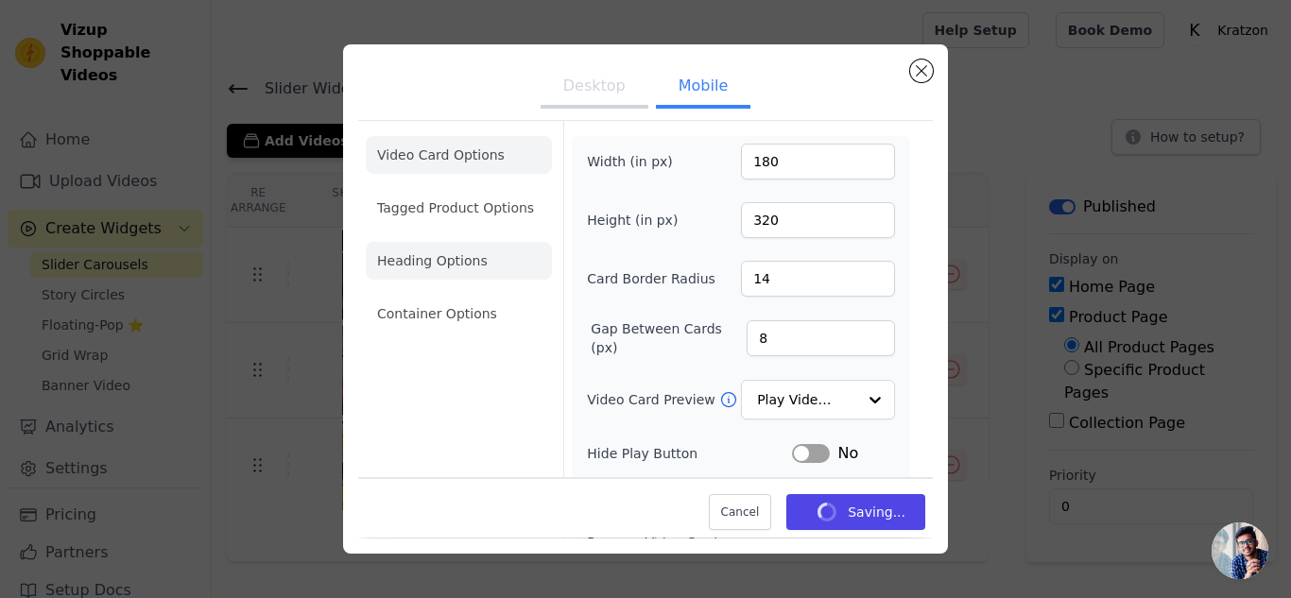
click at [469, 275] on li "Heading Options" at bounding box center [459, 261] width 186 height 38
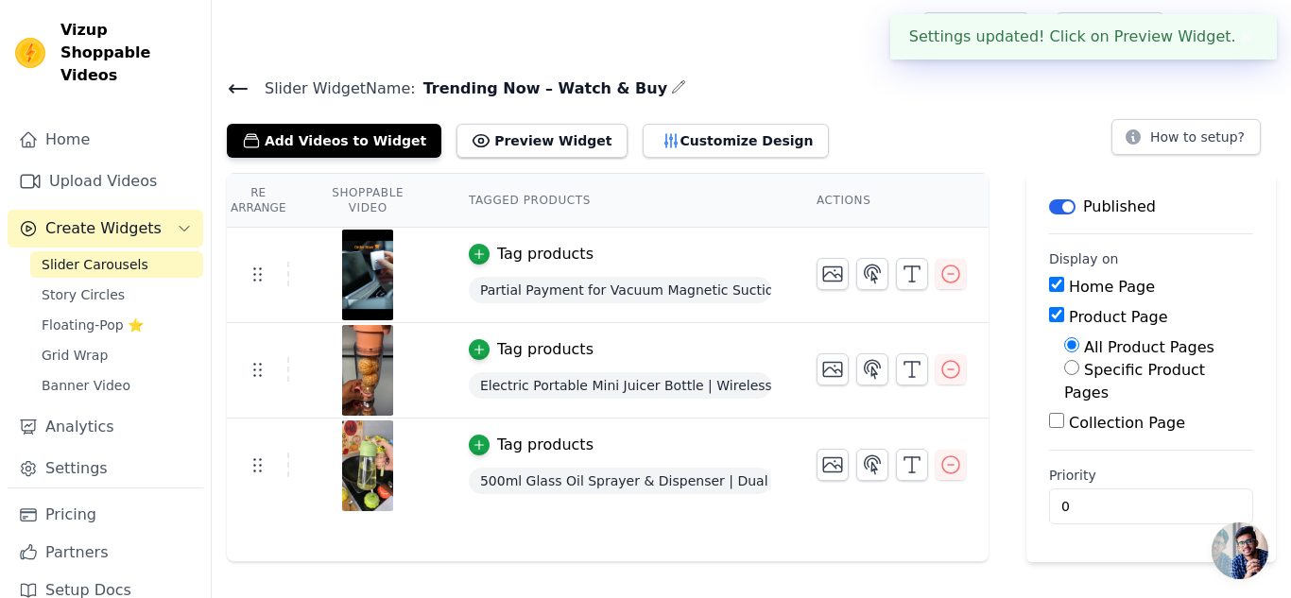
click at [859, 425] on td at bounding box center [891, 458] width 195 height 78
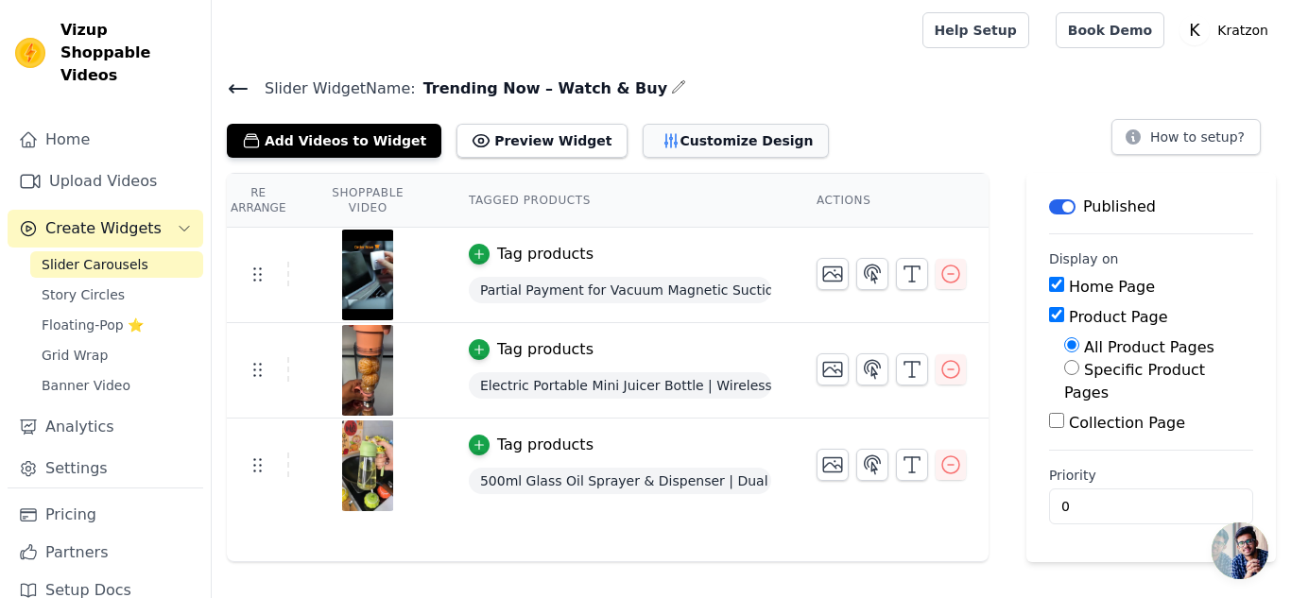
click at [666, 134] on button "Customize Design" at bounding box center [736, 141] width 186 height 34
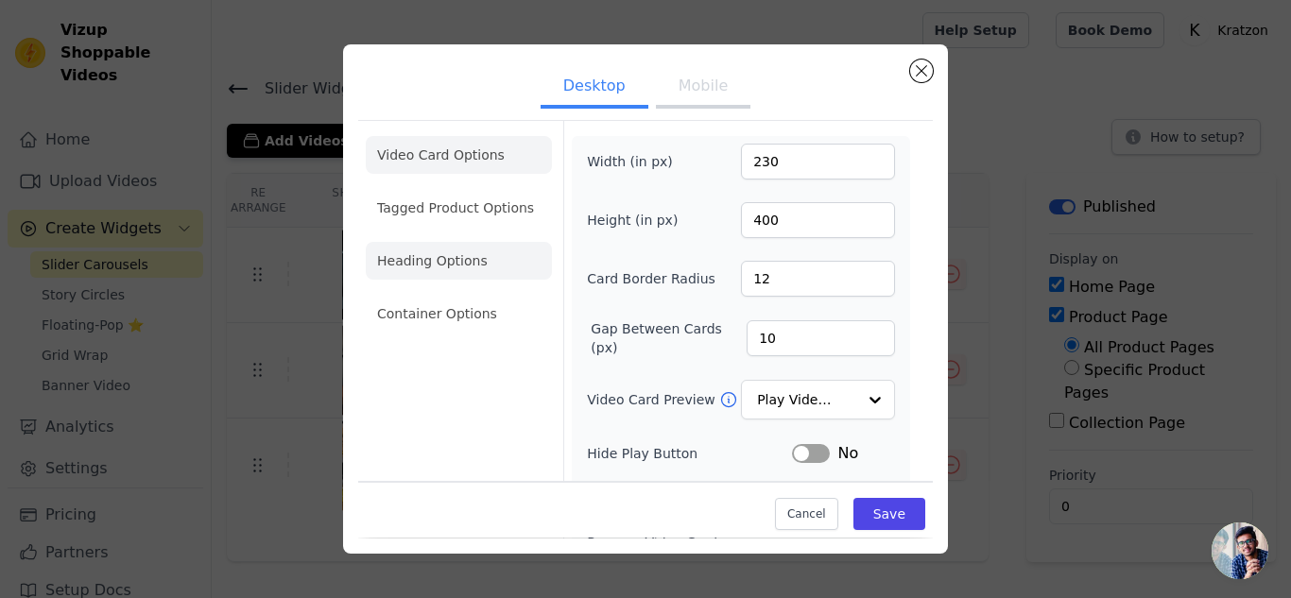
click at [485, 261] on li "Heading Options" at bounding box center [459, 261] width 186 height 38
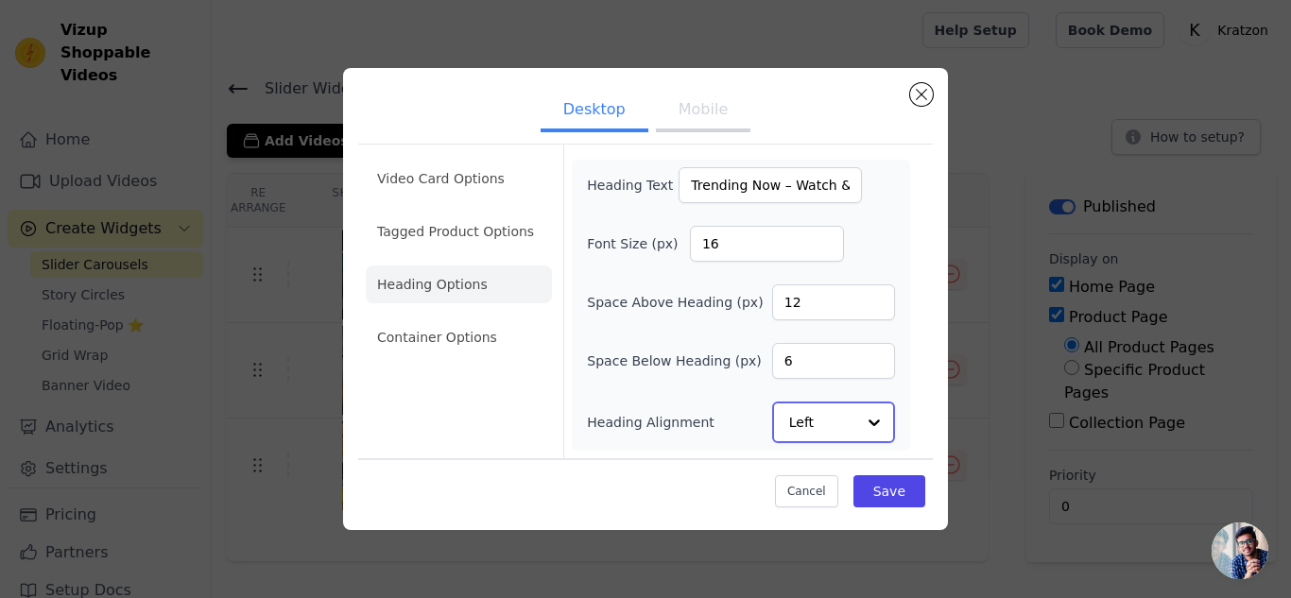
click at [855, 412] on div "Option Left, selected. Select is focused, type to refine list, press down to op…" at bounding box center [833, 423] width 123 height 42
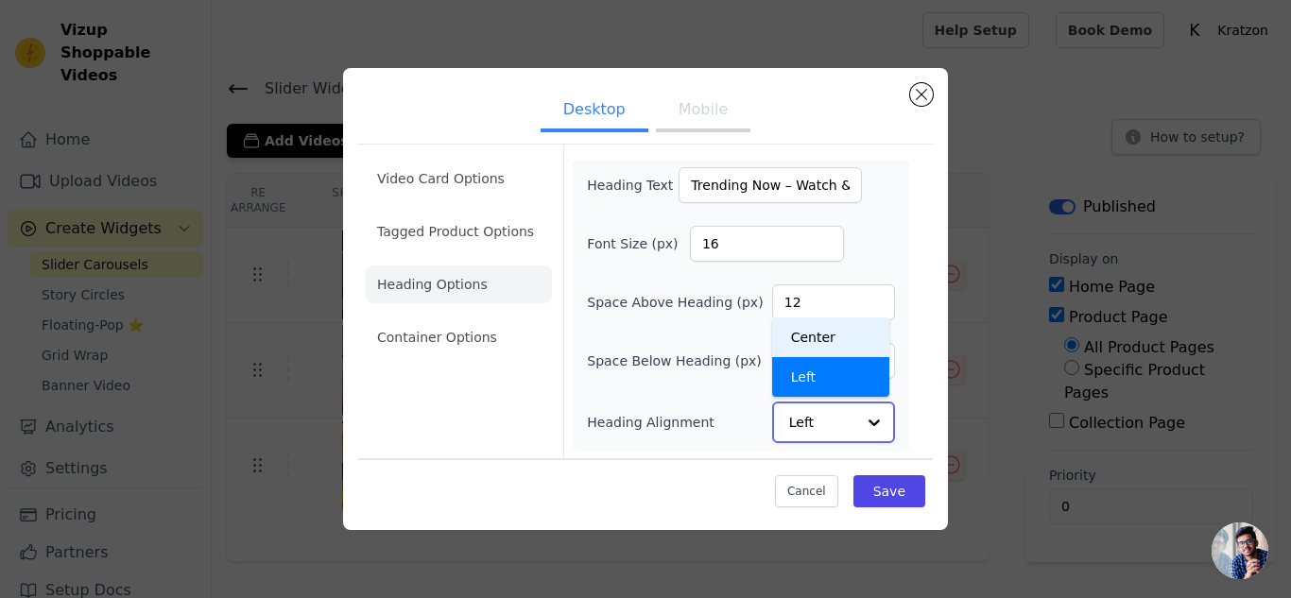
click at [863, 342] on div "Center" at bounding box center [830, 338] width 117 height 40
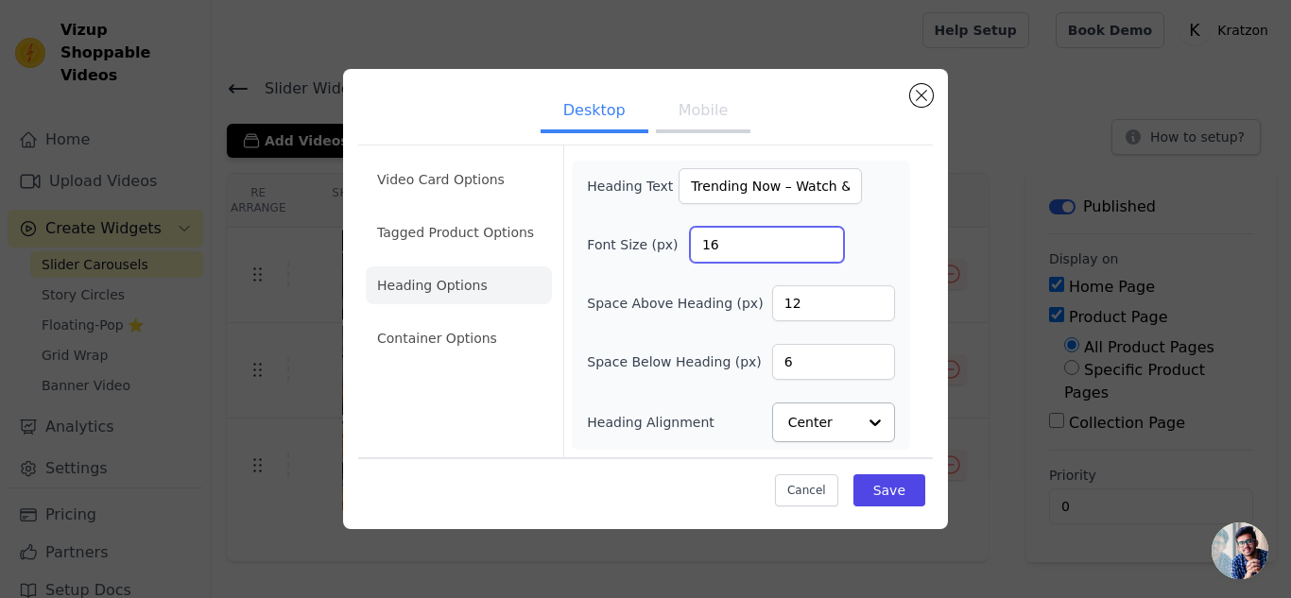
drag, startPoint x: 767, startPoint y: 233, endPoint x: 694, endPoint y: 229, distance: 73.8
click at [694, 229] on input "16" at bounding box center [767, 245] width 154 height 36
type input "20"
click at [901, 481] on button "Save" at bounding box center [889, 490] width 72 height 32
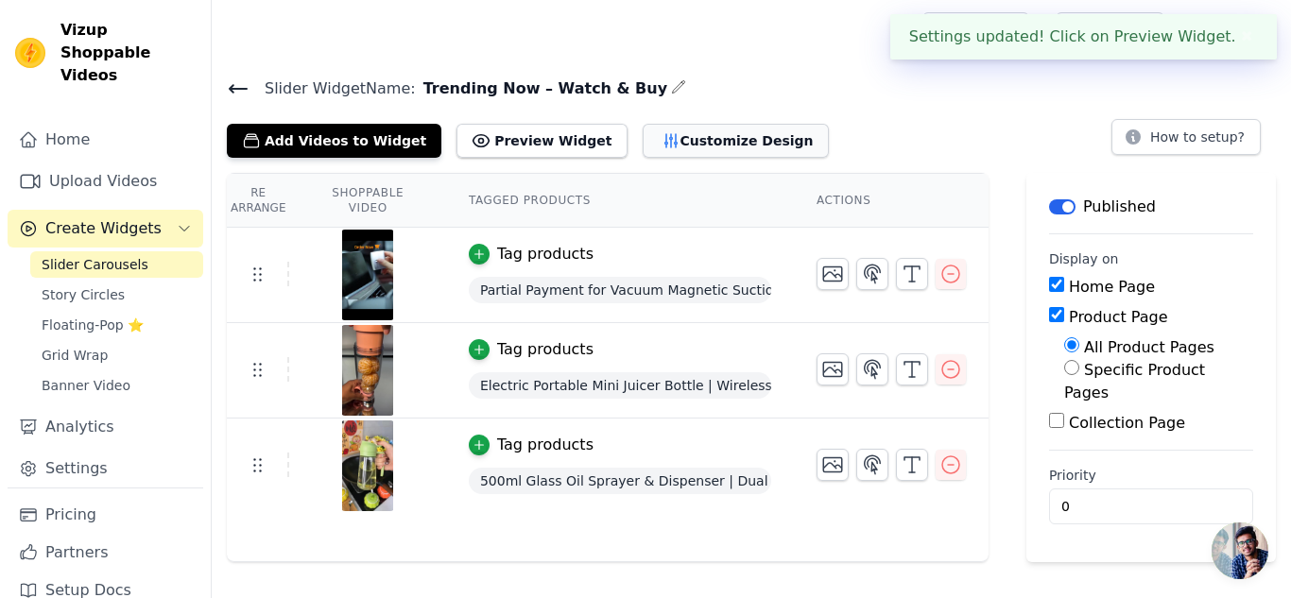
click at [684, 141] on button "Customize Design" at bounding box center [736, 141] width 186 height 34
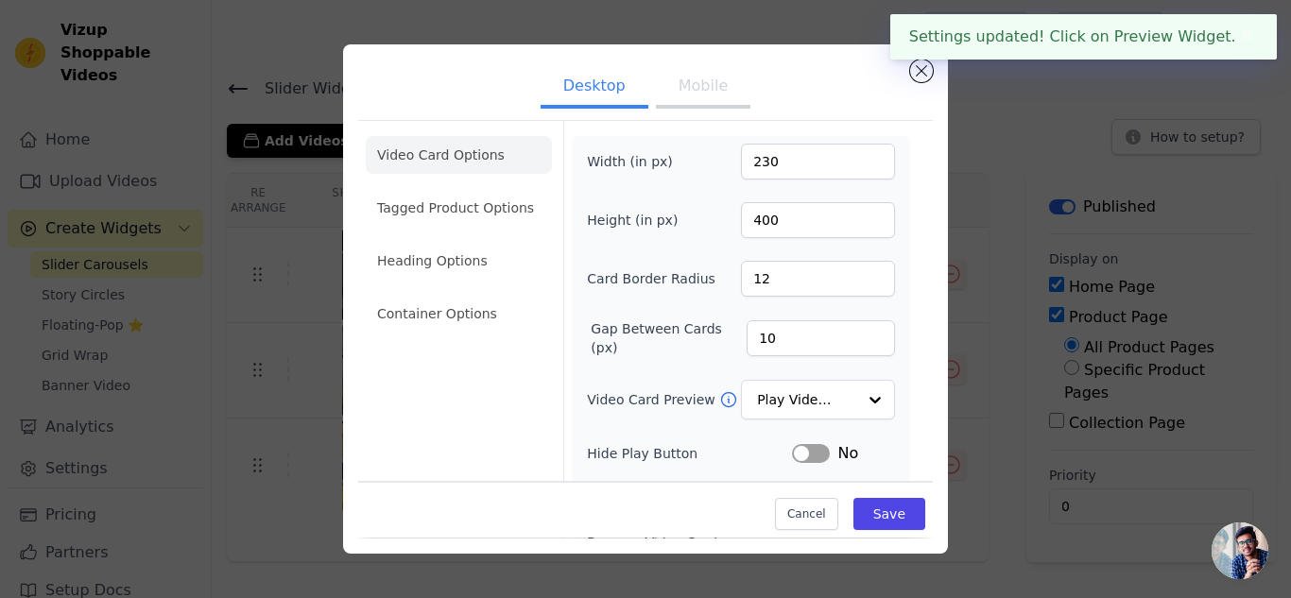
click at [711, 80] on button "Mobile" at bounding box center [703, 88] width 95 height 42
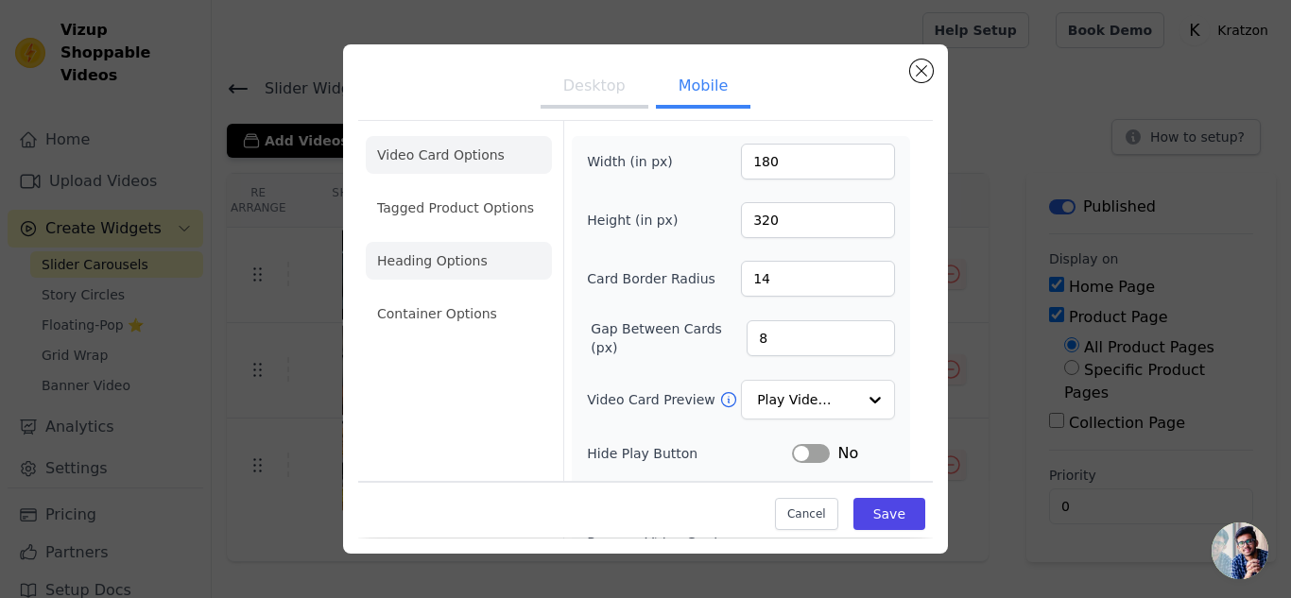
click at [474, 259] on li "Heading Options" at bounding box center [459, 261] width 186 height 38
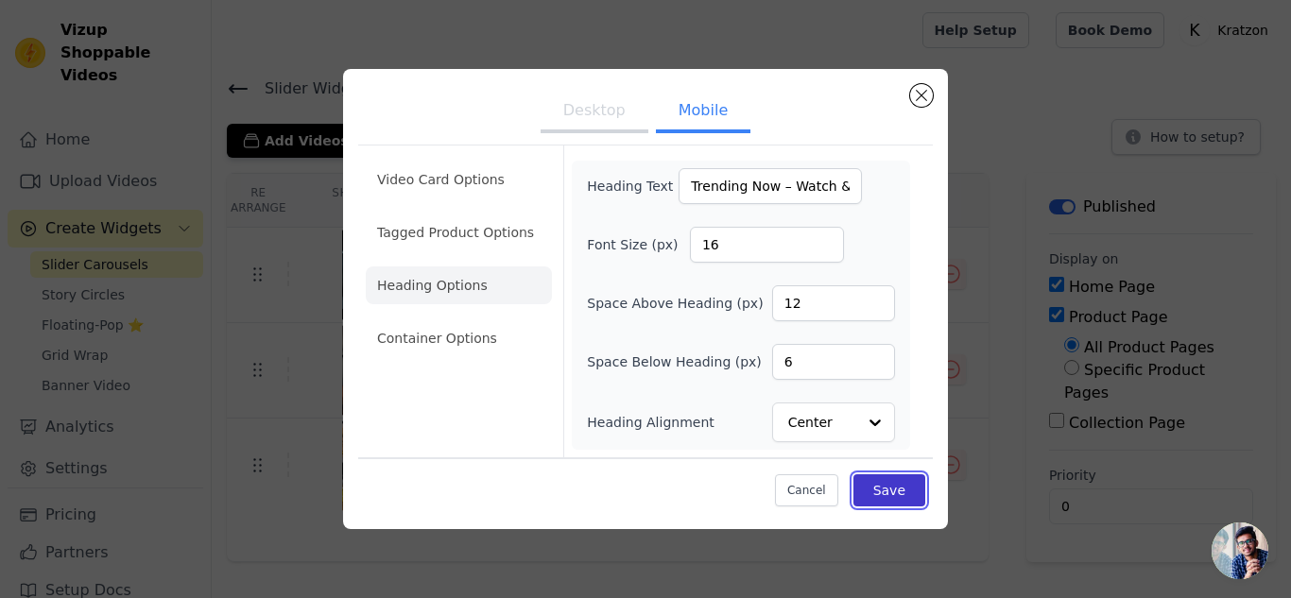
click at [874, 479] on button "Save" at bounding box center [889, 490] width 72 height 32
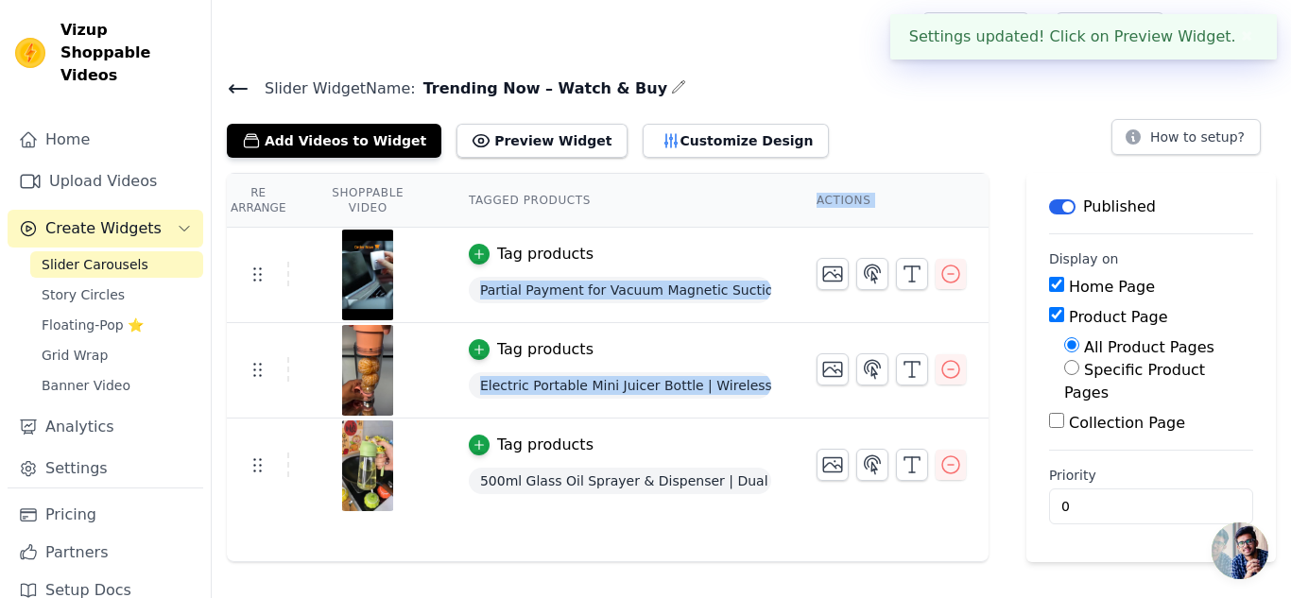
drag, startPoint x: 581, startPoint y: 181, endPoint x: 743, endPoint y: 440, distance: 305.3
click at [682, 140] on button "Customize Design" at bounding box center [736, 141] width 186 height 34
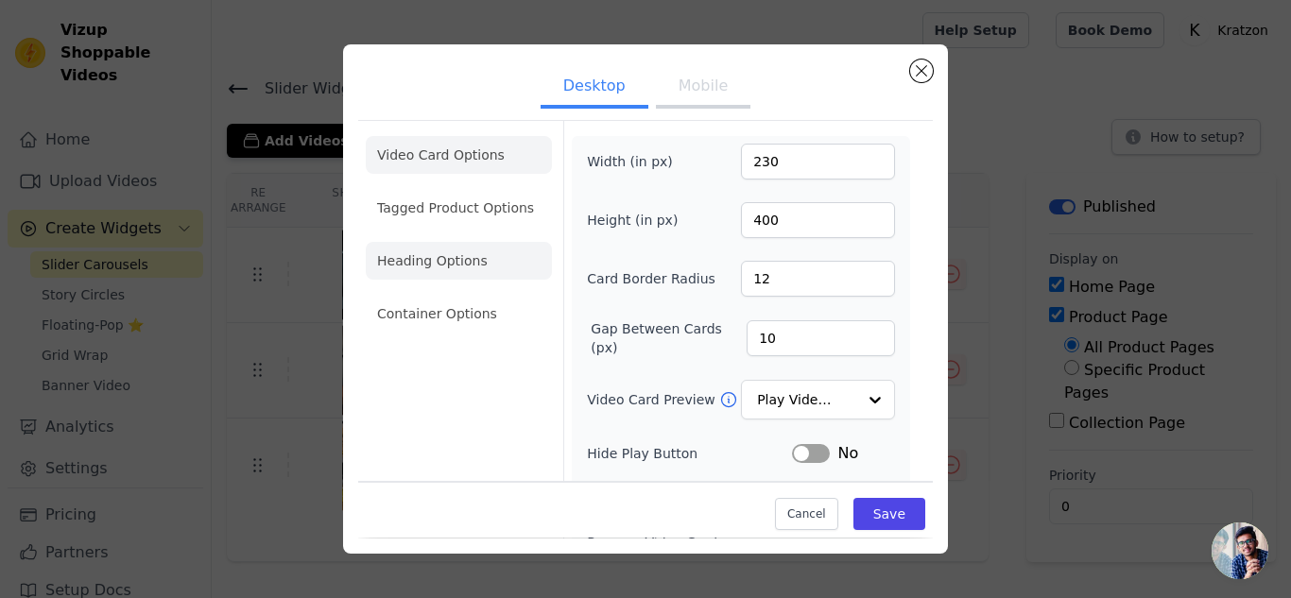
click at [463, 256] on li "Heading Options" at bounding box center [459, 261] width 186 height 38
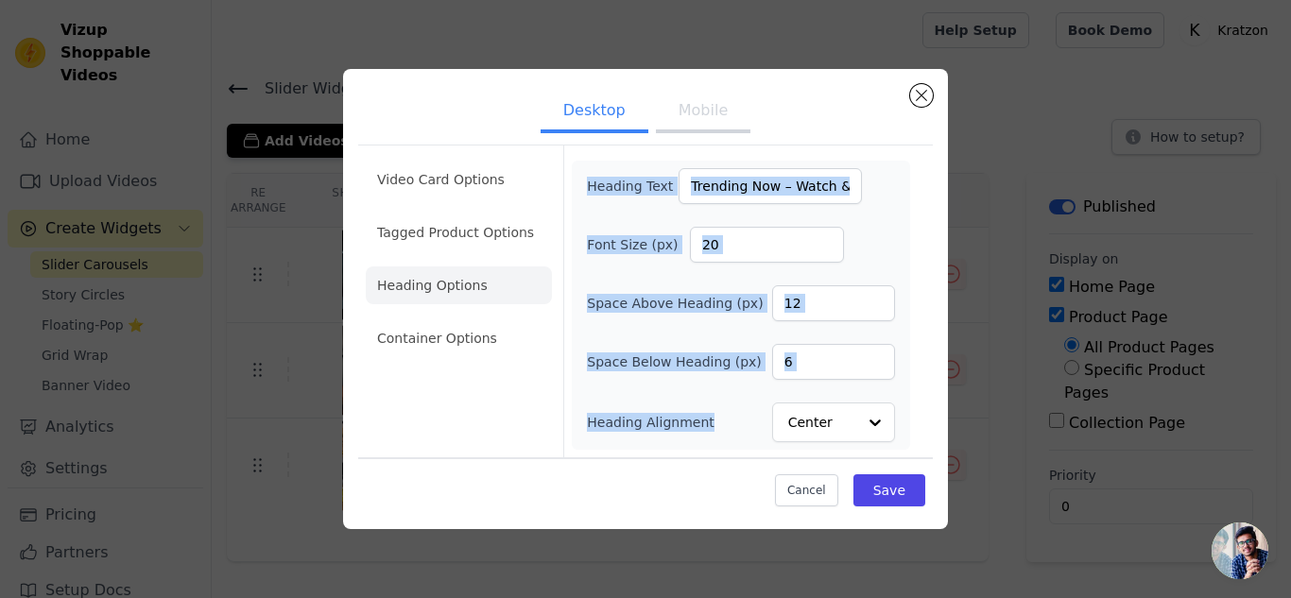
drag, startPoint x: 587, startPoint y: 181, endPoint x: 719, endPoint y: 447, distance: 297.6
click at [719, 447] on div "Heading Text Trending Now – Watch & Buy Font Size (px) 20 Space Above Heading (…" at bounding box center [741, 305] width 338 height 289
copy div "Heading Text Font Size (px) Space Above Heading (px) Space Below Heading (px) H…"
click at [836, 156] on form "Heading Text Trending Now – Watch & Buy Font Size (px) 20 Space Above Heading (…" at bounding box center [740, 302] width 354 height 312
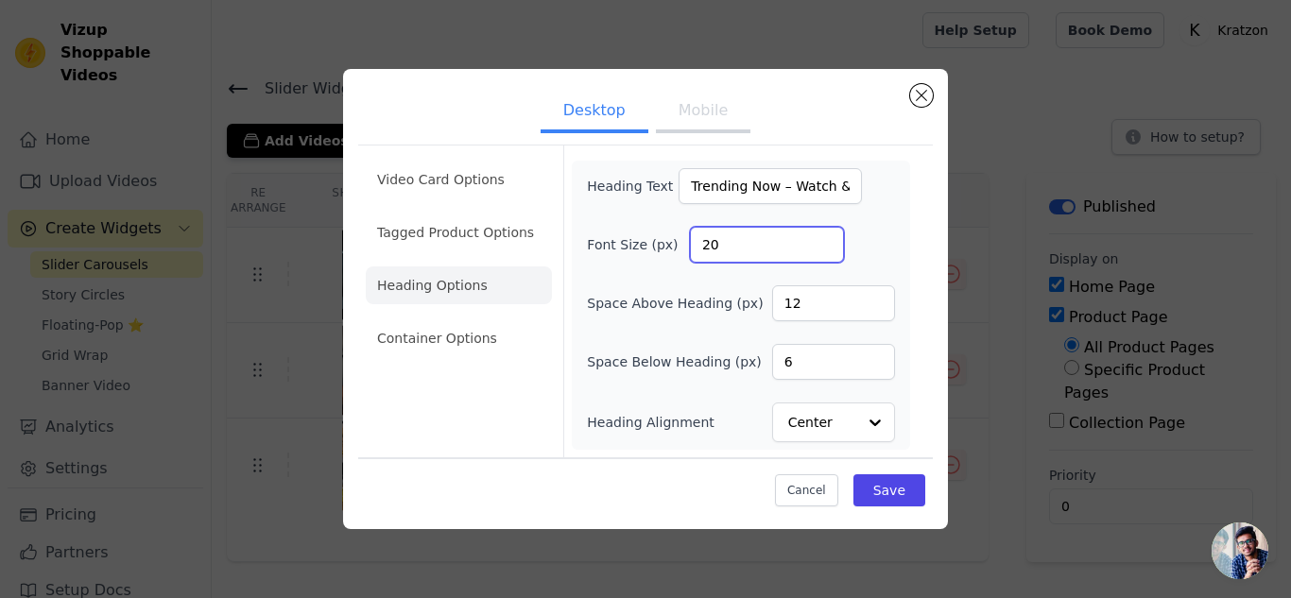
click at [726, 241] on input "20" at bounding box center [767, 245] width 154 height 36
type input "22"
click at [815, 312] on input "12" at bounding box center [833, 303] width 123 height 36
type input "16"
drag, startPoint x: 808, startPoint y: 360, endPoint x: 760, endPoint y: 359, distance: 48.2
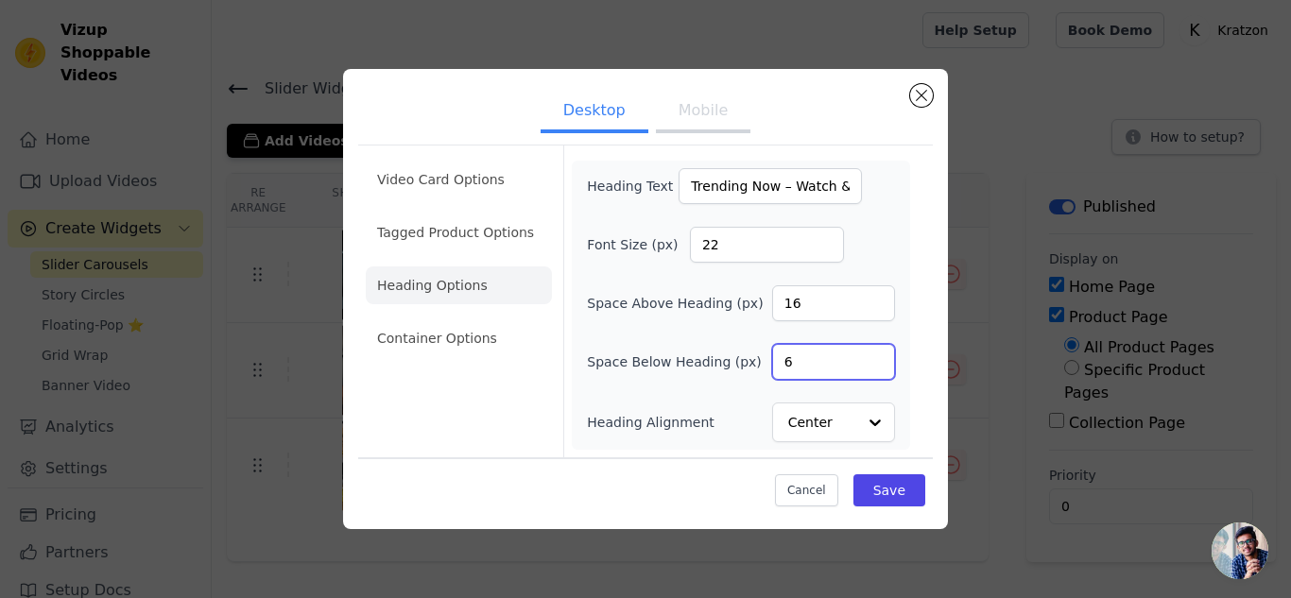
click at [760, 359] on div "Space Below Heading (px) 6" at bounding box center [741, 362] width 308 height 36
type input "12"
click at [884, 491] on button "Save" at bounding box center [889, 490] width 72 height 32
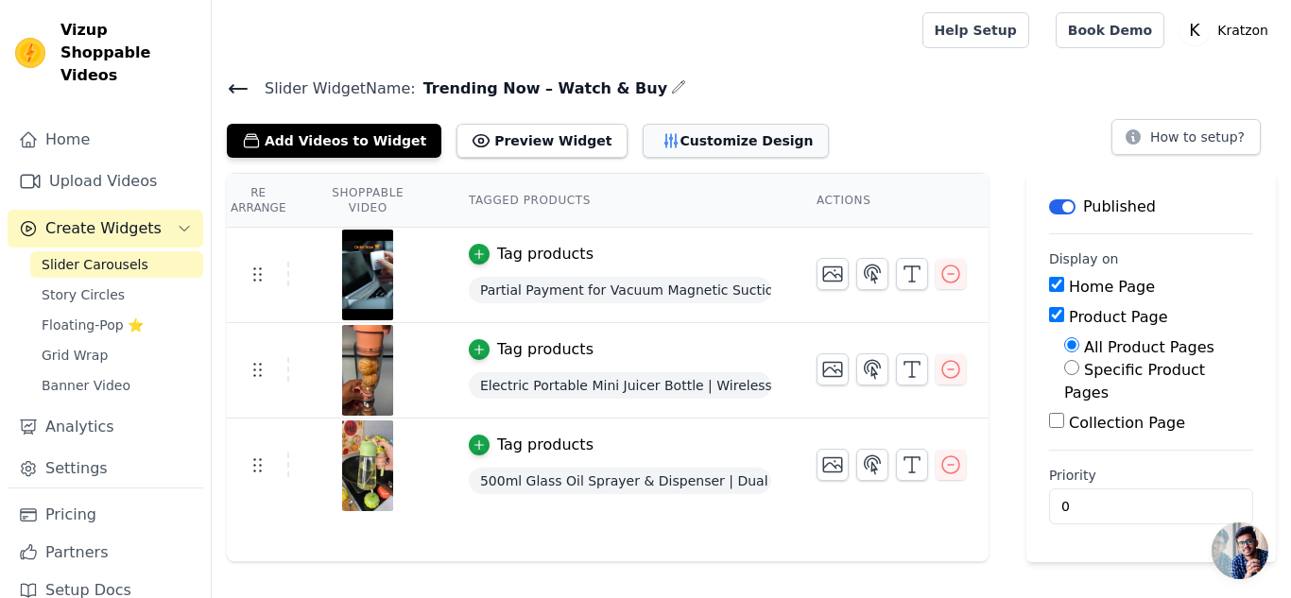
click at [643, 139] on button "Customize Design" at bounding box center [736, 141] width 186 height 34
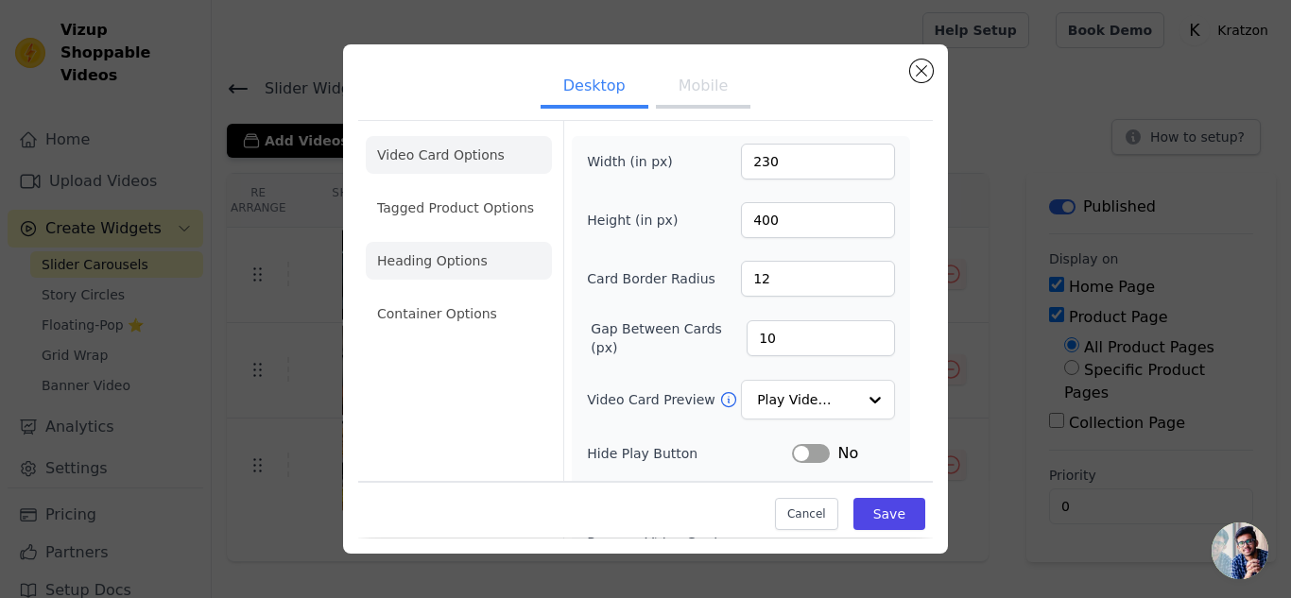
click at [467, 254] on li "Heading Options" at bounding box center [459, 261] width 186 height 38
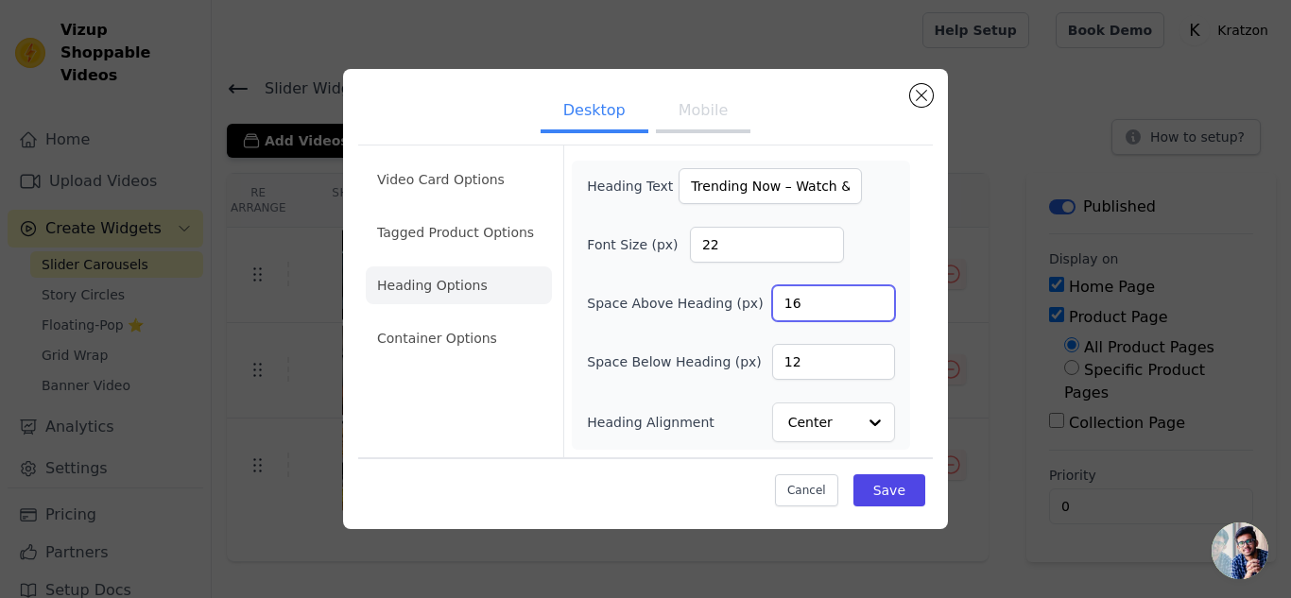
click at [808, 302] on input "16" at bounding box center [833, 303] width 123 height 36
type input "18"
click at [803, 346] on input "12" at bounding box center [833, 362] width 123 height 36
type input "14"
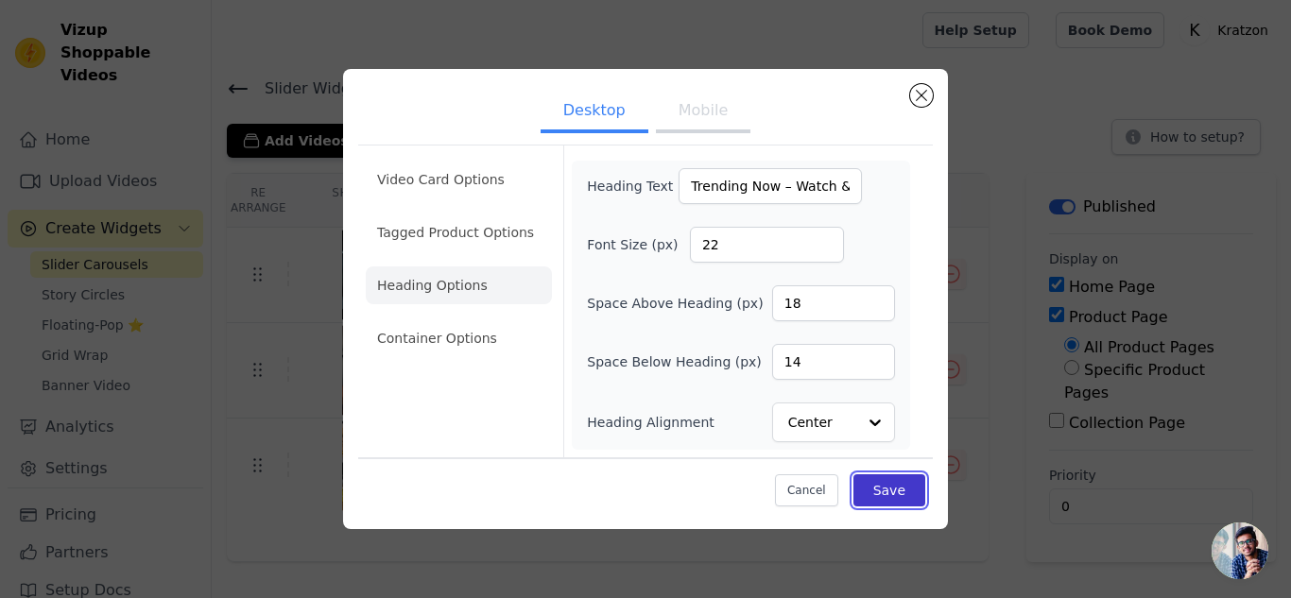
click at [894, 494] on button "Save" at bounding box center [889, 490] width 72 height 32
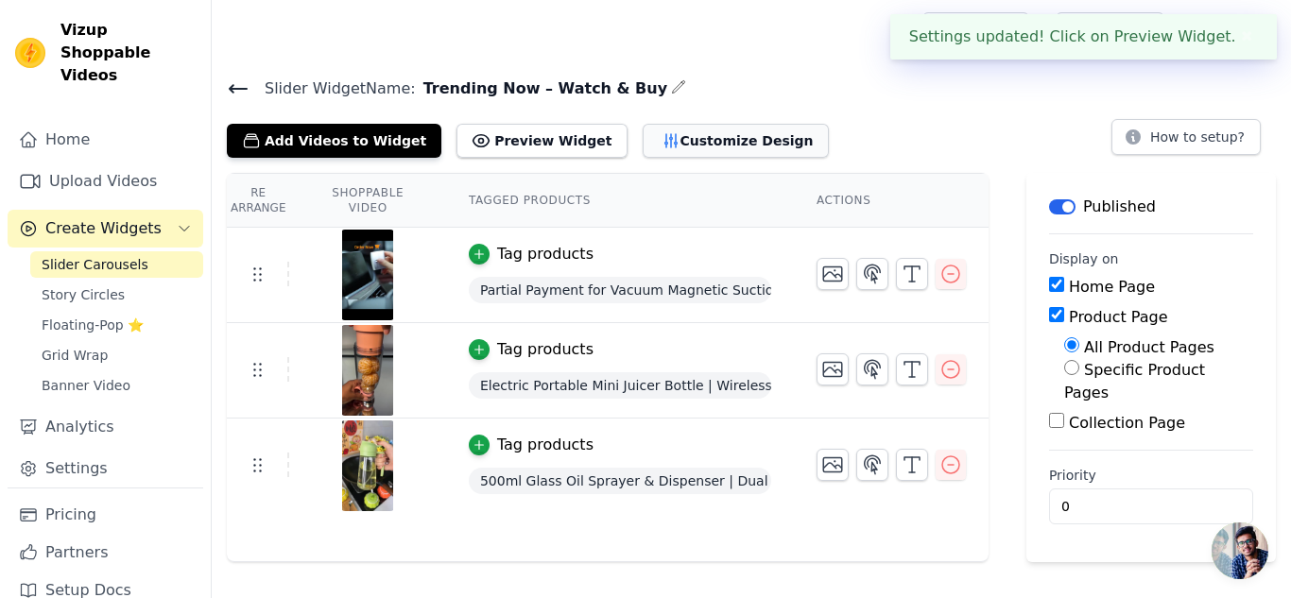
click at [648, 148] on button "Customize Design" at bounding box center [736, 141] width 186 height 34
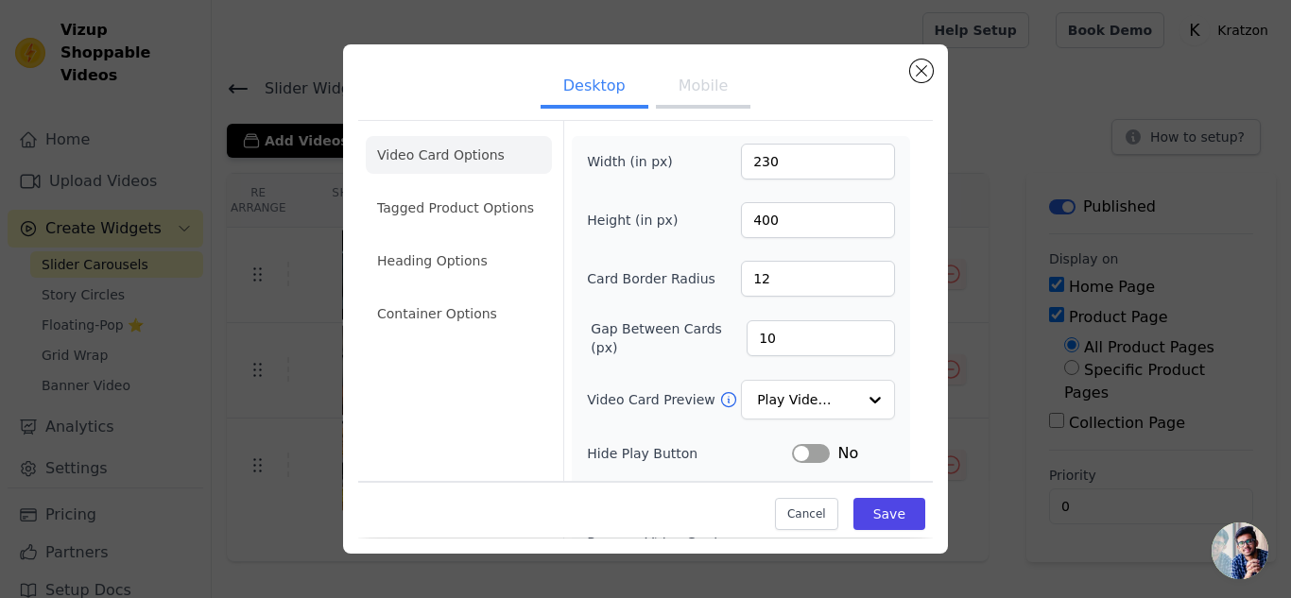
click at [697, 87] on button "Mobile" at bounding box center [703, 88] width 95 height 42
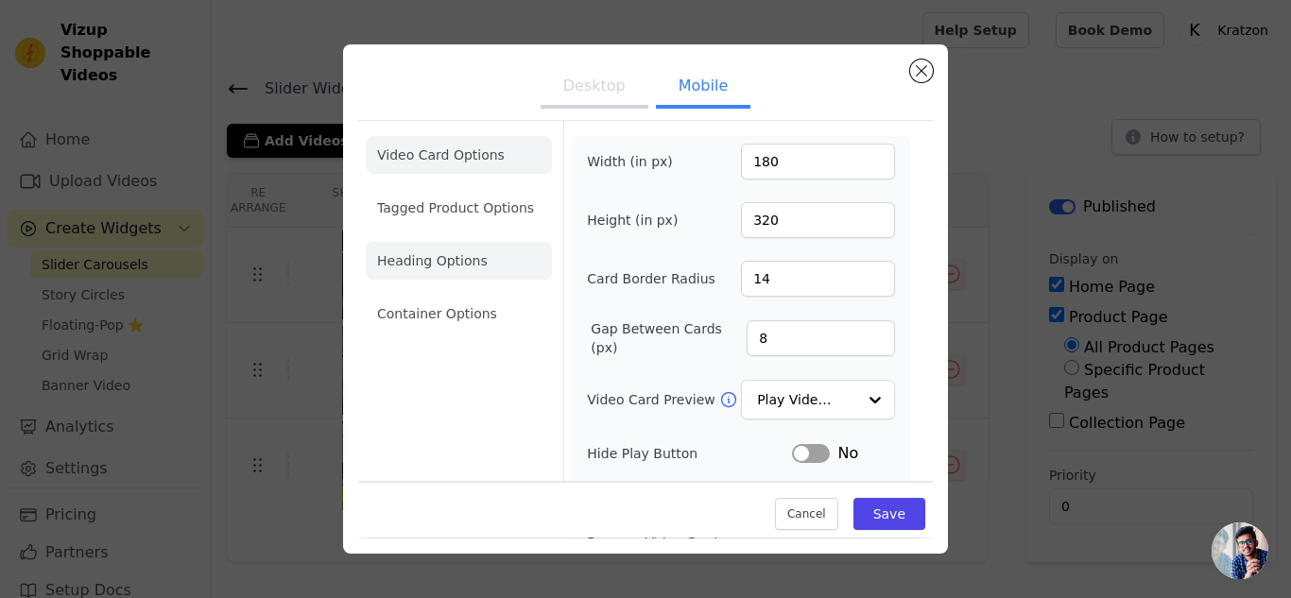
click at [457, 265] on li "Heading Options" at bounding box center [459, 261] width 186 height 38
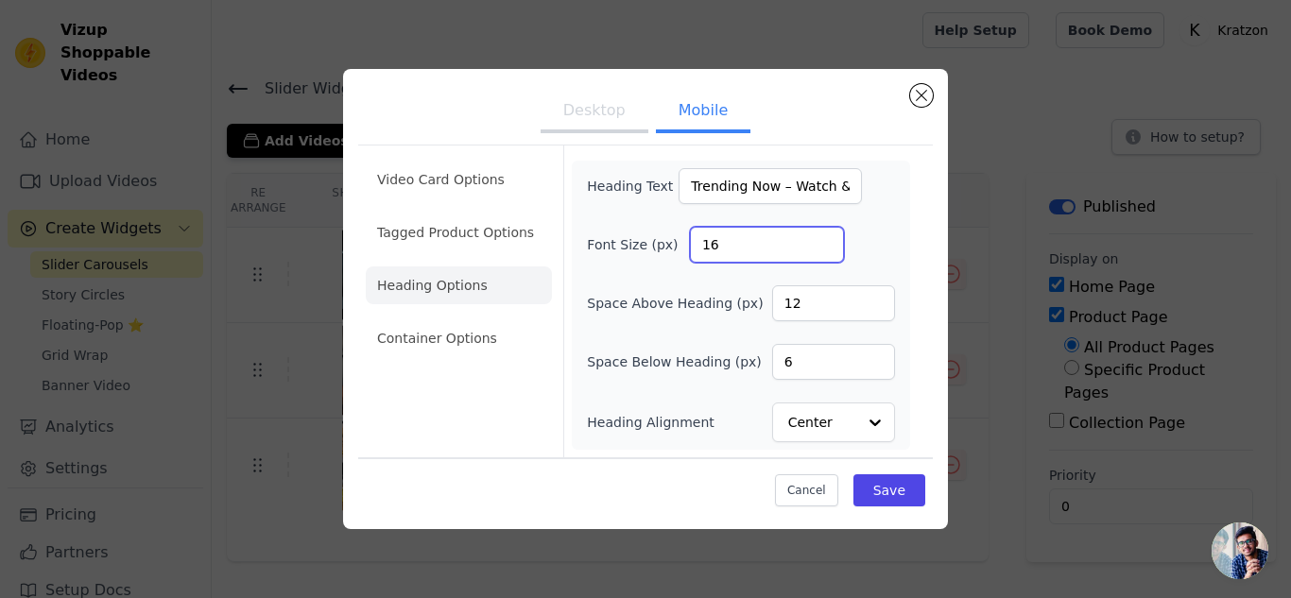
click at [761, 246] on input "16" at bounding box center [767, 245] width 154 height 36
type input "18"
click at [851, 304] on input "12" at bounding box center [833, 303] width 123 height 36
type input "16"
click at [791, 352] on input "6" at bounding box center [833, 362] width 123 height 36
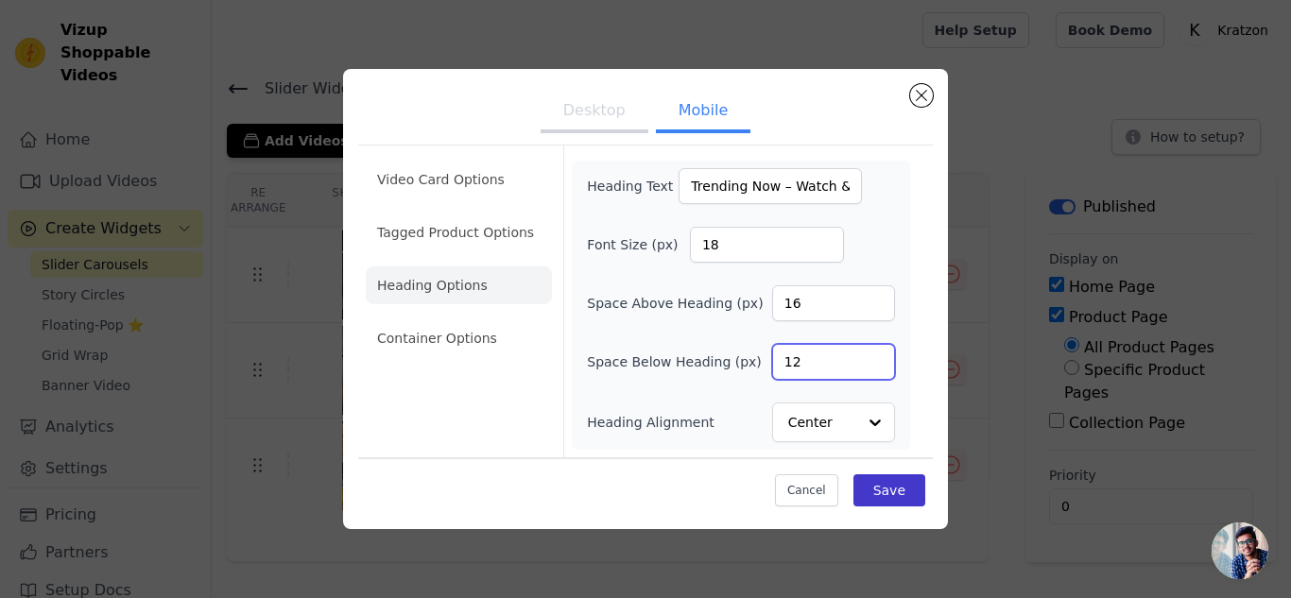
type input "12"
click at [904, 493] on button "Save" at bounding box center [889, 490] width 72 height 32
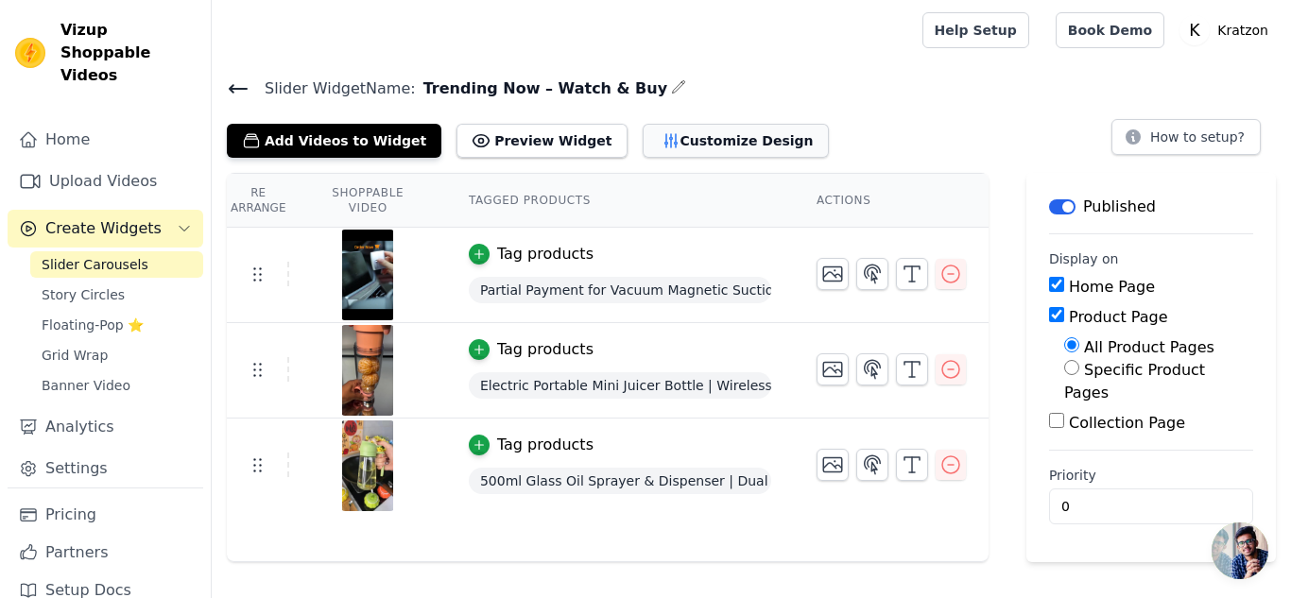
click at [651, 149] on button "Customize Design" at bounding box center [736, 141] width 186 height 34
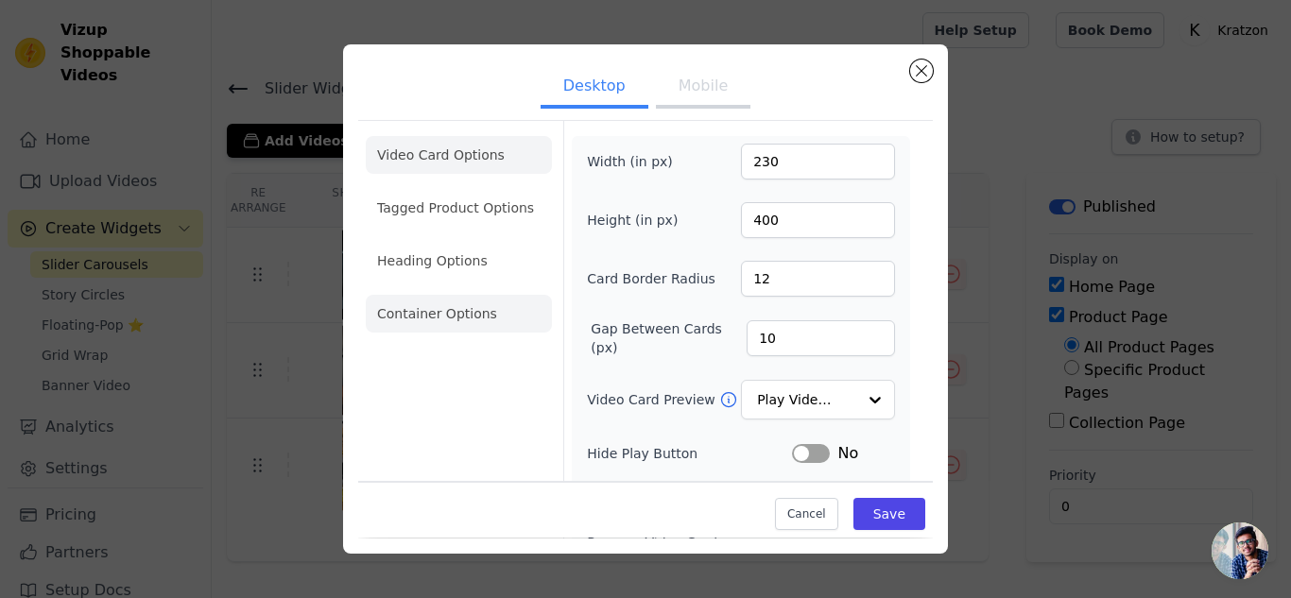
click at [454, 321] on li "Container Options" at bounding box center [459, 314] width 186 height 38
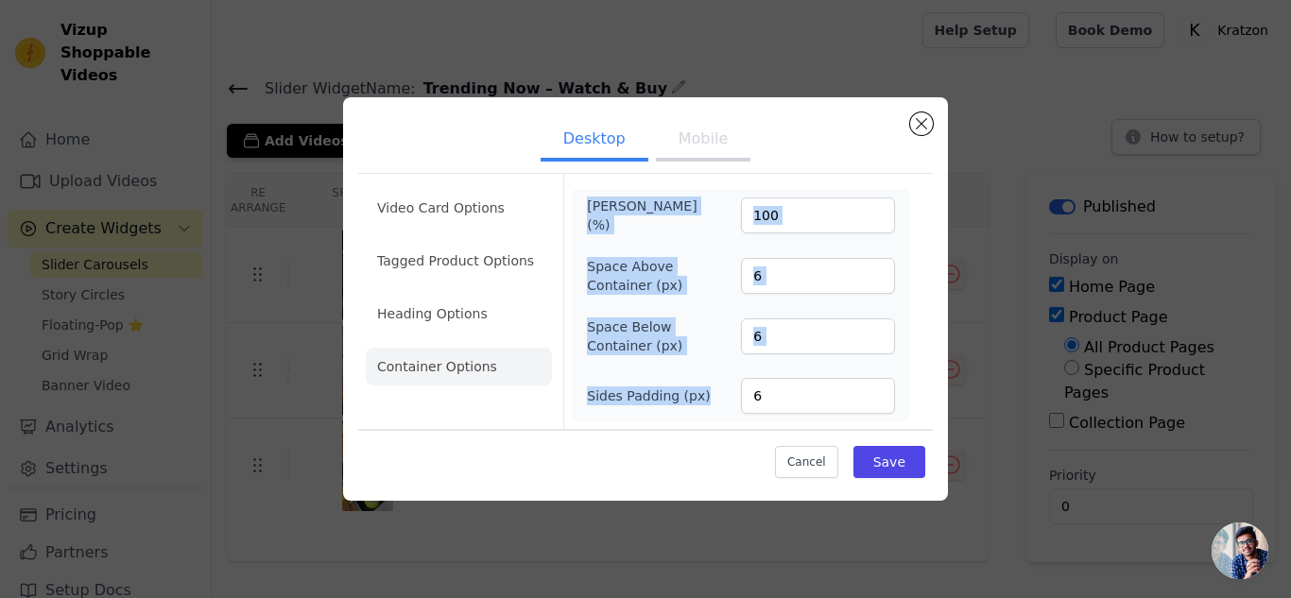
drag, startPoint x: 583, startPoint y: 207, endPoint x: 762, endPoint y: 408, distance: 269.1
click at [762, 408] on div "Max Width (%) 100 Space Above Container (px) 6 Space Below Container (px) 6 Sid…" at bounding box center [741, 305] width 338 height 233
copy div "Max Width (%) Space Above Container (px) Space Below Container (px) Sides Paddi…"
click at [783, 221] on input "100" at bounding box center [818, 216] width 154 height 36
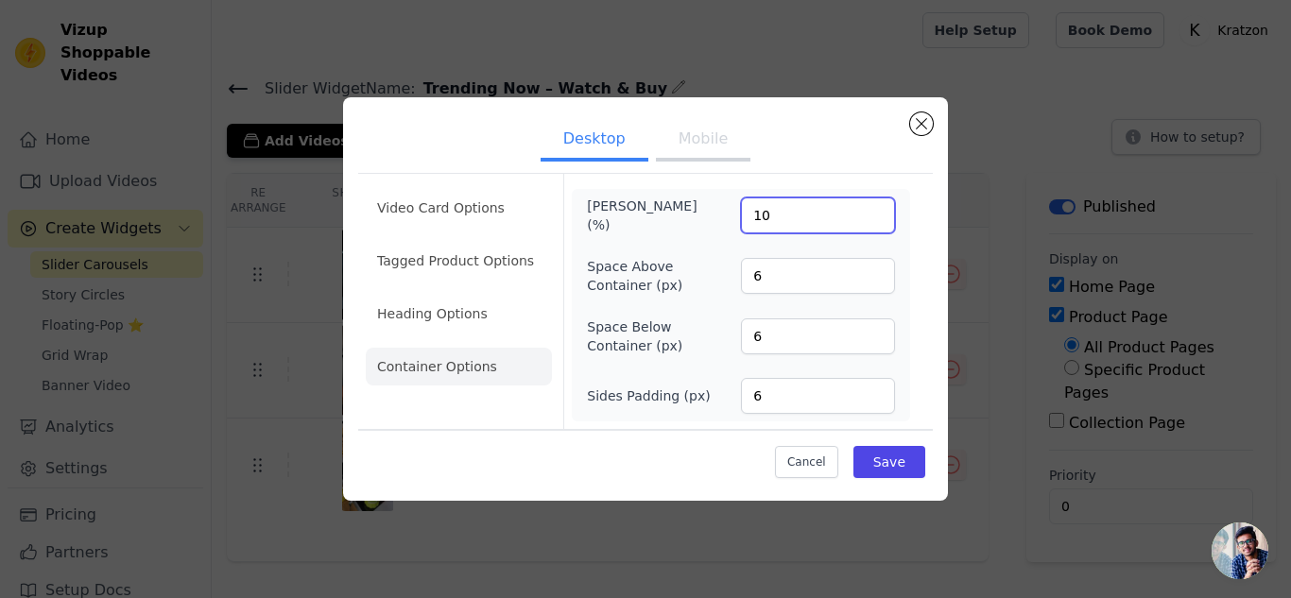
type input "1"
type input "95"
click at [800, 280] on input "6" at bounding box center [818, 276] width 154 height 36
type input "30"
click at [787, 327] on input "6" at bounding box center [818, 337] width 154 height 36
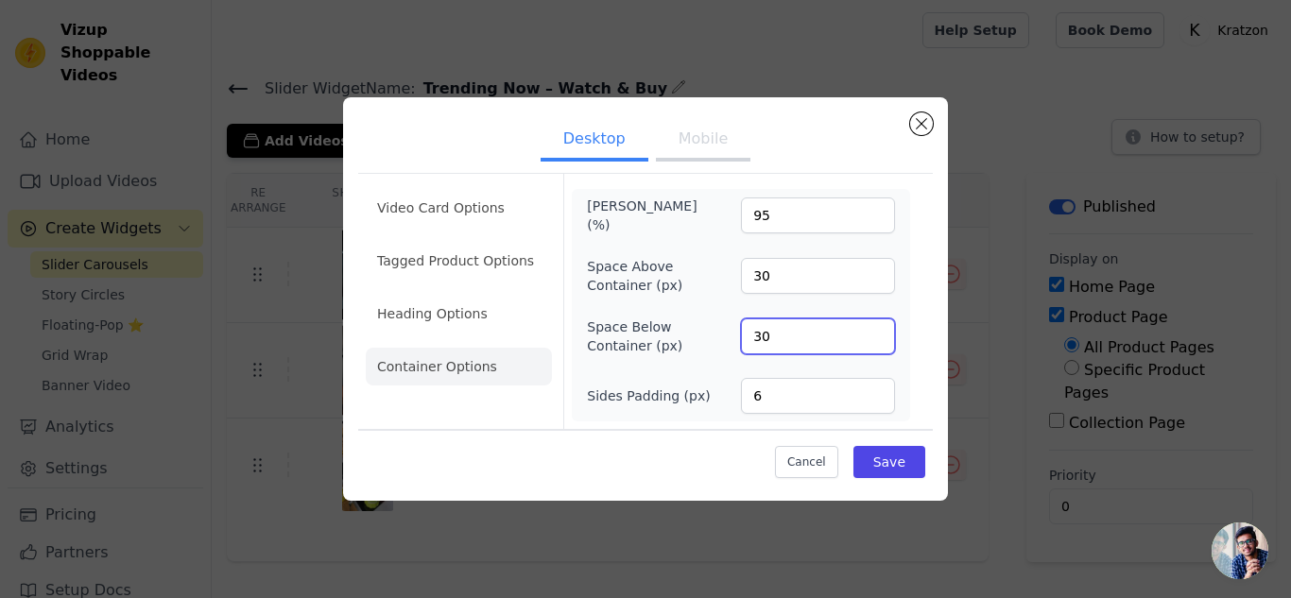
type input "30"
drag, startPoint x: 800, startPoint y: 391, endPoint x: 713, endPoint y: 387, distance: 87.1
click at [713, 387] on div "Sides Padding (px) 6" at bounding box center [741, 396] width 308 height 36
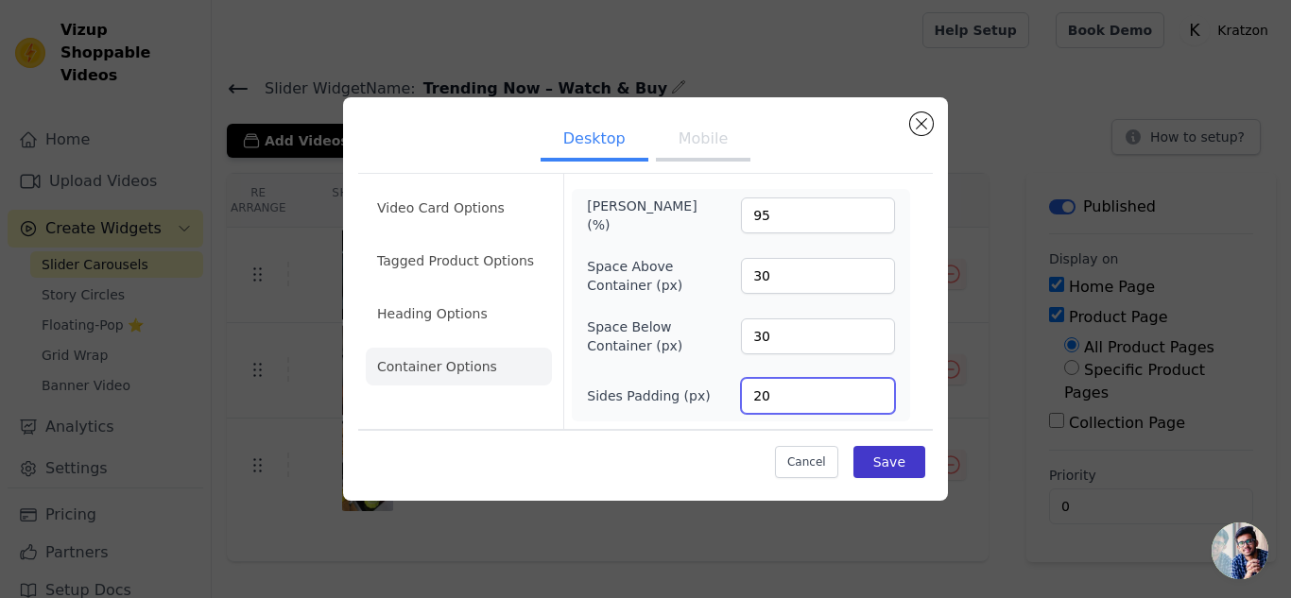
type input "20"
click at [882, 457] on button "Save" at bounding box center [889, 462] width 72 height 32
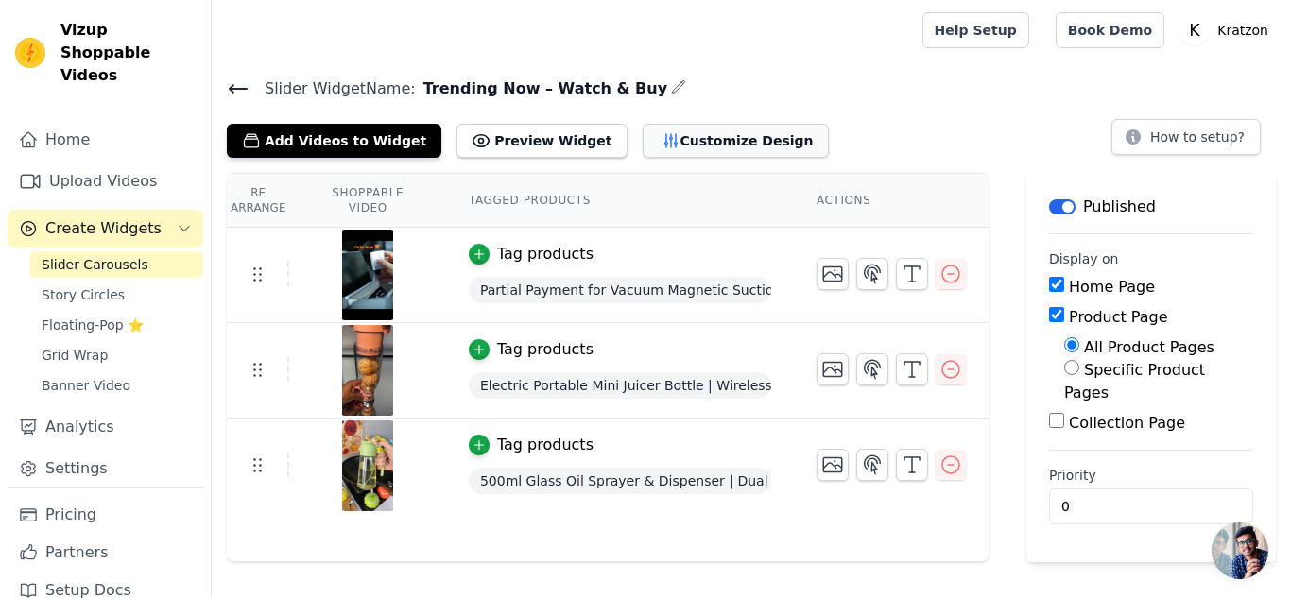
click at [698, 147] on button "Customize Design" at bounding box center [736, 141] width 186 height 34
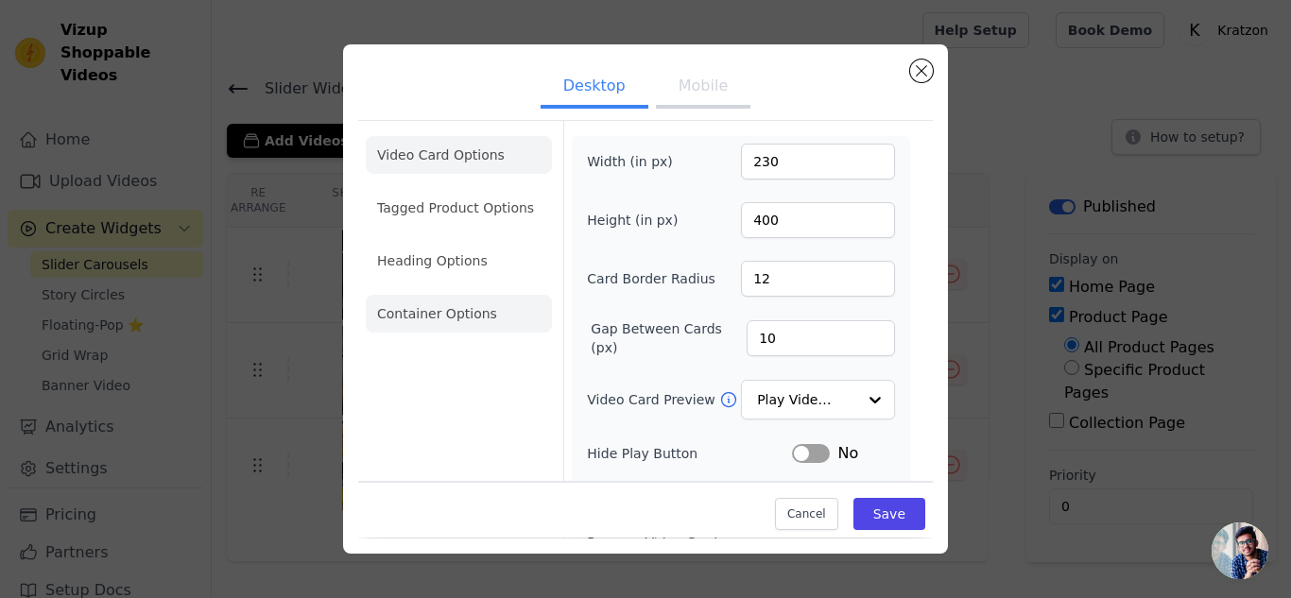
click at [455, 318] on li "Container Options" at bounding box center [459, 314] width 186 height 38
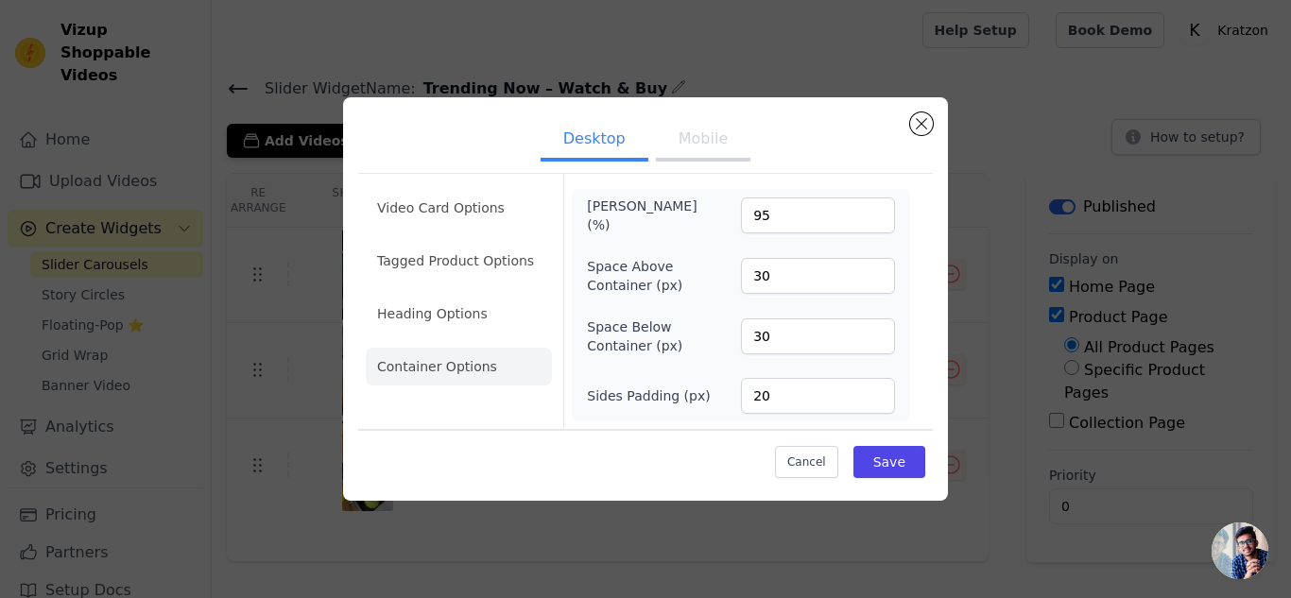
click at [698, 139] on button "Mobile" at bounding box center [703, 141] width 95 height 42
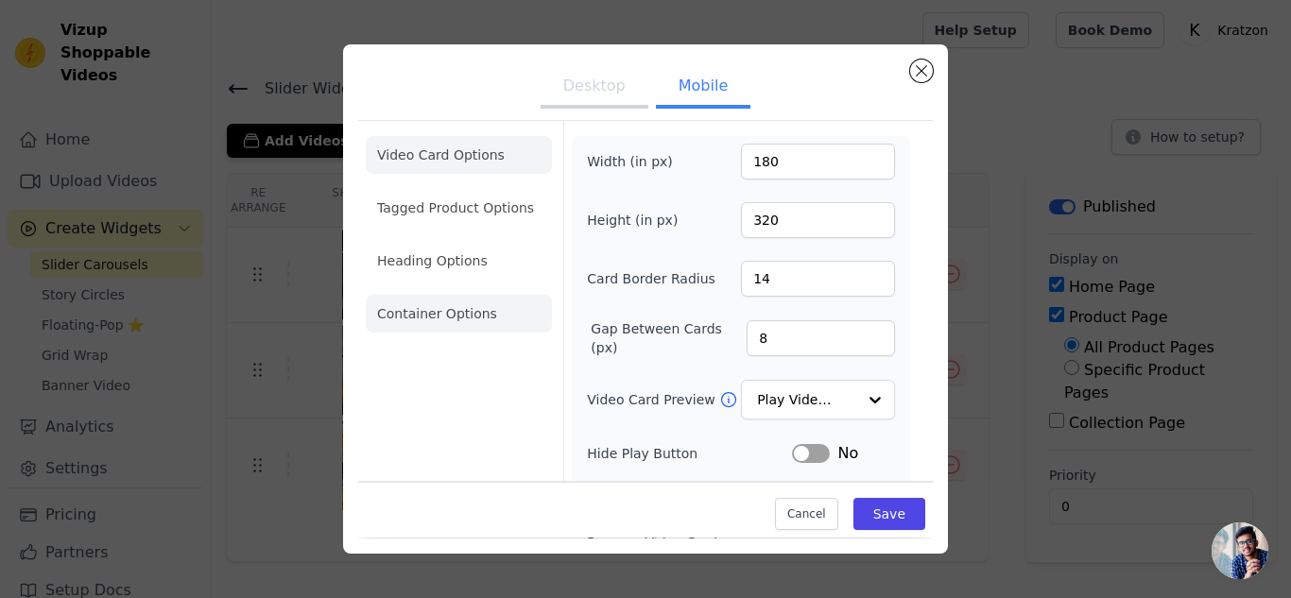
click at [487, 322] on li "Container Options" at bounding box center [459, 314] width 186 height 38
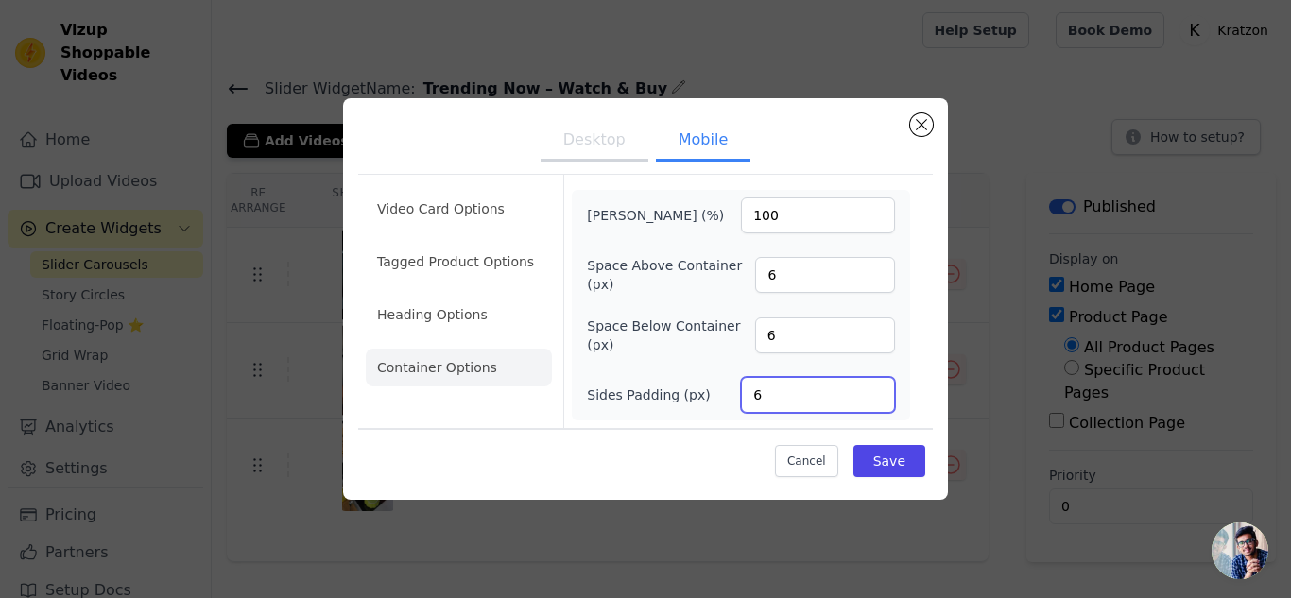
drag, startPoint x: 778, startPoint y: 393, endPoint x: 713, endPoint y: 386, distance: 65.7
click at [713, 386] on div "Sides Padding (px) 6" at bounding box center [741, 395] width 308 height 36
type input "12"
drag, startPoint x: 799, startPoint y: 211, endPoint x: 705, endPoint y: 215, distance: 93.6
click at [705, 215] on div "Max Width (%) 100" at bounding box center [741, 216] width 308 height 36
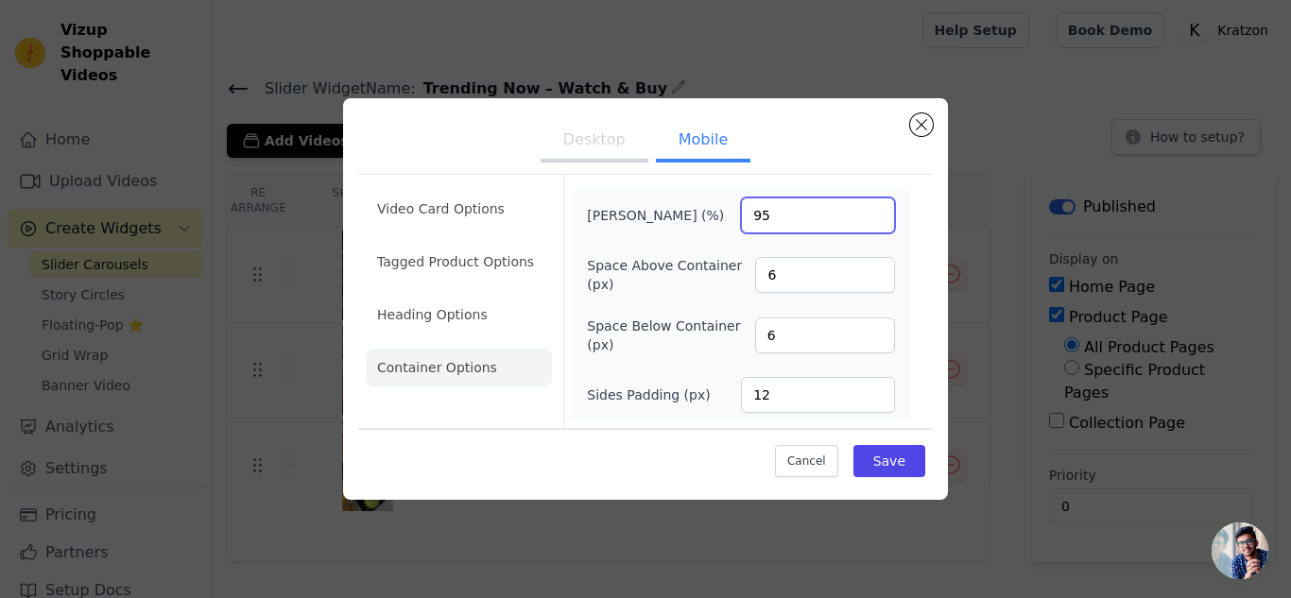
type input "95"
drag, startPoint x: 771, startPoint y: 266, endPoint x: 756, endPoint y: 266, distance: 15.1
click at [756, 266] on input "6" at bounding box center [825, 275] width 140 height 36
type input "30"
drag, startPoint x: 779, startPoint y: 325, endPoint x: 738, endPoint y: 325, distance: 40.6
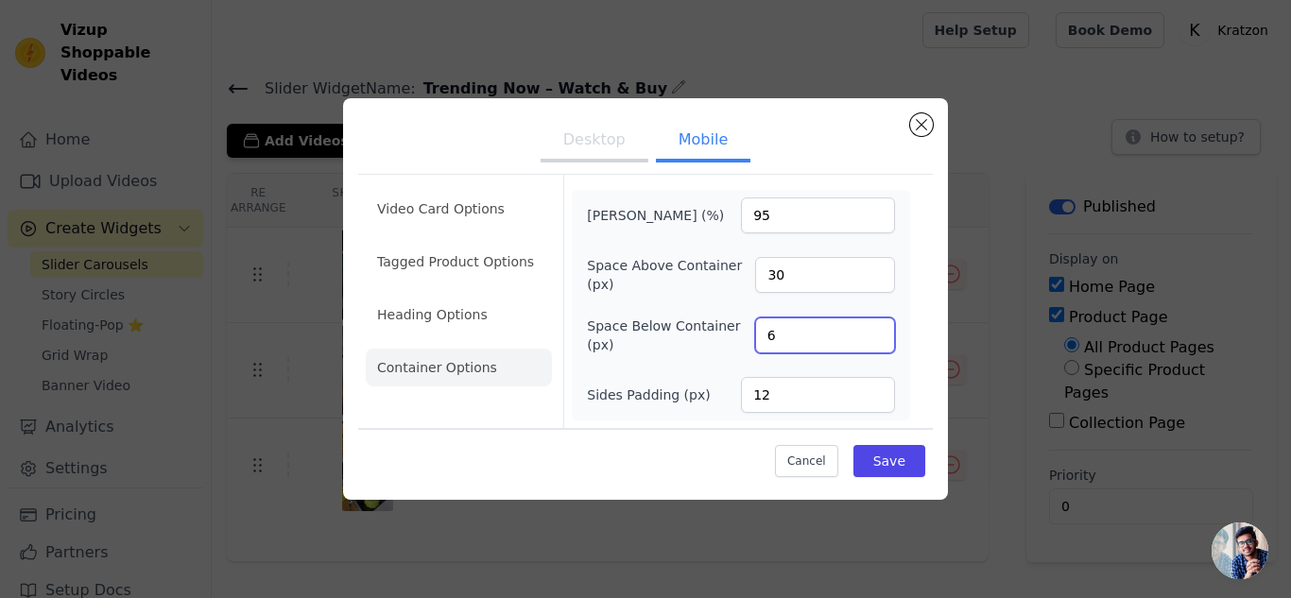
click at [738, 325] on div "Space Below Container (px) 6" at bounding box center [741, 336] width 308 height 38
type input "30"
click at [881, 452] on button "Save" at bounding box center [889, 461] width 72 height 32
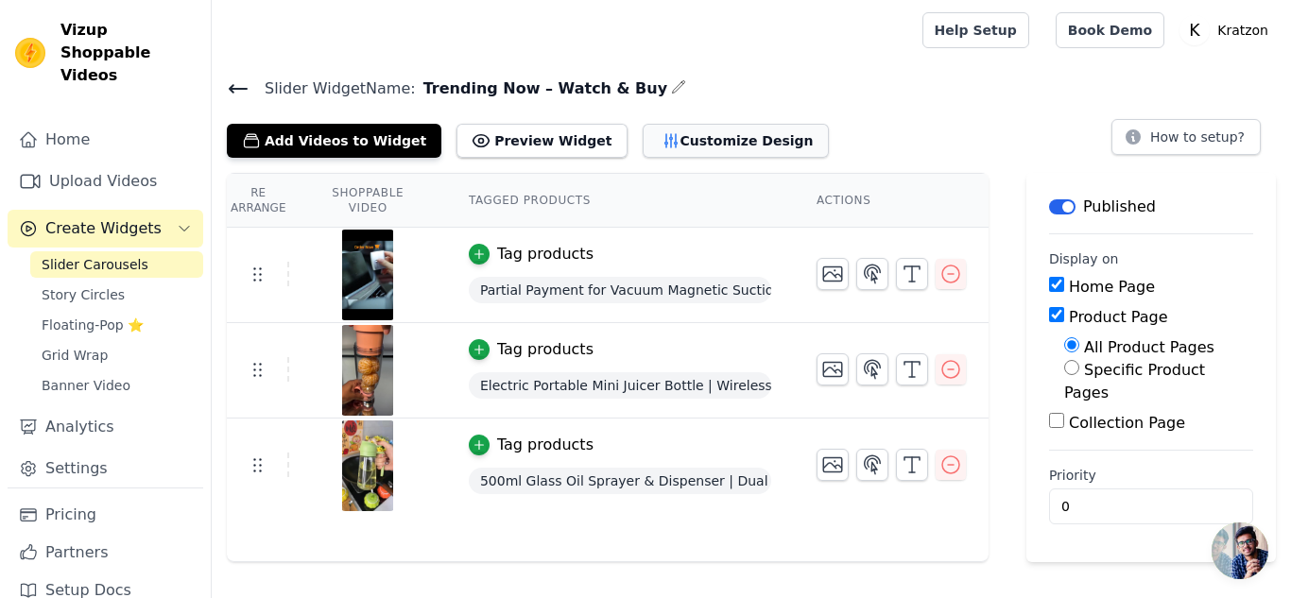
click at [665, 149] on button "Customize Design" at bounding box center [736, 141] width 186 height 34
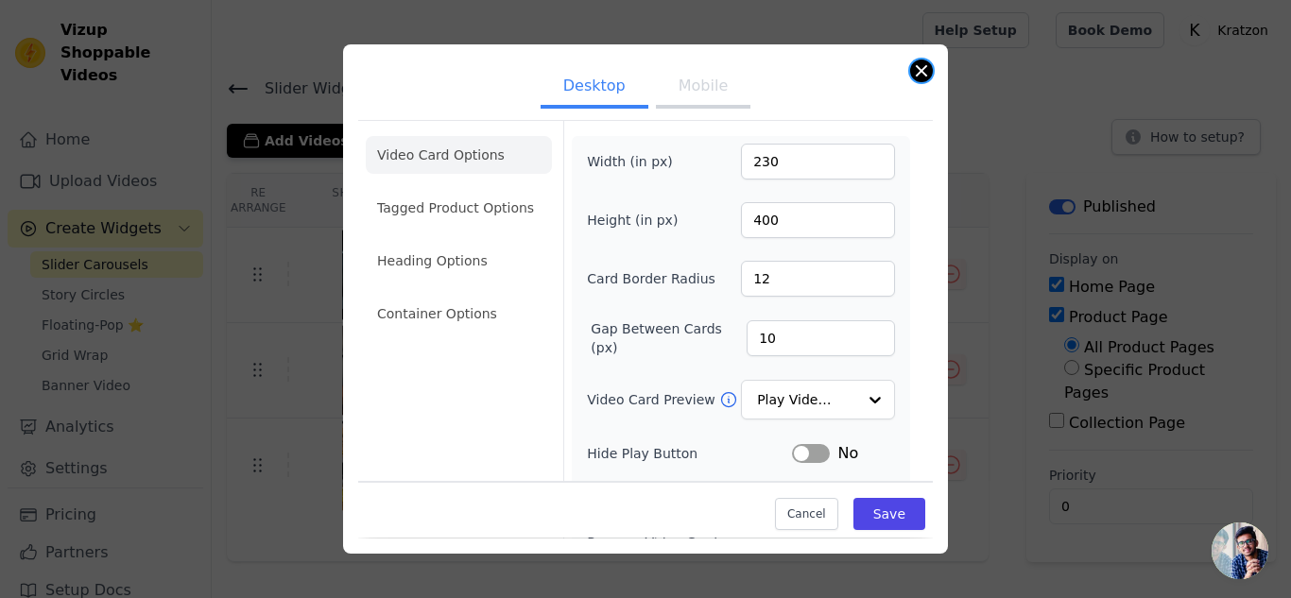
click at [922, 72] on button "Close modal" at bounding box center [921, 71] width 23 height 23
